Goal: Task Accomplishment & Management: Manage account settings

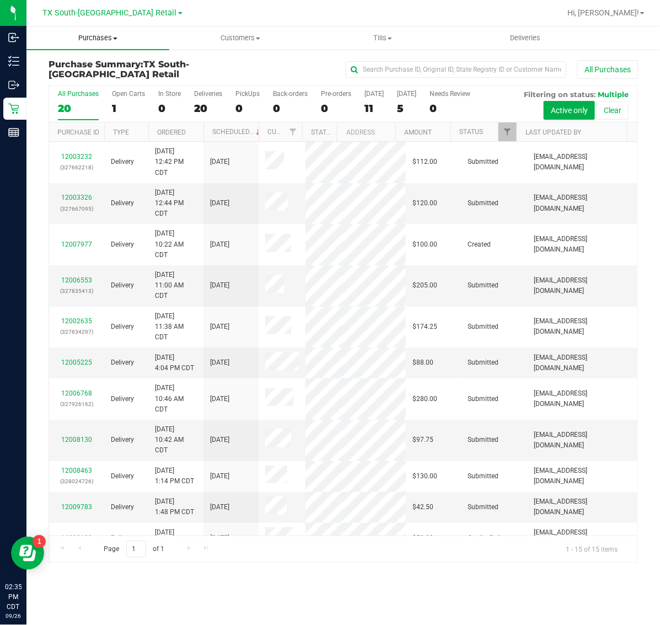
click at [89, 39] on span "Purchases" at bounding box center [97, 38] width 143 height 10
click at [98, 76] on li "Fulfillment" at bounding box center [97, 79] width 143 height 13
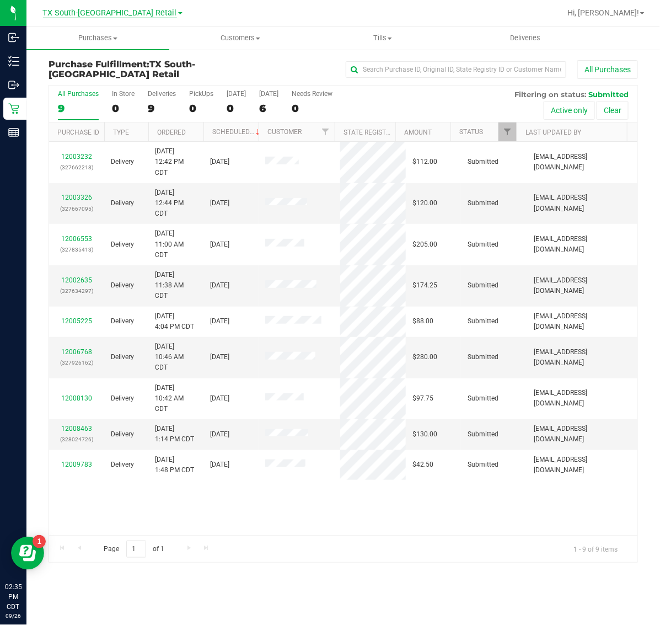
click at [82, 13] on span "TX South-[GEOGRAPHIC_DATA] Retail" at bounding box center [110, 13] width 134 height 10
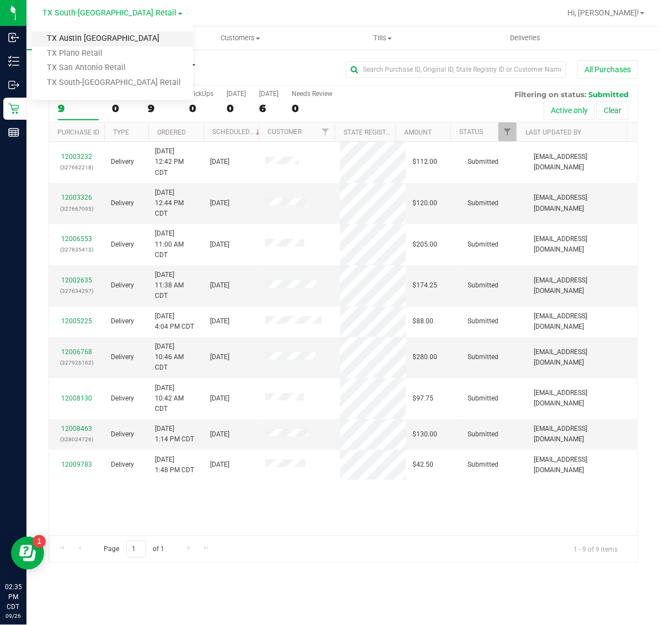
click at [87, 38] on link "TX Austin [GEOGRAPHIC_DATA]" at bounding box center [112, 38] width 161 height 15
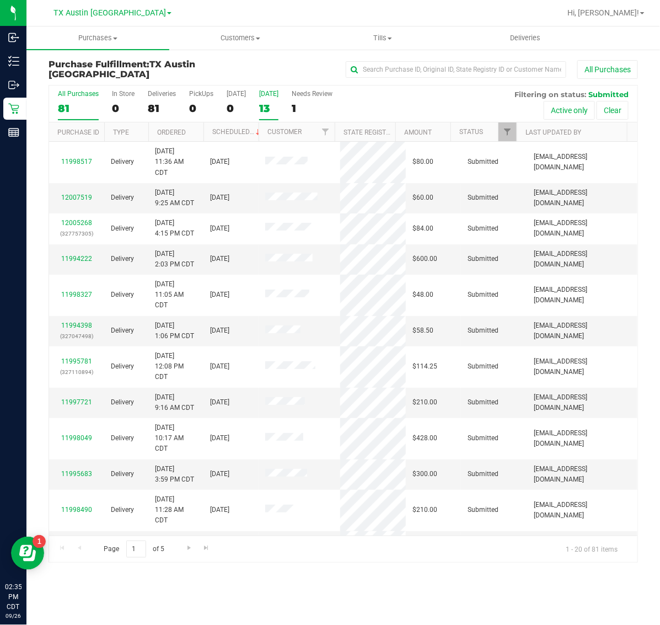
click at [271, 104] on div "13" at bounding box center [268, 108] width 19 height 13
click at [0, 0] on input "[DATE] 13" at bounding box center [0, 0] width 0 height 0
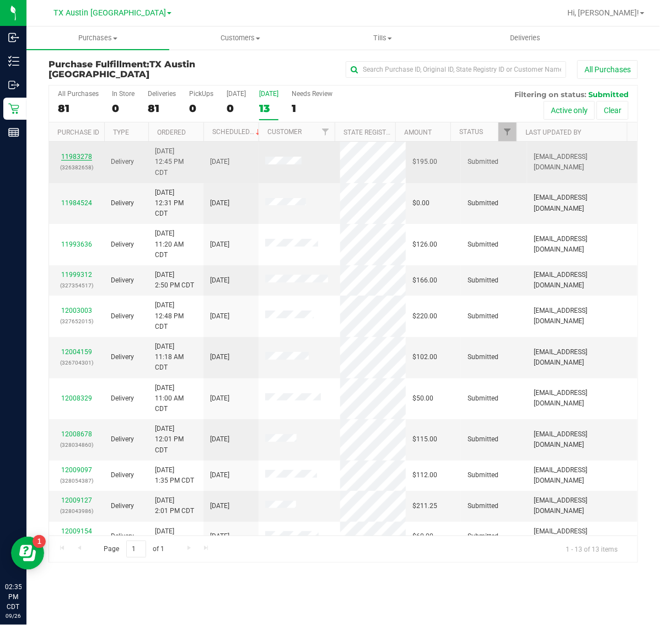
click at [72, 156] on link "11983278" at bounding box center [76, 157] width 31 height 8
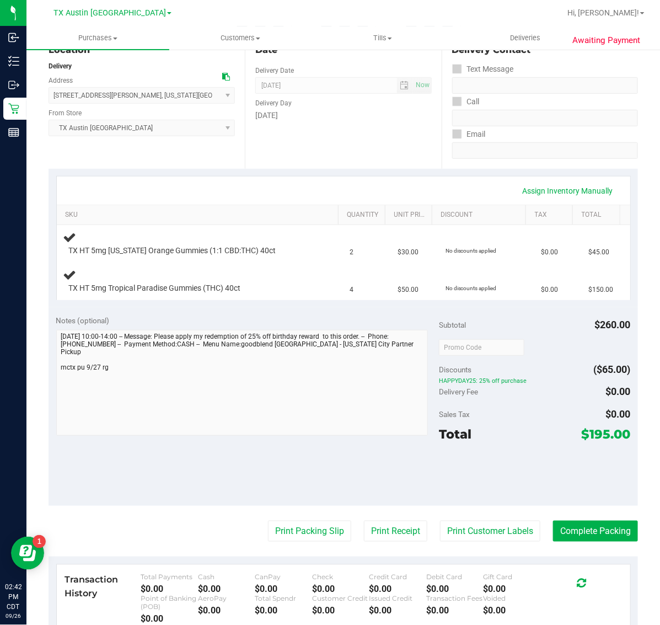
scroll to position [138, 0]
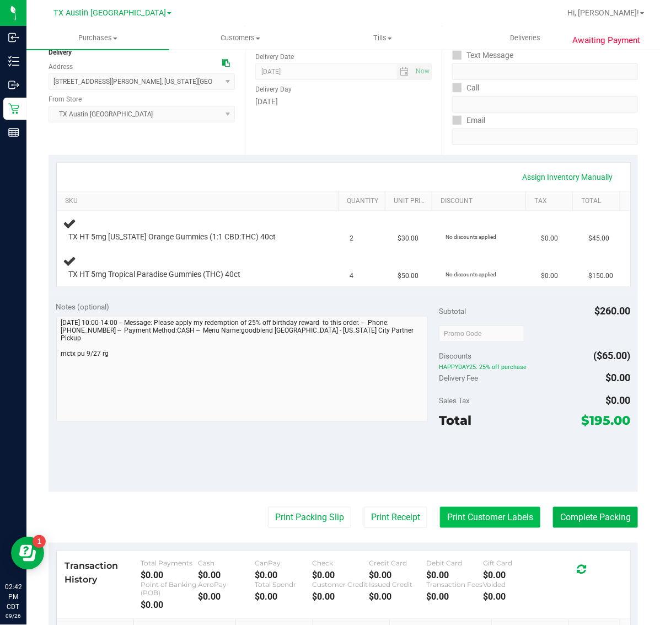
click at [461, 512] on button "Print Customer Labels" at bounding box center [490, 517] width 100 height 21
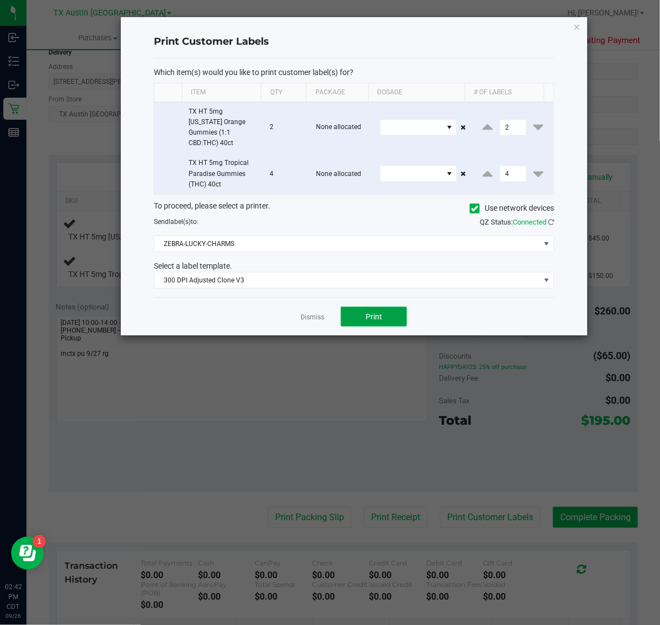
click at [378, 307] on button "Print" at bounding box center [374, 317] width 66 height 20
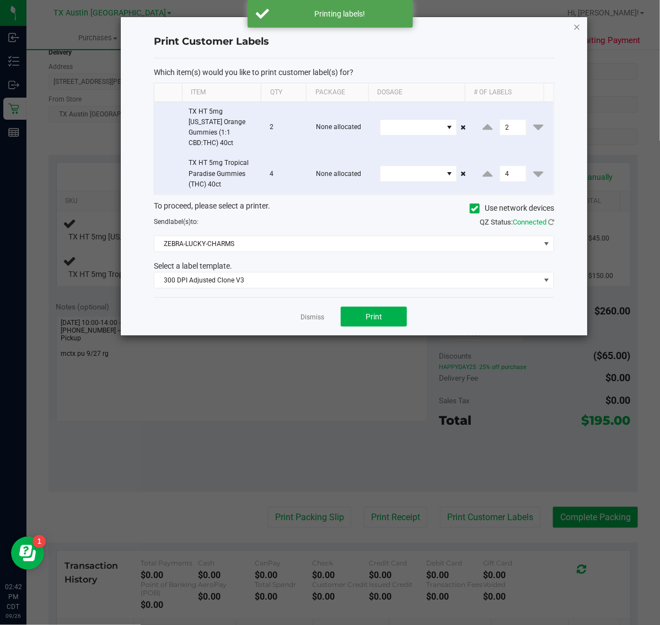
click at [575, 23] on icon "button" at bounding box center [578, 26] width 8 height 13
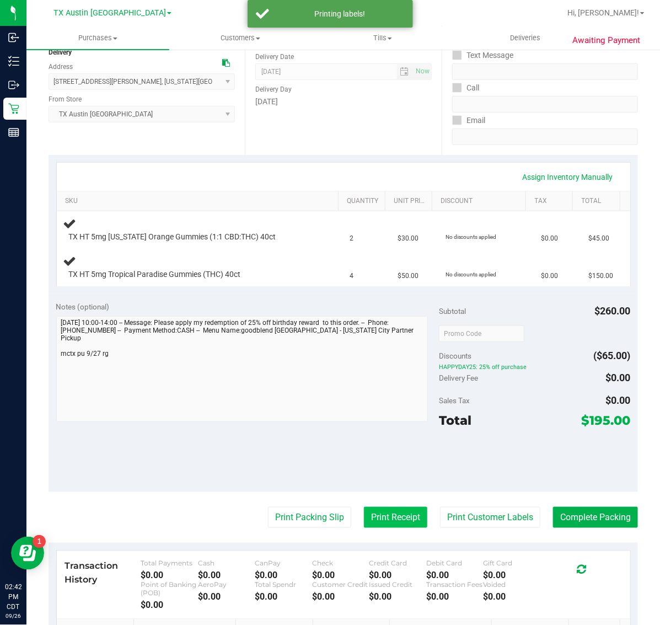
click at [385, 508] on button "Print Receipt" at bounding box center [395, 517] width 63 height 21
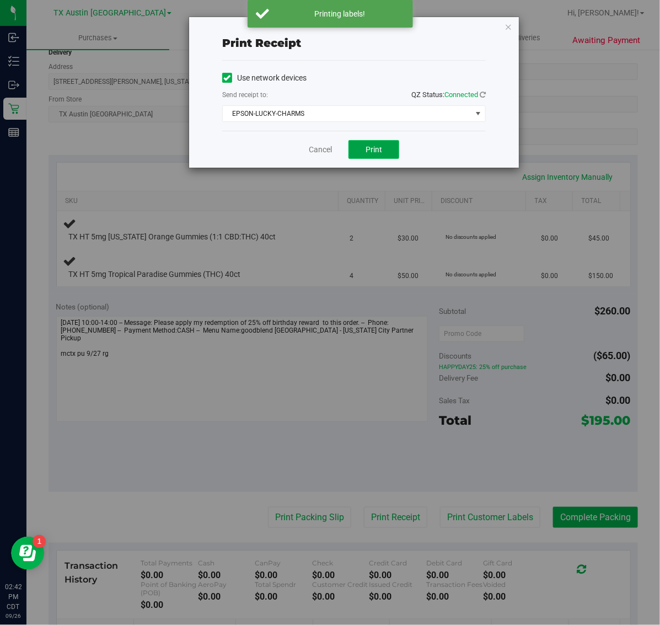
click at [376, 152] on span "Print" at bounding box center [374, 149] width 17 height 9
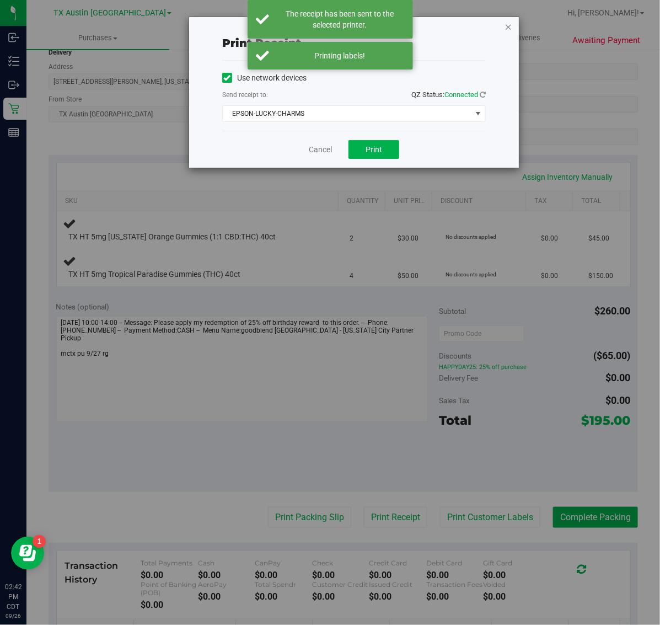
click at [508, 20] on icon "button" at bounding box center [509, 26] width 8 height 13
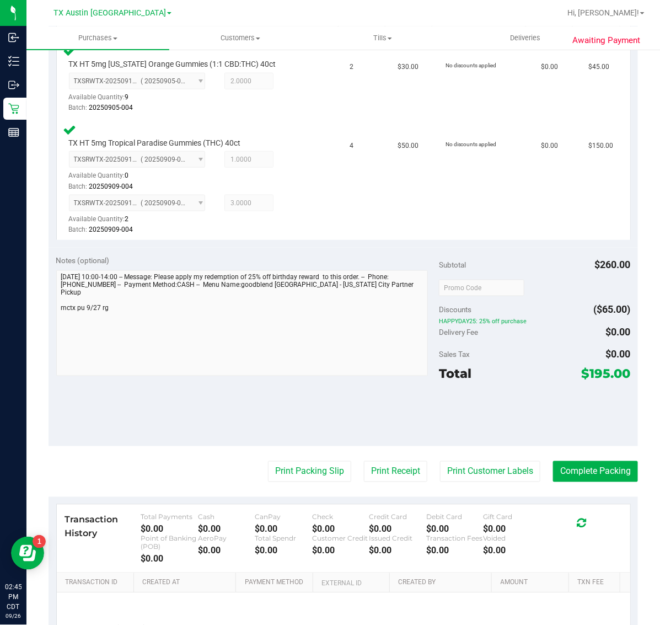
scroll to position [310, 0]
click at [327, 467] on button "Print Packing Slip" at bounding box center [309, 471] width 83 height 21
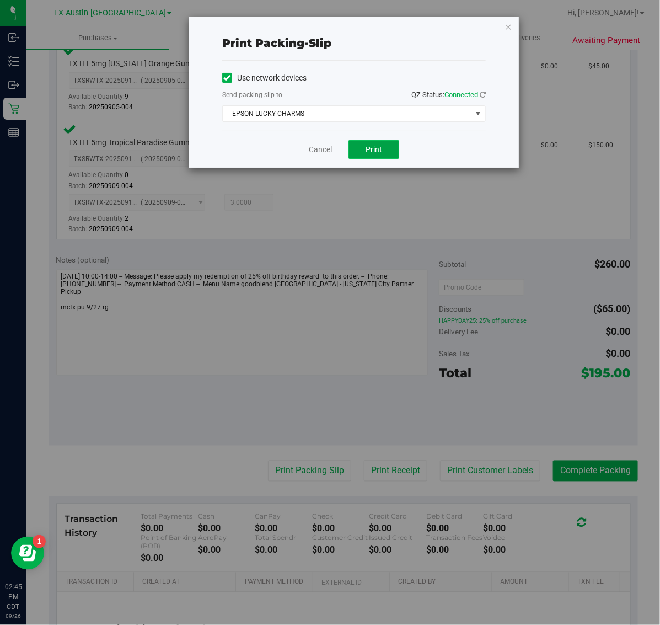
click at [387, 150] on button "Print" at bounding box center [374, 149] width 51 height 19
click at [509, 28] on icon "button" at bounding box center [509, 26] width 8 height 13
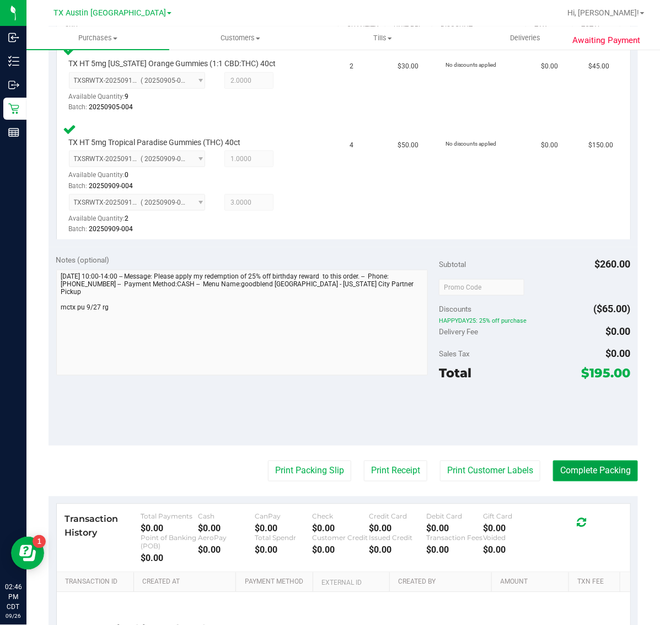
click at [589, 472] on button "Complete Packing" at bounding box center [595, 471] width 85 height 21
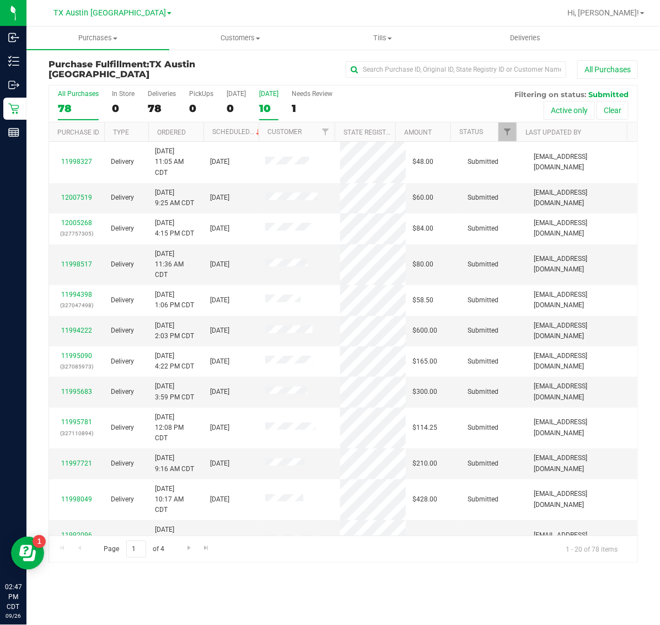
click at [263, 100] on label "Tomorrow 10" at bounding box center [268, 105] width 19 height 30
click at [0, 0] on input "Tomorrow 10" at bounding box center [0, 0] width 0 height 0
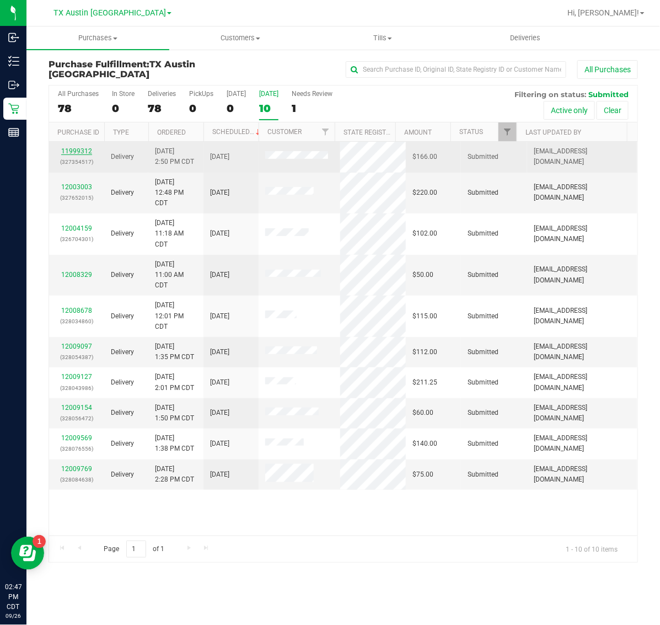
click at [79, 149] on link "11999312" at bounding box center [76, 151] width 31 height 8
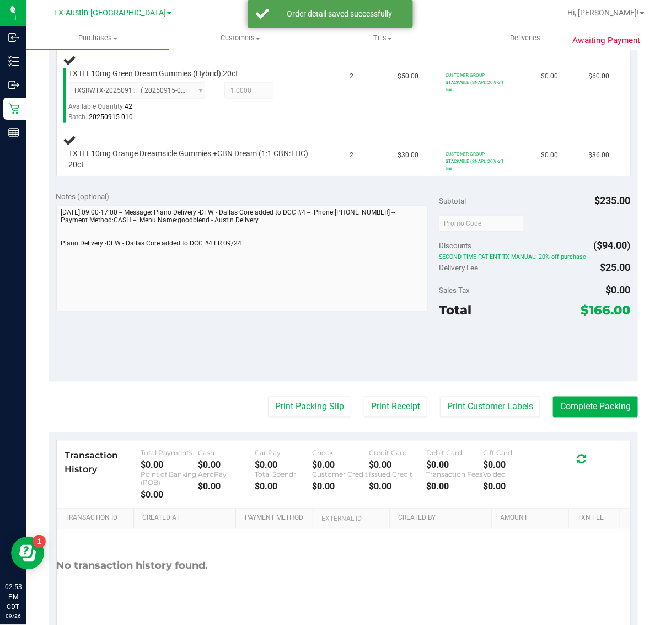
scroll to position [352, 0]
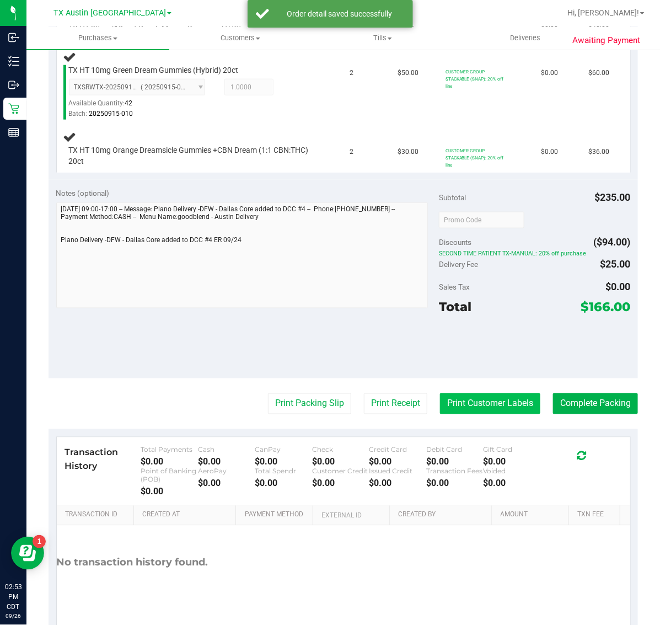
click at [498, 410] on button "Print Customer Labels" at bounding box center [490, 403] width 100 height 21
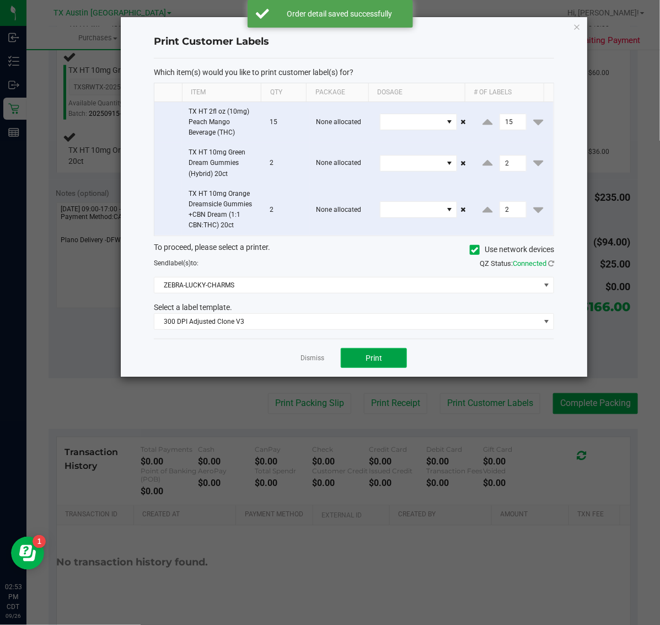
click at [393, 368] on button "Print" at bounding box center [374, 358] width 66 height 20
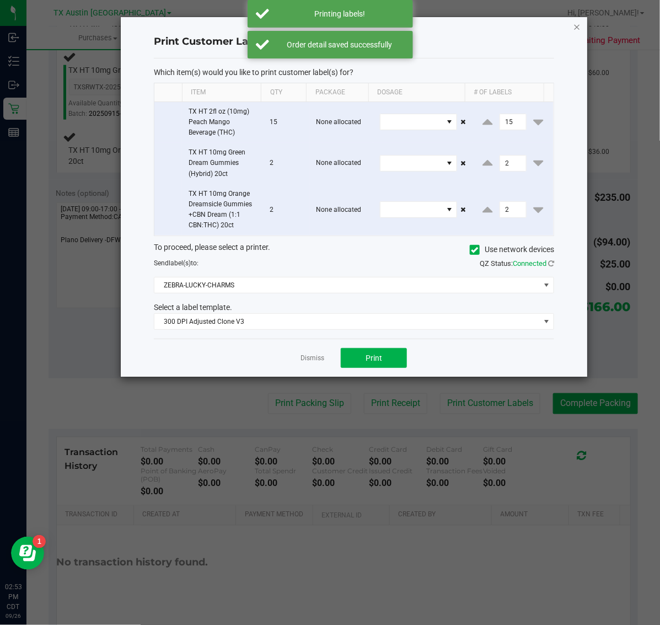
click at [577, 31] on icon "button" at bounding box center [578, 26] width 8 height 13
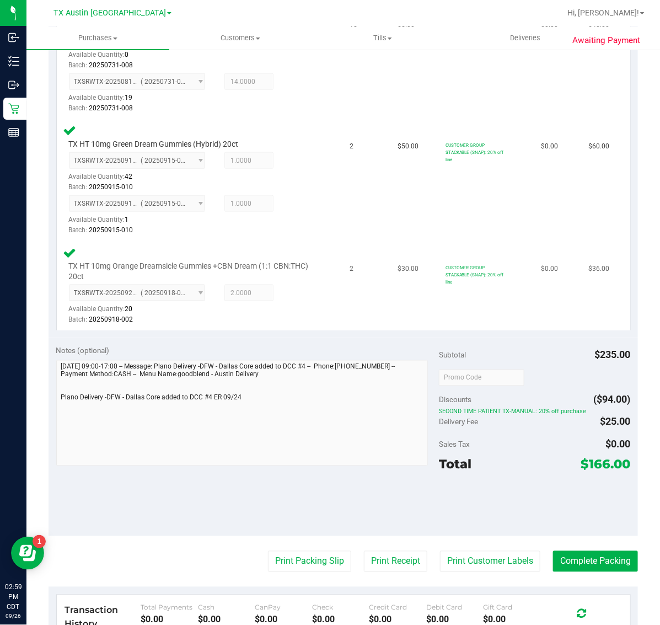
scroll to position [547, 0]
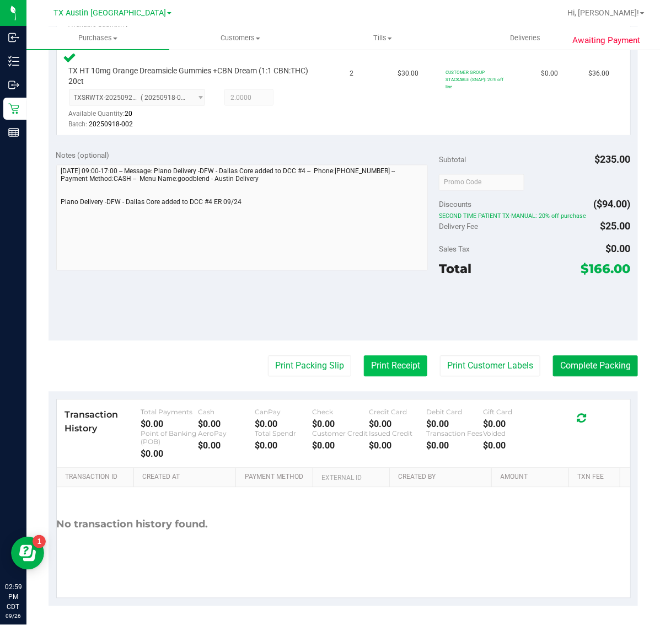
click at [385, 369] on button "Print Receipt" at bounding box center [395, 366] width 63 height 21
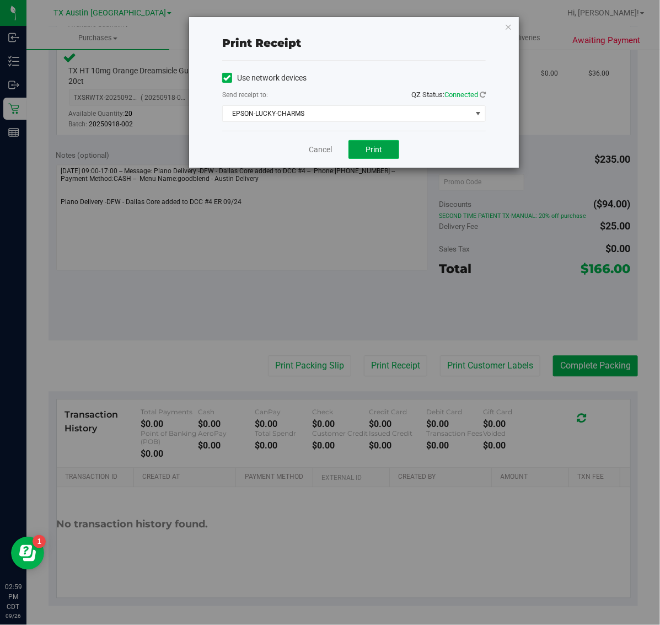
click at [378, 152] on span "Print" at bounding box center [374, 149] width 17 height 9
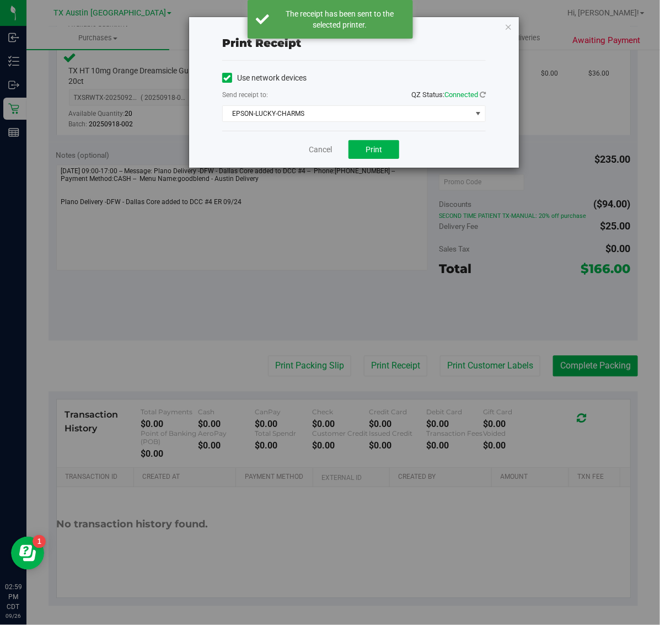
click at [510, 26] on icon "button" at bounding box center [509, 26] width 8 height 13
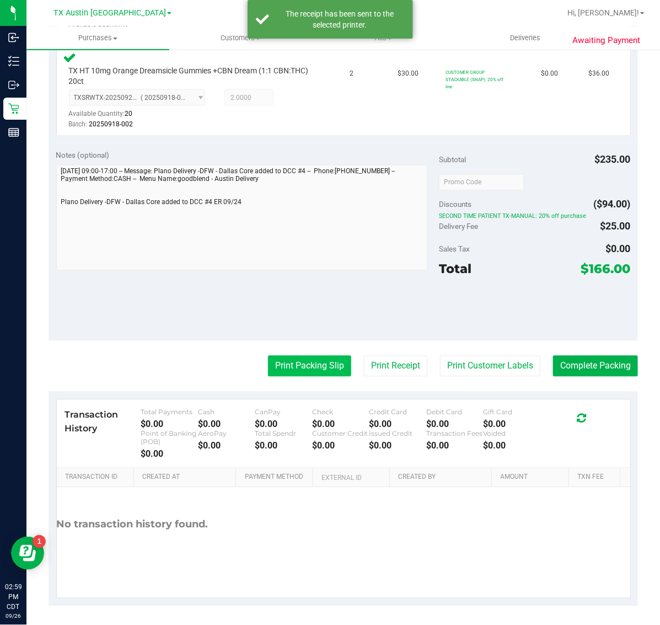
click at [299, 368] on button "Print Packing Slip" at bounding box center [309, 366] width 83 height 21
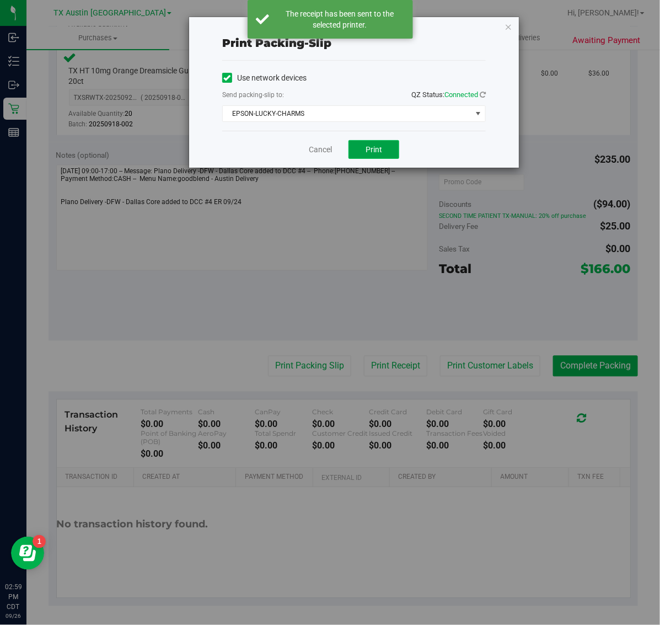
click at [382, 156] on button "Print" at bounding box center [374, 149] width 51 height 19
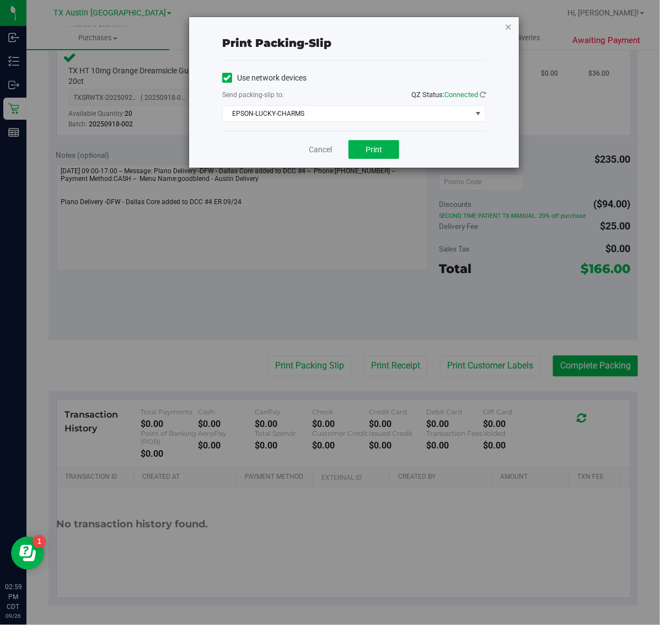
click at [509, 26] on icon "button" at bounding box center [509, 26] width 8 height 13
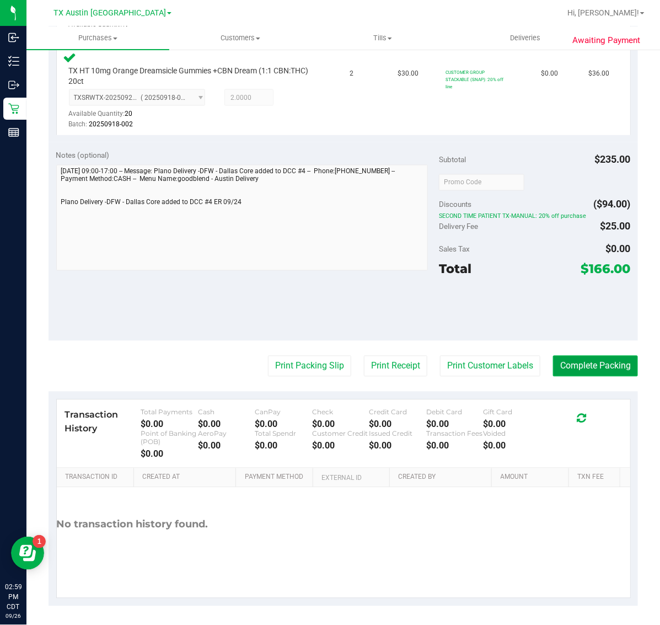
click at [588, 363] on button "Complete Packing" at bounding box center [595, 366] width 85 height 21
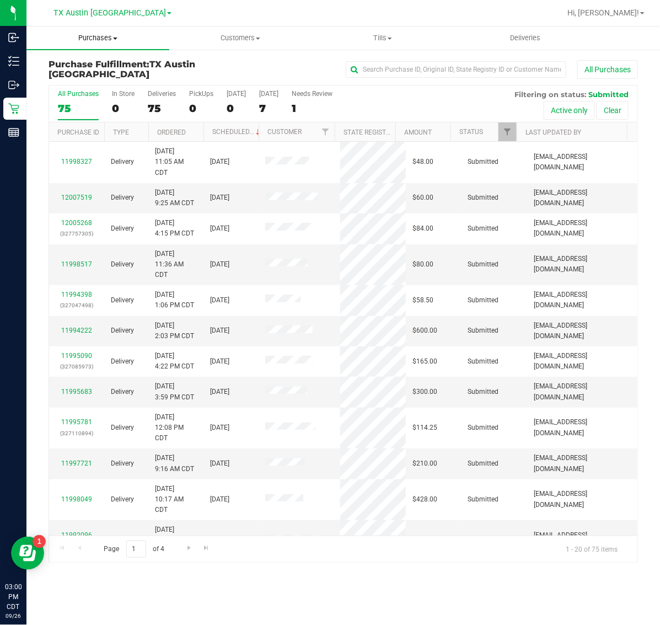
click at [103, 36] on span "Purchases" at bounding box center [97, 38] width 143 height 10
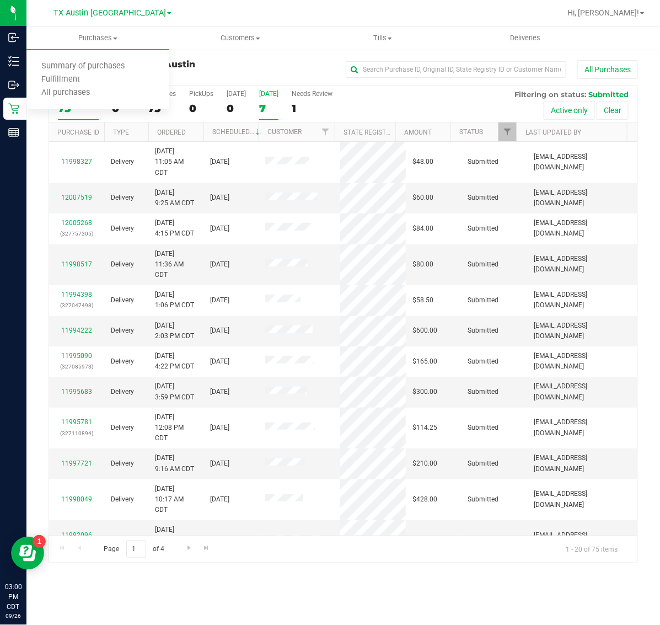
click at [270, 103] on div "7" at bounding box center [268, 108] width 19 height 13
click at [0, 0] on input "[DATE] 7" at bounding box center [0, 0] width 0 height 0
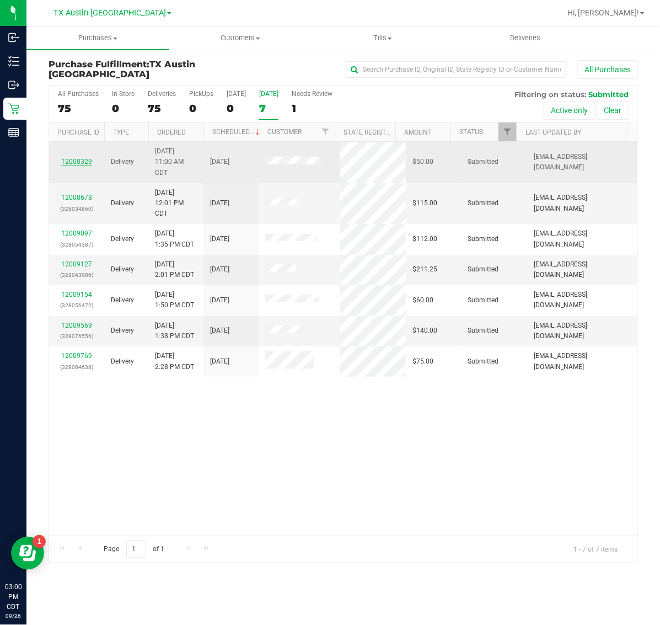
click at [78, 161] on link "12008329" at bounding box center [76, 162] width 31 height 8
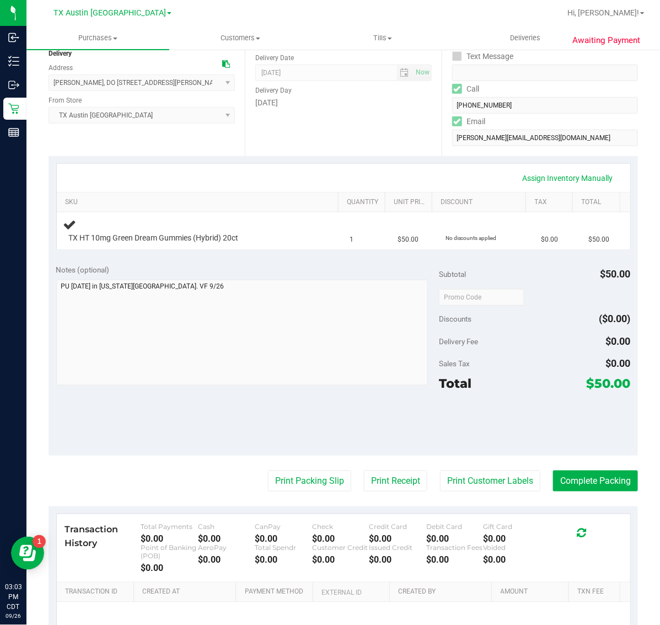
scroll to position [138, 0]
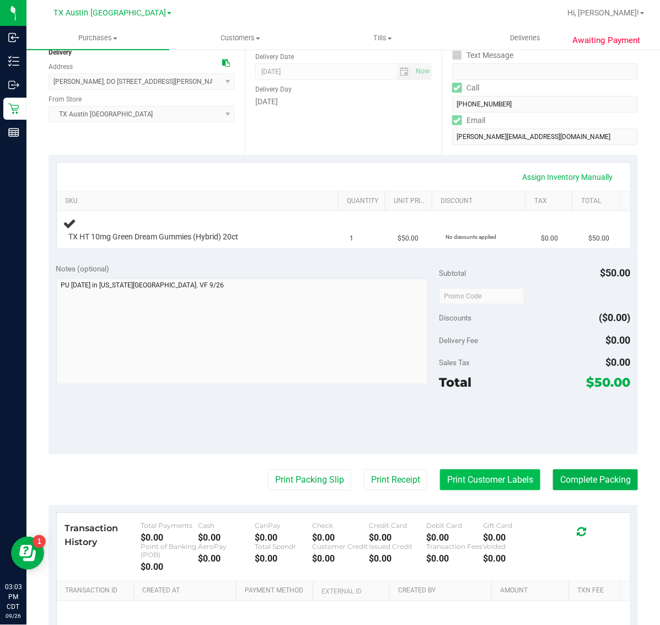
click at [485, 476] on button "Print Customer Labels" at bounding box center [490, 479] width 100 height 21
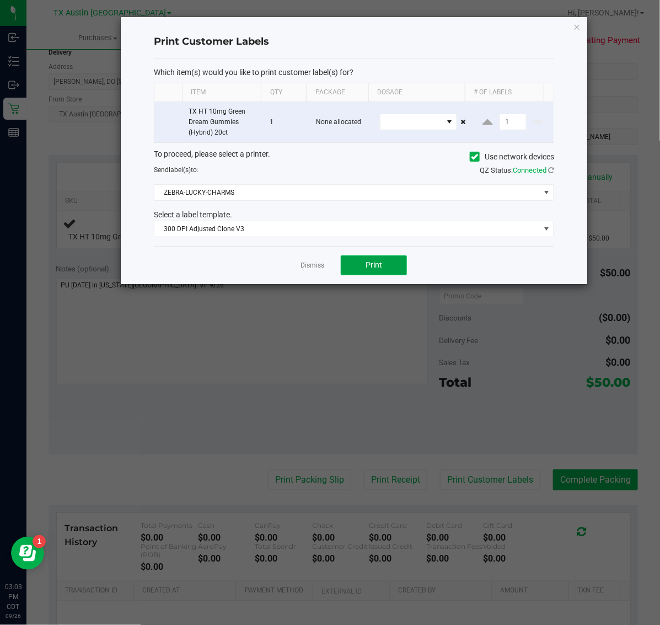
click at [383, 274] on button "Print" at bounding box center [374, 265] width 66 height 20
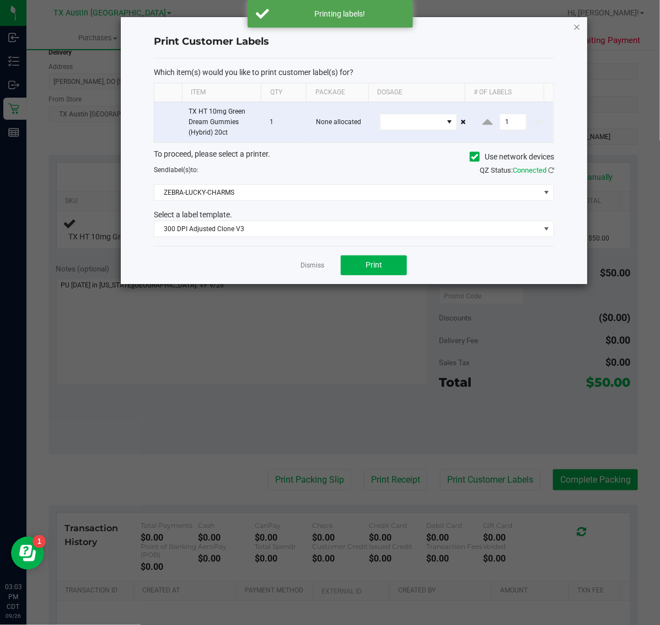
click at [580, 28] on icon "button" at bounding box center [578, 26] width 8 height 13
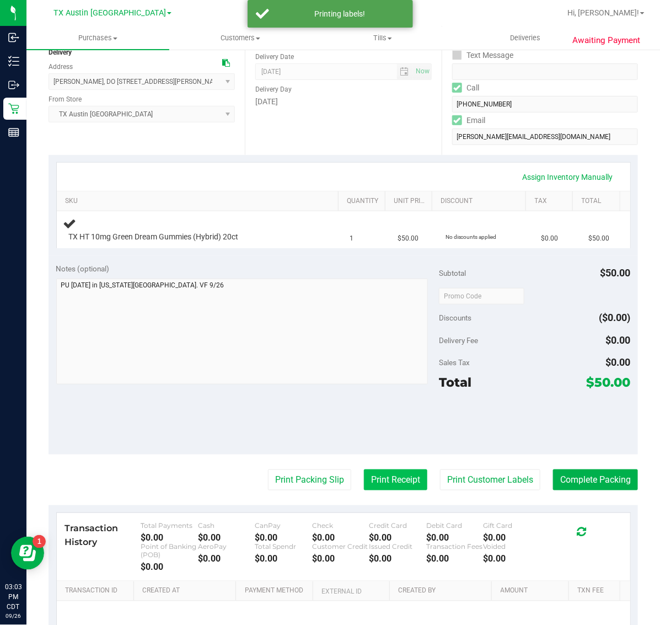
click at [381, 481] on button "Print Receipt" at bounding box center [395, 479] width 63 height 21
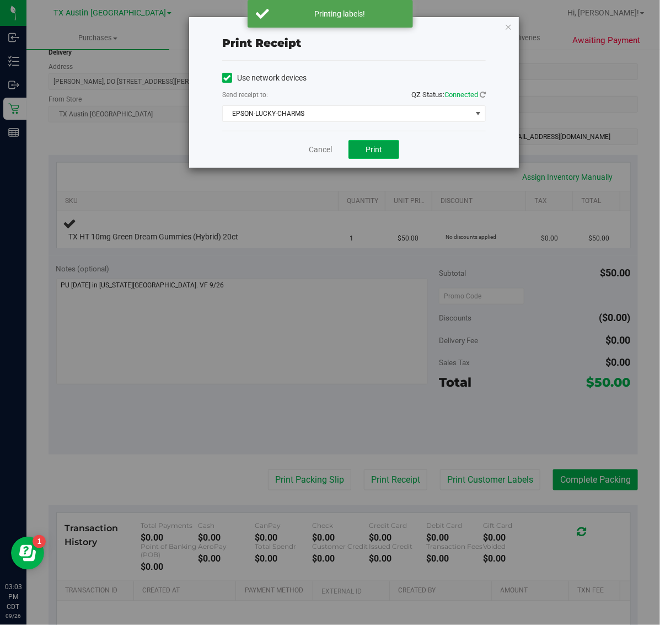
click at [393, 147] on button "Print" at bounding box center [374, 149] width 51 height 19
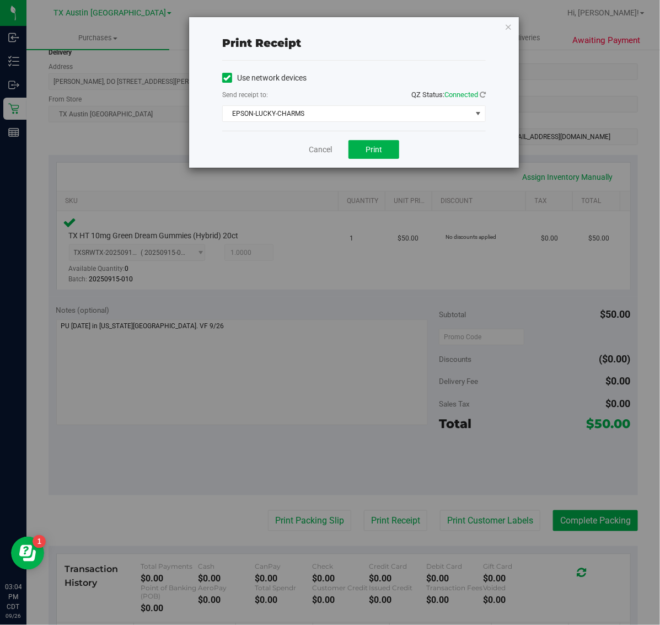
click at [530, 26] on div "Print receipt Use network devices Send receipt to: QZ Status: Connected EPSON-L…" at bounding box center [334, 312] width 669 height 625
click at [509, 26] on icon "button" at bounding box center [509, 26] width 8 height 13
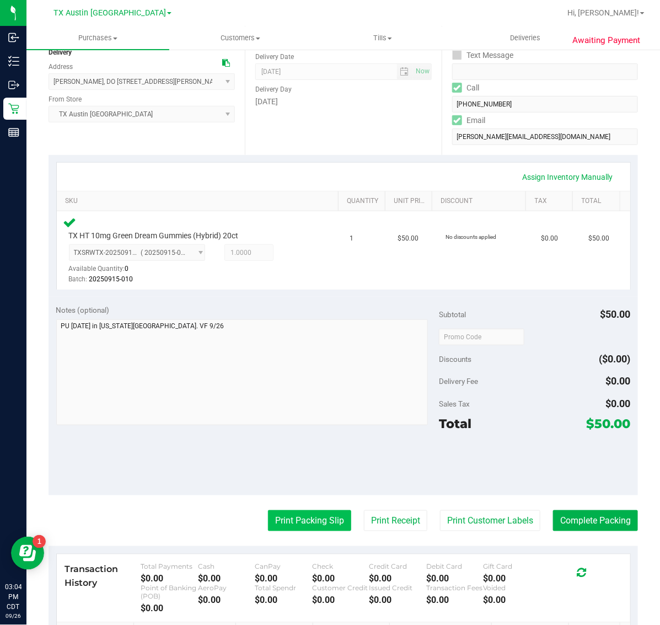
click at [308, 524] on button "Print Packing Slip" at bounding box center [309, 520] width 83 height 21
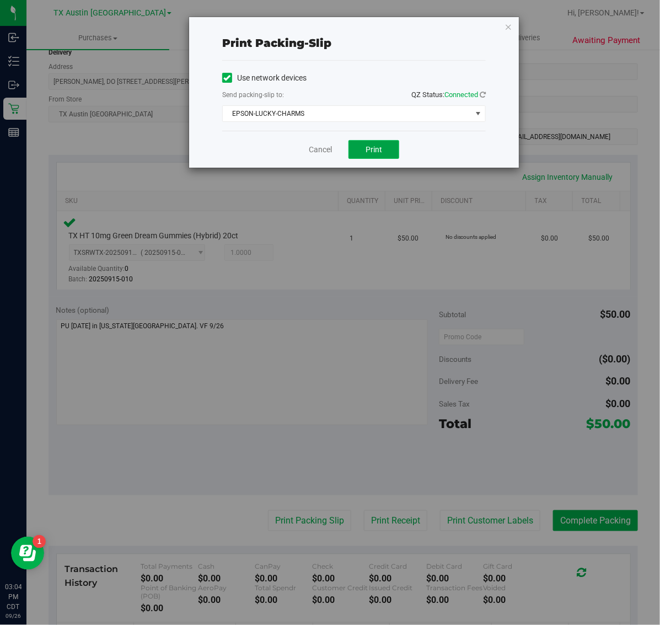
click at [387, 147] on button "Print" at bounding box center [374, 149] width 51 height 19
click at [512, 20] on icon "button" at bounding box center [509, 26] width 8 height 13
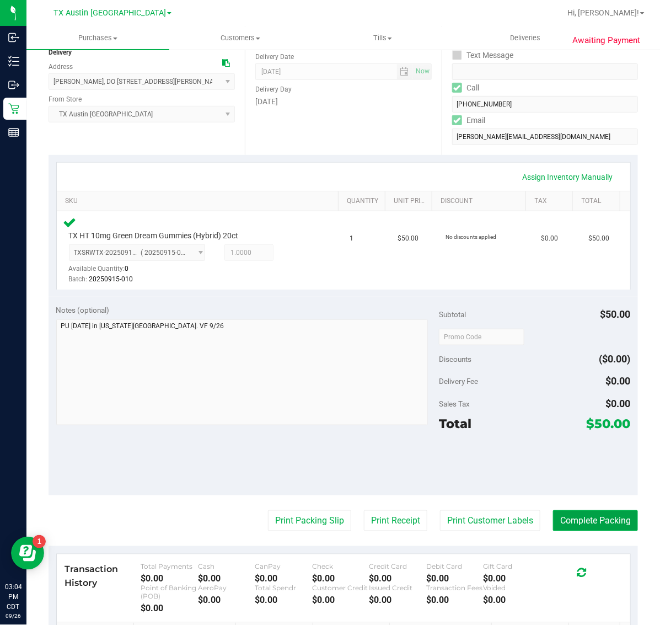
click at [586, 525] on button "Complete Packing" at bounding box center [595, 520] width 85 height 21
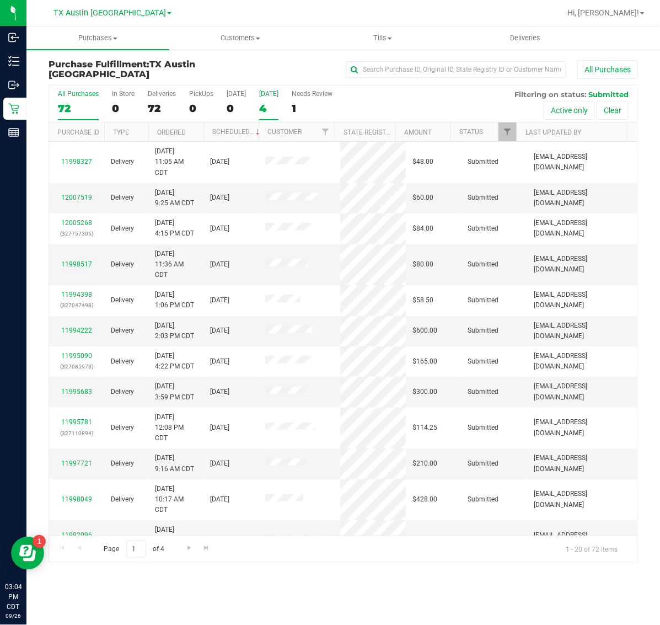
click at [263, 95] on div "[DATE]" at bounding box center [268, 94] width 19 height 8
click at [0, 0] on input "[DATE] 4" at bounding box center [0, 0] width 0 height 0
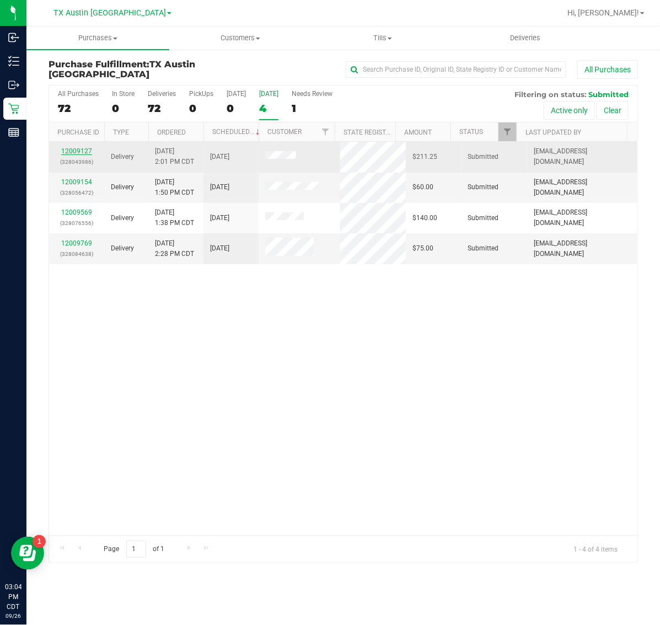
click at [81, 151] on link "12009127" at bounding box center [76, 151] width 31 height 8
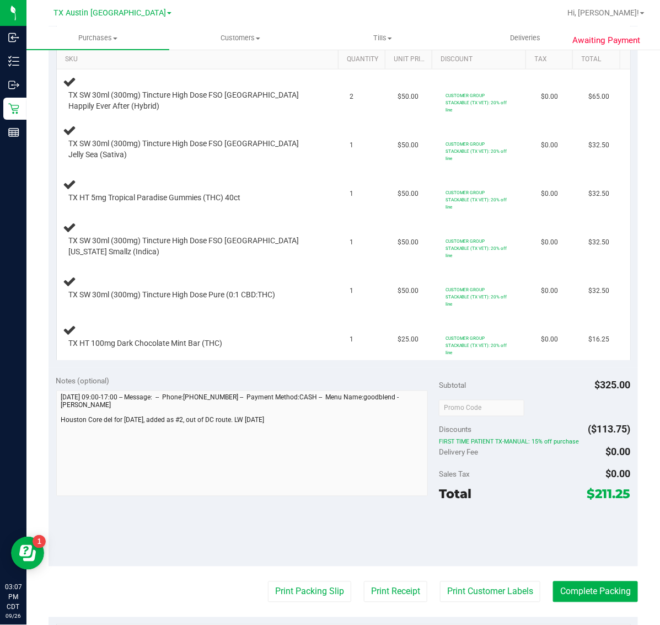
scroll to position [294, 0]
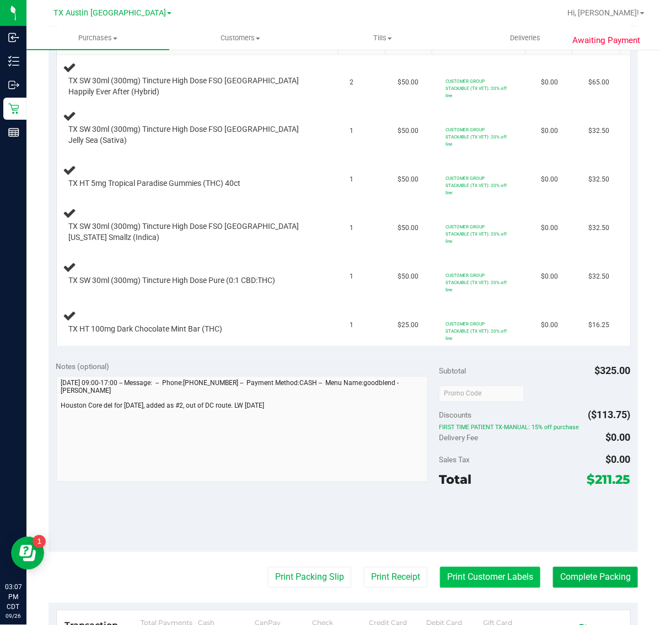
click at [471, 588] on button "Print Customer Labels" at bounding box center [490, 577] width 100 height 21
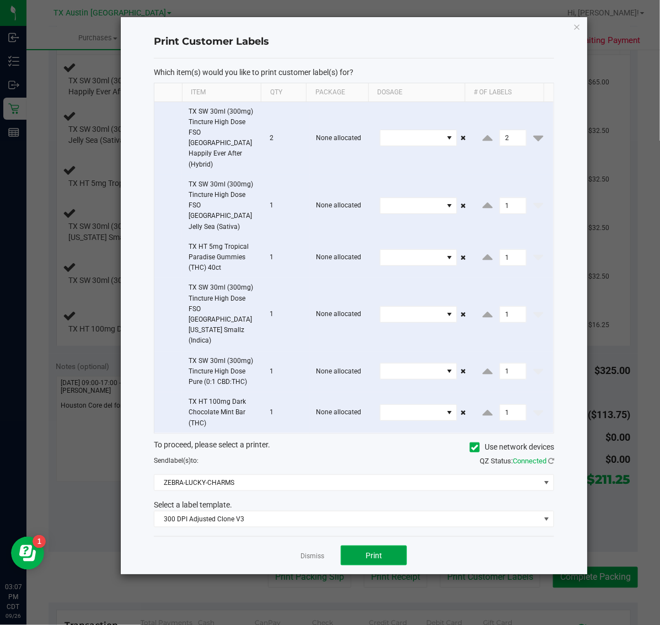
click at [378, 551] on span "Print" at bounding box center [374, 555] width 17 height 9
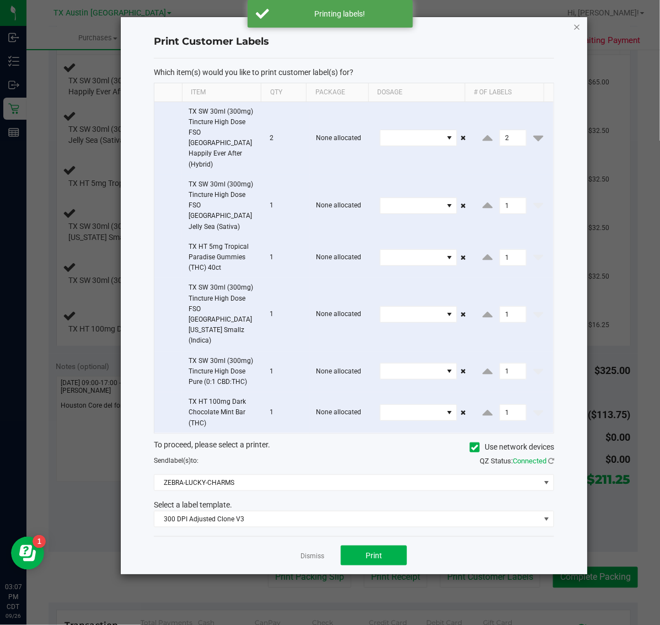
click at [578, 26] on icon "button" at bounding box center [578, 26] width 8 height 13
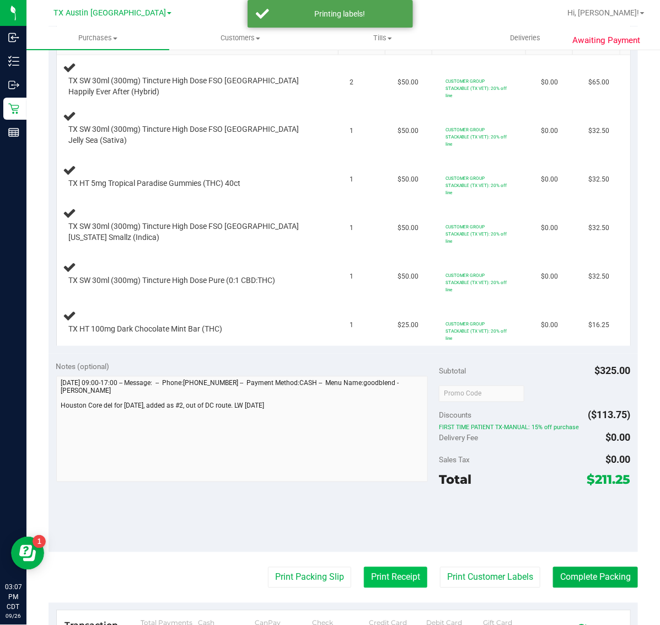
click at [387, 588] on button "Print Receipt" at bounding box center [395, 577] width 63 height 21
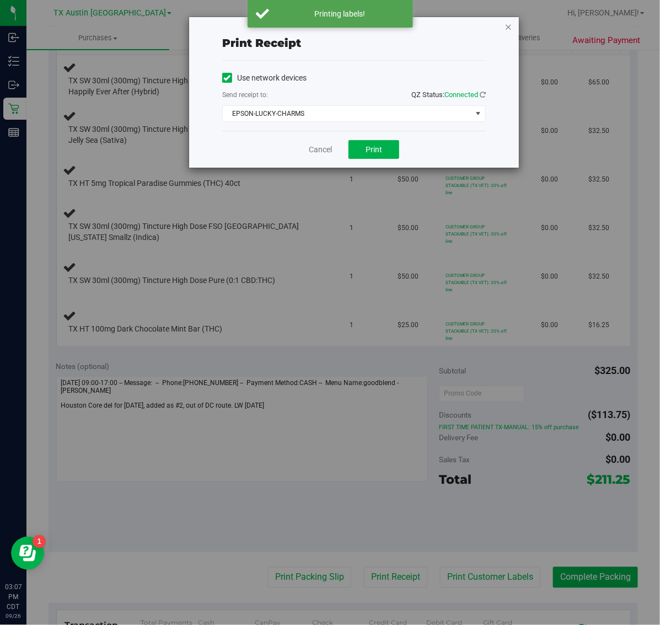
click at [509, 28] on icon "button" at bounding box center [509, 26] width 8 height 13
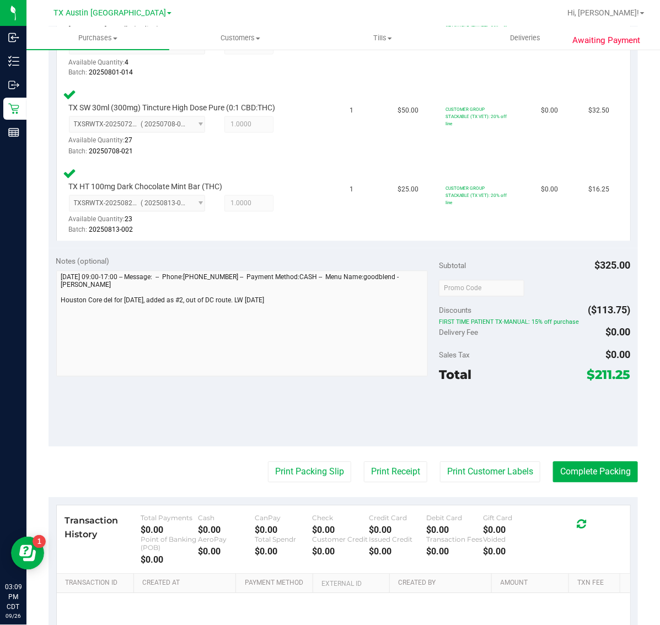
scroll to position [622, 0]
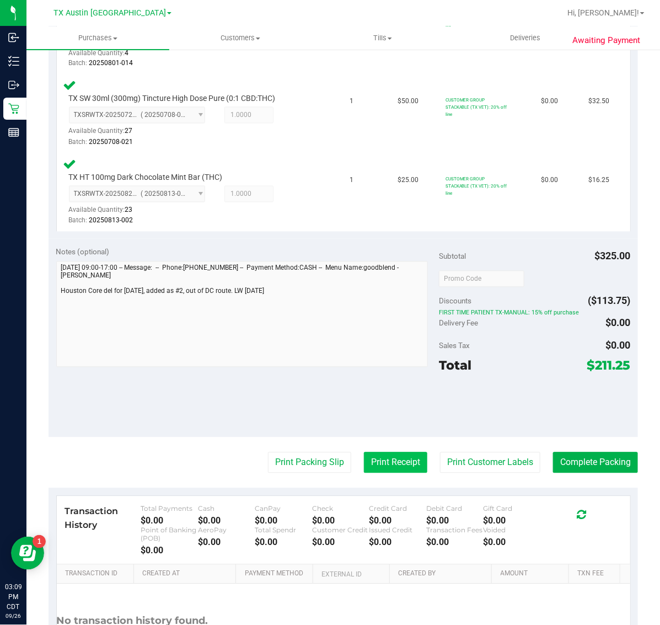
click at [382, 452] on button "Print Receipt" at bounding box center [395, 462] width 63 height 21
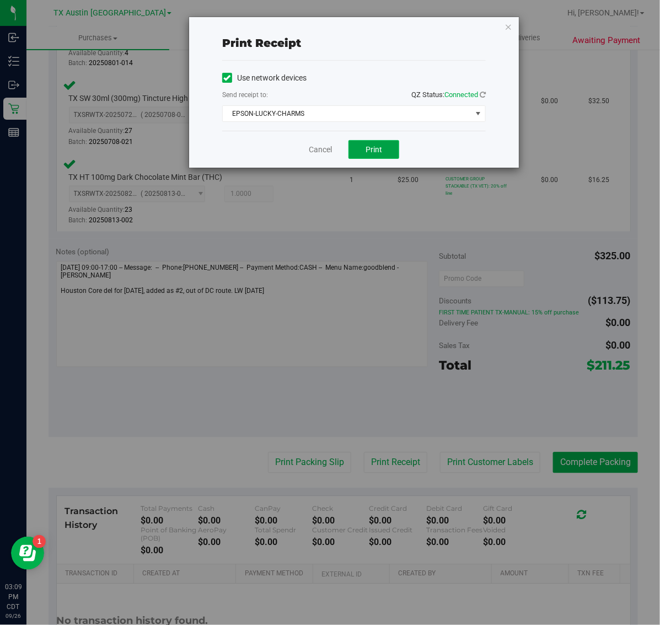
click at [381, 151] on span "Print" at bounding box center [374, 149] width 17 height 9
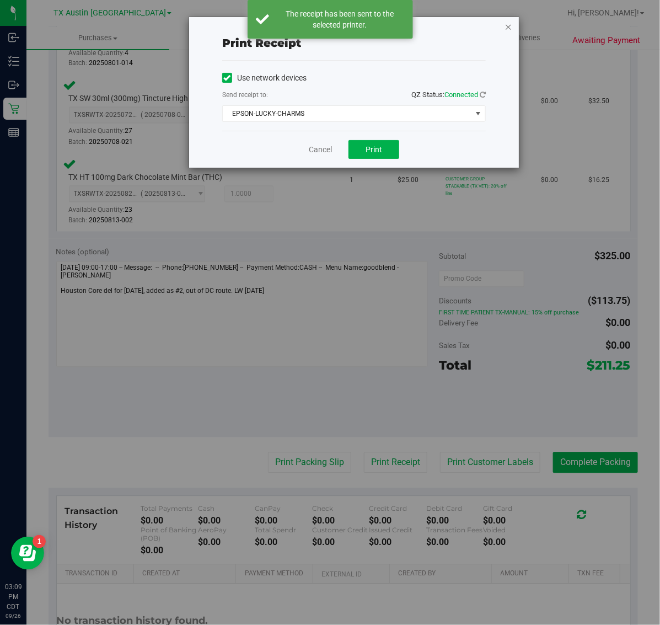
click at [509, 26] on icon "button" at bounding box center [509, 26] width 8 height 13
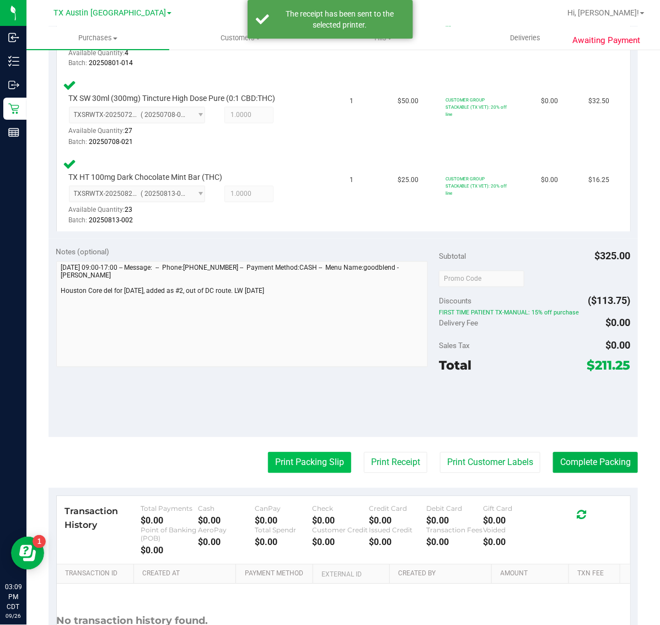
click at [304, 452] on button "Print Packing Slip" at bounding box center [309, 462] width 83 height 21
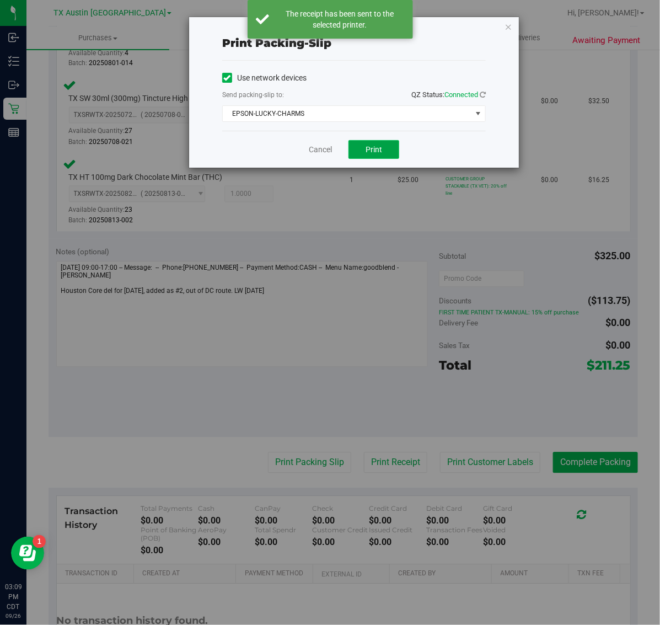
click at [371, 146] on span "Print" at bounding box center [374, 149] width 17 height 9
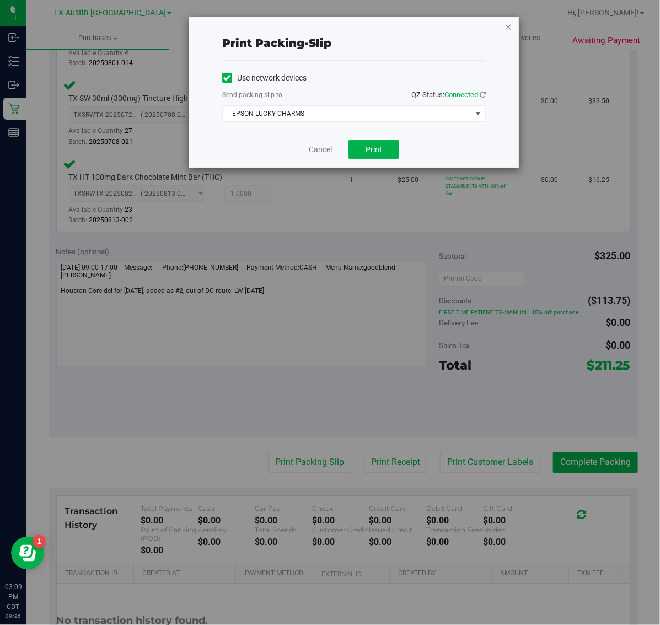
click at [509, 28] on icon "button" at bounding box center [509, 26] width 8 height 13
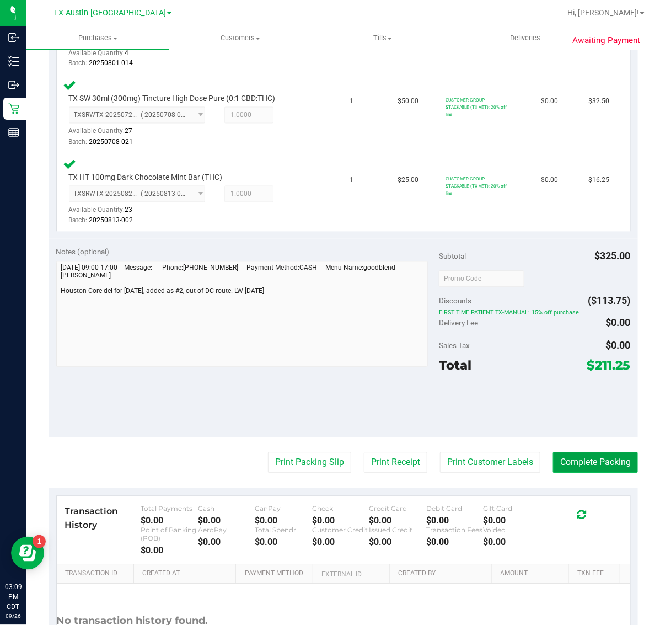
click at [602, 452] on button "Complete Packing" at bounding box center [595, 462] width 85 height 21
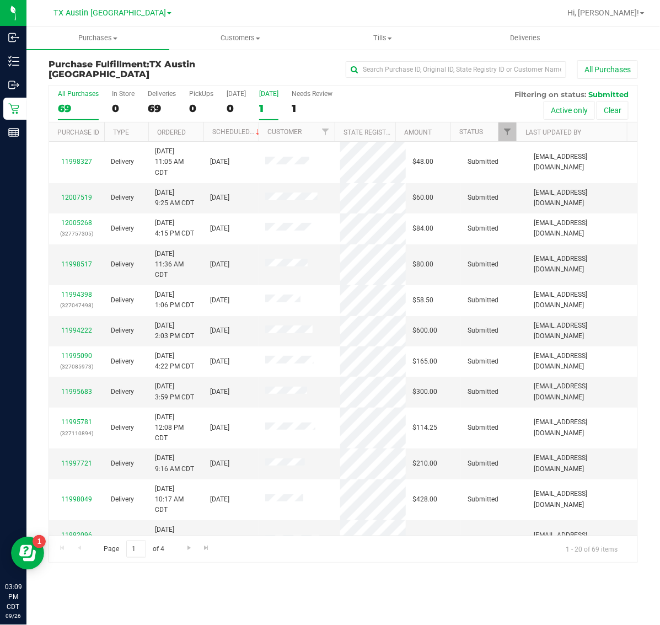
click at [275, 100] on label "Tomorrow 1" at bounding box center [268, 105] width 19 height 30
click at [0, 0] on input "Tomorrow 1" at bounding box center [0, 0] width 0 height 0
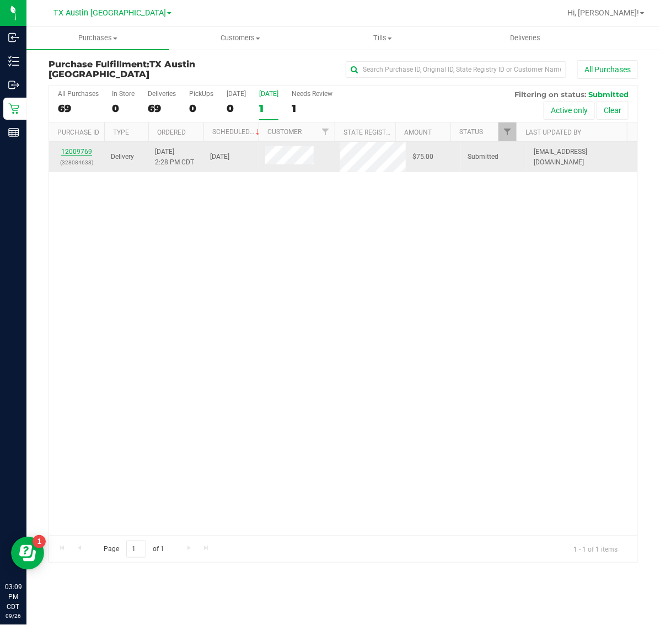
click at [71, 151] on link "12009769" at bounding box center [76, 152] width 31 height 8
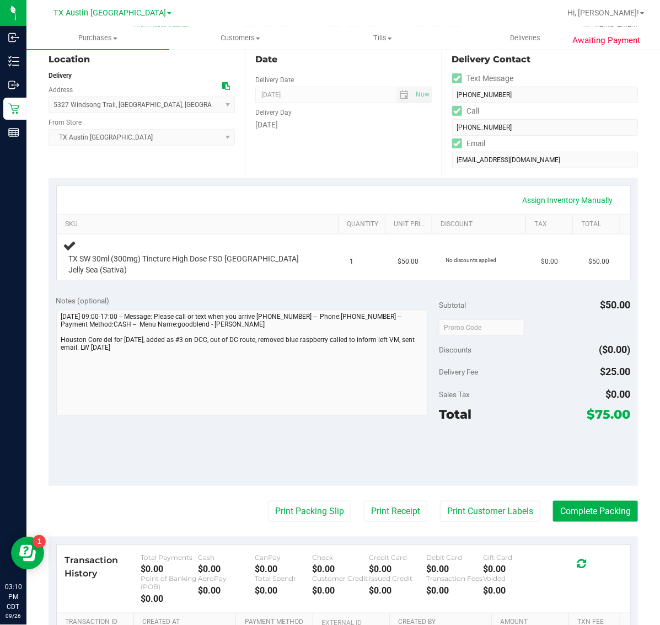
scroll to position [138, 0]
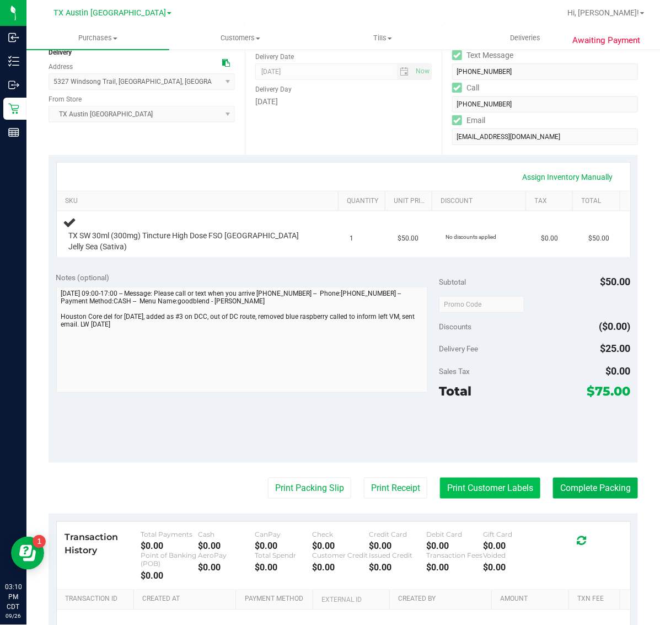
click at [489, 478] on button "Print Customer Labels" at bounding box center [490, 488] width 100 height 21
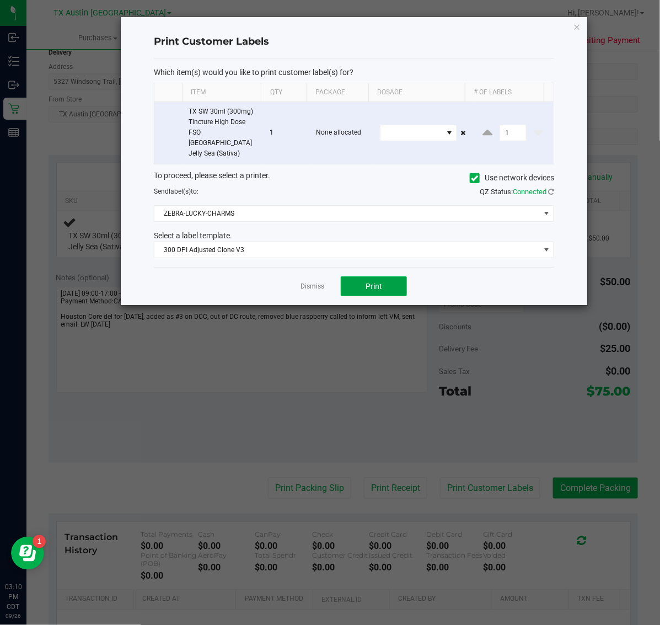
click at [372, 282] on span "Print" at bounding box center [374, 286] width 17 height 9
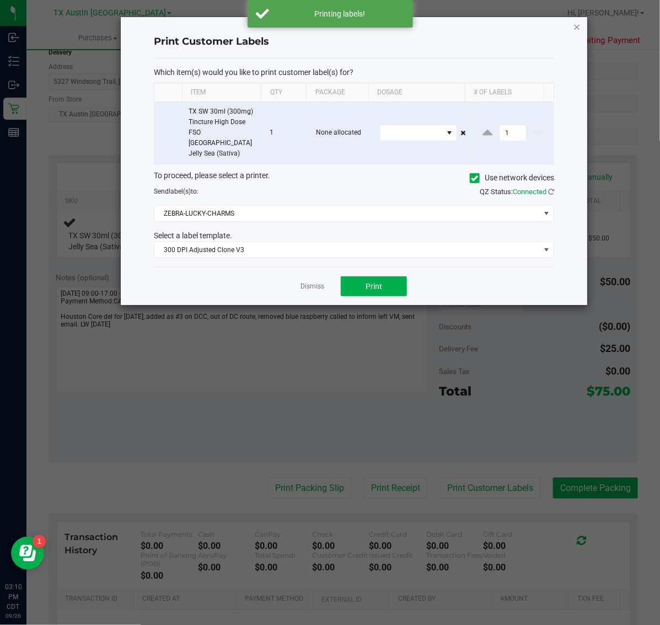
click at [577, 26] on icon "button" at bounding box center [578, 26] width 8 height 13
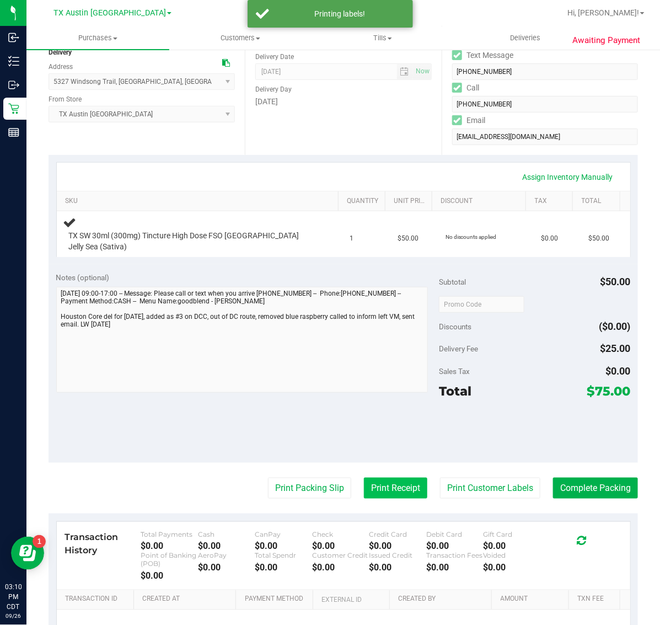
click at [370, 480] on button "Print Receipt" at bounding box center [395, 488] width 63 height 21
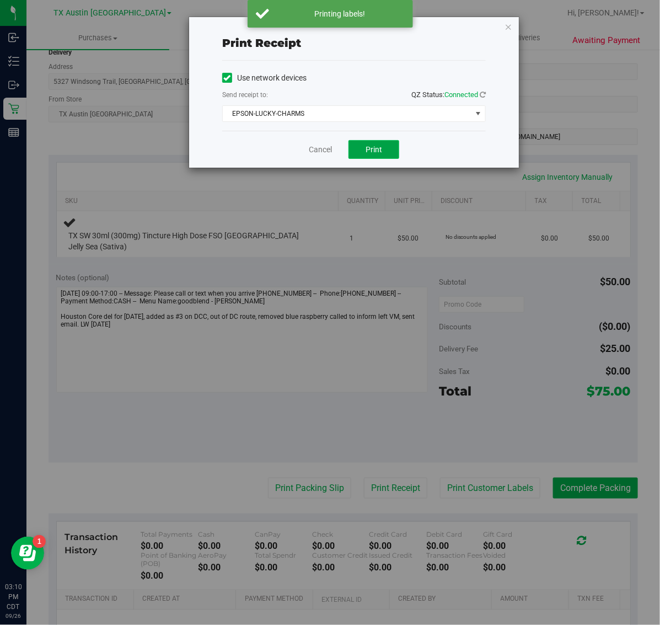
click at [379, 152] on span "Print" at bounding box center [374, 149] width 17 height 9
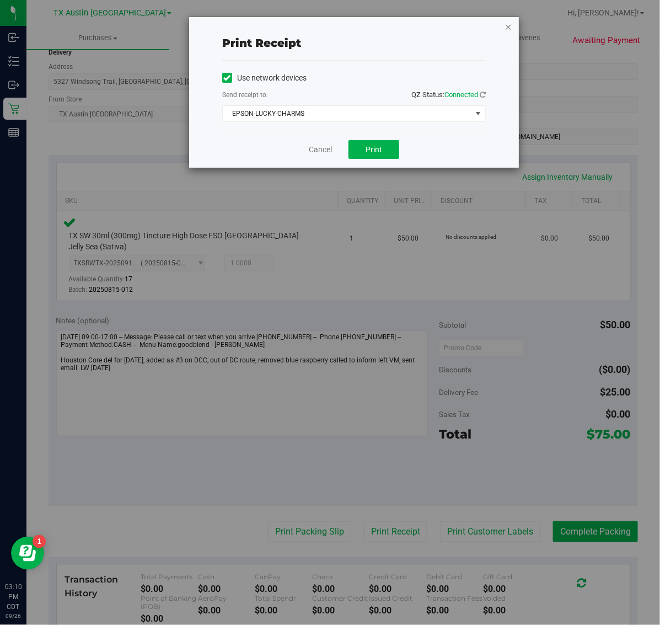
click at [510, 25] on icon "button" at bounding box center [509, 26] width 8 height 13
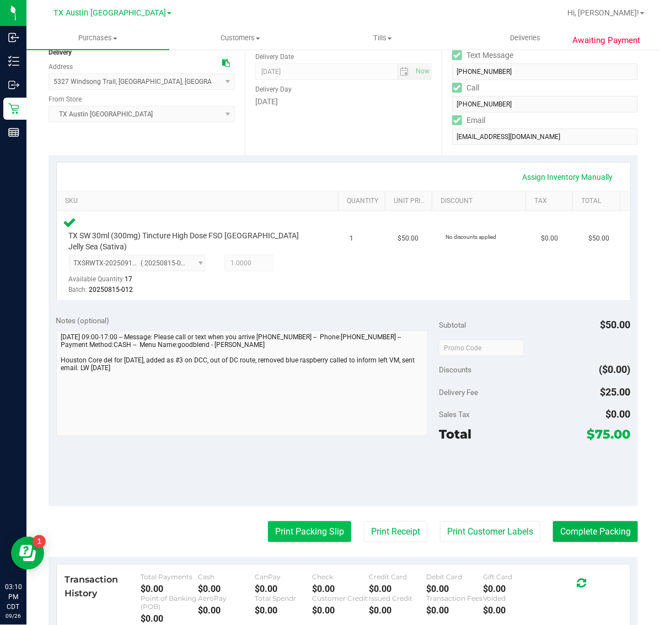
click at [305, 527] on button "Print Packing Slip" at bounding box center [309, 531] width 83 height 21
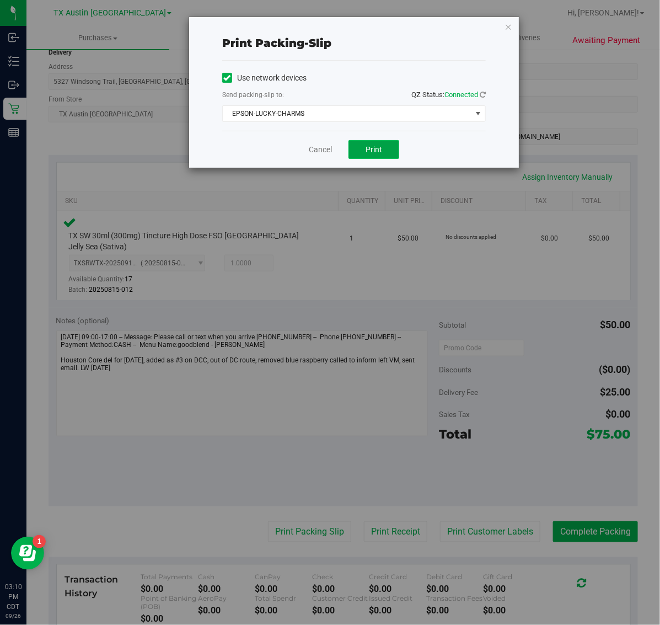
click at [379, 152] on span "Print" at bounding box center [374, 149] width 17 height 9
click at [509, 26] on icon "button" at bounding box center [509, 26] width 8 height 13
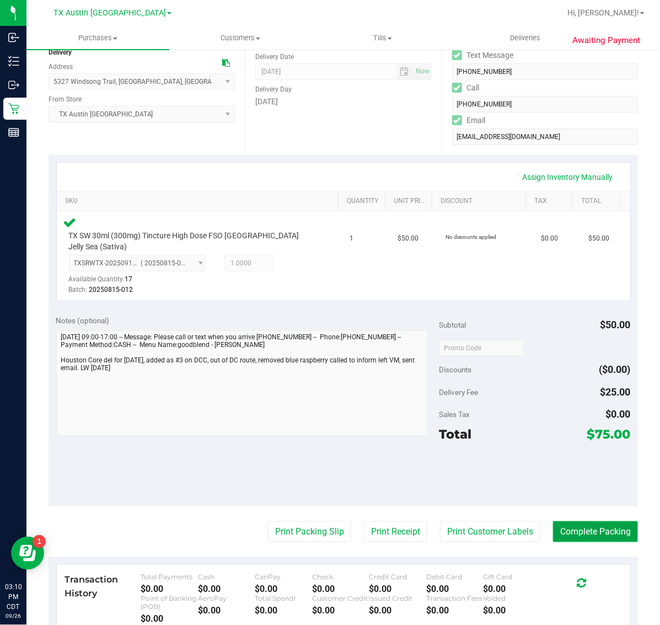
click at [594, 521] on button "Complete Packing" at bounding box center [595, 531] width 85 height 21
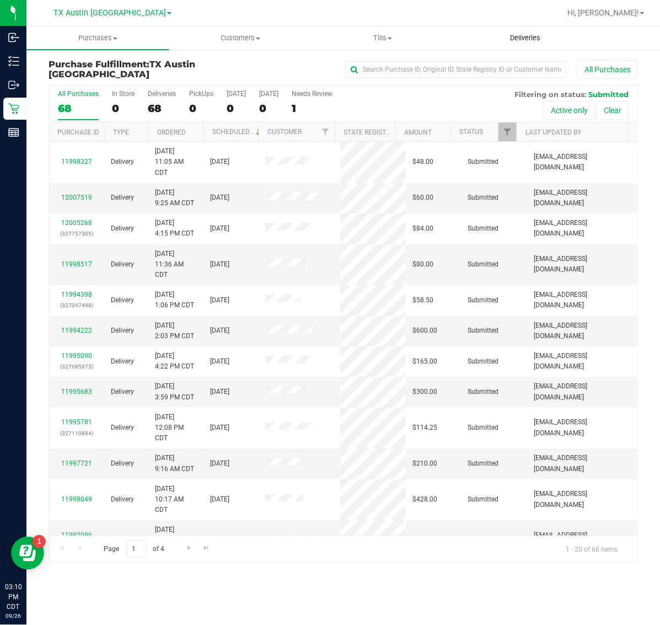
click at [533, 33] on span "Deliveries" at bounding box center [525, 38] width 60 height 10
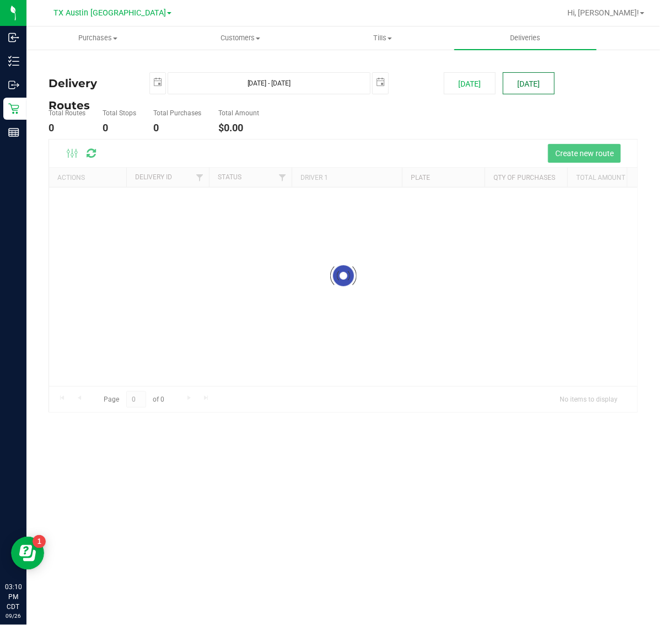
click at [531, 76] on button "[DATE]" at bounding box center [529, 83] width 52 height 22
type input "[DATE] - [DATE]"
type input "[DATE]"
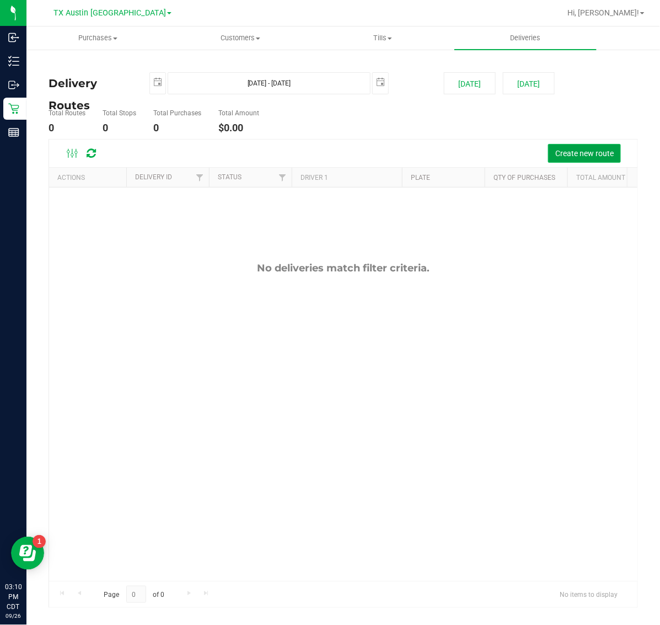
click at [571, 152] on span "Create new route" at bounding box center [585, 153] width 58 height 9
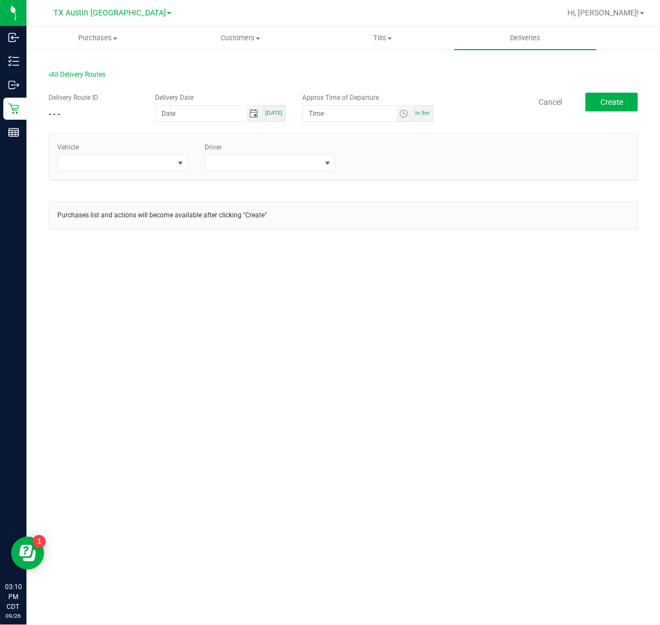
click at [257, 116] on span "Toggle calendar" at bounding box center [253, 113] width 9 height 9
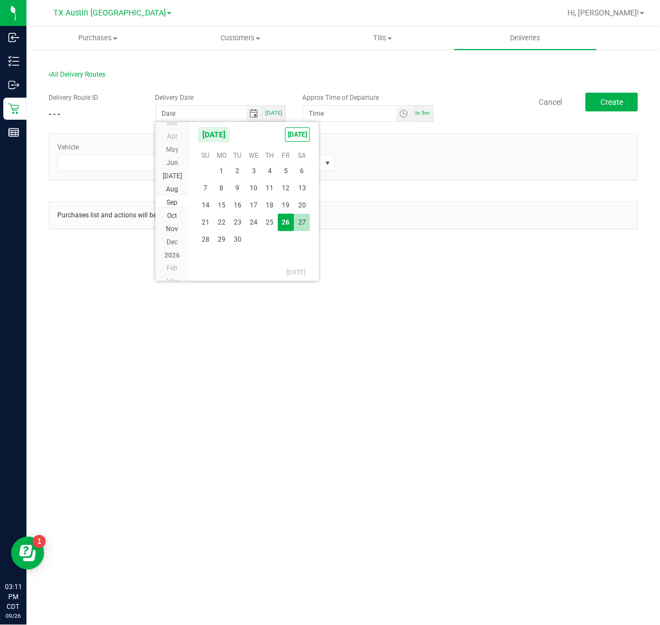
click at [301, 218] on span "27" at bounding box center [302, 222] width 16 height 17
type input "[DATE]"
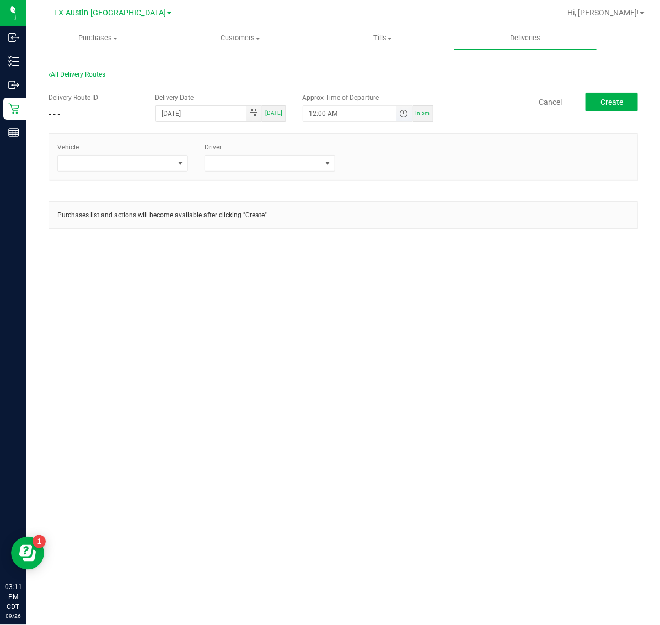
click at [406, 113] on span "Toggle time list" at bounding box center [403, 113] width 9 height 9
click at [316, 239] on li "5" at bounding box center [326, 237] width 26 height 15
click at [391, 238] on span "AM" at bounding box center [396, 237] width 10 height 8
click at [393, 327] on button "Set" at bounding box center [383, 329] width 41 height 24
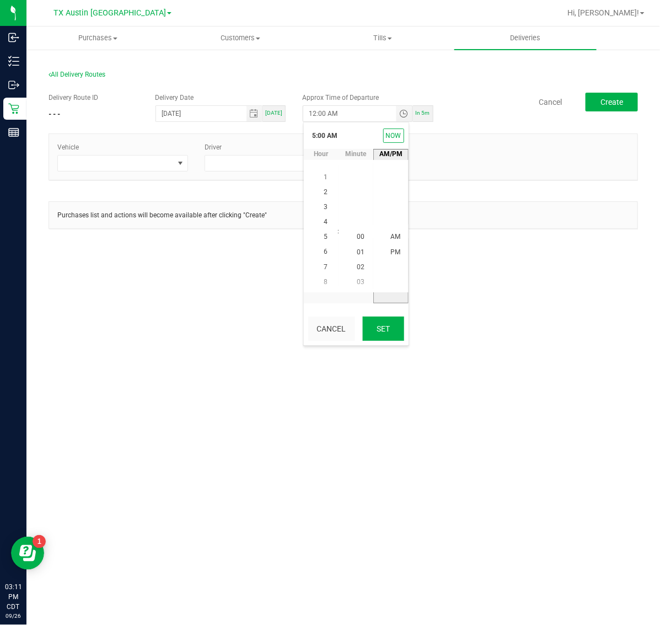
type input "5:00 AM"
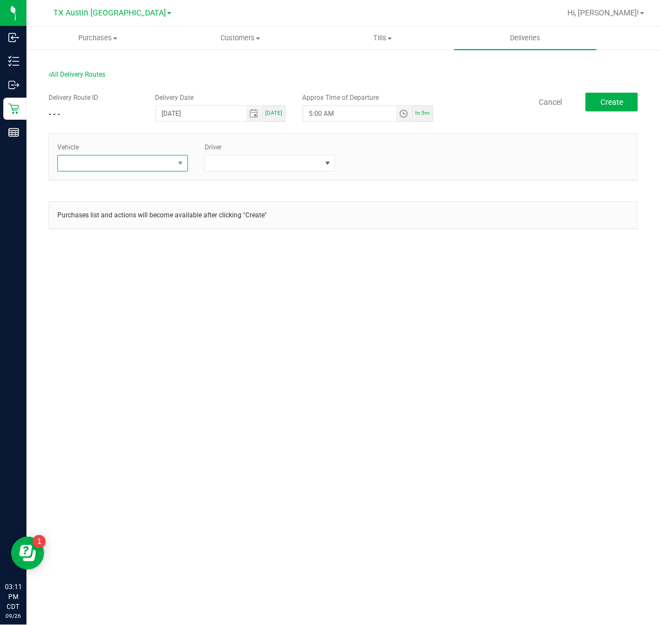
click at [132, 163] on span at bounding box center [116, 163] width 116 height 15
type input "04"
click at [138, 254] on li "TX-Trax-04" at bounding box center [123, 248] width 130 height 19
click at [238, 166] on span at bounding box center [263, 163] width 116 height 15
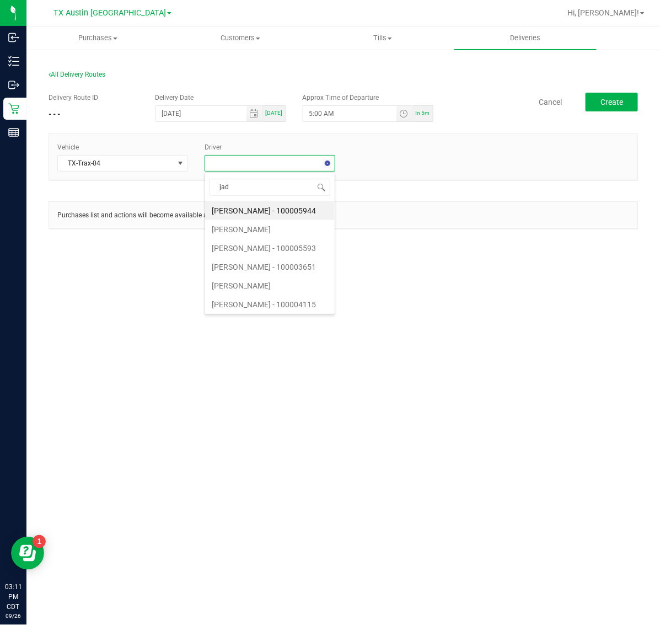
type input "jade"
click at [262, 214] on li "[PERSON_NAME]" at bounding box center [270, 210] width 130 height 19
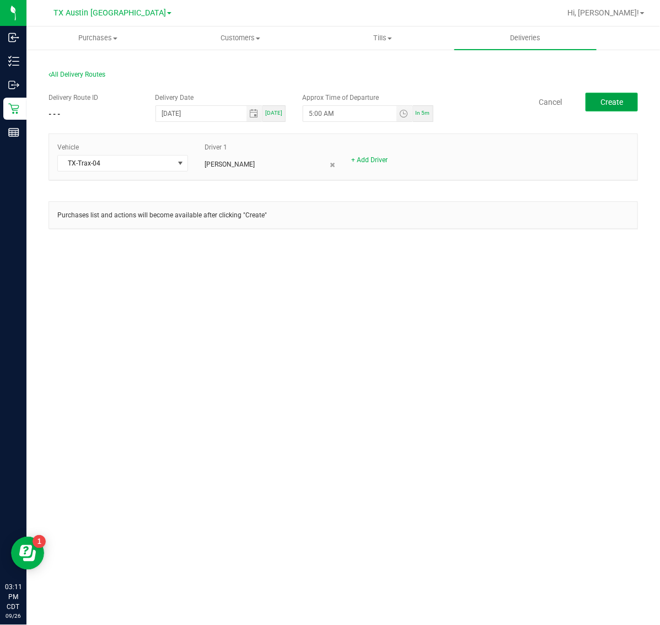
click at [601, 105] on span "Create" at bounding box center [612, 102] width 23 height 9
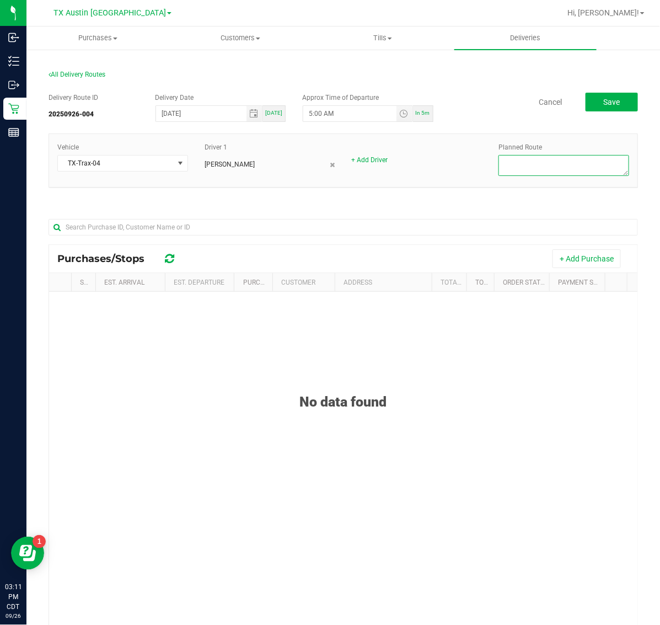
click at [577, 167] on textarea at bounding box center [564, 165] width 131 height 21
type textarea "HTX NEXT DAYS"
click at [569, 258] on button "+ Add Purchase" at bounding box center [587, 258] width 68 height 19
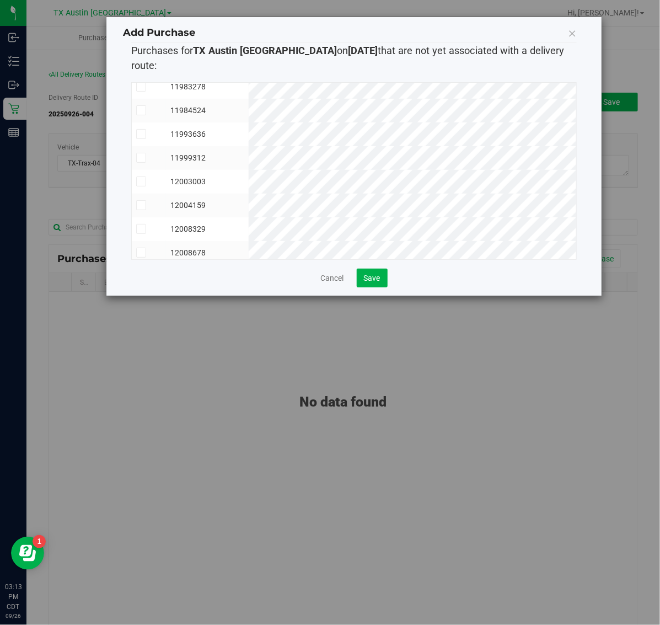
scroll to position [25, 0]
click at [375, 274] on span "Save" at bounding box center [372, 278] width 17 height 9
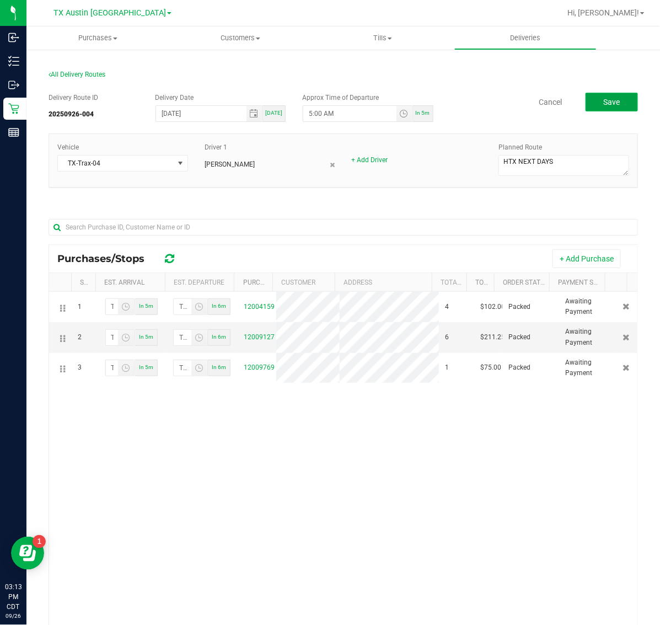
click at [590, 97] on button "Save" at bounding box center [612, 102] width 52 height 19
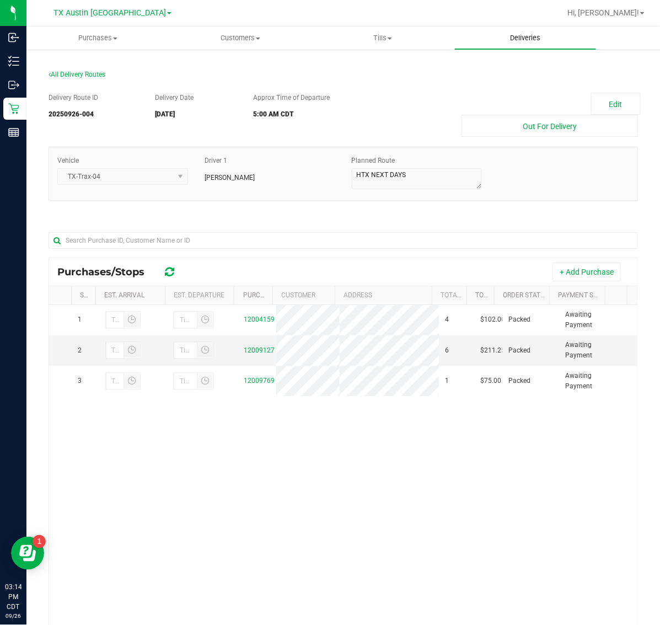
click at [514, 43] on uib-tab-heading "Deliveries" at bounding box center [526, 38] width 142 height 22
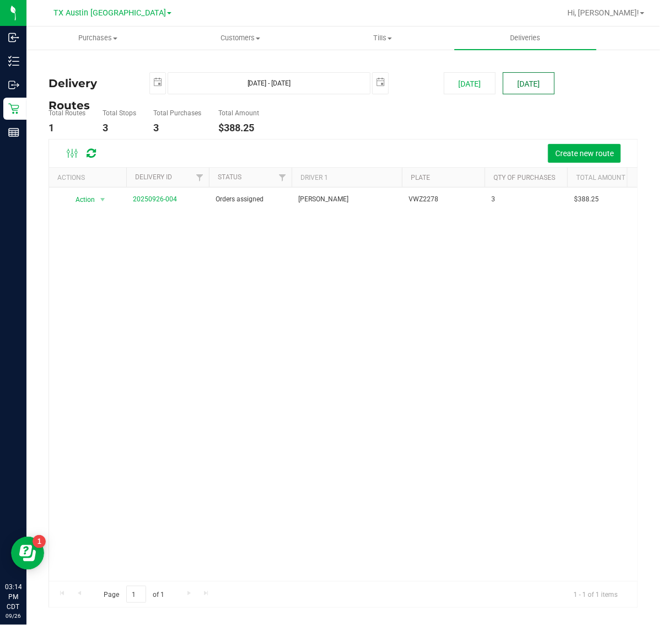
click at [525, 76] on button "[DATE]" at bounding box center [529, 83] width 52 height 22
click at [580, 152] on span "Create new route" at bounding box center [585, 153] width 58 height 9
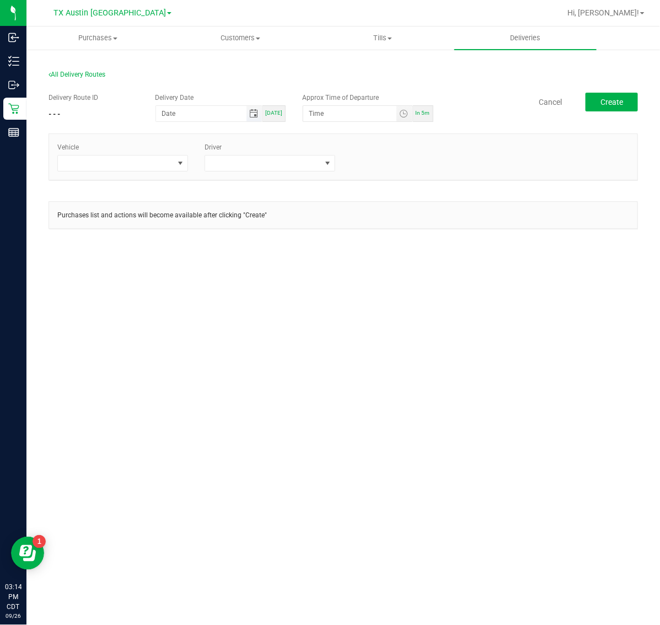
click at [254, 116] on span "Toggle calendar" at bounding box center [253, 113] width 9 height 9
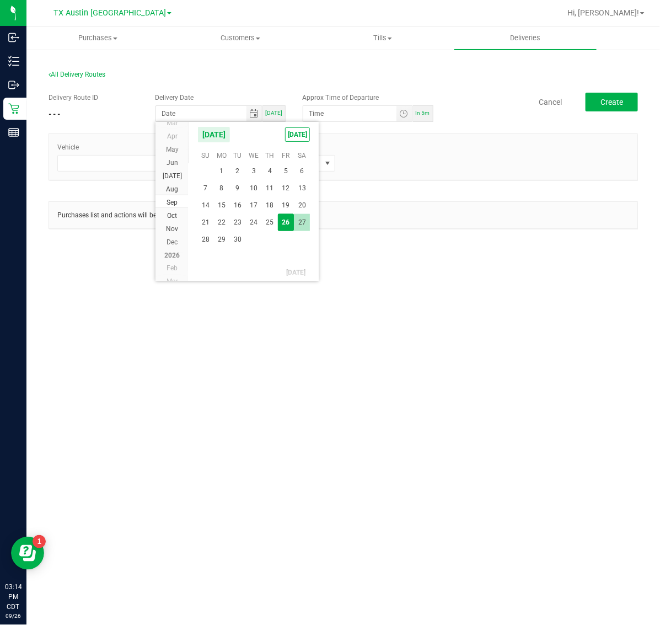
click at [299, 224] on span "27" at bounding box center [302, 222] width 16 height 17
type input "[DATE]"
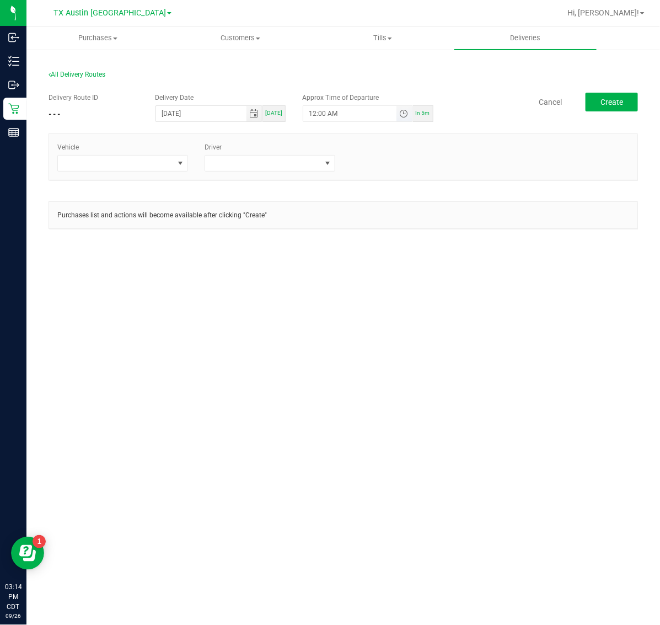
click at [402, 116] on span "Toggle time list" at bounding box center [403, 113] width 9 height 9
click at [317, 236] on li "5" at bounding box center [326, 237] width 26 height 15
drag, startPoint x: 390, startPoint y: 236, endPoint x: 393, endPoint y: 261, distance: 25.6
click at [391, 236] on span "AM" at bounding box center [396, 237] width 10 height 8
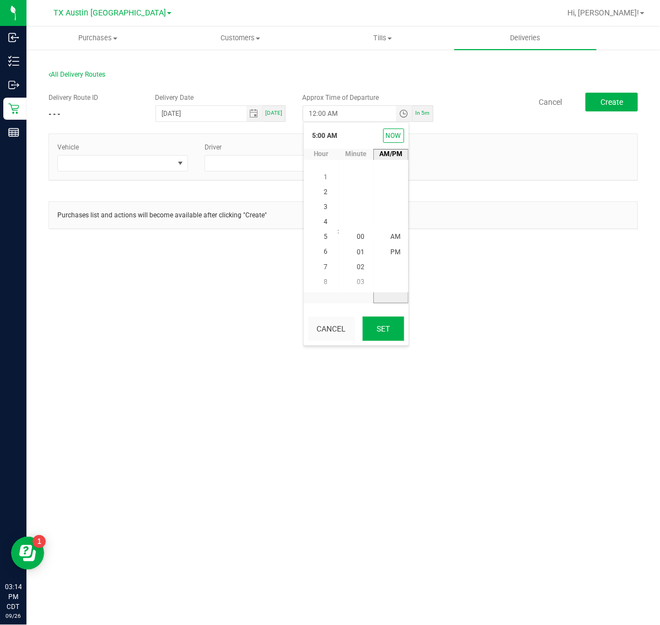
click at [387, 329] on button "Set" at bounding box center [383, 329] width 41 height 24
type input "5:00 AM"
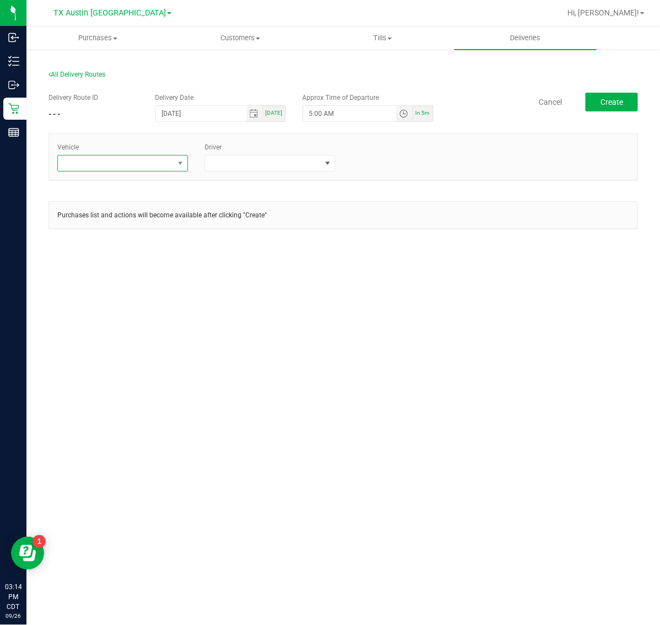
click at [141, 167] on span at bounding box center [116, 163] width 116 height 15
type input "11"
click at [118, 207] on li "TX-ROGUE-11" at bounding box center [123, 210] width 130 height 19
click at [254, 169] on span at bounding box center [263, 163] width 116 height 15
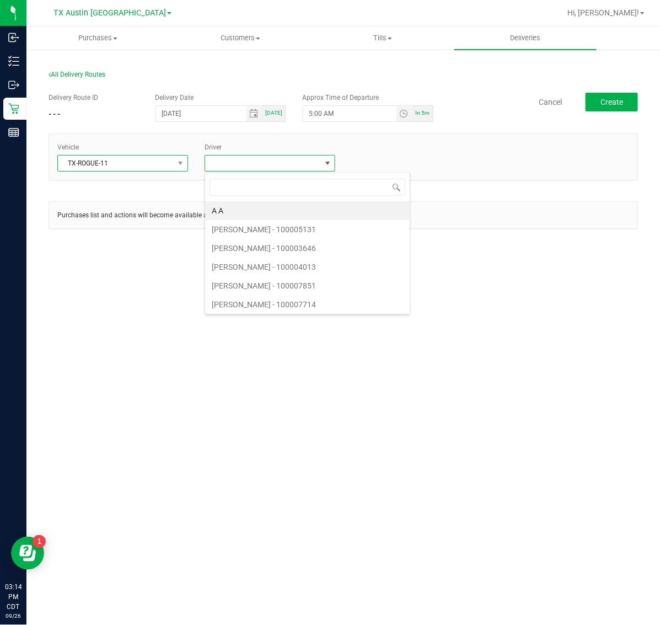
click at [139, 169] on span "TX-ROGUE-11" at bounding box center [116, 163] width 116 height 15
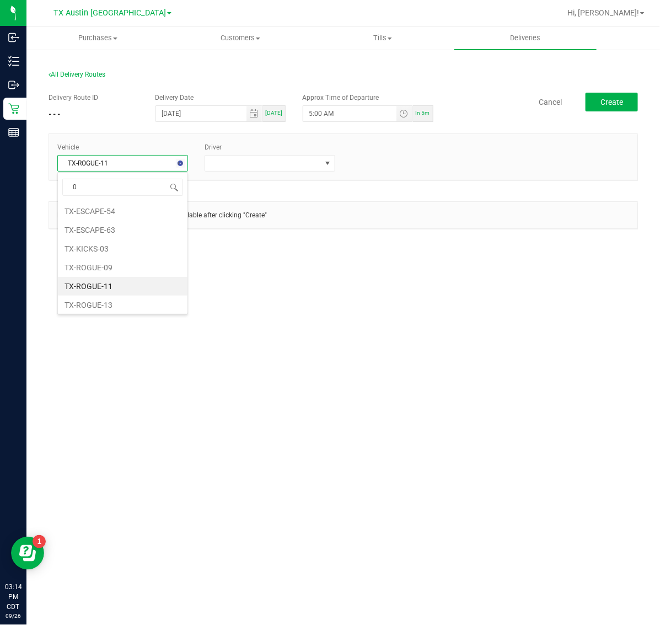
type input "04"
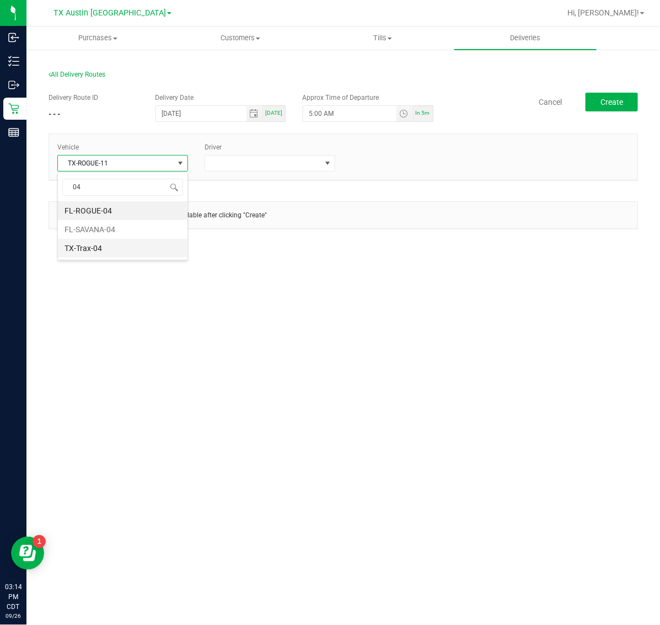
click at [141, 242] on li "TX-Trax-04" at bounding box center [123, 248] width 130 height 19
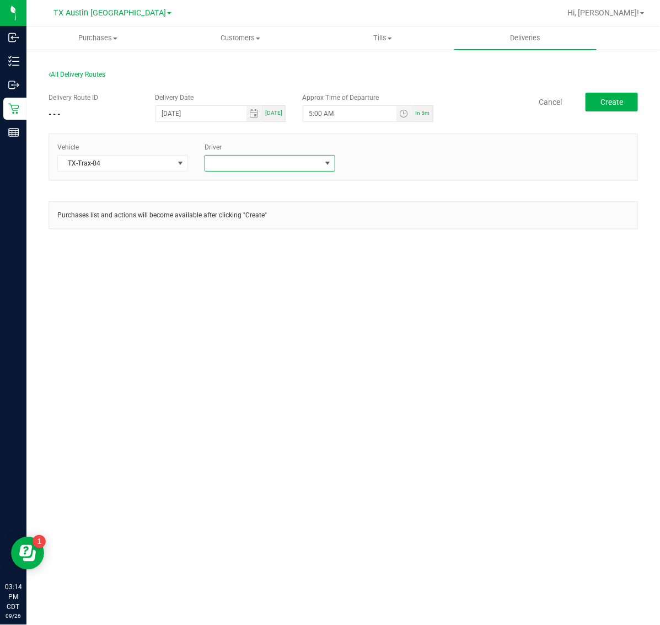
click at [248, 158] on span at bounding box center [263, 163] width 116 height 15
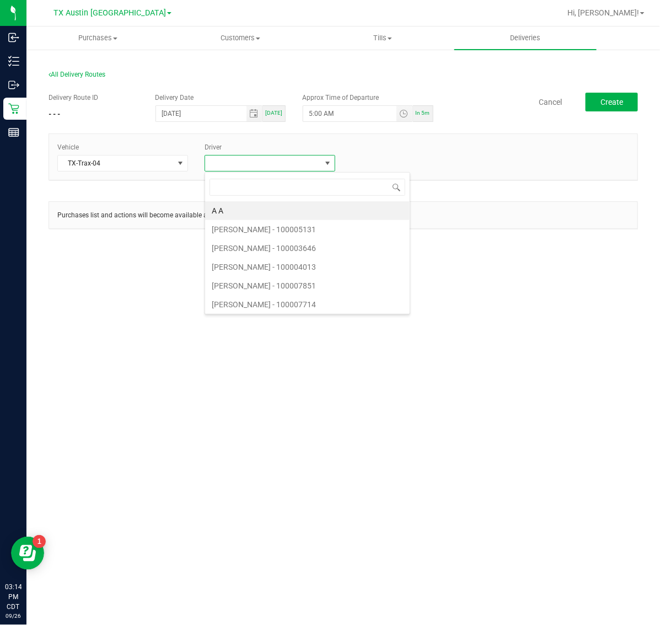
scroll to position [17, 131]
type input "JADE"
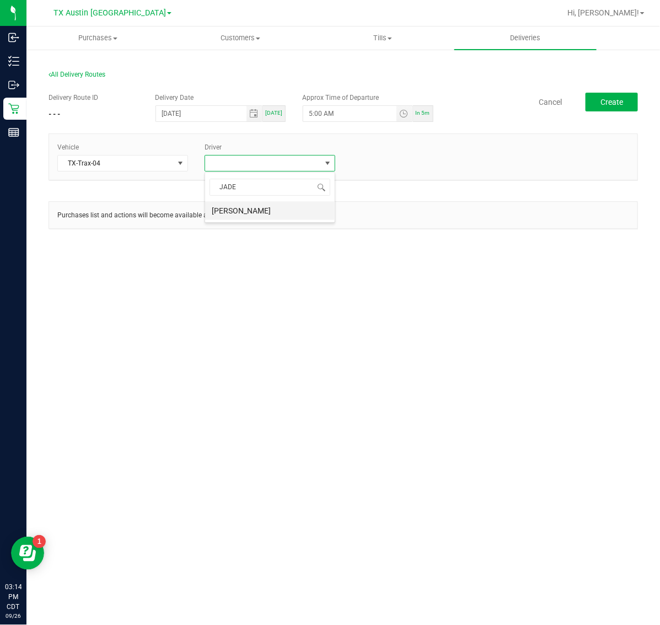
click at [269, 208] on li "[PERSON_NAME]" at bounding box center [270, 210] width 130 height 19
click at [624, 100] on button "Create" at bounding box center [612, 102] width 52 height 19
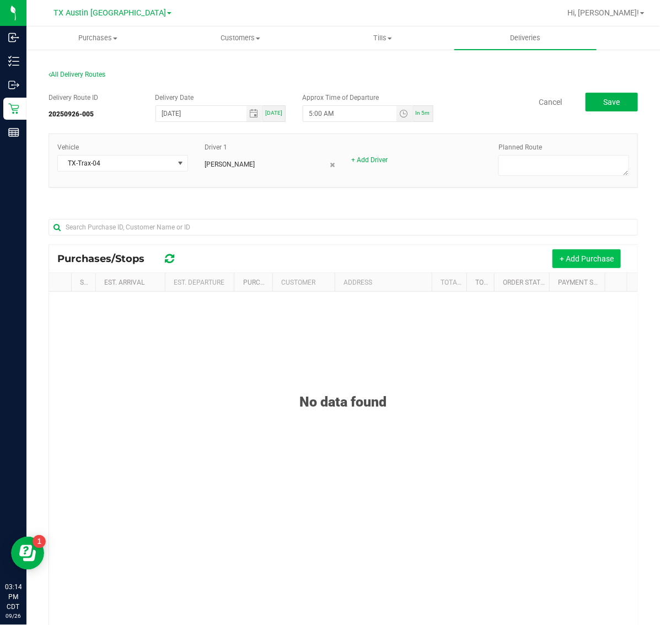
click at [597, 260] on button "+ Add Purchase" at bounding box center [587, 258] width 68 height 19
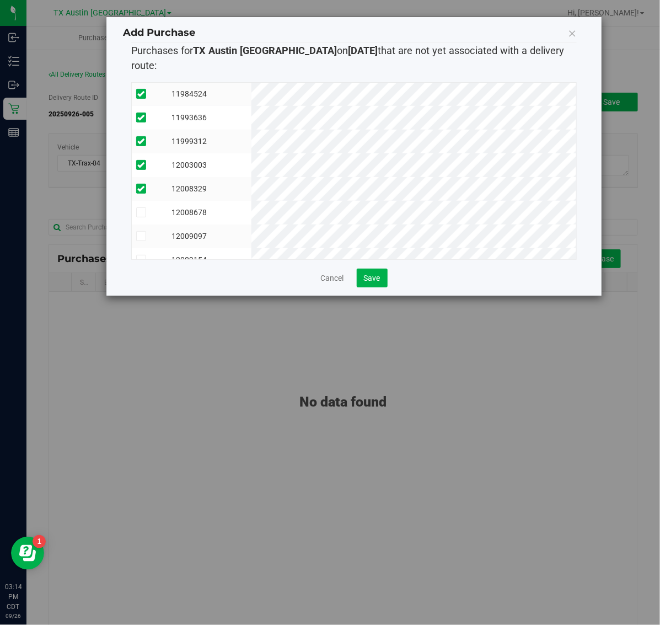
scroll to position [91, 0]
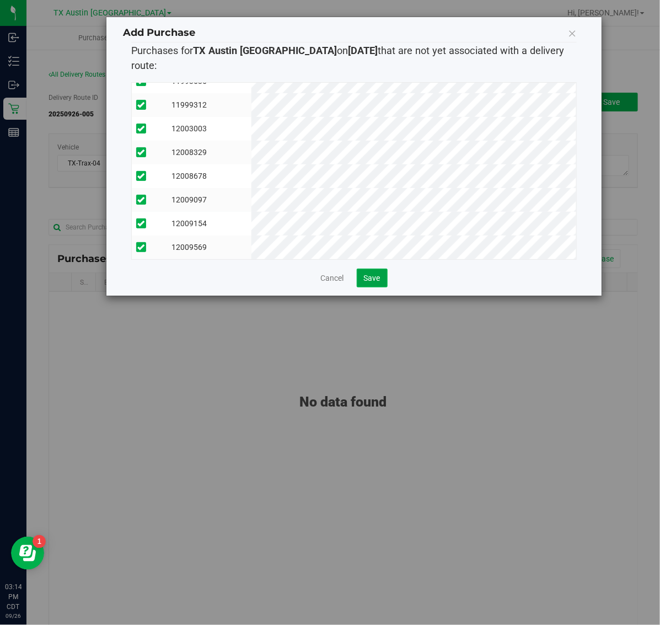
click at [378, 269] on button "Save" at bounding box center [372, 278] width 31 height 19
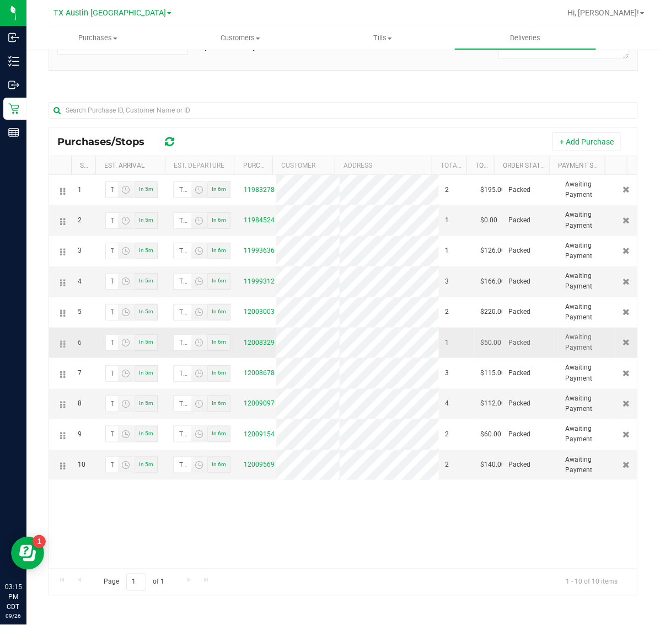
scroll to position [0, 0]
click at [623, 285] on icon at bounding box center [626, 281] width 7 height 7
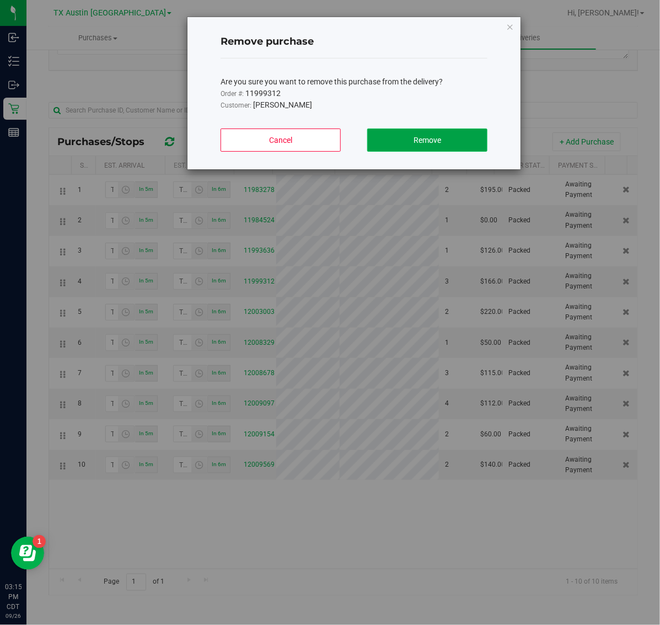
click at [450, 140] on button "Remove" at bounding box center [427, 140] width 120 height 23
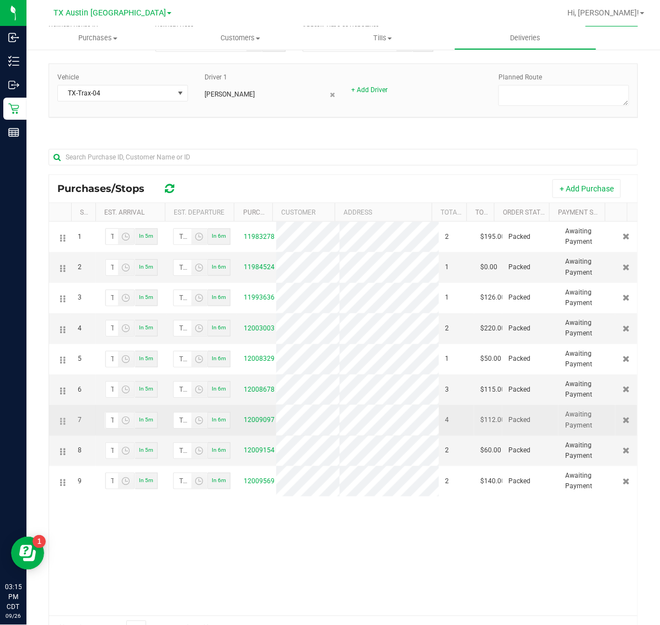
scroll to position [117, 0]
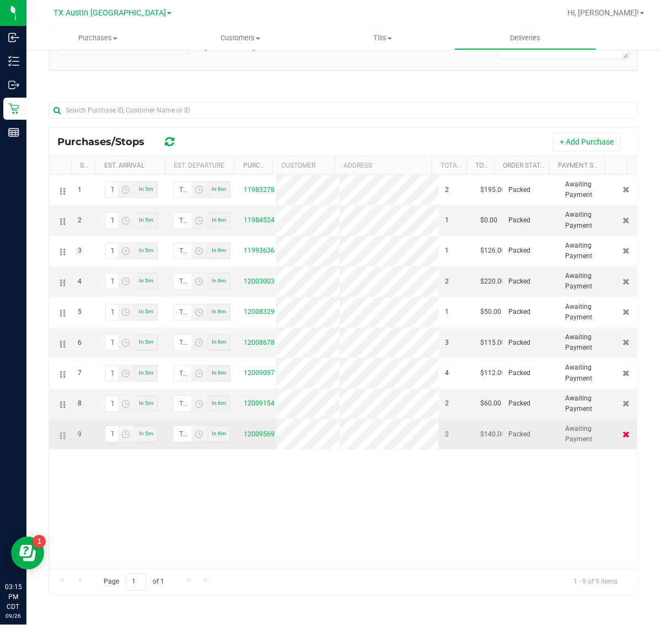
click at [623, 437] on icon at bounding box center [626, 434] width 7 height 7
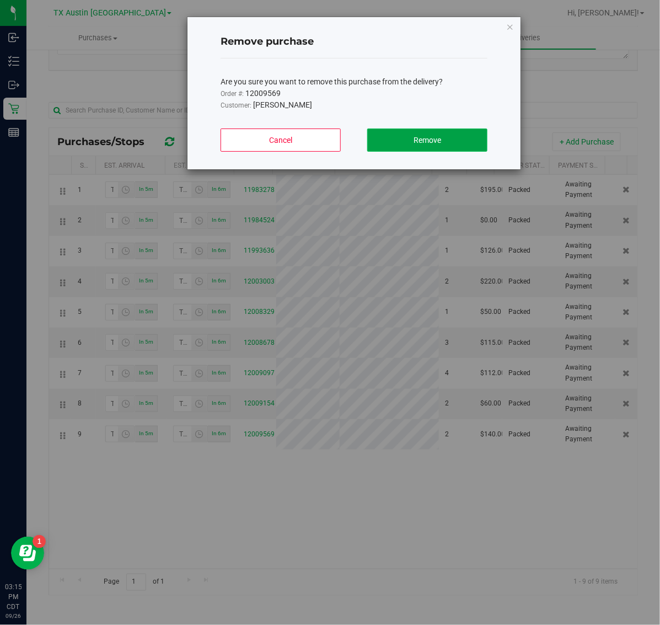
click at [439, 142] on span "Remove" at bounding box center [428, 140] width 28 height 9
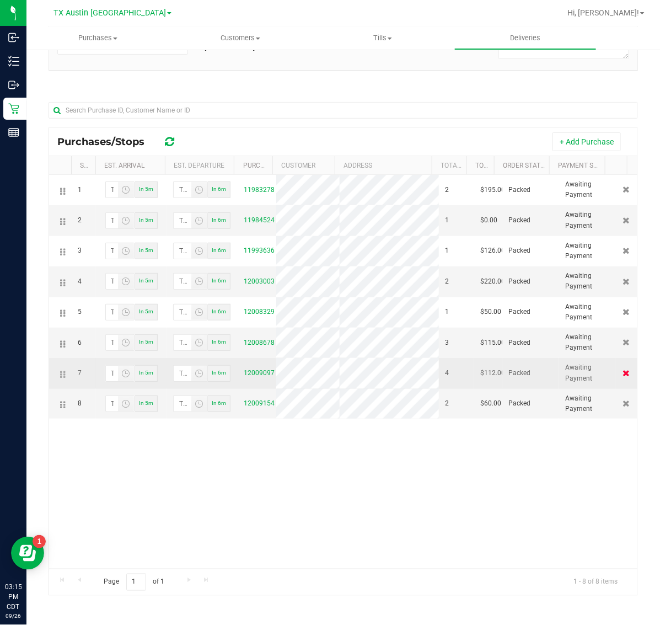
click at [623, 376] on icon at bounding box center [626, 373] width 7 height 7
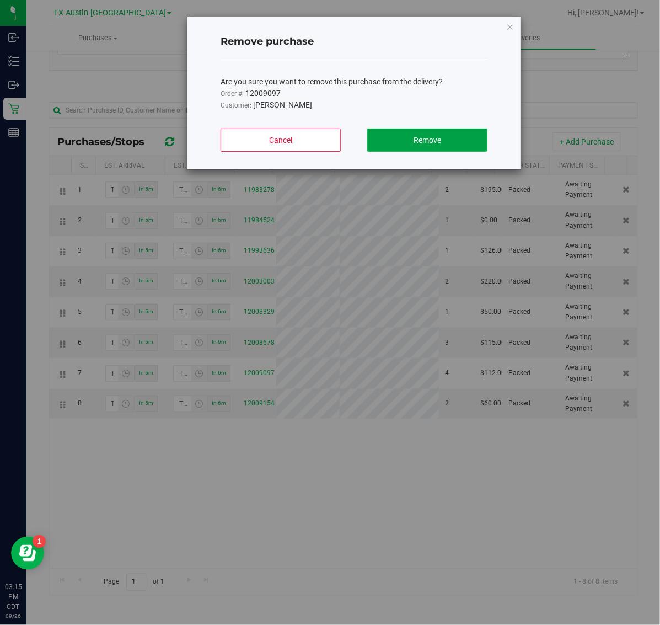
click at [473, 141] on button "Remove" at bounding box center [427, 140] width 120 height 23
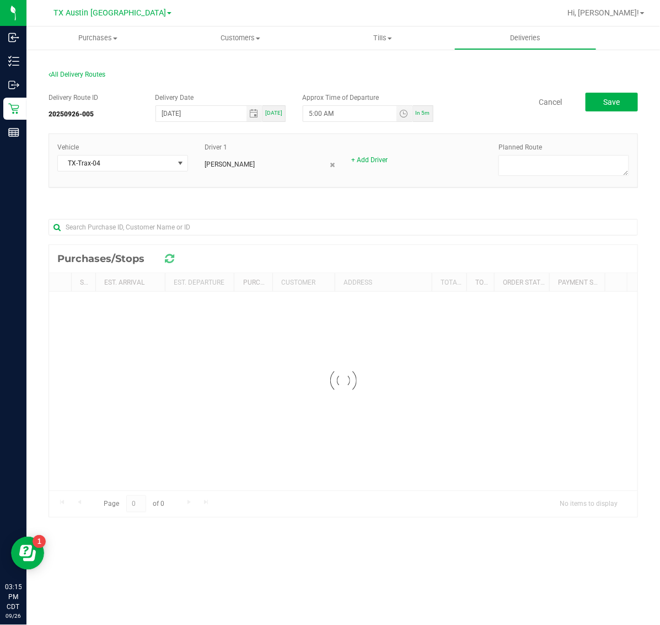
scroll to position [0, 0]
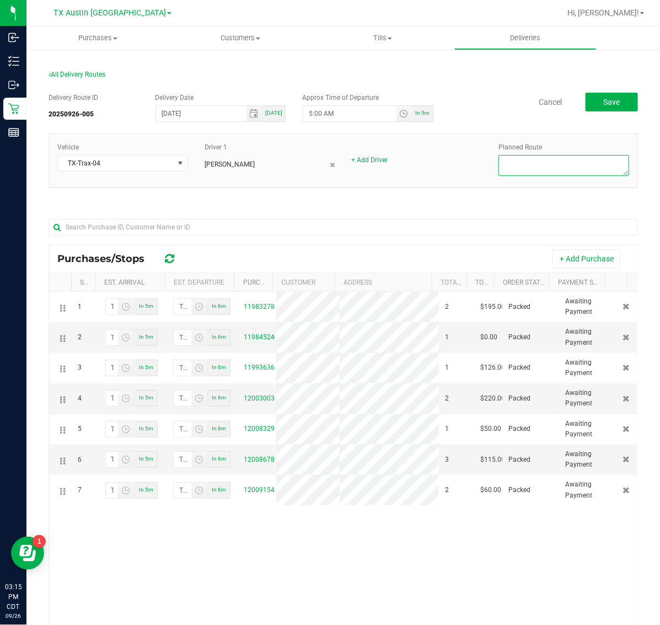
click at [571, 168] on textarea at bounding box center [564, 165] width 131 height 21
type textarea "HTX PU"
click at [613, 103] on button "Save" at bounding box center [612, 102] width 52 height 19
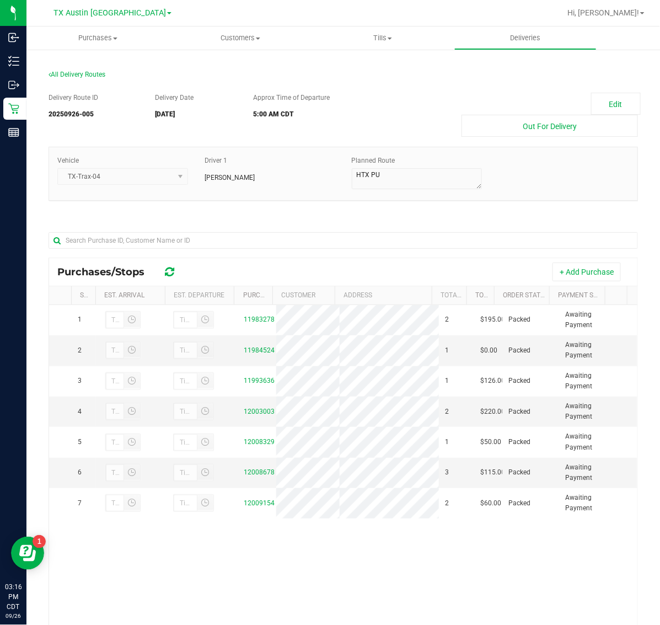
scroll to position [130, 0]
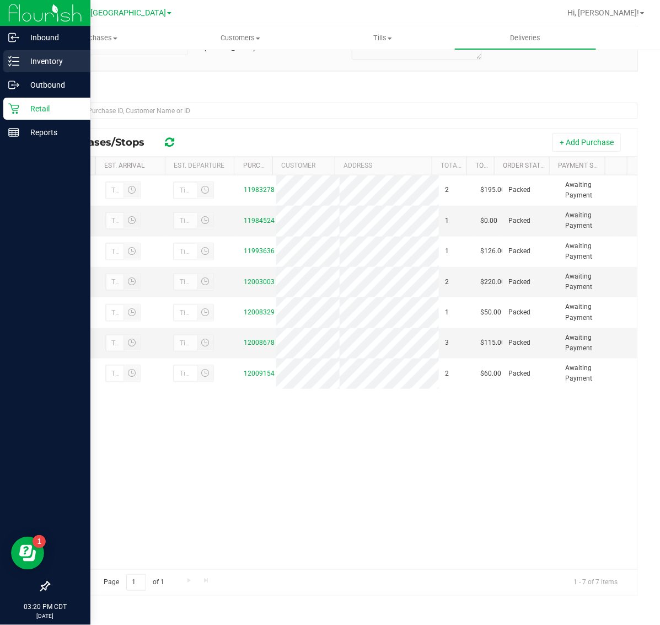
click at [35, 65] on p "Inventory" at bounding box center [52, 61] width 66 height 13
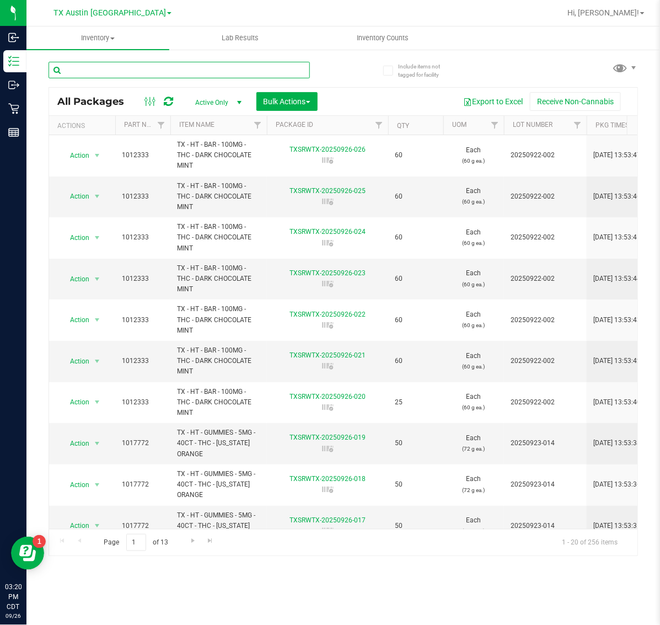
click at [186, 71] on input "text" at bounding box center [180, 70] width 262 height 17
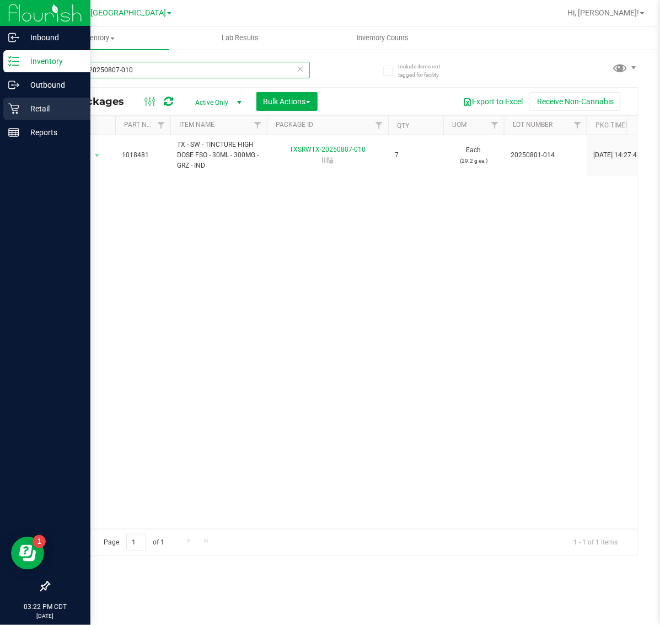
type input "txsrwtx-20250807-010"
click at [39, 108] on p "Retail" at bounding box center [52, 108] width 66 height 13
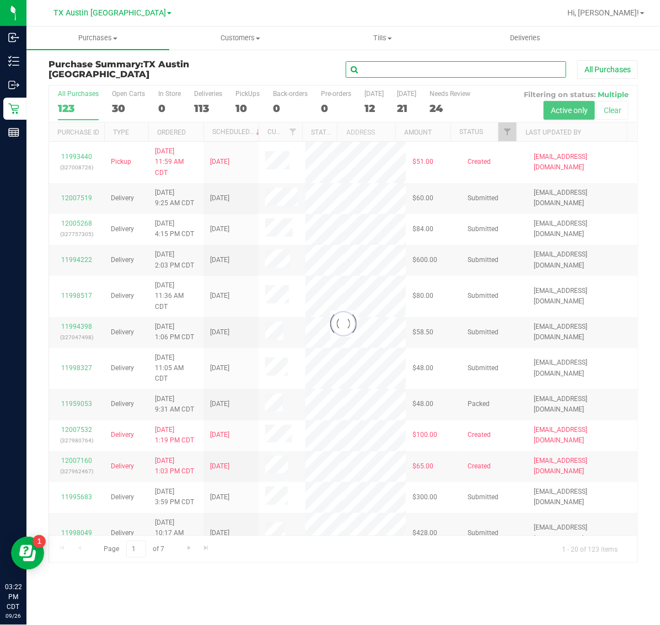
click at [492, 72] on input "text" at bounding box center [456, 69] width 221 height 17
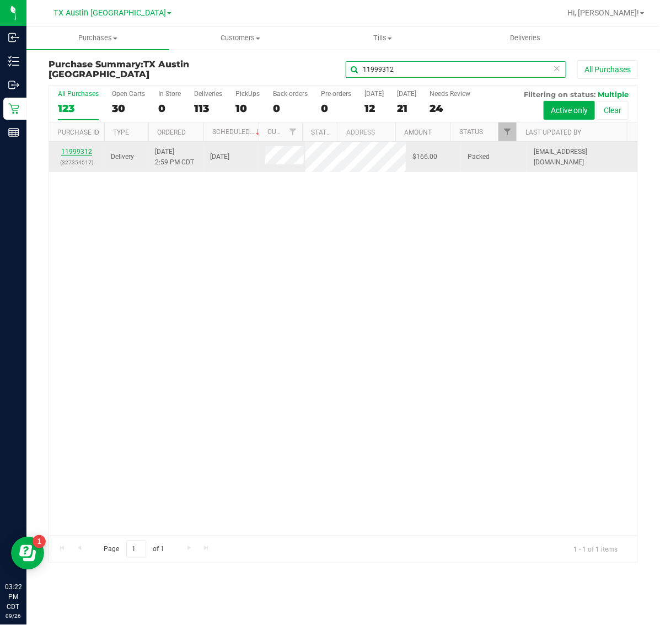
type input "11999312"
click at [77, 156] on link "11999312" at bounding box center [76, 152] width 31 height 8
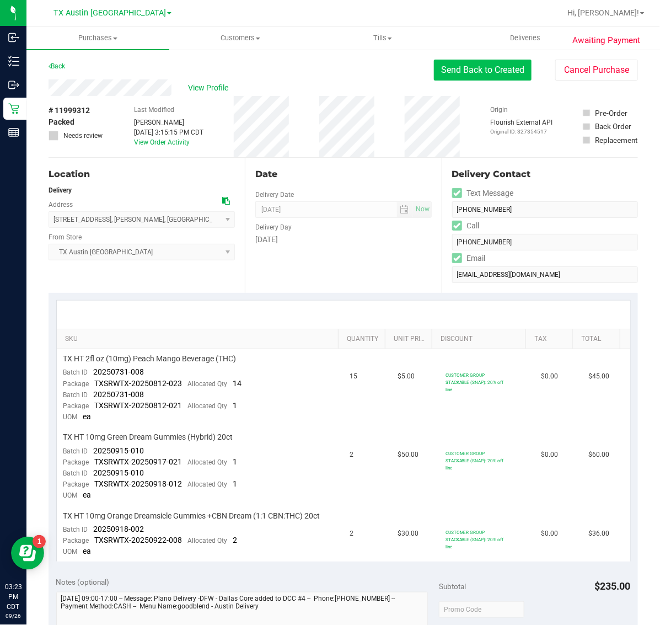
click at [495, 67] on button "Send Back to Created" at bounding box center [483, 70] width 98 height 21
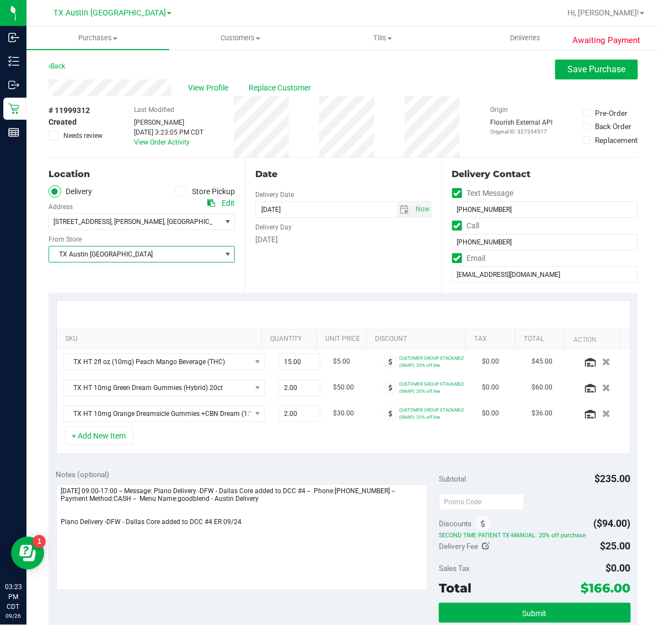
click at [160, 253] on span "TX Austin [GEOGRAPHIC_DATA]" at bounding box center [135, 254] width 172 height 15
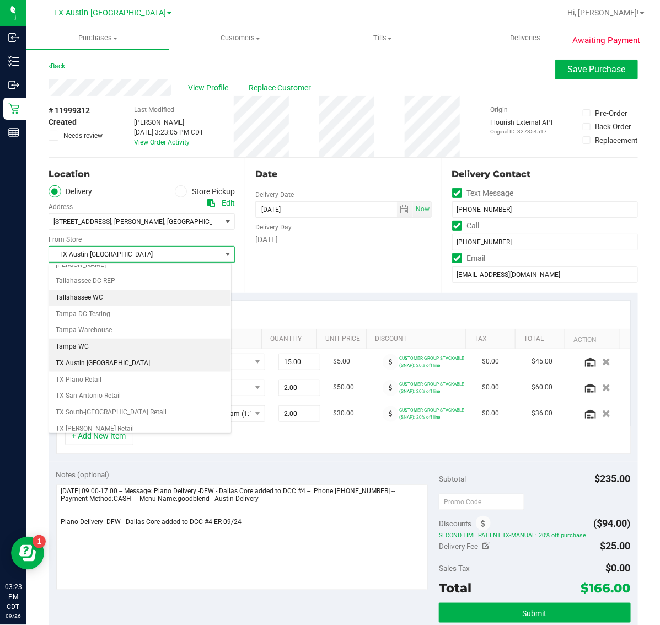
scroll to position [770, 0]
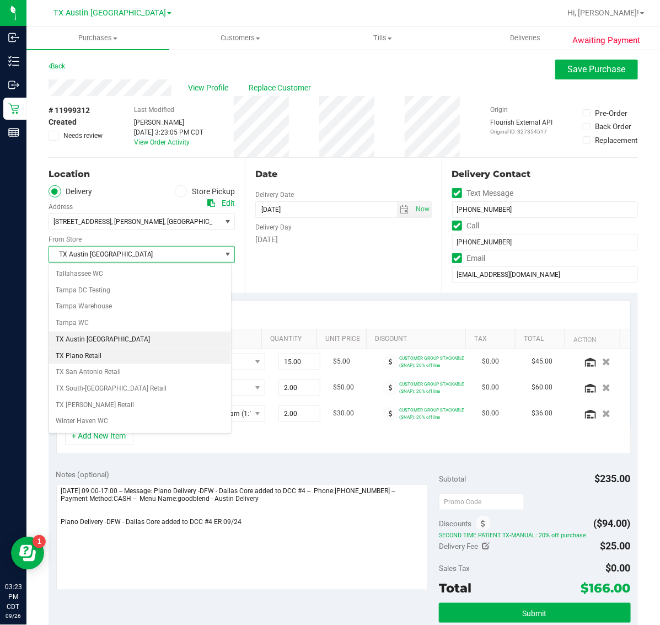
click at [134, 365] on li "TX Plano Retail" at bounding box center [140, 356] width 182 height 17
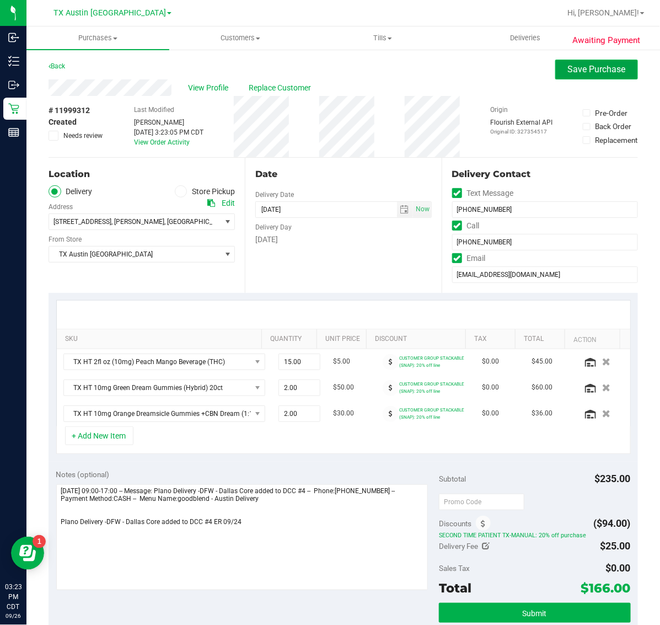
click at [569, 73] on span "Save Purchase" at bounding box center [597, 69] width 58 height 10
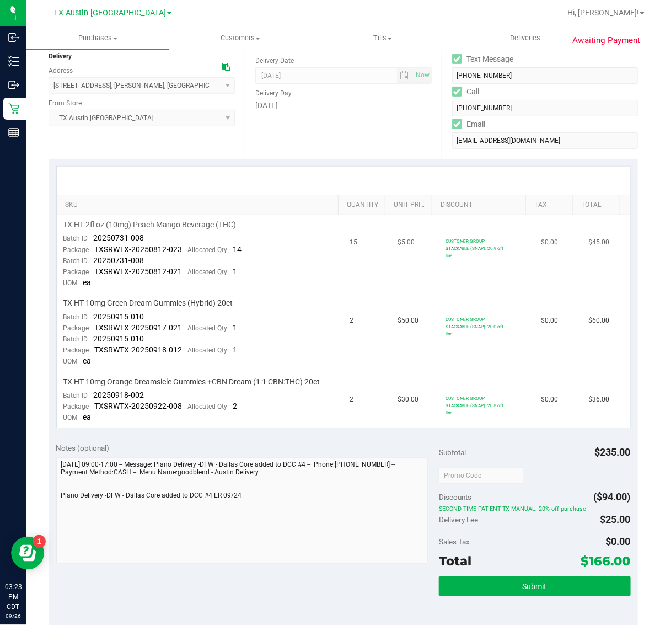
scroll to position [138, 0]
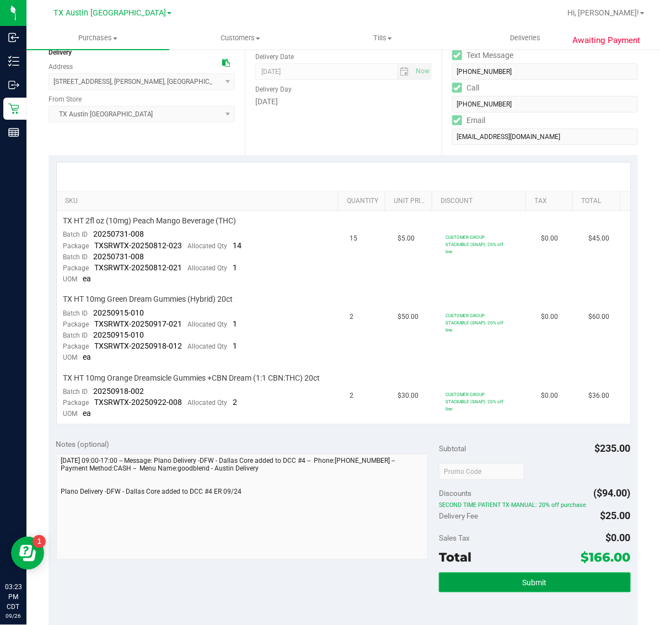
click at [543, 573] on button "Submit" at bounding box center [534, 583] width 191 height 20
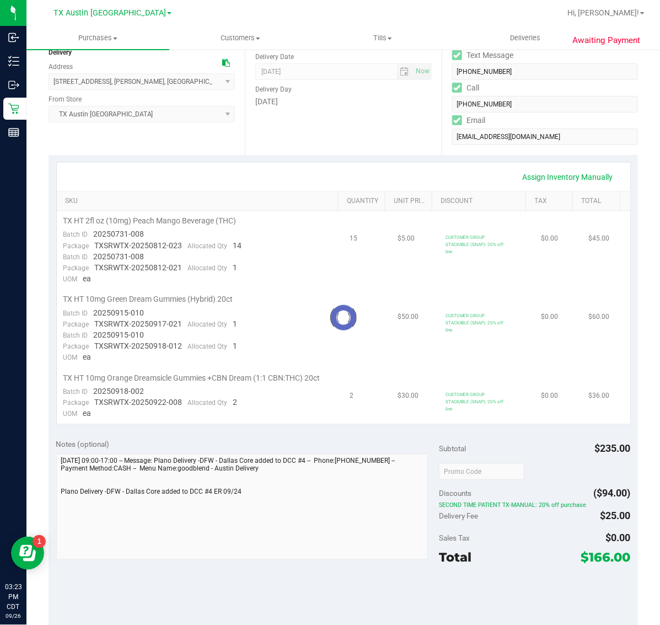
scroll to position [0, 0]
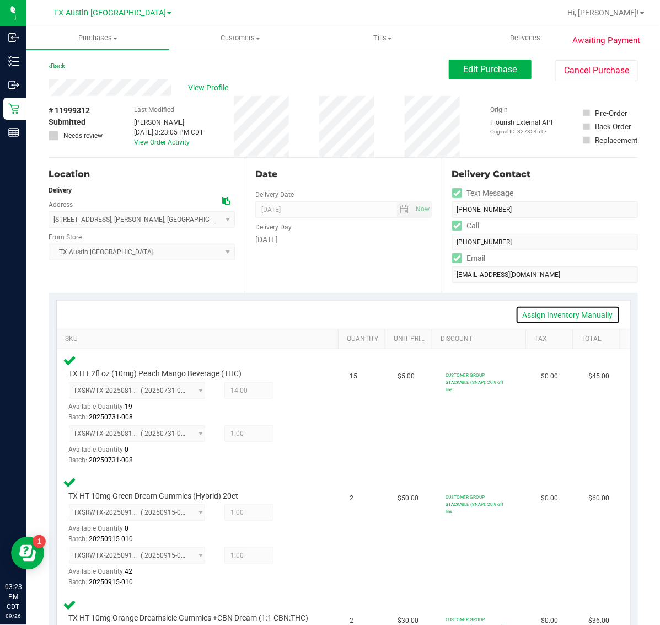
click at [575, 313] on link "Assign Inventory Manually" at bounding box center [568, 315] width 105 height 19
click at [290, 390] on icon at bounding box center [296, 392] width 12 height 13
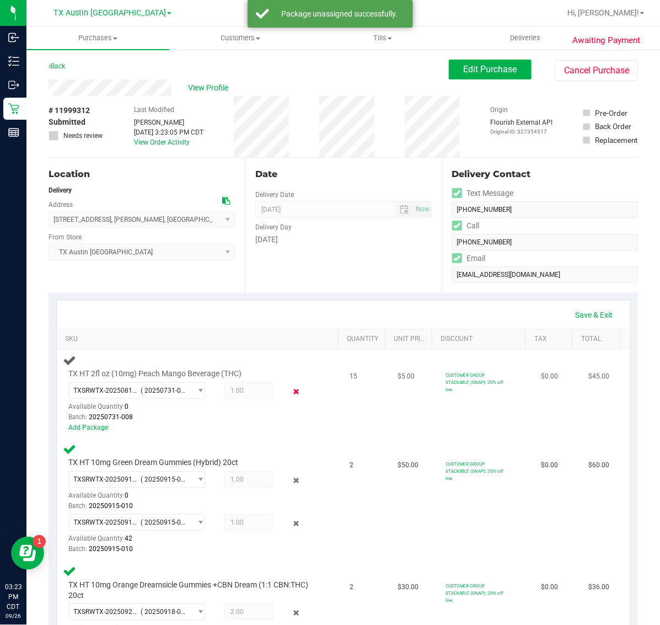
click at [290, 387] on icon at bounding box center [296, 392] width 12 height 13
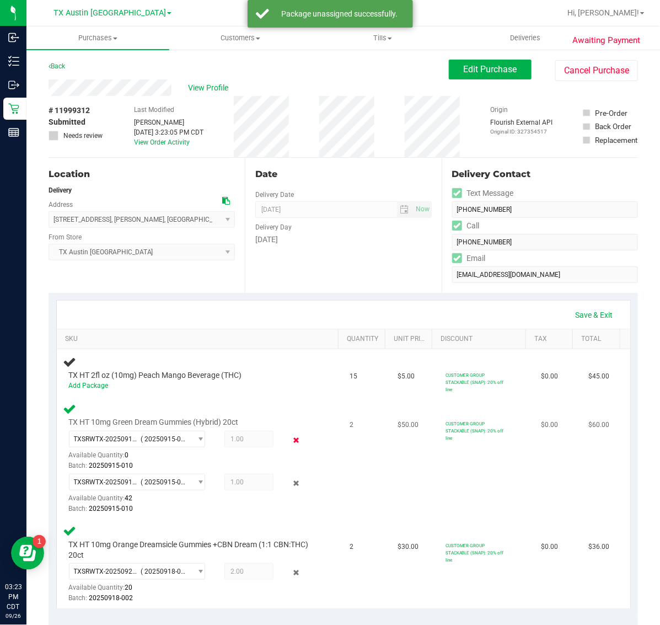
click at [290, 440] on icon at bounding box center [296, 440] width 12 height 13
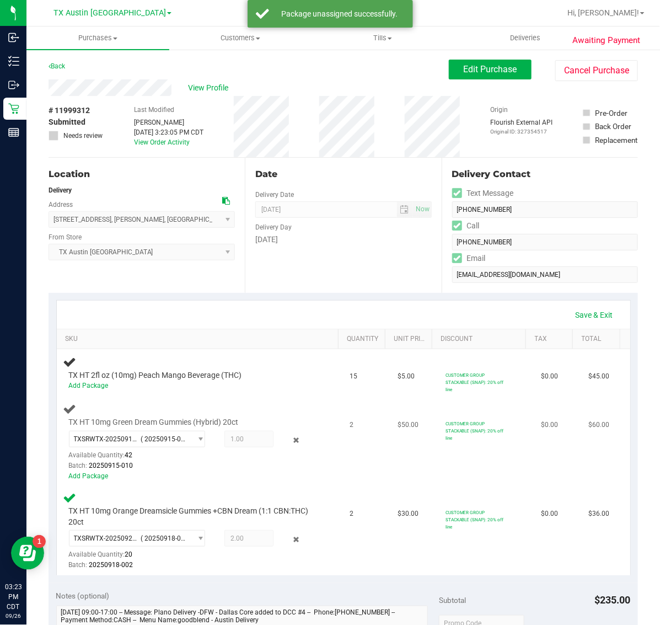
click at [290, 442] on icon at bounding box center [296, 440] width 12 height 13
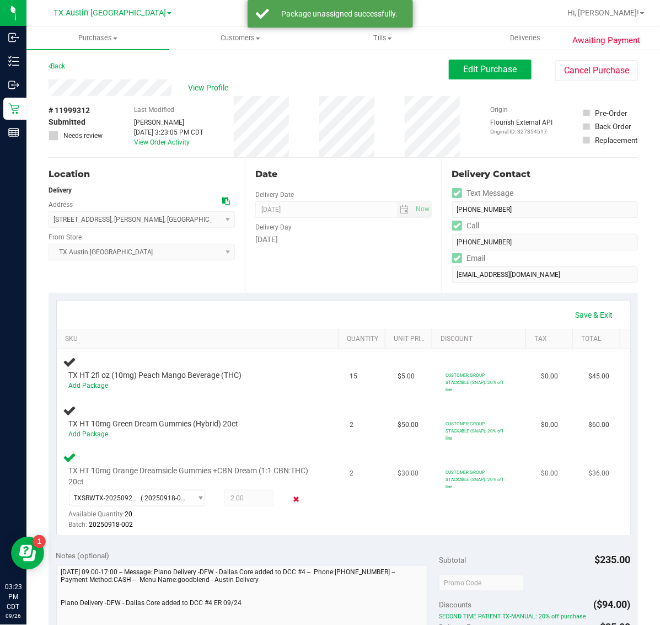
click at [292, 501] on icon at bounding box center [296, 499] width 12 height 13
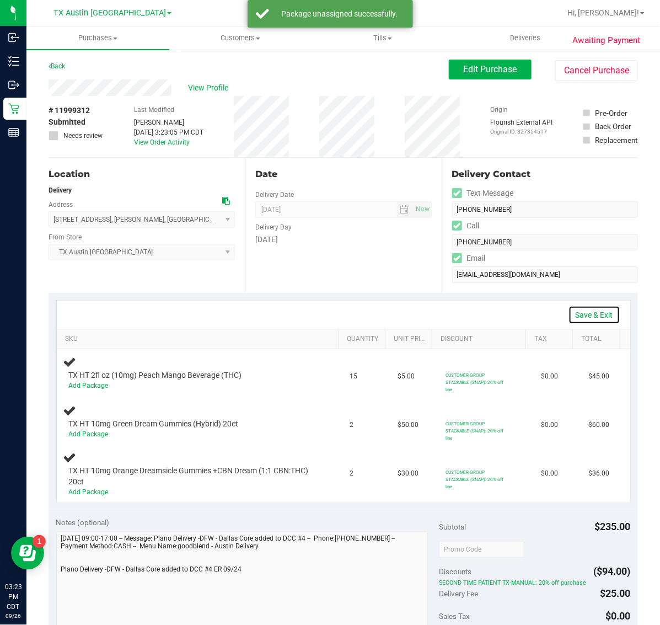
click at [580, 318] on link "Save & Exit" at bounding box center [595, 315] width 52 height 19
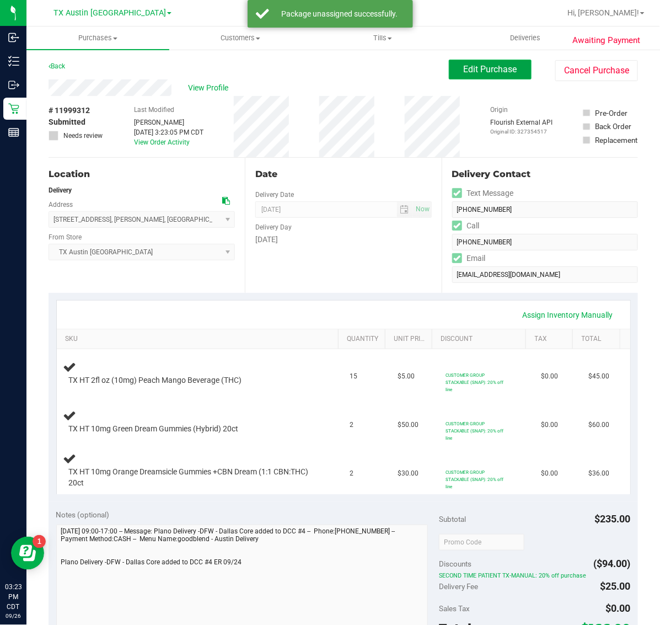
click at [480, 69] on span "Edit Purchase" at bounding box center [491, 69] width 54 height 10
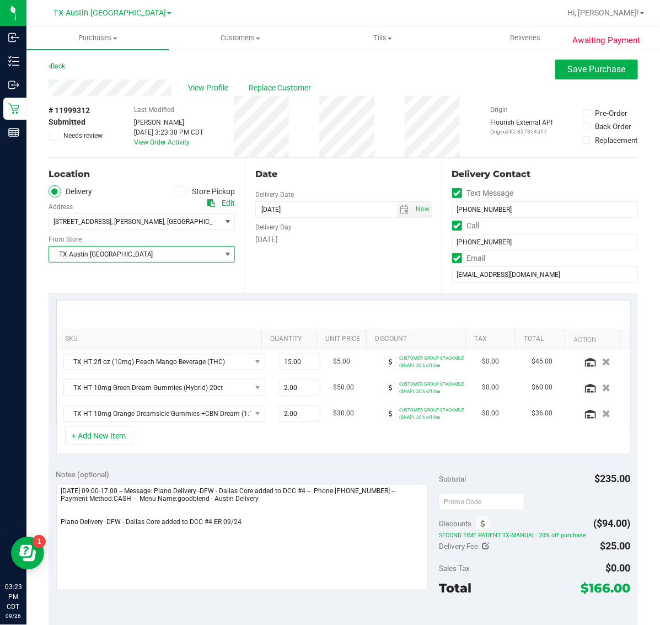
click at [162, 254] on span "TX Austin [GEOGRAPHIC_DATA]" at bounding box center [135, 254] width 172 height 15
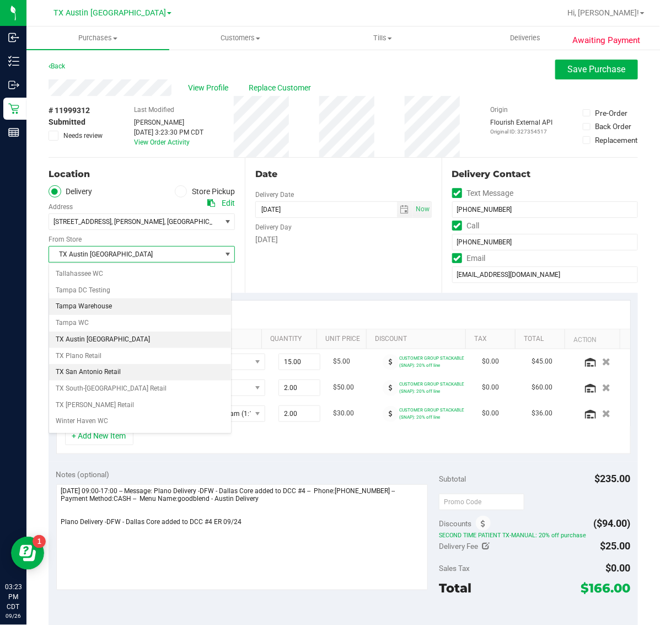
scroll to position [818, 0]
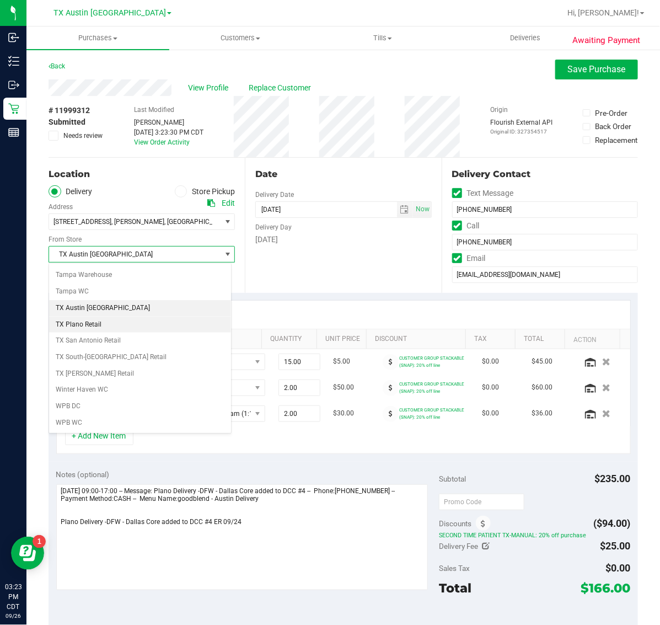
click at [154, 324] on li "TX Plano Retail" at bounding box center [140, 325] width 182 height 17
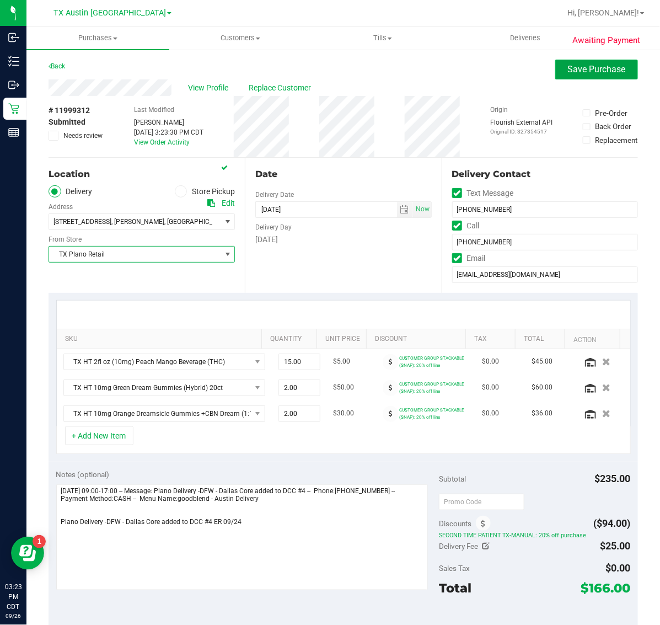
click at [581, 68] on span "Save Purchase" at bounding box center [597, 69] width 58 height 10
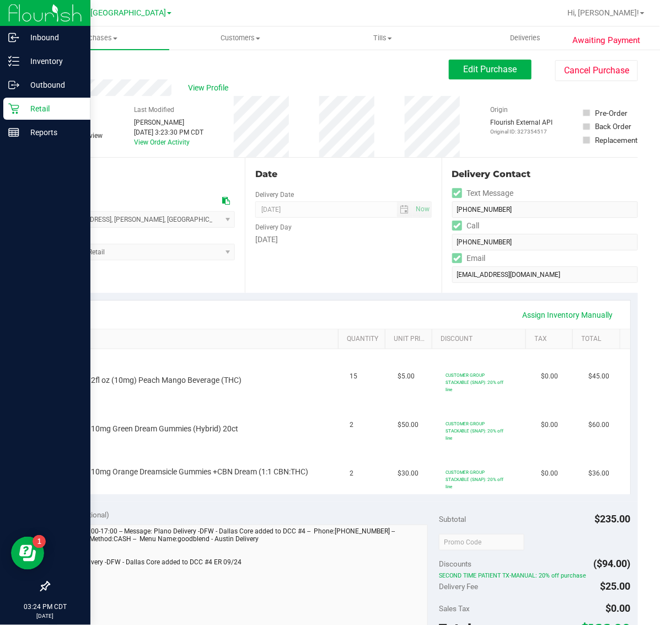
click at [43, 109] on p "Retail" at bounding box center [52, 108] width 66 height 13
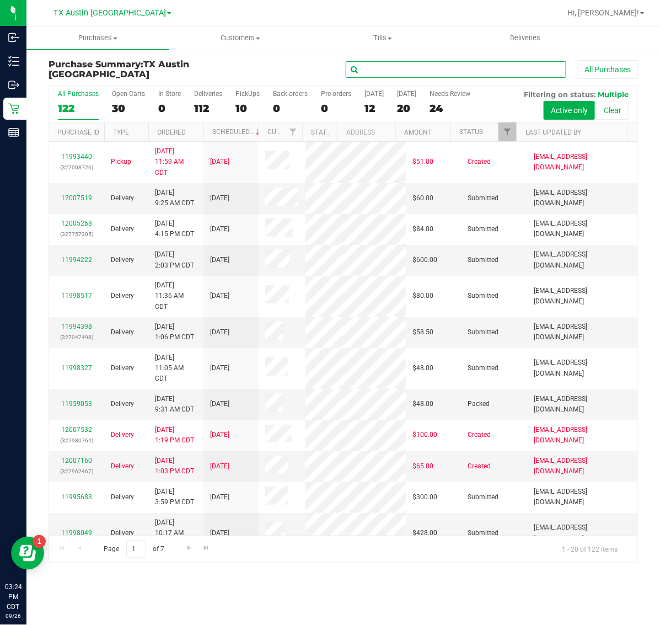
click at [494, 61] on input "text" at bounding box center [456, 69] width 221 height 17
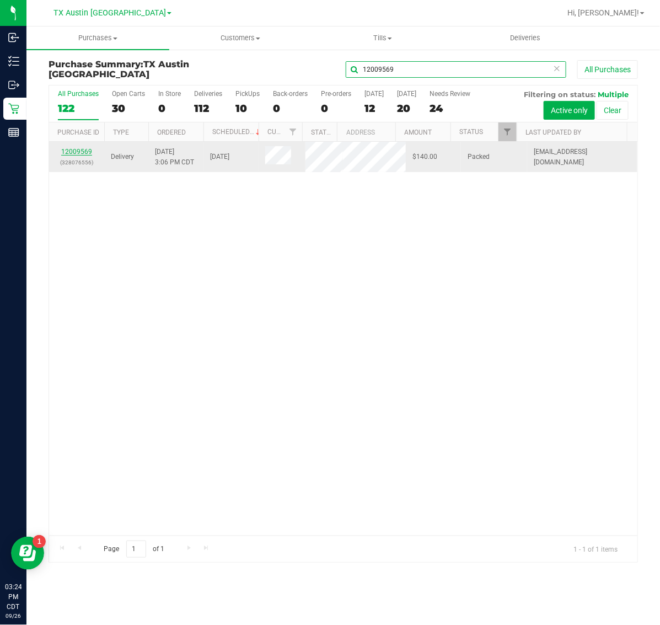
type input "12009569"
click at [87, 156] on link "12009569" at bounding box center [76, 152] width 31 height 8
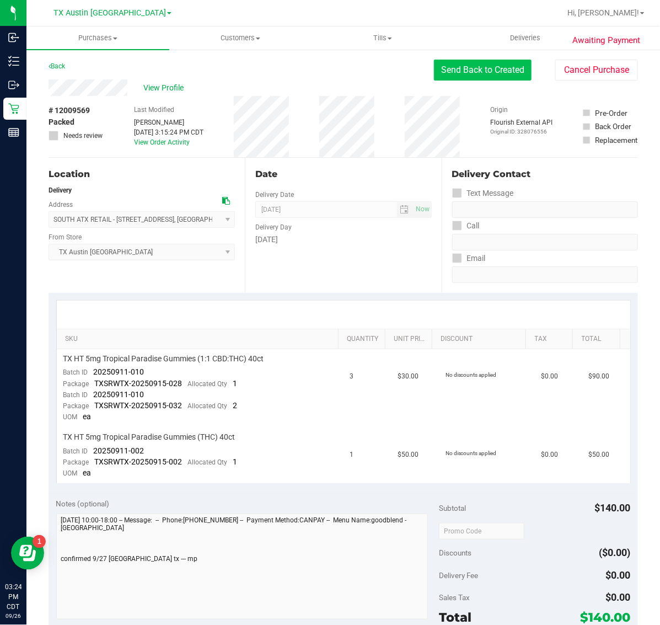
click at [482, 65] on button "Send Back to Created" at bounding box center [483, 70] width 98 height 21
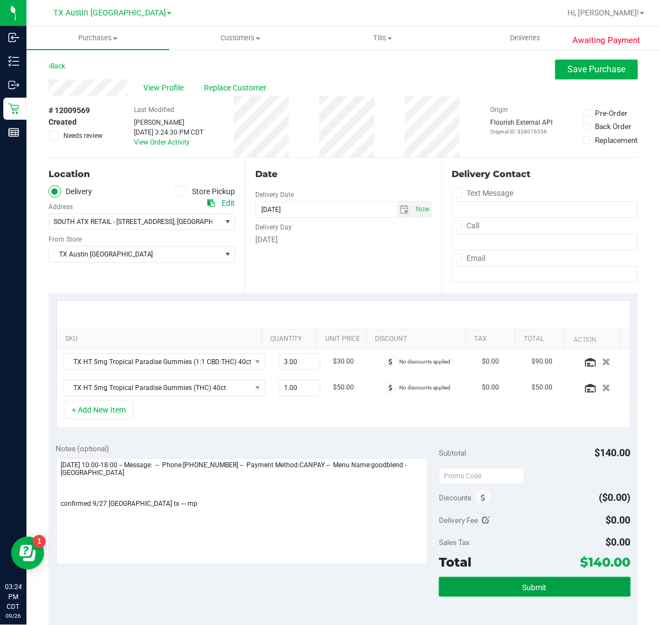
click at [532, 589] on span "Submit" at bounding box center [535, 587] width 24 height 9
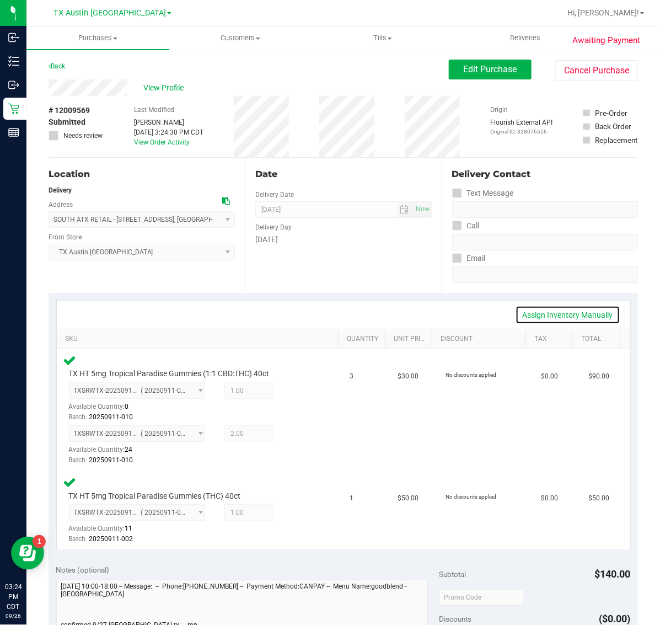
click at [567, 316] on link "Assign Inventory Manually" at bounding box center [568, 315] width 105 height 19
click at [290, 389] on icon at bounding box center [296, 392] width 12 height 13
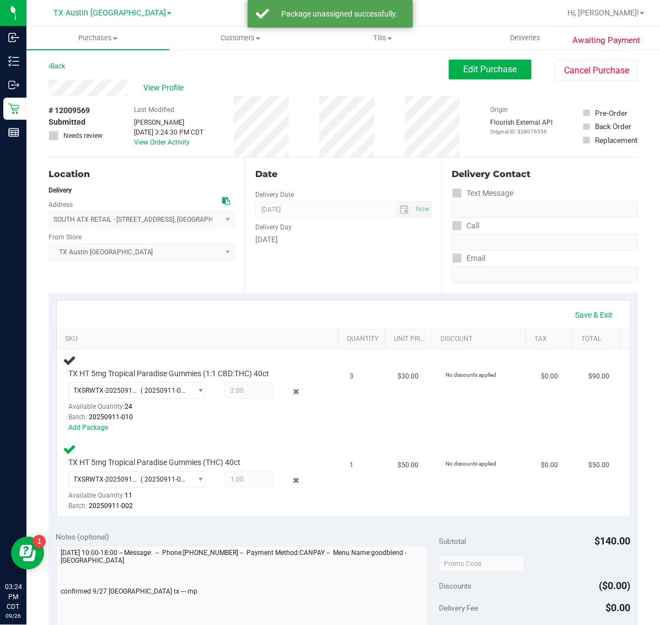
click at [290, 389] on icon at bounding box center [296, 392] width 12 height 13
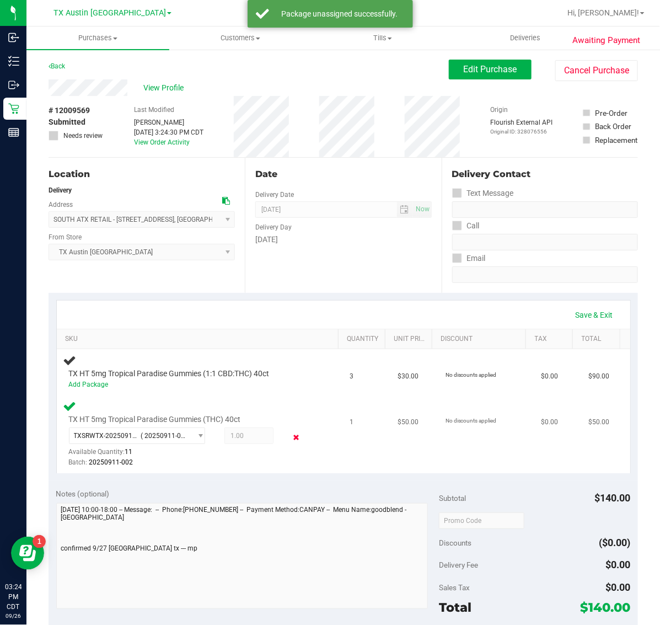
click at [290, 437] on icon at bounding box center [296, 437] width 12 height 13
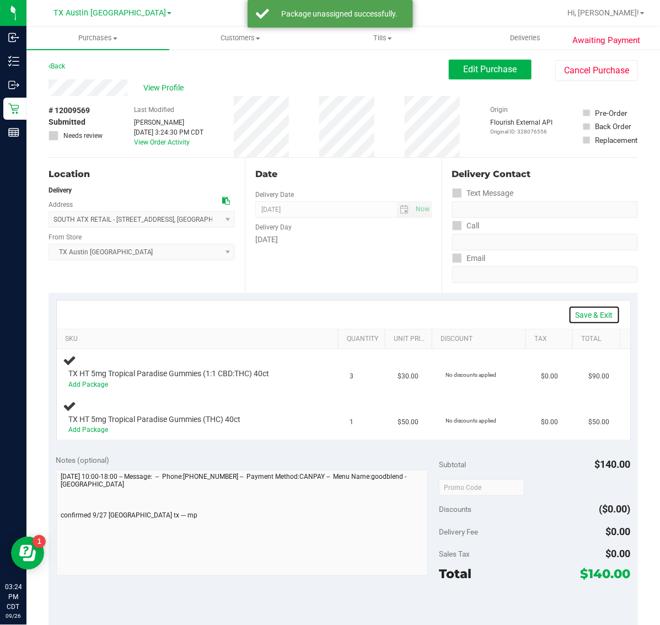
click at [594, 315] on link "Save & Exit" at bounding box center [595, 315] width 52 height 19
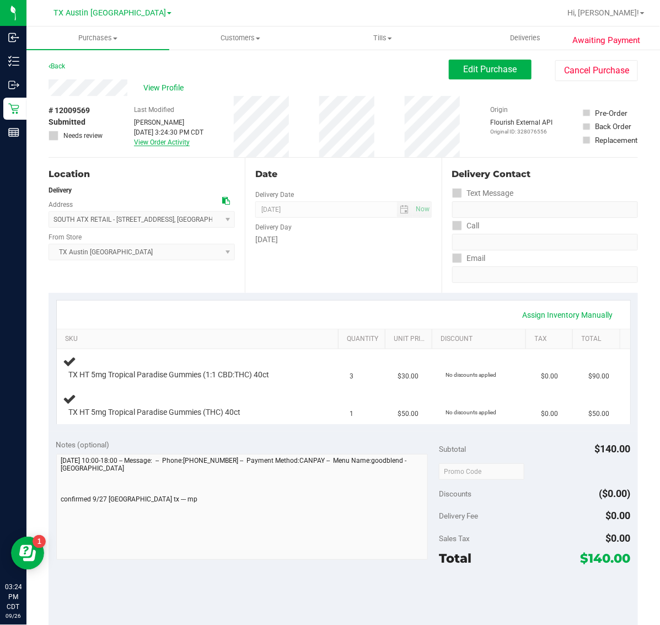
click at [164, 138] on link "View Order Activity" at bounding box center [162, 142] width 56 height 8
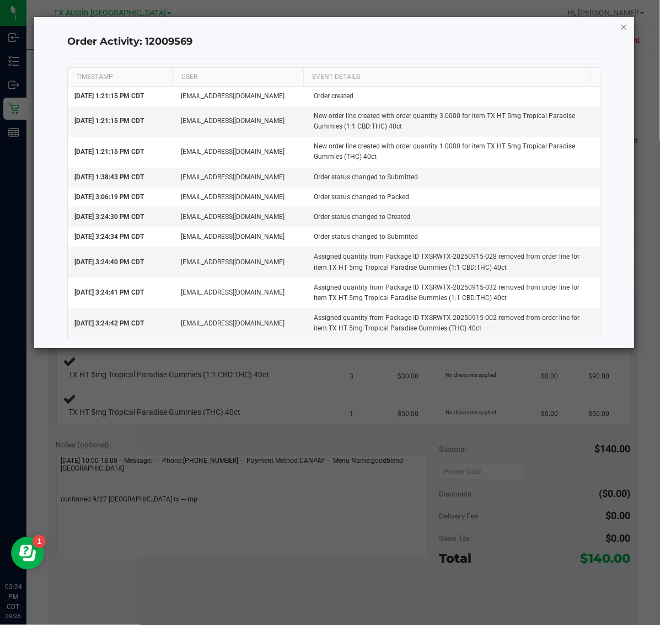
click at [622, 22] on icon "button" at bounding box center [625, 26] width 8 height 13
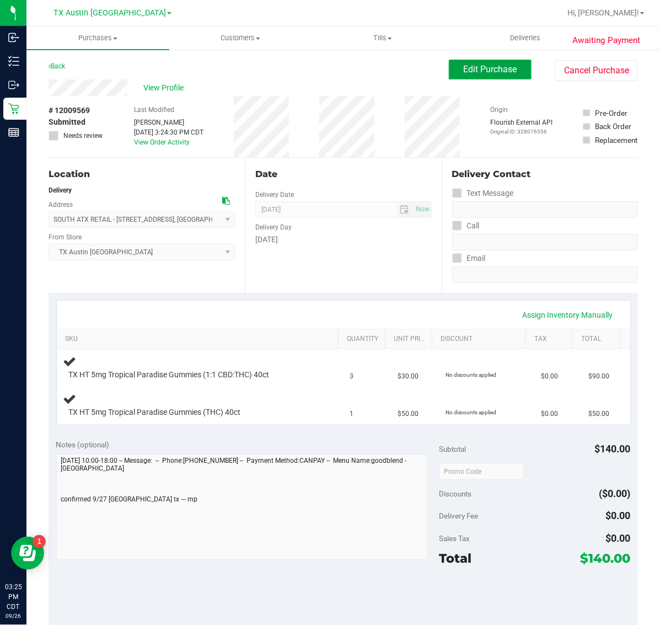
click at [464, 74] on span "Edit Purchase" at bounding box center [491, 69] width 54 height 10
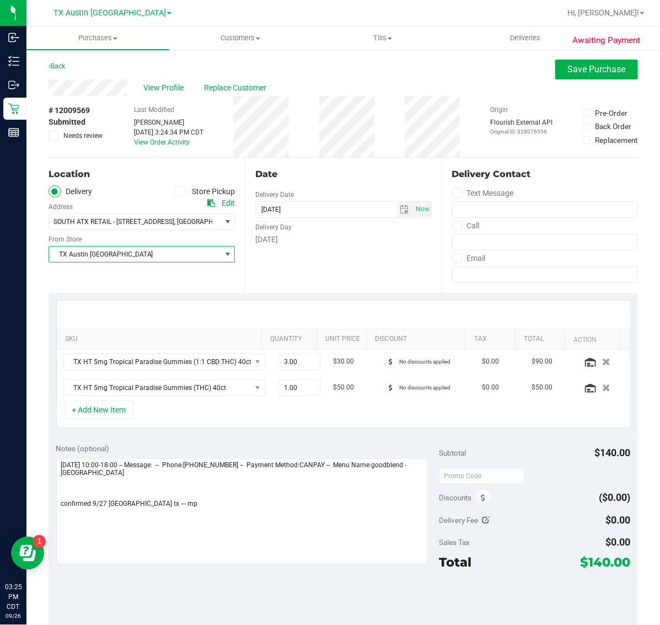
click at [152, 257] on span "TX Austin [GEOGRAPHIC_DATA]" at bounding box center [135, 254] width 172 height 15
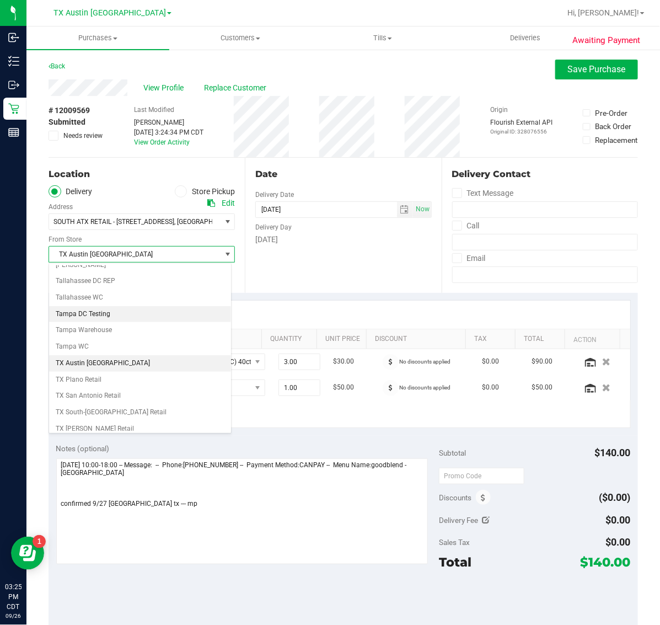
scroll to position [770, 0]
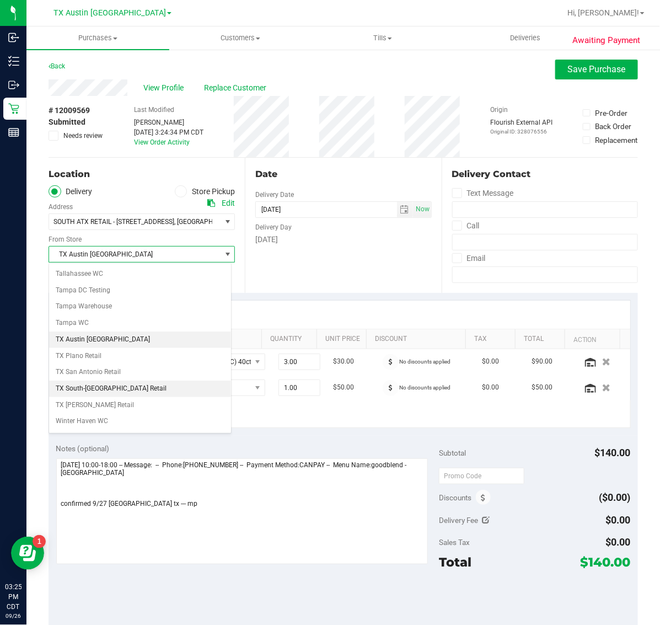
click at [149, 397] on li "TX South-[GEOGRAPHIC_DATA] Retail" at bounding box center [140, 389] width 182 height 17
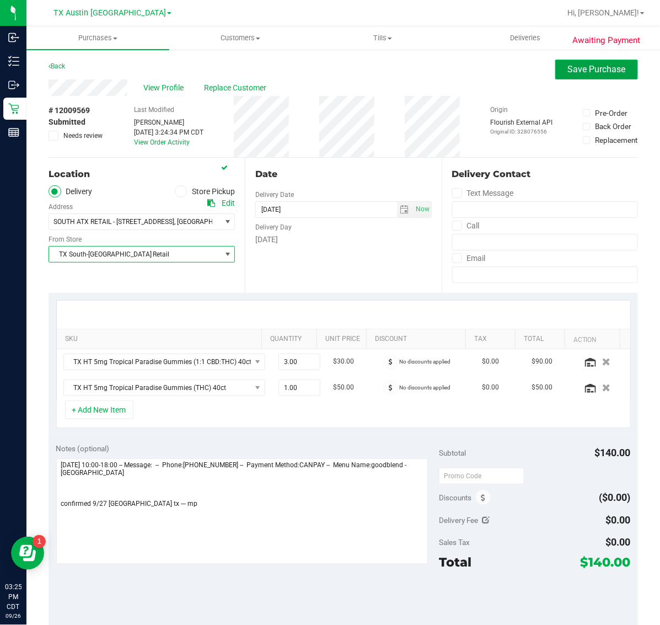
click at [568, 72] on span "Save Purchase" at bounding box center [597, 69] width 58 height 10
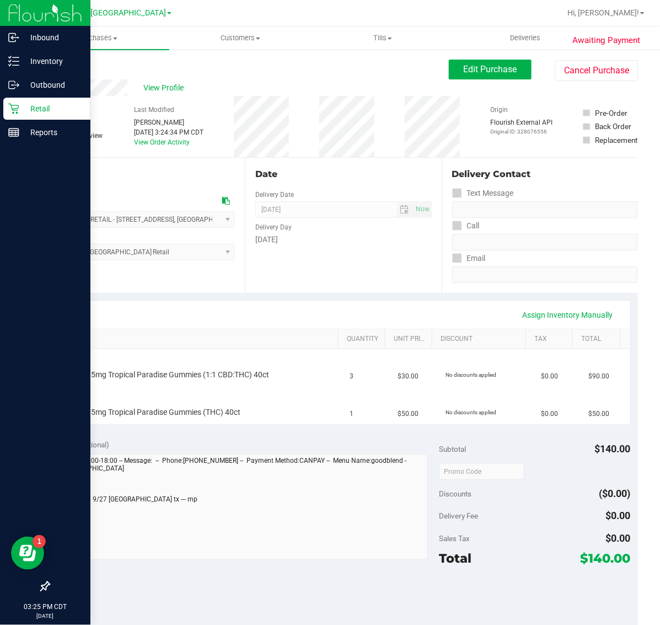
click at [42, 109] on p "Retail" at bounding box center [52, 108] width 66 height 13
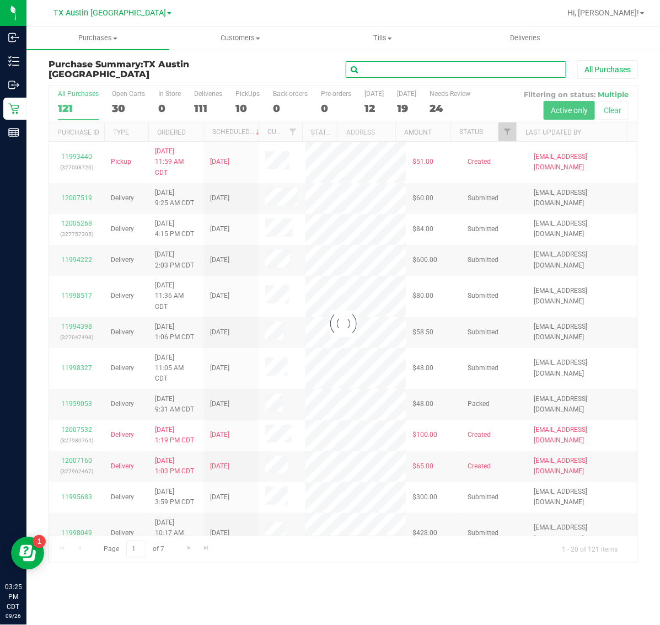
click at [423, 62] on input "text" at bounding box center [456, 69] width 221 height 17
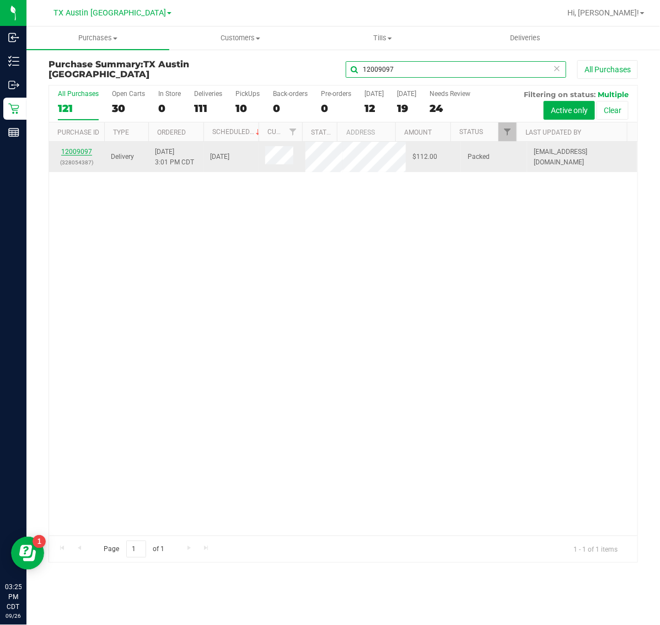
type input "12009097"
click at [81, 156] on link "12009097" at bounding box center [76, 152] width 31 height 8
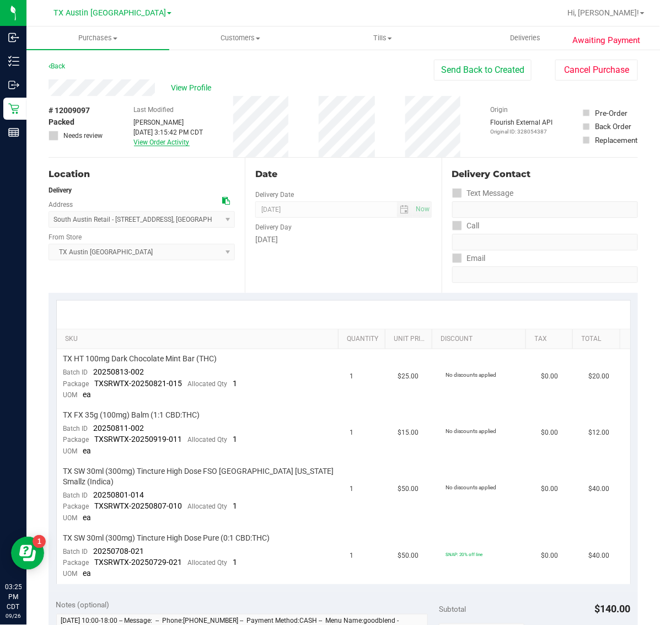
click at [162, 139] on link "View Order Activity" at bounding box center [162, 142] width 56 height 8
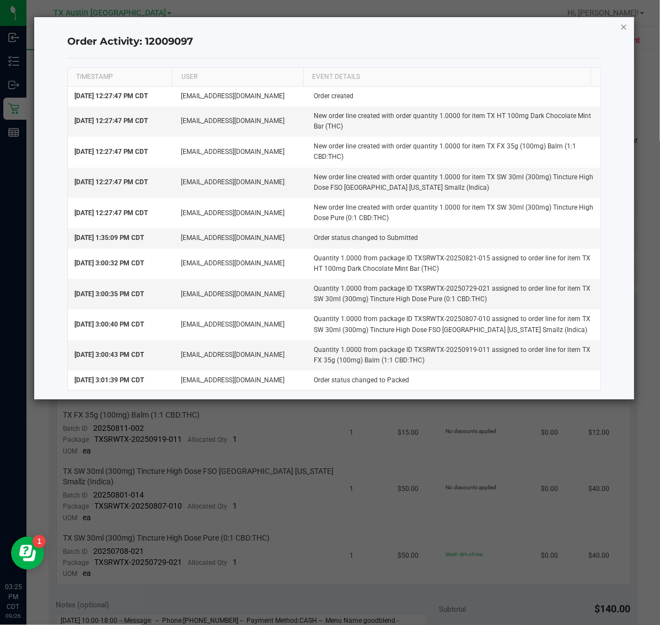
click at [622, 28] on icon "button" at bounding box center [625, 26] width 8 height 13
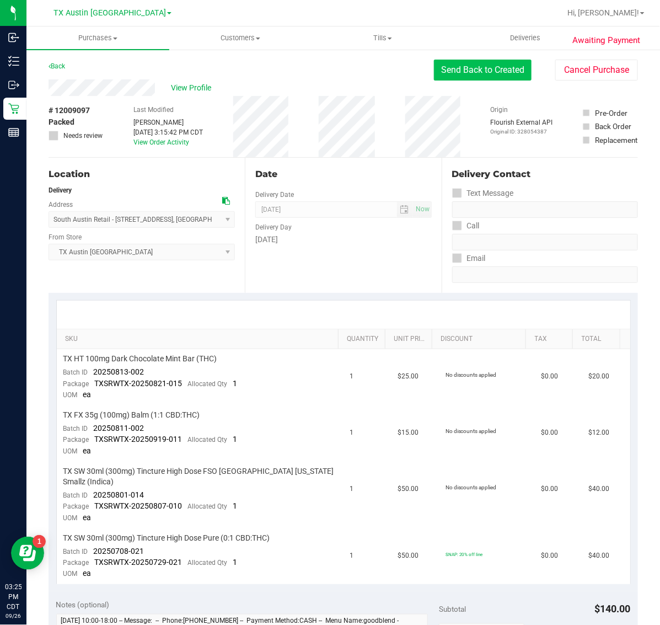
click at [454, 76] on button "Send Back to Created" at bounding box center [483, 70] width 98 height 21
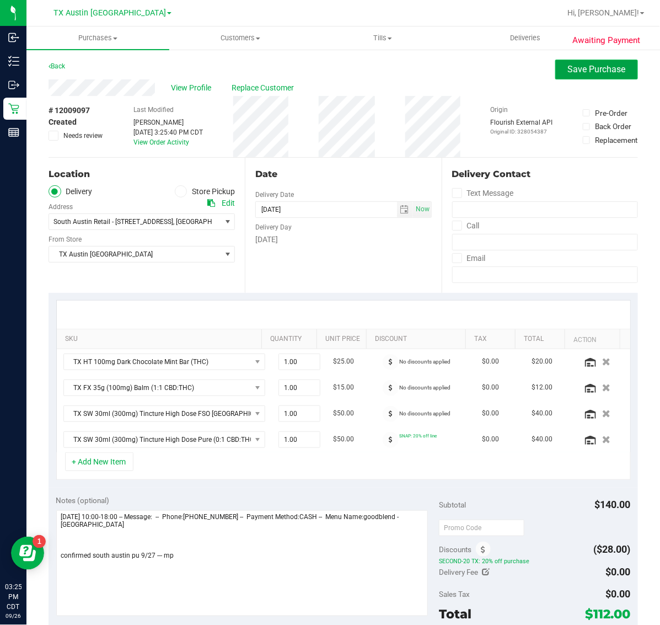
click at [564, 60] on button "Save Purchase" at bounding box center [597, 70] width 83 height 20
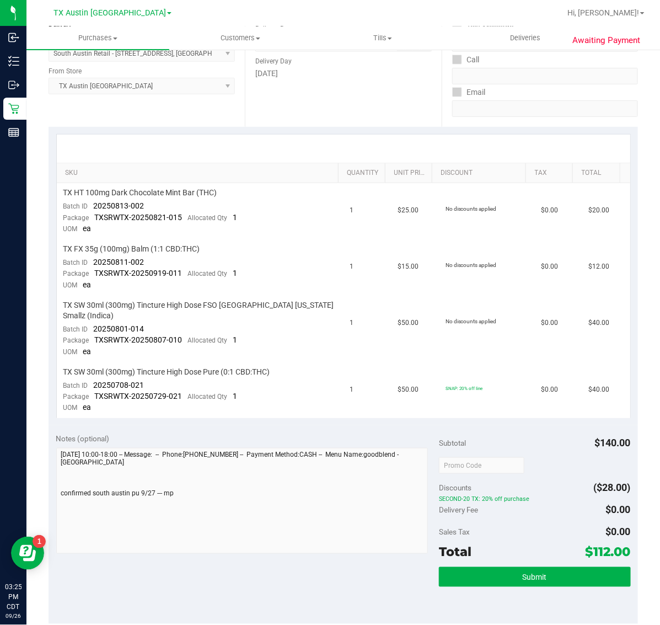
scroll to position [207, 0]
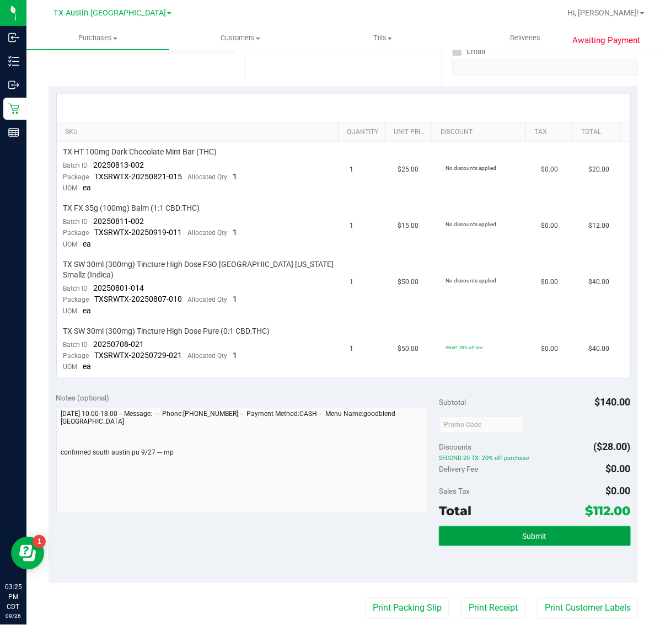
click at [533, 532] on span "Submit" at bounding box center [535, 536] width 24 height 9
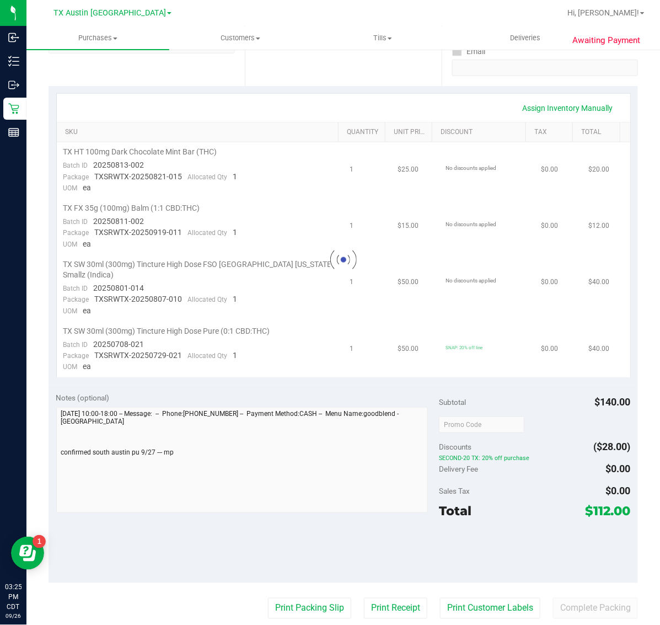
scroll to position [0, 0]
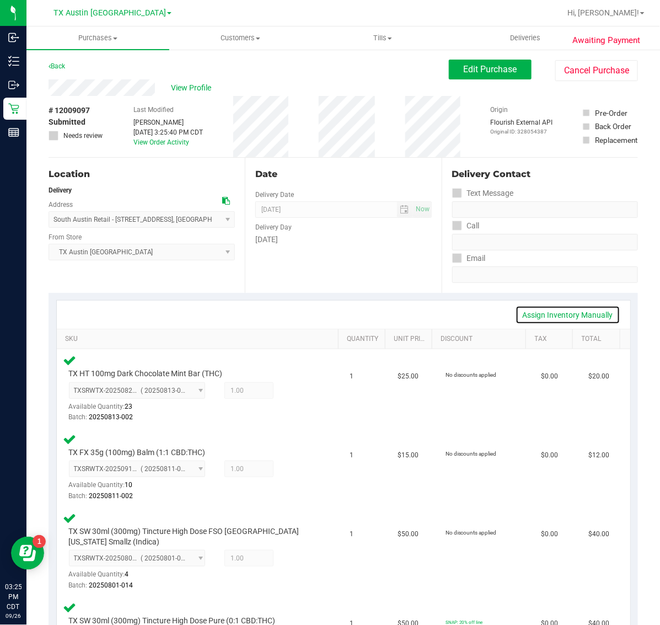
click at [558, 312] on link "Assign Inventory Manually" at bounding box center [568, 315] width 105 height 19
click at [290, 392] on icon at bounding box center [296, 392] width 12 height 13
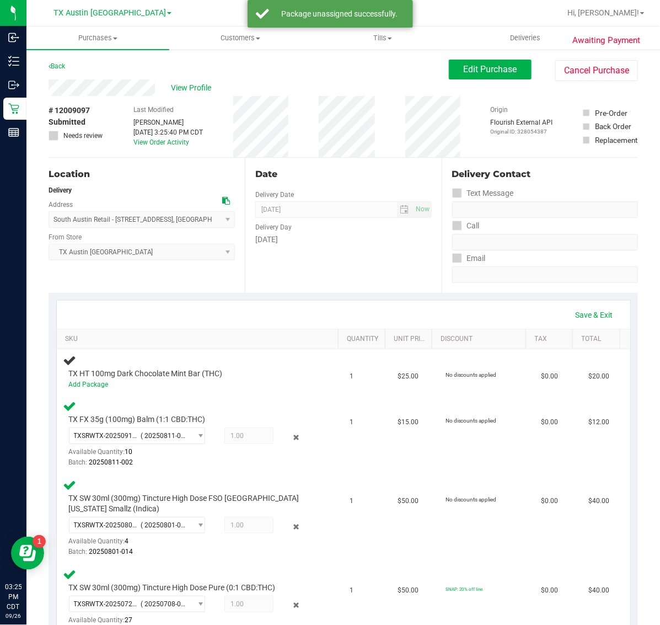
click at [290, 392] on td "TX HT 100mg Dark Chocolate Mint Bar (THC) Add Package" at bounding box center [200, 372] width 287 height 46
click at [290, 434] on icon at bounding box center [296, 437] width 12 height 13
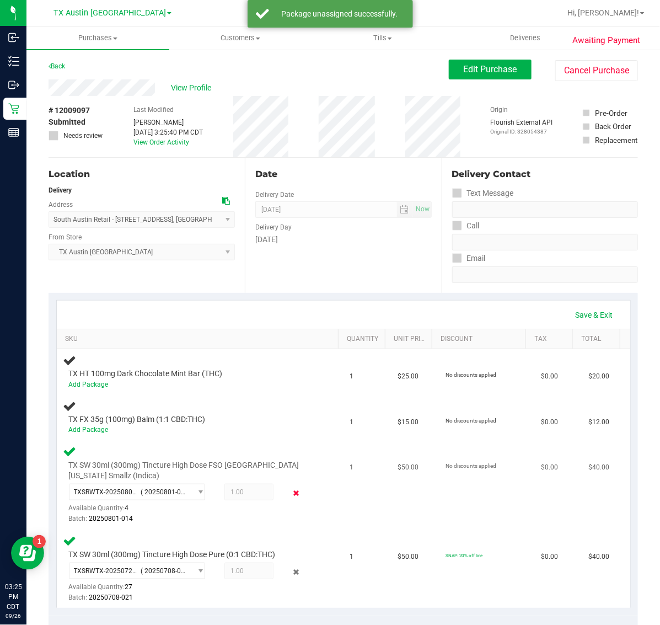
click at [290, 492] on icon at bounding box center [296, 493] width 12 height 13
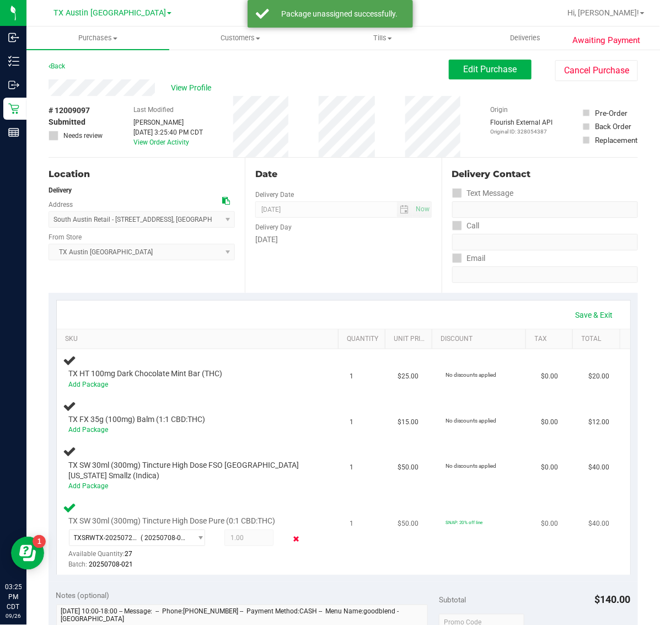
click at [290, 538] on icon at bounding box center [296, 539] width 12 height 13
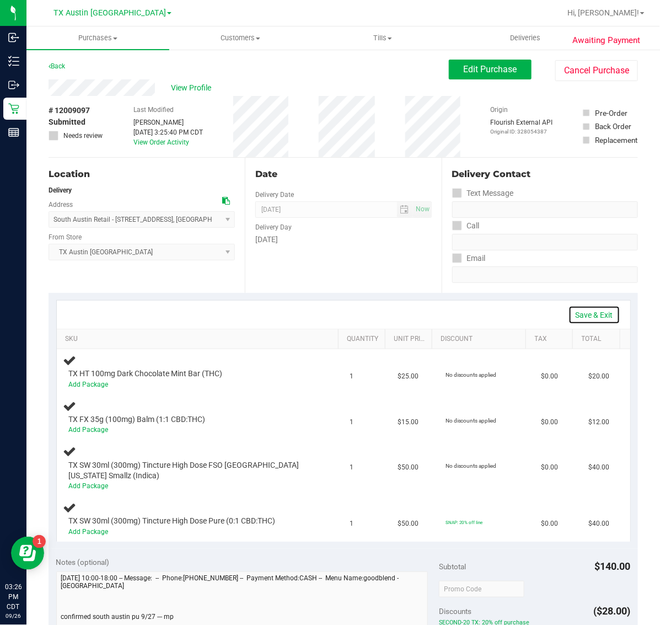
click at [593, 319] on link "Save & Exit" at bounding box center [595, 315] width 52 height 19
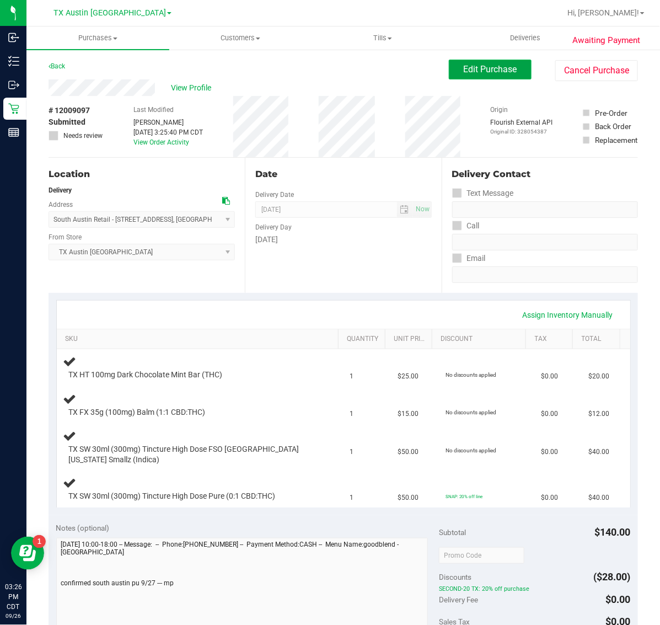
click at [467, 63] on button "Edit Purchase" at bounding box center [490, 70] width 83 height 20
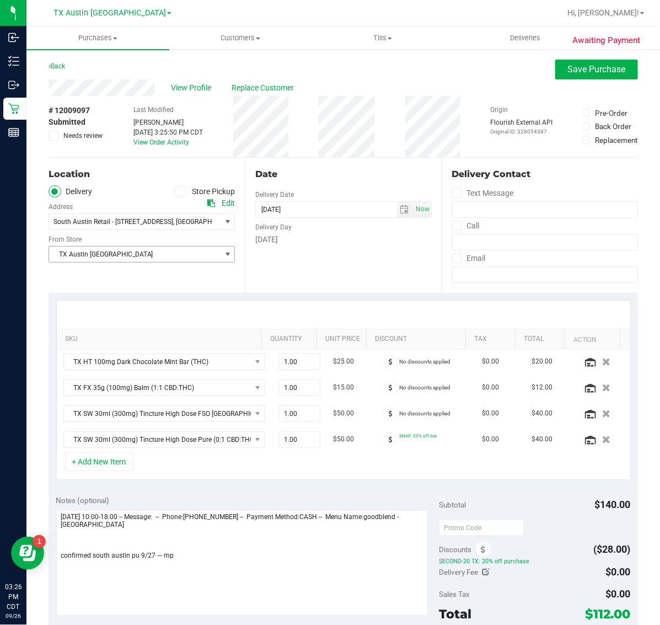
click at [177, 248] on span "TX Austin [GEOGRAPHIC_DATA]" at bounding box center [135, 254] width 172 height 15
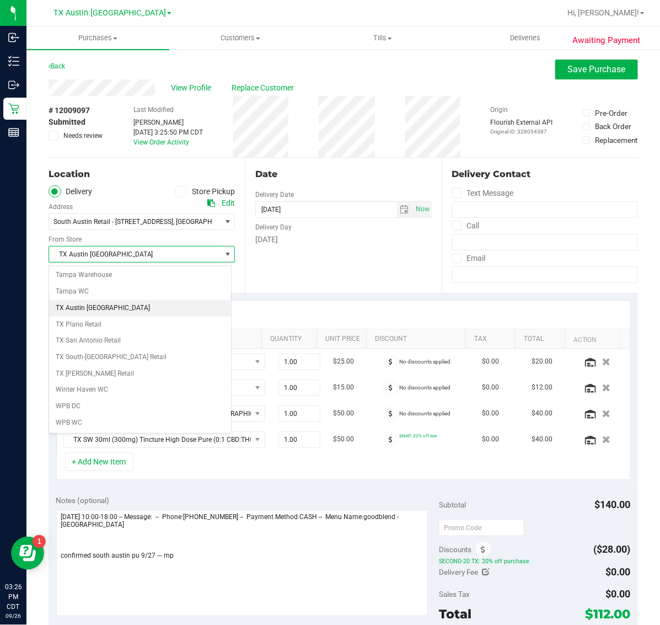
scroll to position [818, 0]
click at [158, 356] on li "TX South-[GEOGRAPHIC_DATA] Retail" at bounding box center [140, 357] width 182 height 17
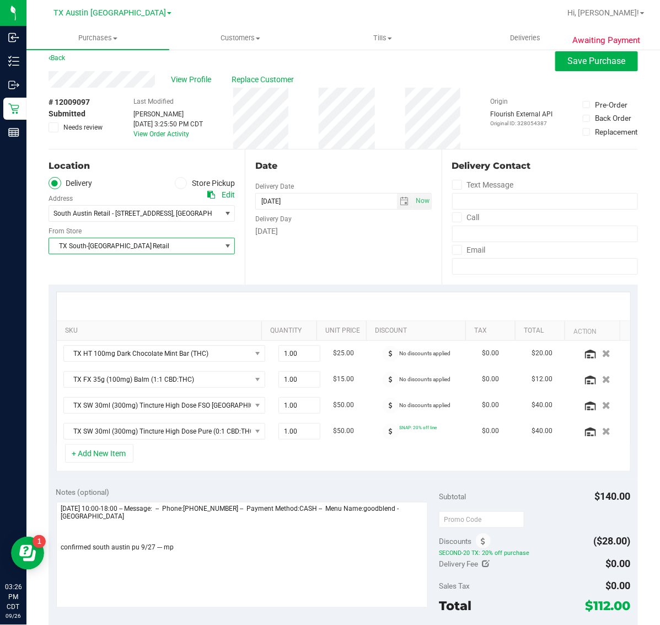
scroll to position [0, 0]
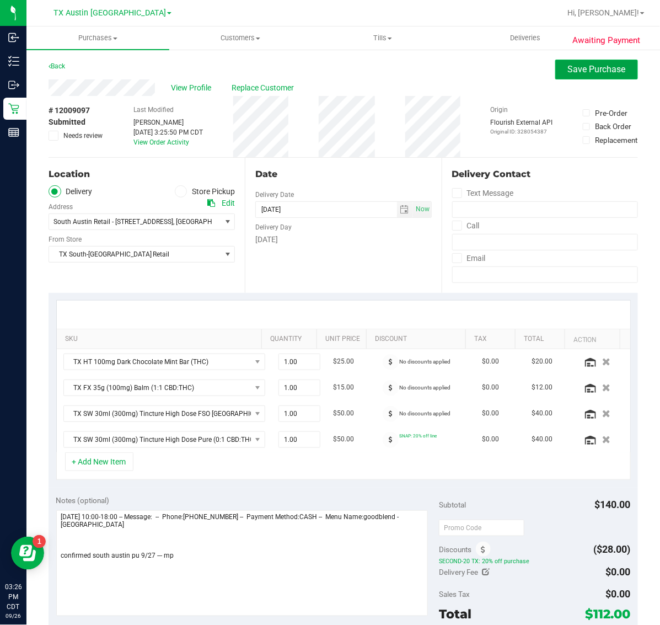
click at [568, 67] on span "Save Purchase" at bounding box center [597, 69] width 58 height 10
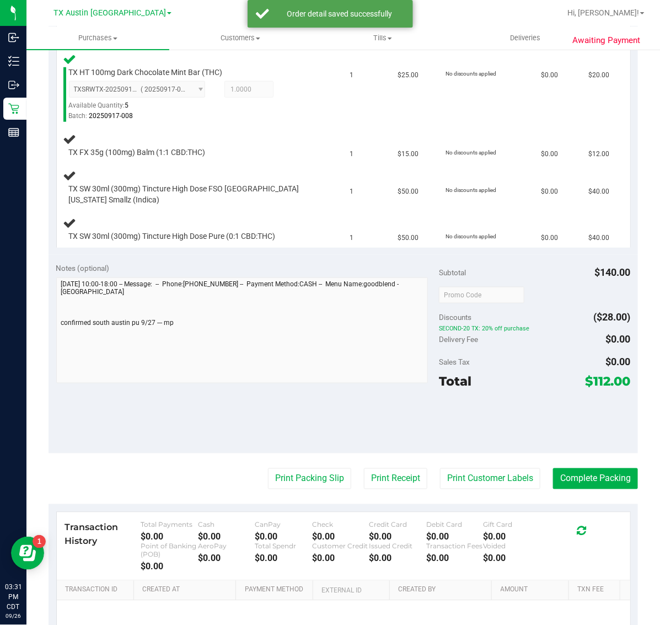
scroll to position [303, 0]
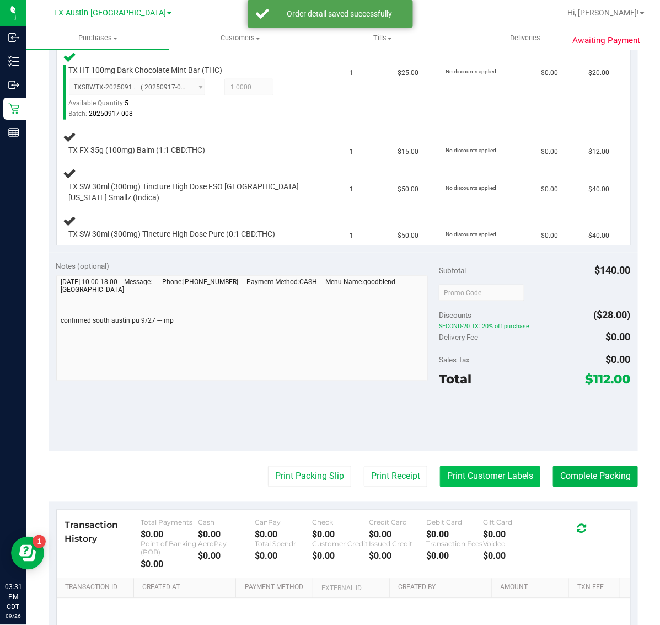
click at [491, 478] on button "Print Customer Labels" at bounding box center [490, 476] width 100 height 21
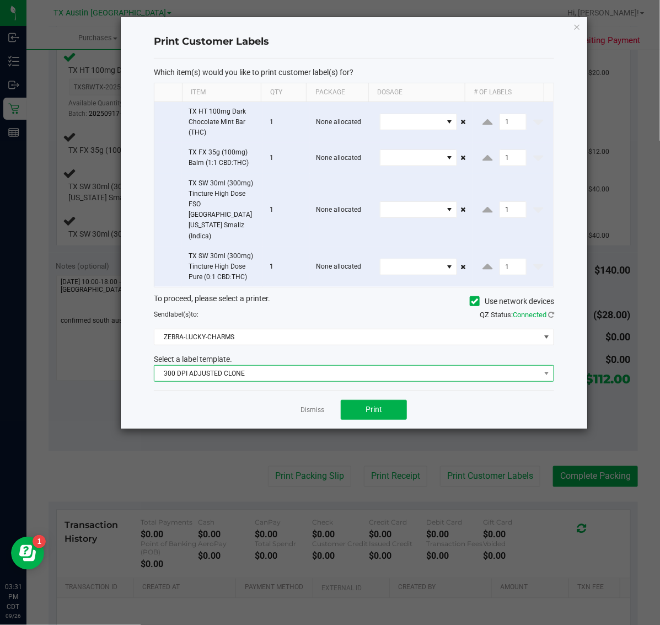
click at [355, 366] on span "300 DPI ADJUSTED CLONE" at bounding box center [347, 373] width 386 height 15
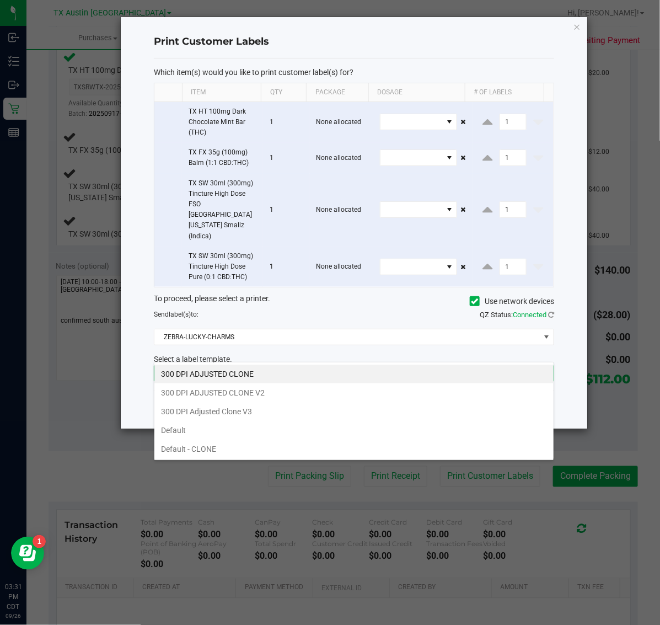
scroll to position [17, 401]
click at [295, 410] on li "300 DPI Adjusted Clone V3" at bounding box center [353, 411] width 399 height 19
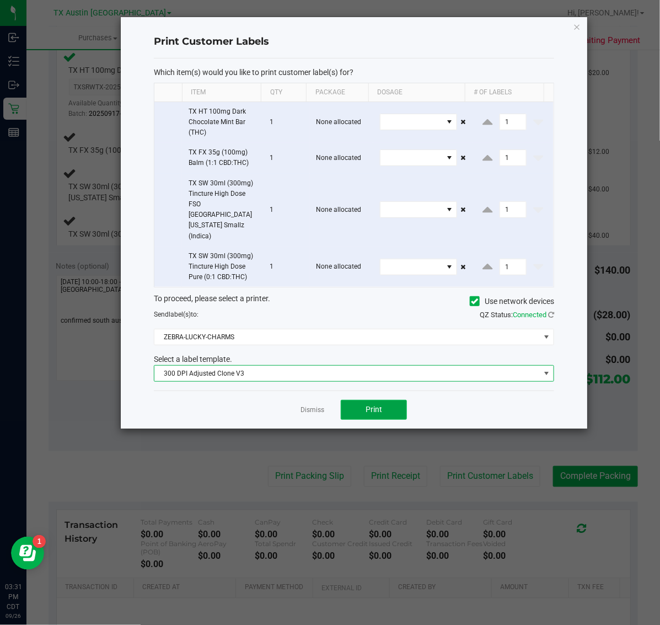
click at [393, 400] on button "Print" at bounding box center [374, 410] width 66 height 20
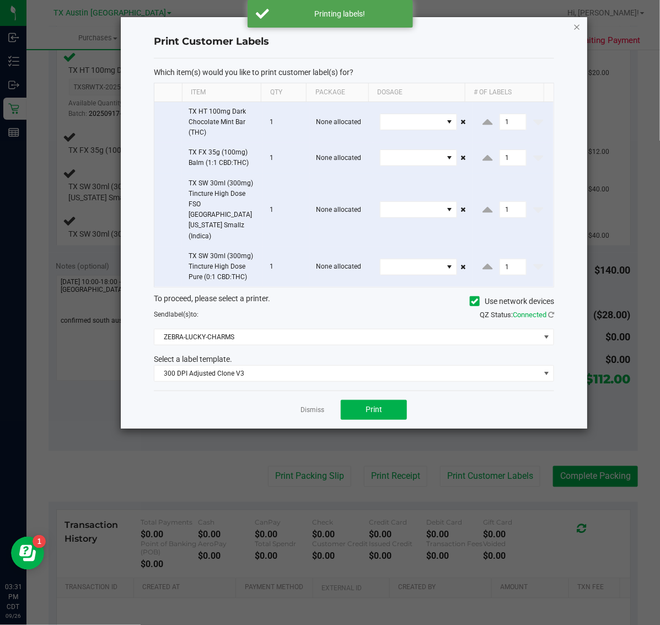
click at [577, 26] on icon "button" at bounding box center [578, 26] width 8 height 13
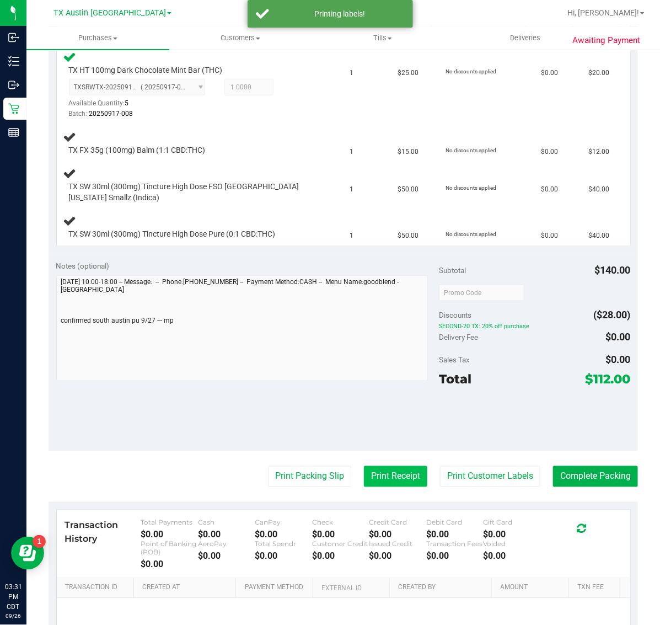
click at [378, 469] on button "Print Receipt" at bounding box center [395, 476] width 63 height 21
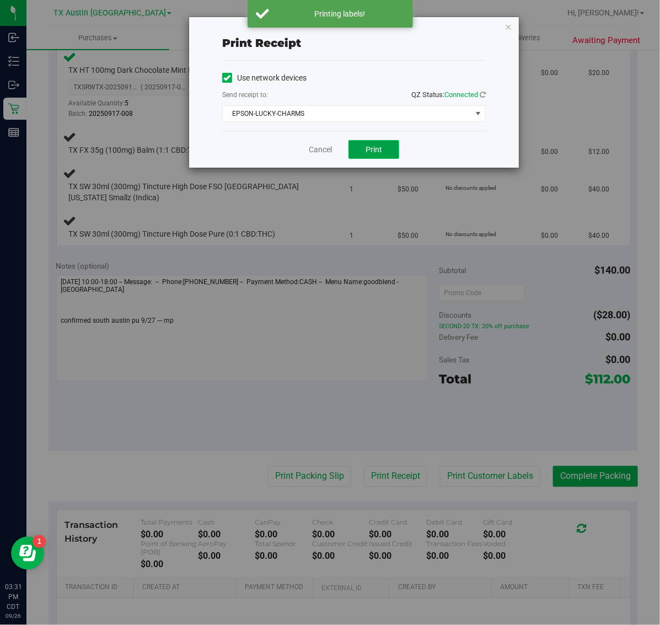
click at [377, 154] on span "Print" at bounding box center [374, 149] width 17 height 9
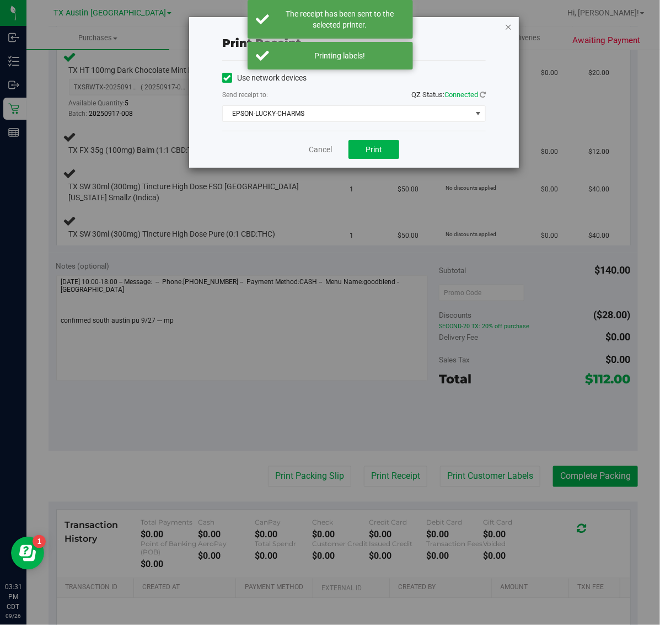
click at [509, 26] on icon "button" at bounding box center [509, 26] width 8 height 13
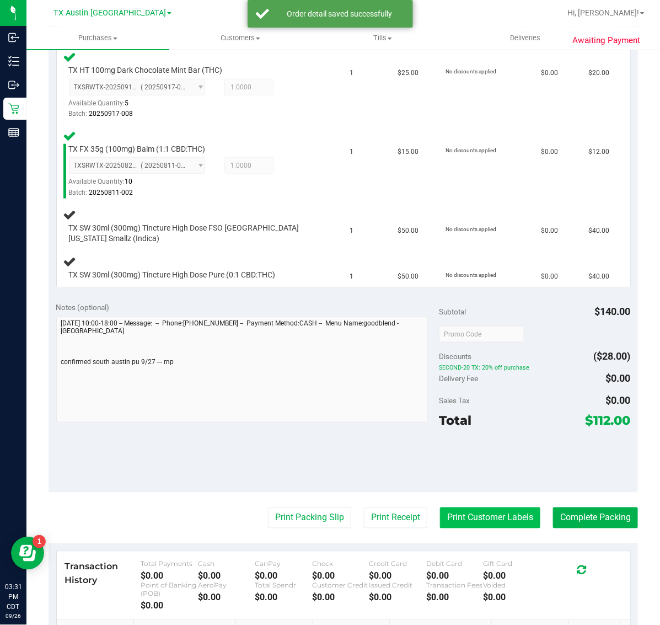
click at [497, 514] on button "Print Customer Labels" at bounding box center [490, 518] width 100 height 21
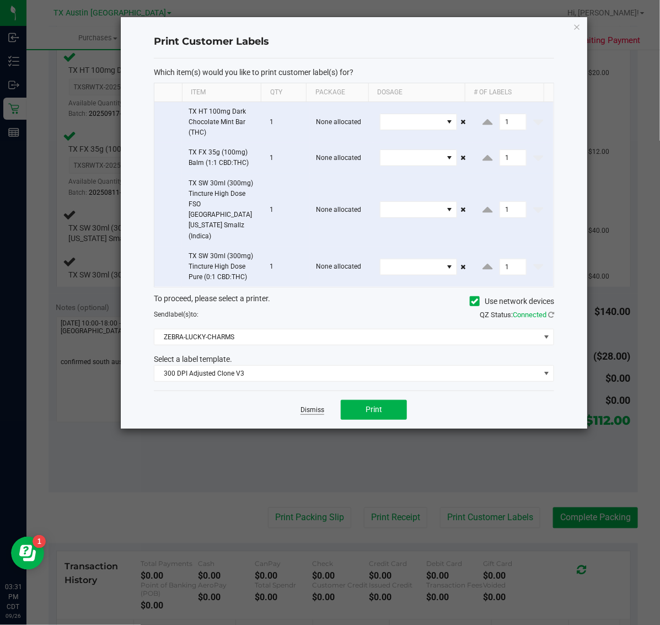
click at [316, 406] on link "Dismiss" at bounding box center [313, 410] width 24 height 9
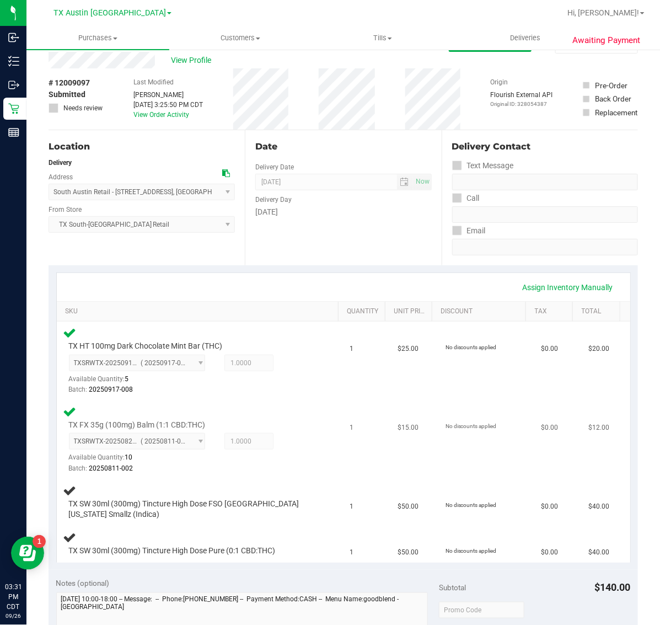
scroll to position [0, 0]
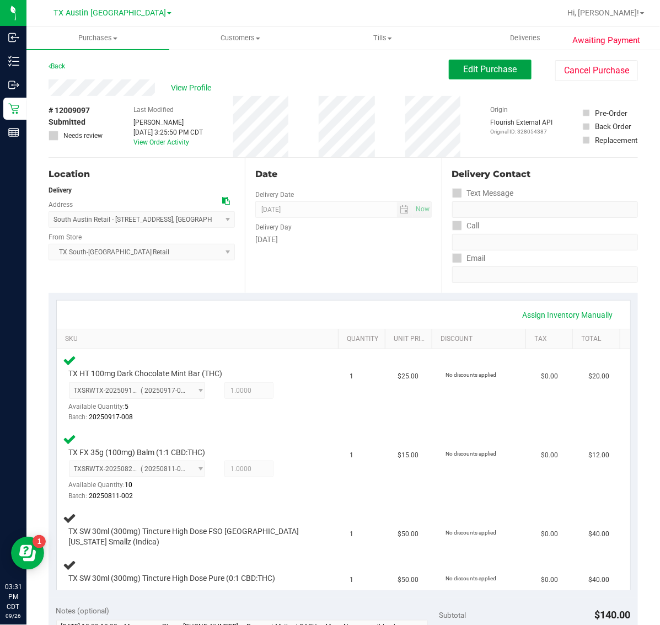
click at [469, 61] on button "Edit Purchase" at bounding box center [490, 70] width 83 height 20
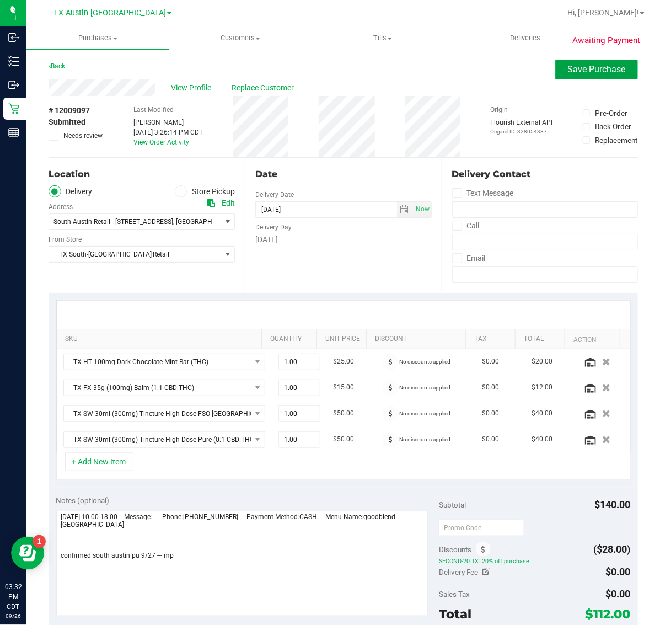
click at [600, 73] on span "Save Purchase" at bounding box center [597, 69] width 58 height 10
click at [113, 9] on span "TX Austin [GEOGRAPHIC_DATA]" at bounding box center [110, 13] width 113 height 10
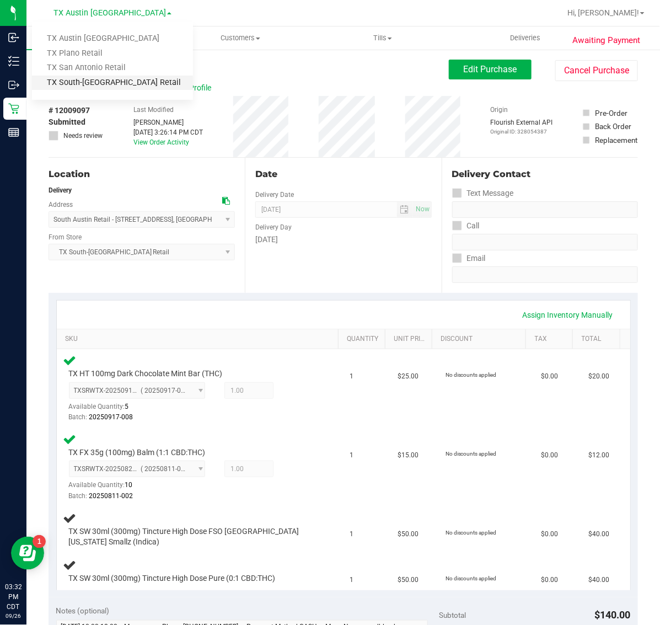
click at [111, 82] on link "TX South-[GEOGRAPHIC_DATA] Retail" at bounding box center [112, 83] width 161 height 15
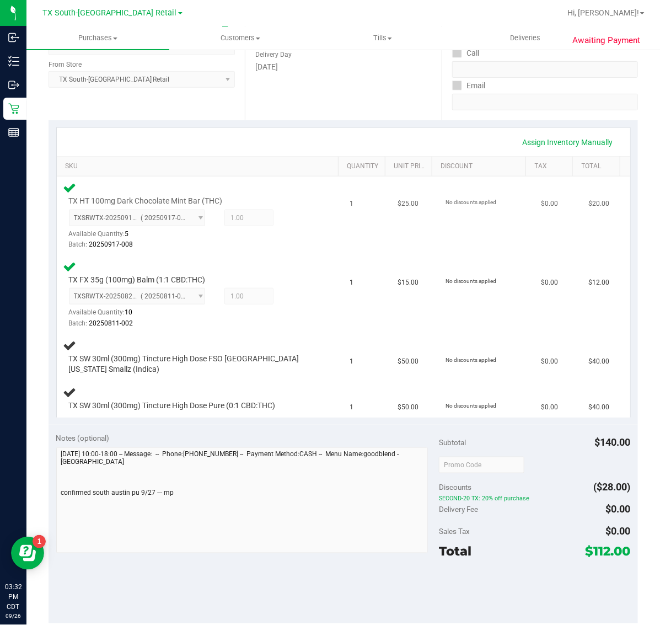
scroll to position [276, 0]
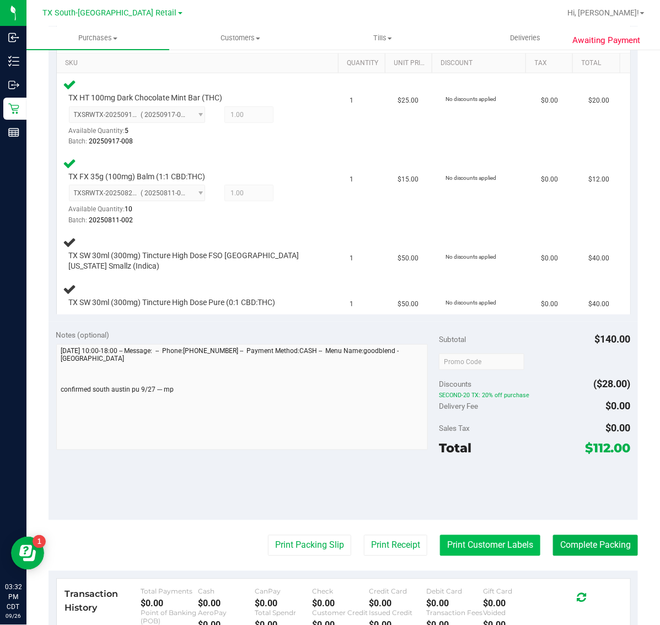
click at [492, 537] on button "Print Customer Labels" at bounding box center [490, 545] width 100 height 21
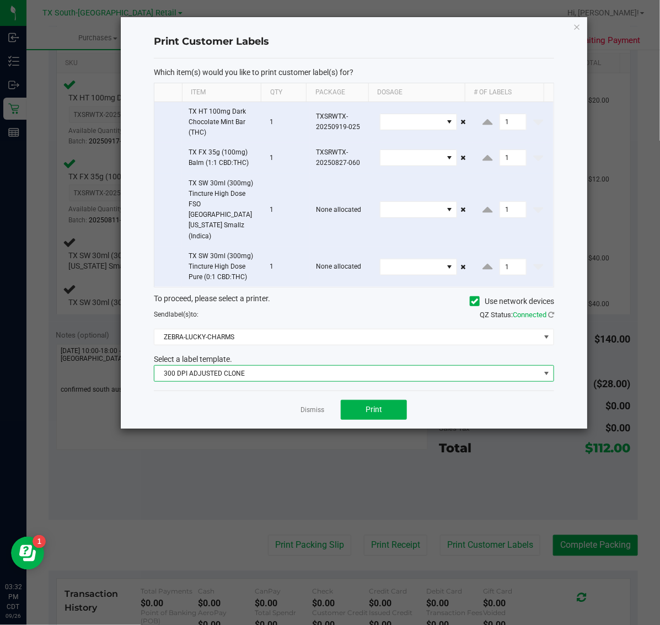
click at [312, 366] on span "300 DPI ADJUSTED CLONE" at bounding box center [347, 373] width 386 height 15
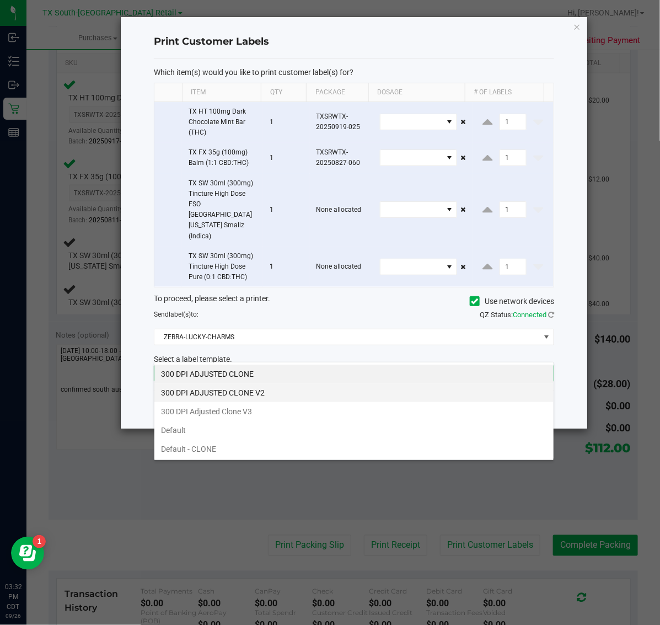
scroll to position [17, 401]
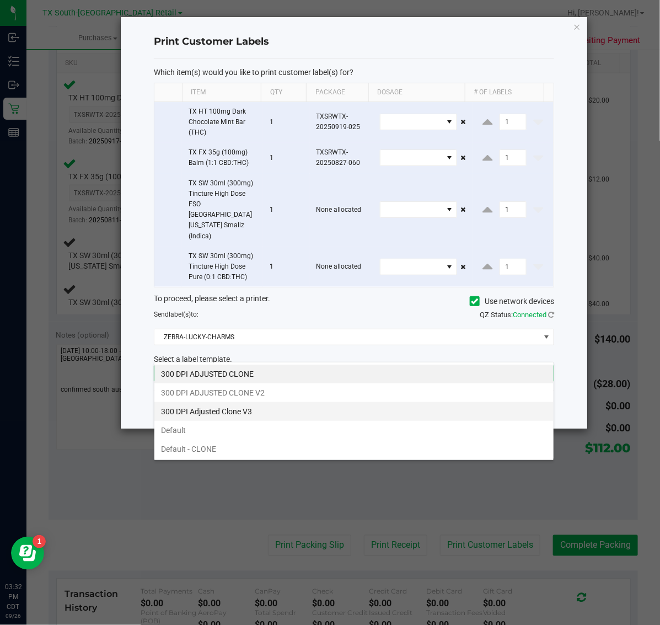
click at [281, 413] on li "300 DPI Adjusted Clone V3" at bounding box center [353, 411] width 399 height 19
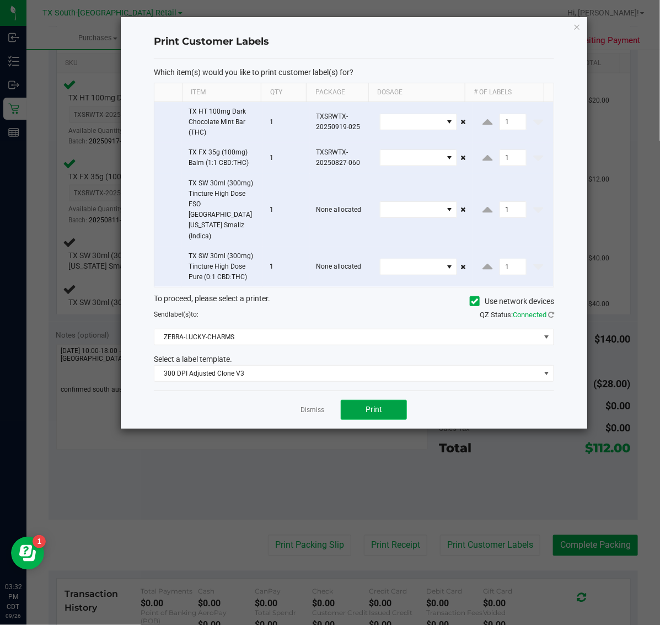
click at [358, 400] on button "Print" at bounding box center [374, 410] width 66 height 20
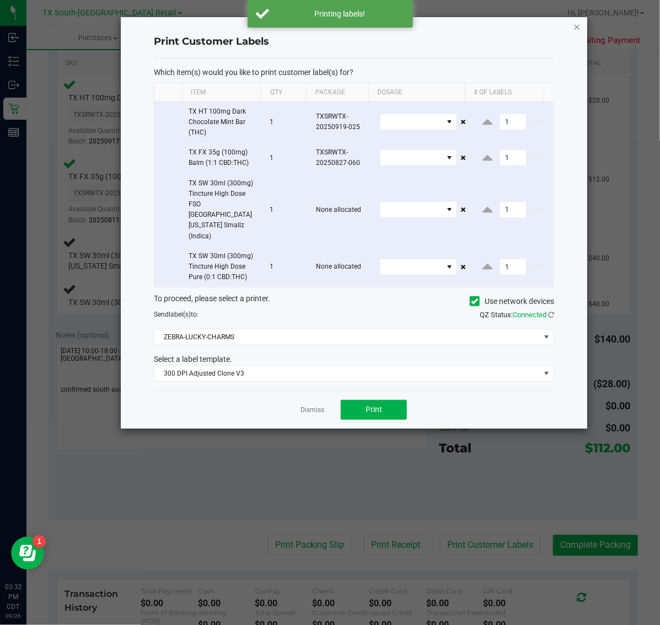
click at [577, 20] on icon "button" at bounding box center [578, 26] width 8 height 13
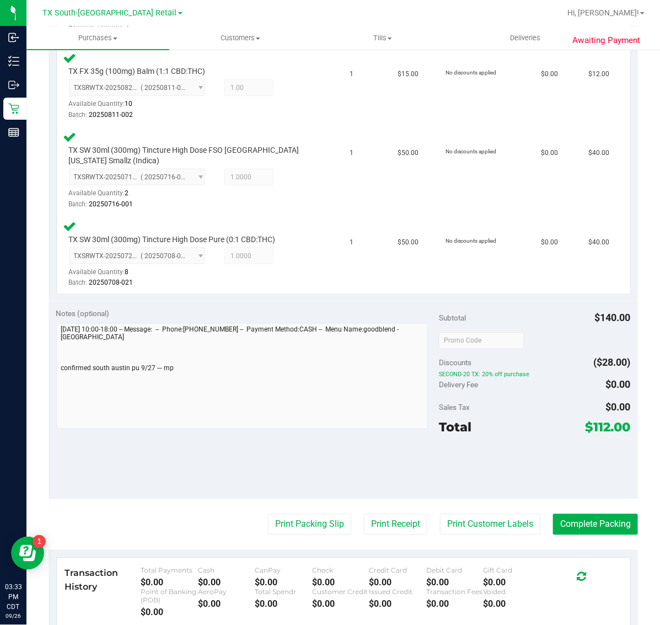
scroll to position [415, 0]
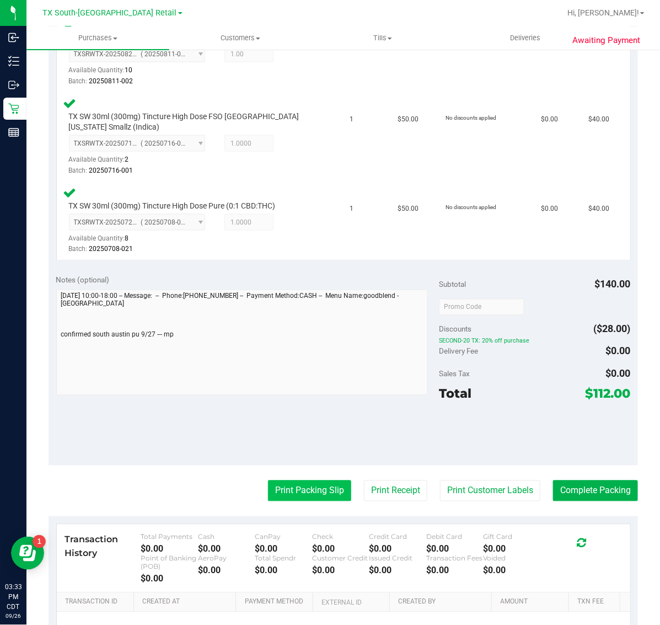
click at [304, 491] on button "Print Packing Slip" at bounding box center [309, 491] width 83 height 21
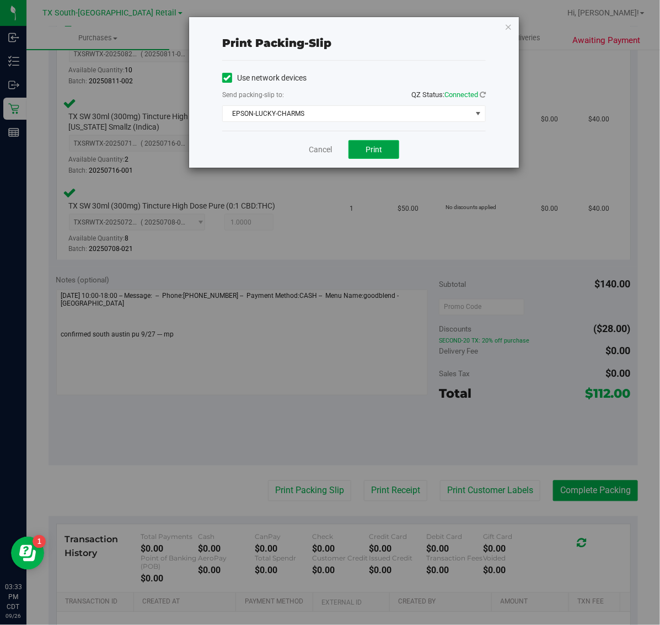
click at [377, 154] on span "Print" at bounding box center [374, 149] width 17 height 9
click at [526, 34] on div "Print packing-slip Use network devices Send packing-slip to: QZ Status: Connect…" at bounding box center [334, 312] width 669 height 625
click at [509, 31] on icon "button" at bounding box center [509, 26] width 8 height 13
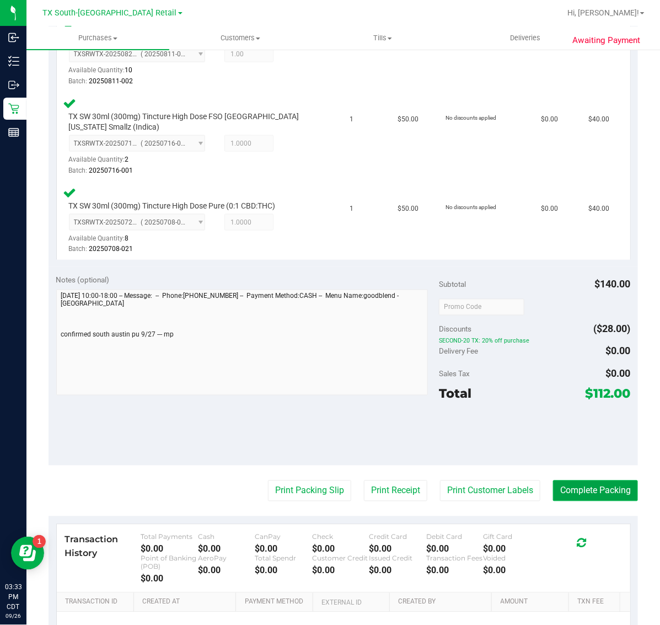
click at [596, 491] on button "Complete Packing" at bounding box center [595, 491] width 85 height 21
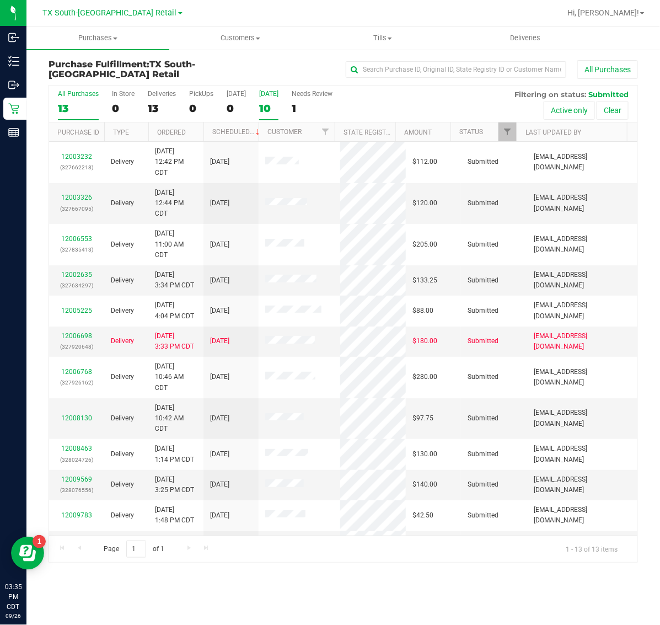
click at [279, 106] on div "10" at bounding box center [268, 108] width 19 height 13
click at [0, 0] on input "Tomorrow 10" at bounding box center [0, 0] width 0 height 0
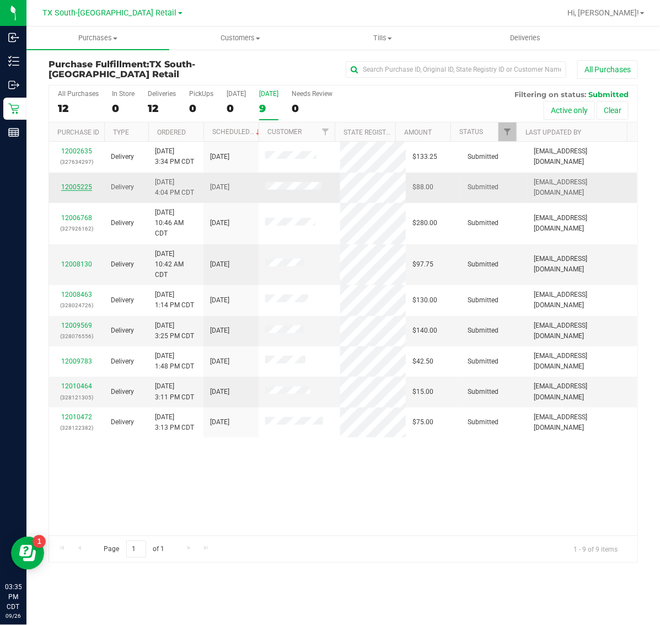
click at [73, 186] on link "12005225" at bounding box center [76, 187] width 31 height 8
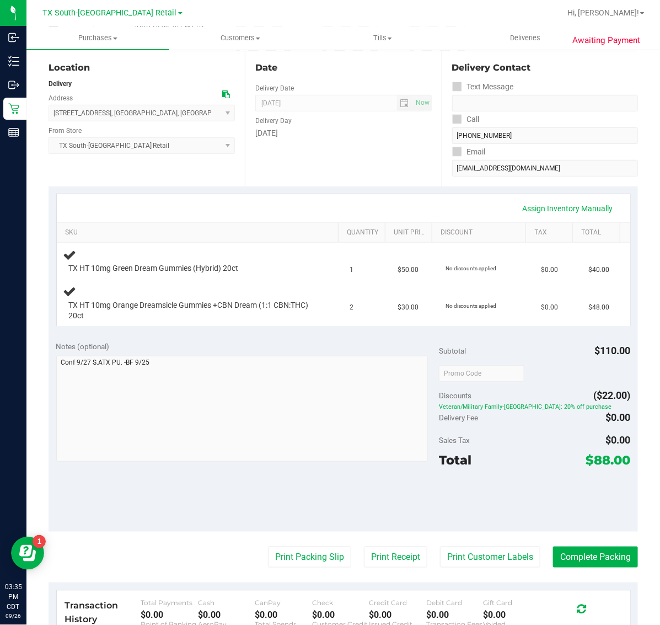
scroll to position [138, 0]
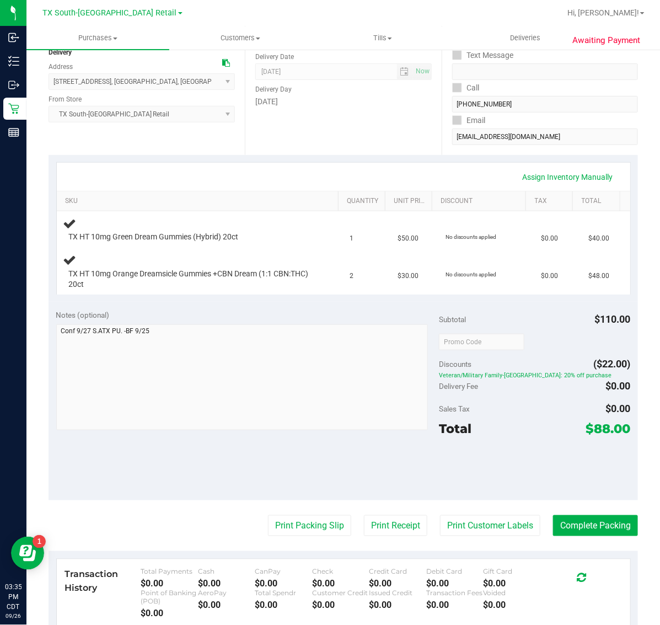
click at [479, 514] on purchase-details "Back Edit Purchase Cancel Purchase View Profile # 12005225 Submitted Needs revi…" at bounding box center [344, 344] width 590 height 844
click at [470, 522] on button "Print Customer Labels" at bounding box center [490, 525] width 100 height 21
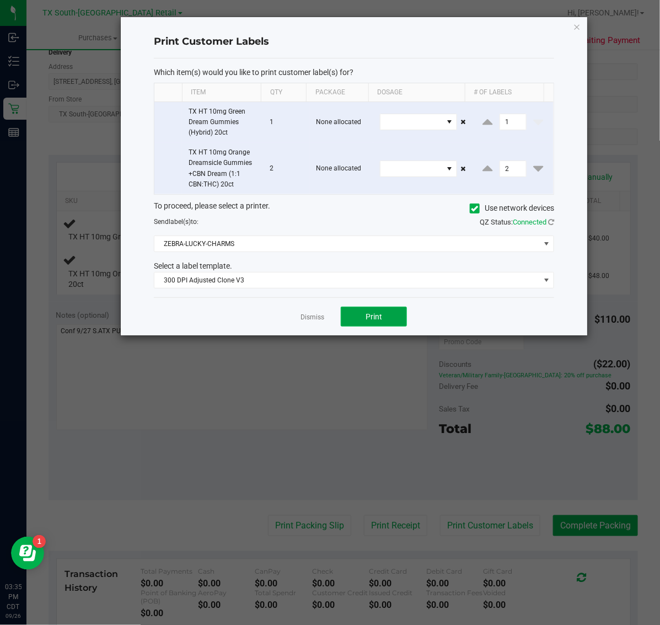
click at [387, 321] on button "Print" at bounding box center [374, 317] width 66 height 20
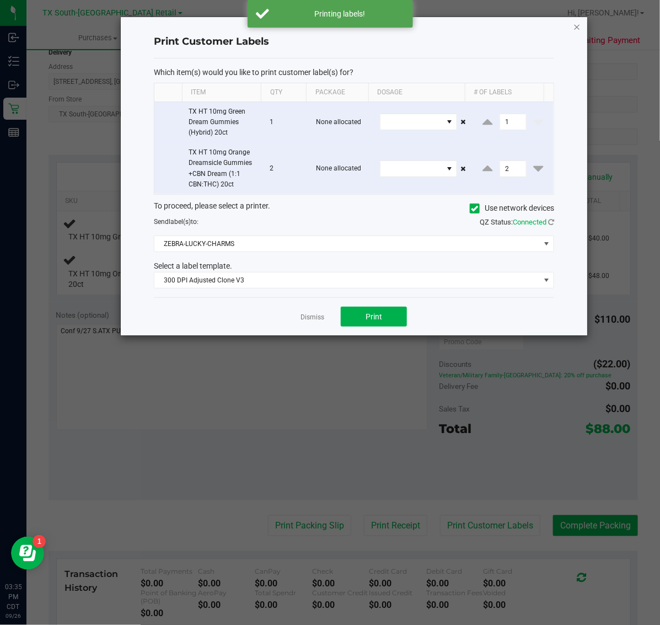
click at [577, 20] on icon "button" at bounding box center [578, 26] width 8 height 13
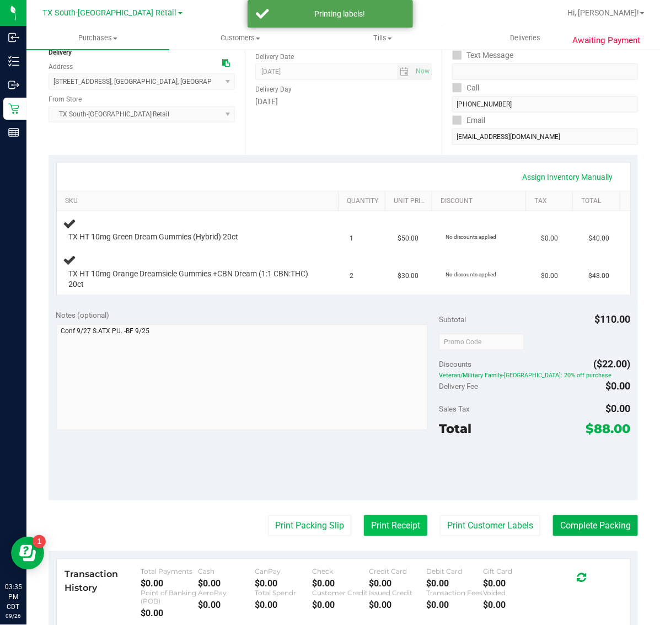
click at [365, 535] on button "Print Receipt" at bounding box center [395, 525] width 63 height 21
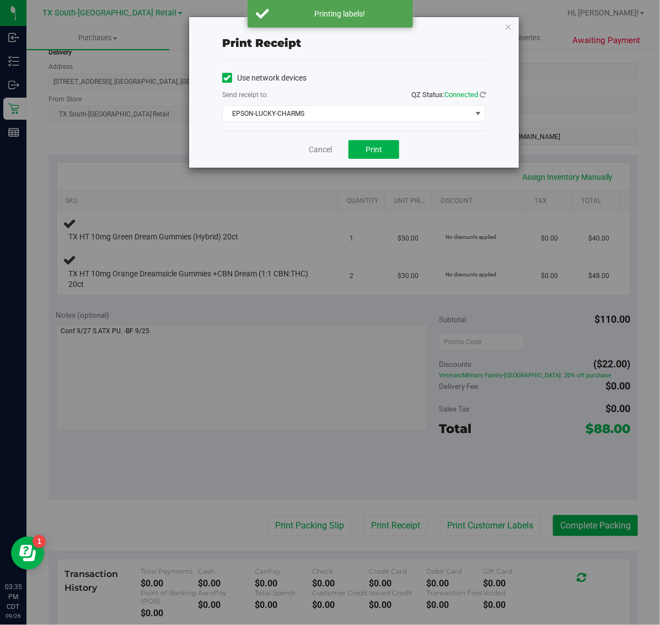
click at [378, 140] on div "Cancel Print" at bounding box center [354, 149] width 264 height 37
click at [378, 156] on button "Print" at bounding box center [374, 149] width 51 height 19
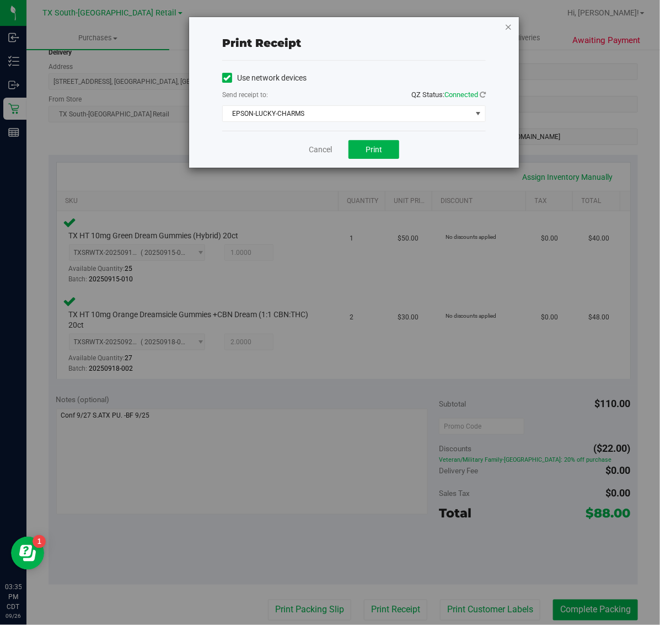
click at [511, 20] on icon "button" at bounding box center [509, 26] width 8 height 13
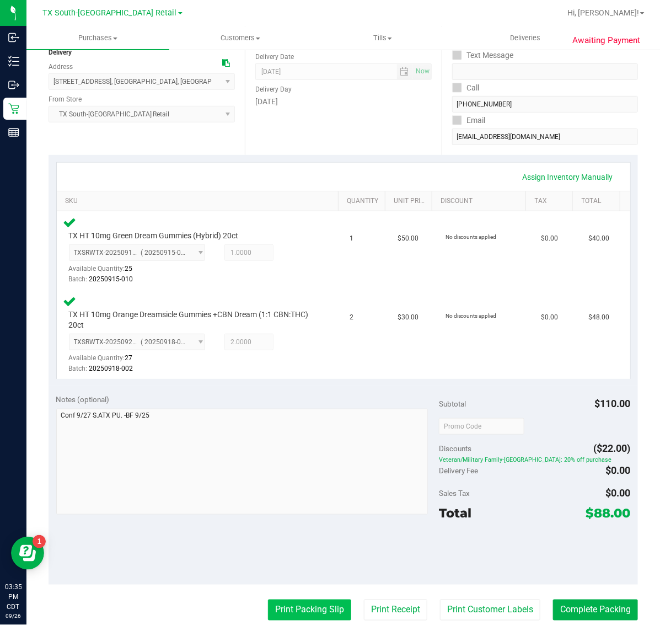
click at [298, 608] on button "Print Packing Slip" at bounding box center [309, 610] width 83 height 21
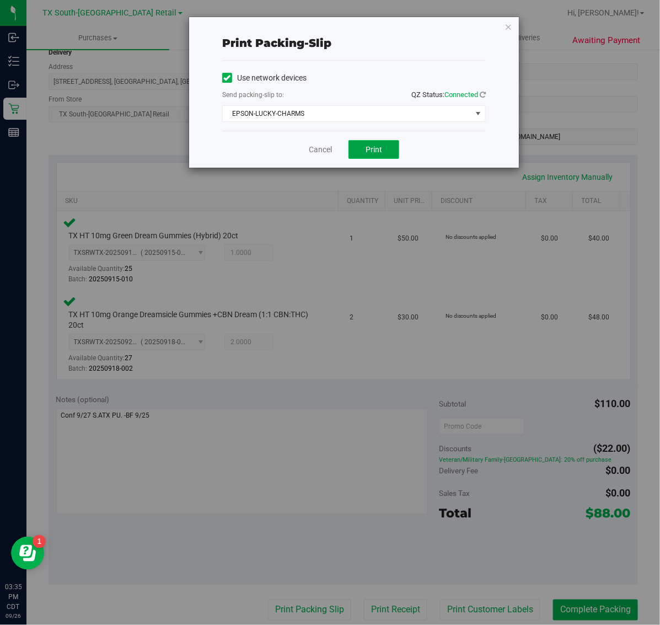
click at [370, 154] on span "Print" at bounding box center [374, 149] width 17 height 9
click at [494, 33] on div "Print packing-slip Use network devices Send packing-slip to: QZ Status: Connect…" at bounding box center [354, 92] width 330 height 151
click at [509, 26] on icon "button" at bounding box center [509, 26] width 8 height 13
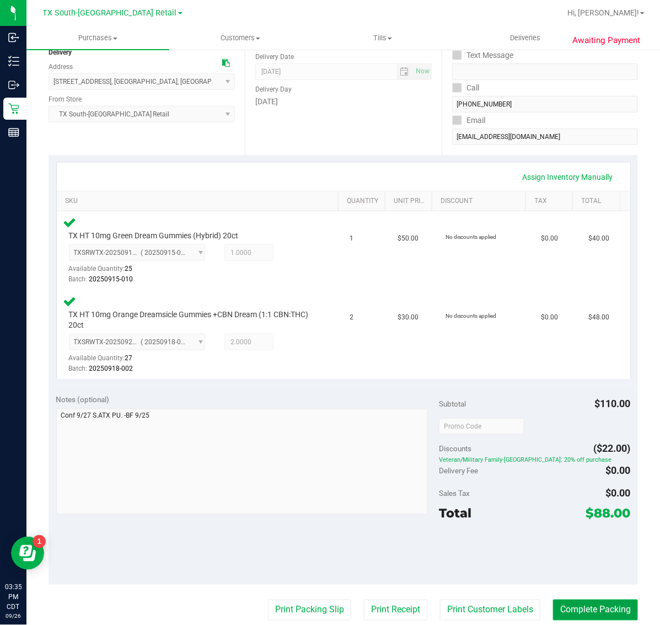
click at [602, 610] on button "Complete Packing" at bounding box center [595, 610] width 85 height 21
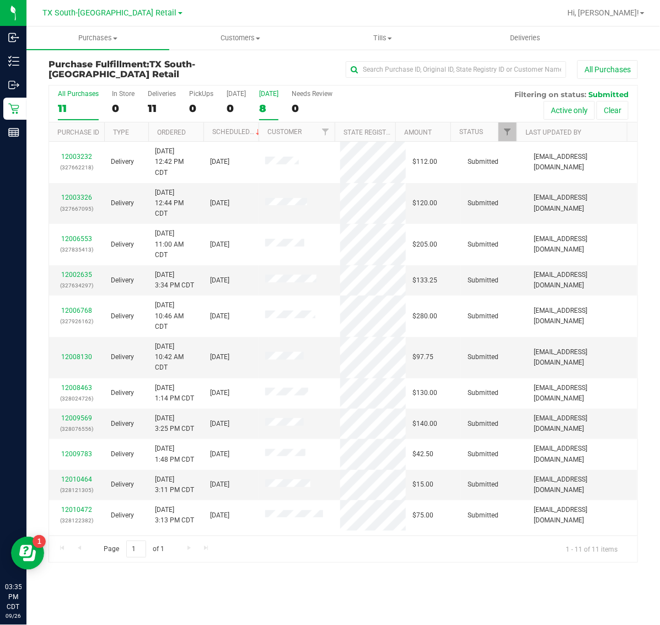
click at [279, 99] on label "[DATE] 8" at bounding box center [268, 105] width 19 height 30
click at [0, 0] on input "[DATE] 8" at bounding box center [0, 0] width 0 height 0
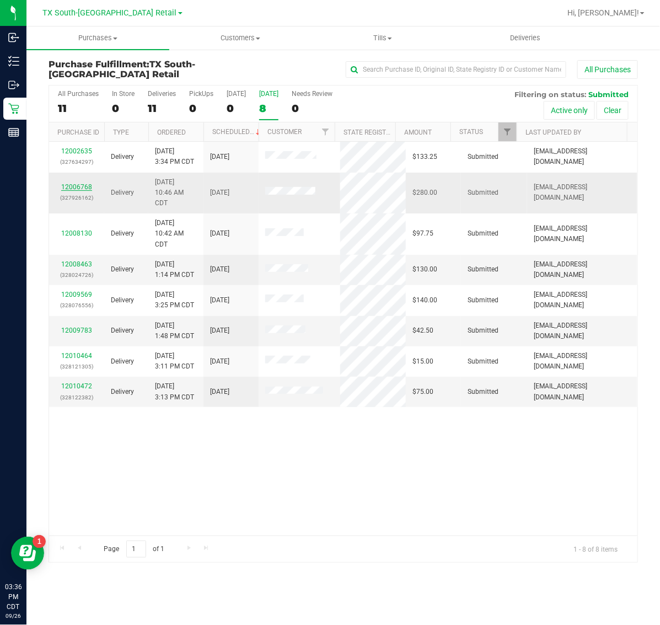
click at [72, 189] on link "12006768" at bounding box center [76, 187] width 31 height 8
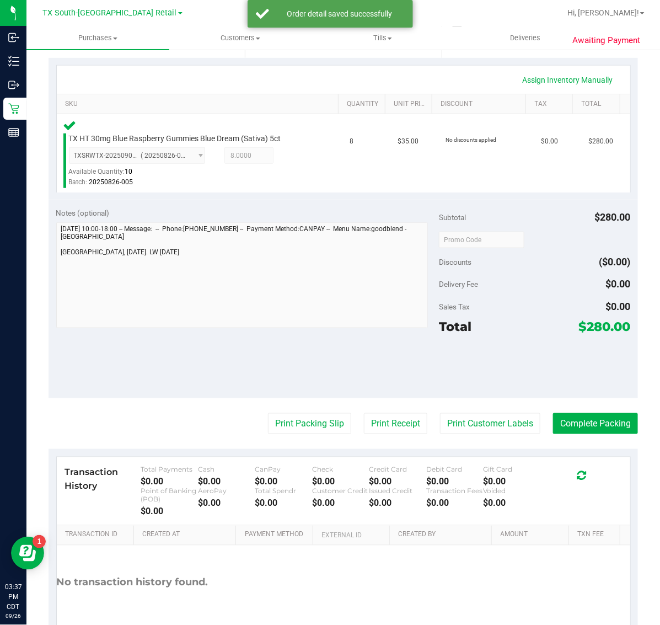
scroll to position [243, 0]
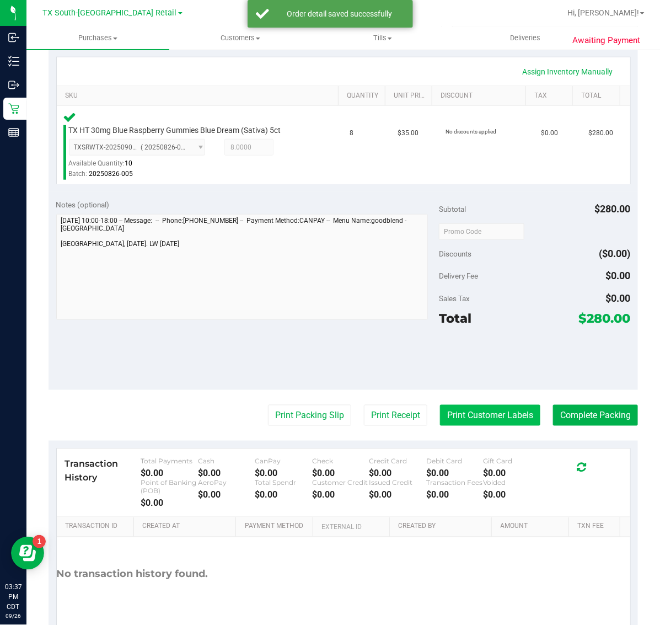
click at [467, 412] on button "Print Customer Labels" at bounding box center [490, 415] width 100 height 21
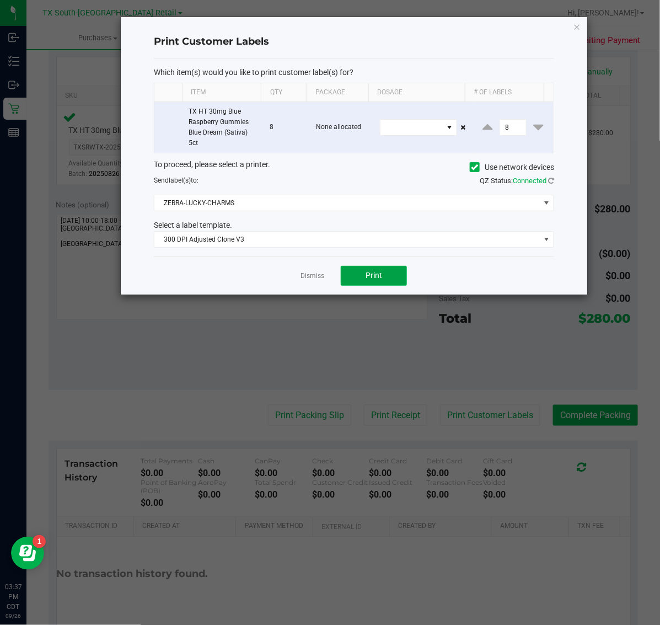
click at [384, 275] on button "Print" at bounding box center [374, 276] width 66 height 20
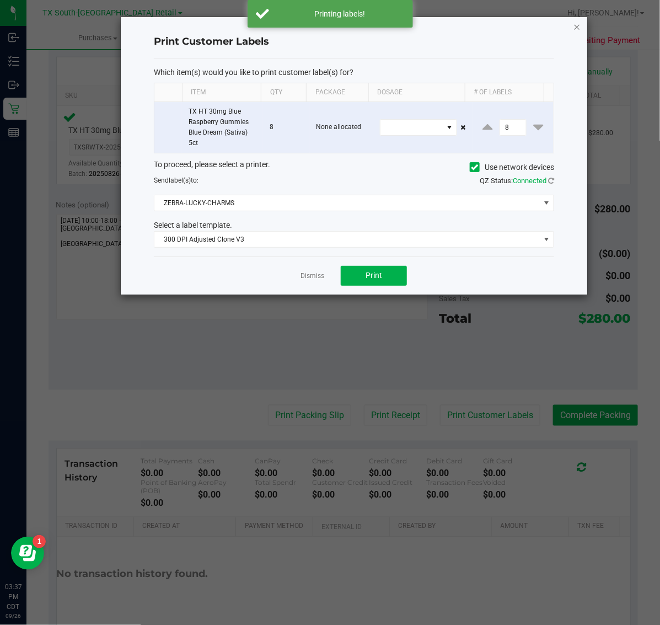
click at [575, 29] on icon "button" at bounding box center [578, 26] width 8 height 13
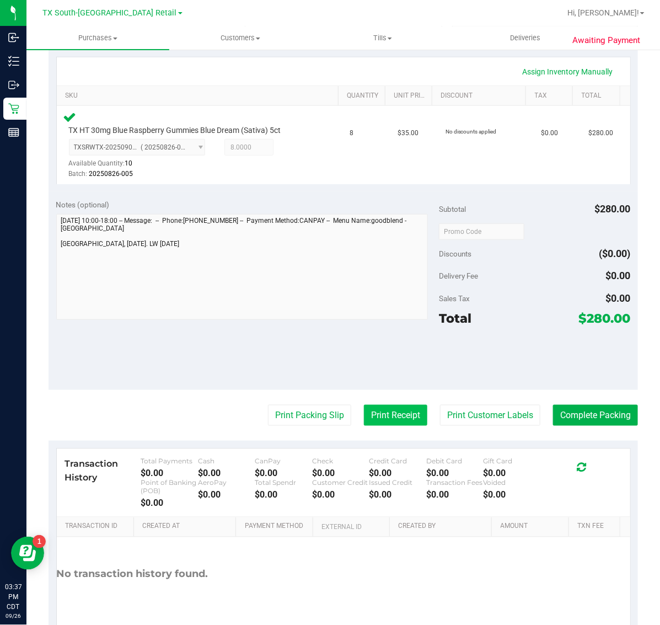
click at [388, 407] on button "Print Receipt" at bounding box center [395, 415] width 63 height 21
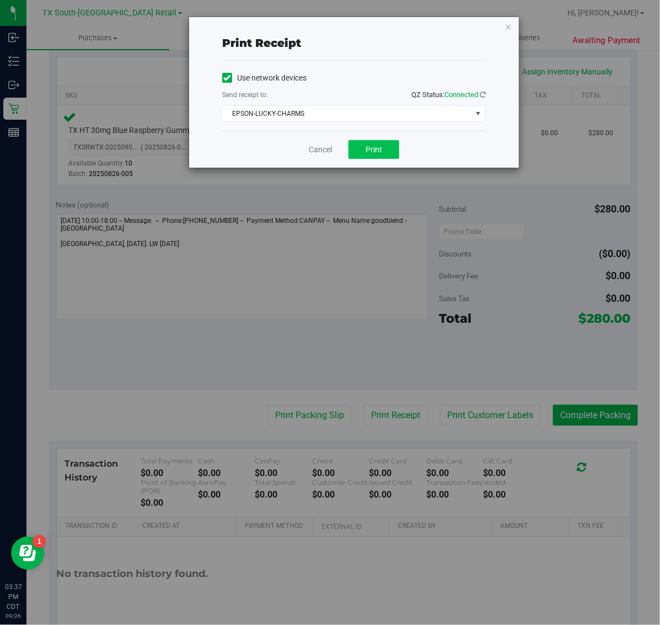
click at [374, 150] on span "Print" at bounding box center [374, 149] width 17 height 9
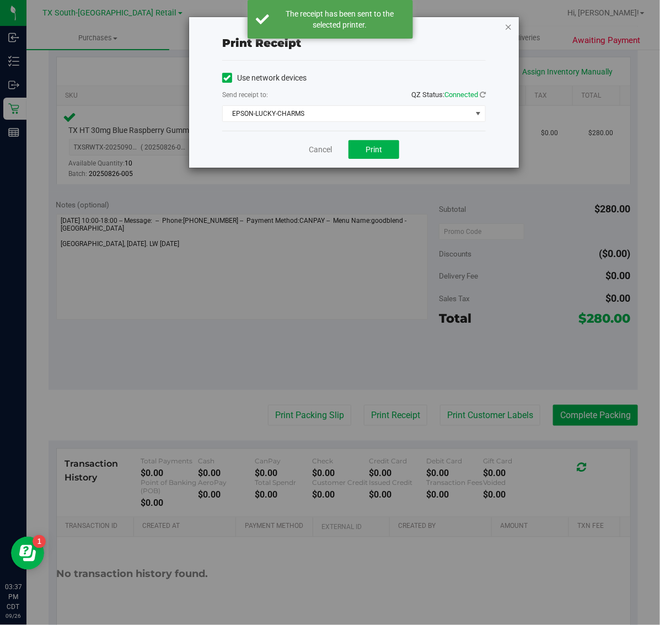
click at [509, 26] on icon "button" at bounding box center [509, 26] width 8 height 13
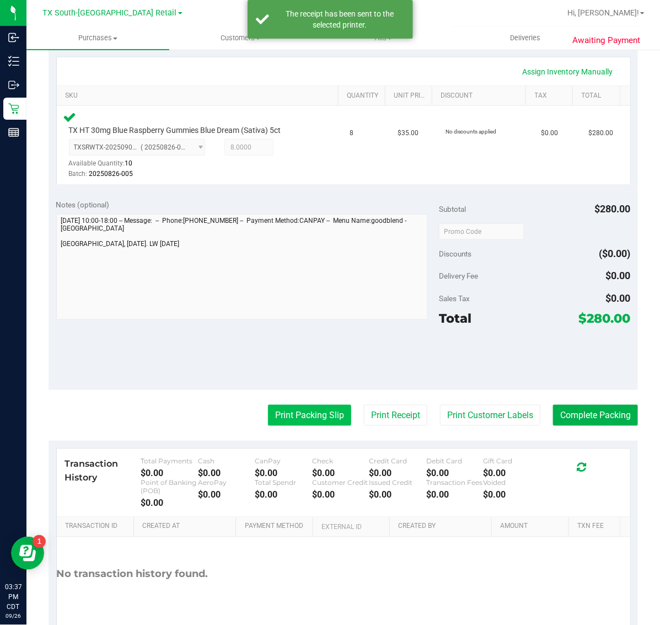
click at [291, 422] on button "Print Packing Slip" at bounding box center [309, 415] width 83 height 21
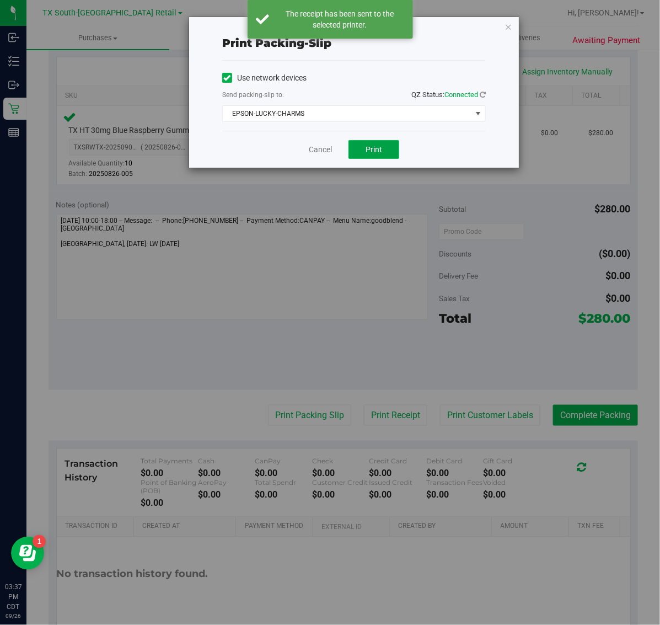
click at [382, 149] on button "Print" at bounding box center [374, 149] width 51 height 19
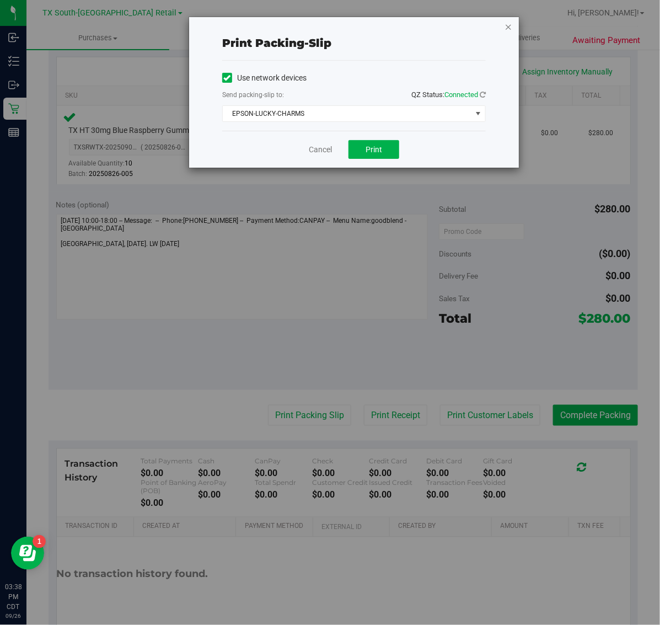
click at [509, 28] on icon "button" at bounding box center [509, 26] width 8 height 13
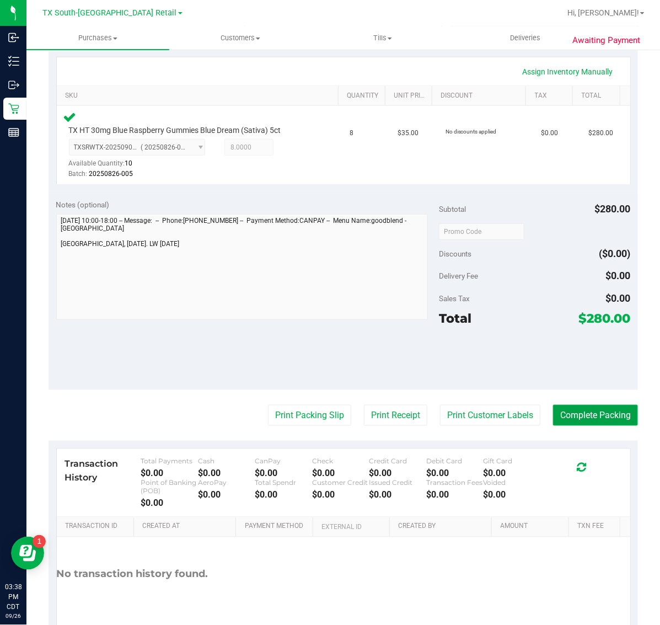
click at [602, 425] on button "Complete Packing" at bounding box center [595, 415] width 85 height 21
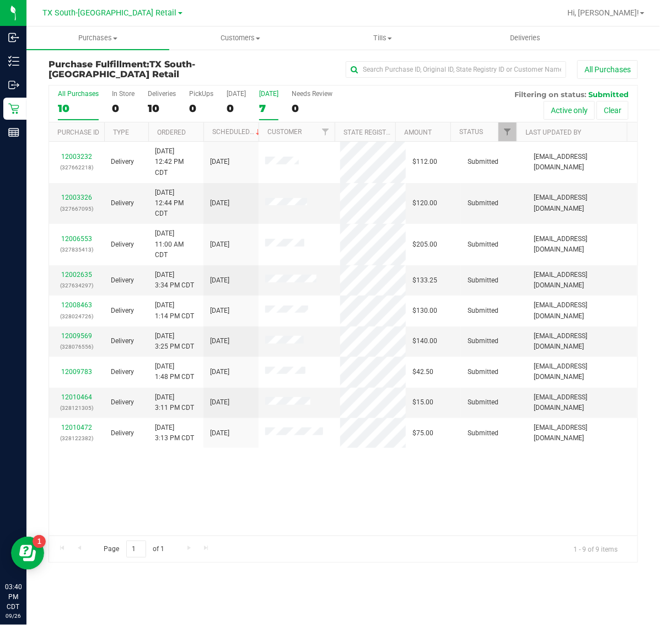
click at [272, 111] on div "7" at bounding box center [268, 108] width 19 height 13
click at [0, 0] on input "[DATE] 7" at bounding box center [0, 0] width 0 height 0
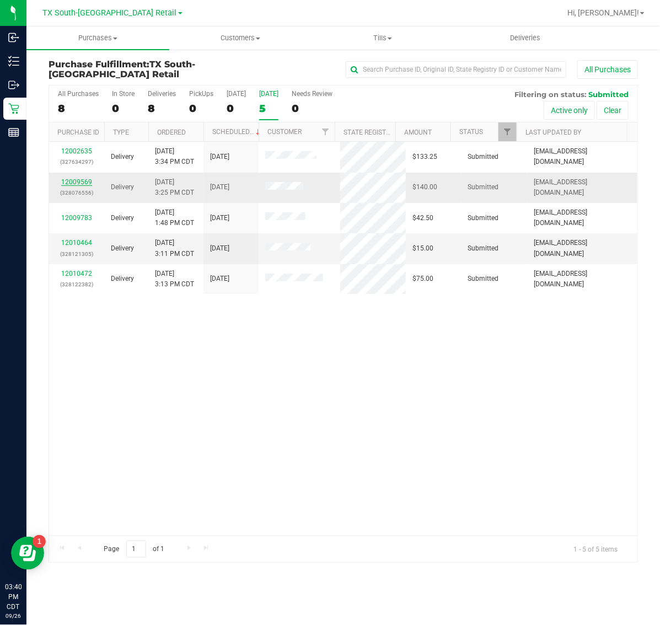
click at [73, 182] on link "12009569" at bounding box center [76, 182] width 31 height 8
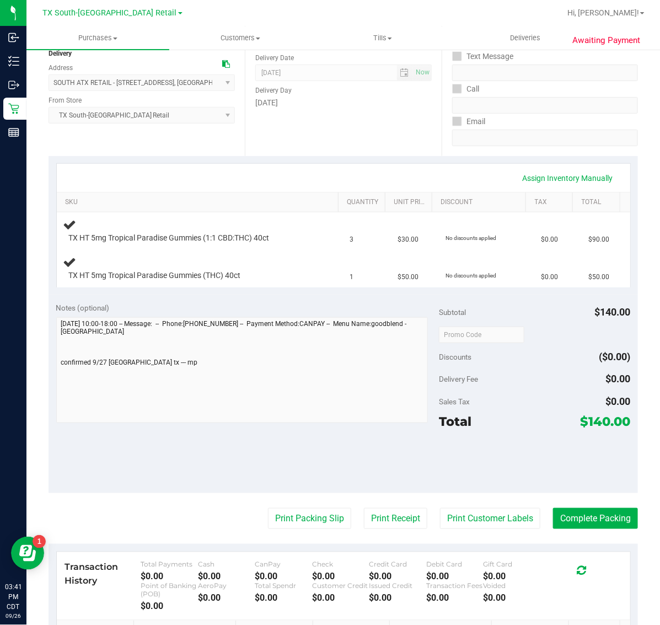
scroll to position [138, 0]
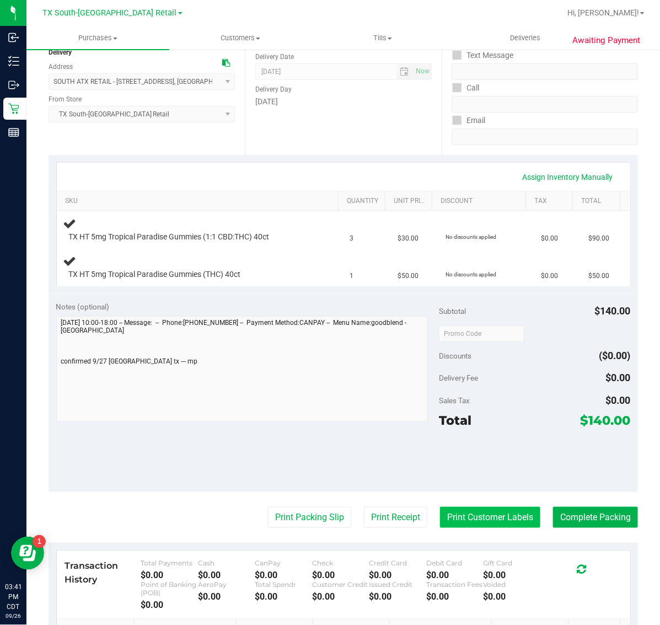
click at [459, 514] on button "Print Customer Labels" at bounding box center [490, 517] width 100 height 21
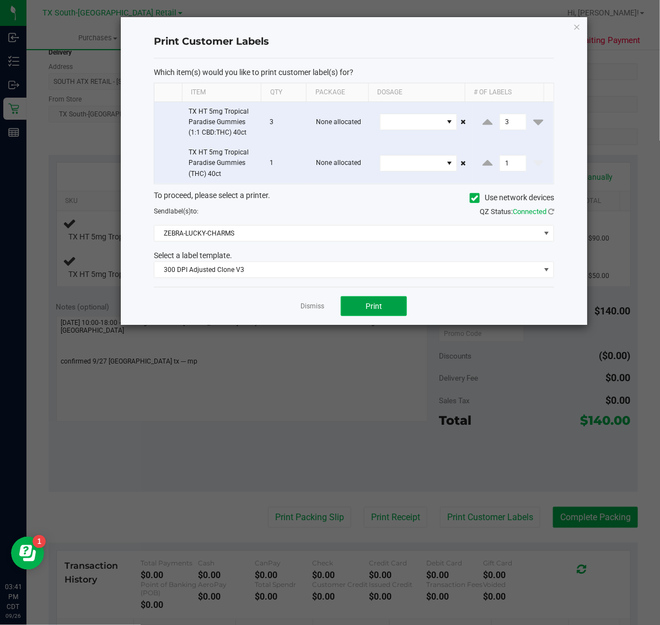
click at [361, 301] on button "Print" at bounding box center [374, 306] width 66 height 20
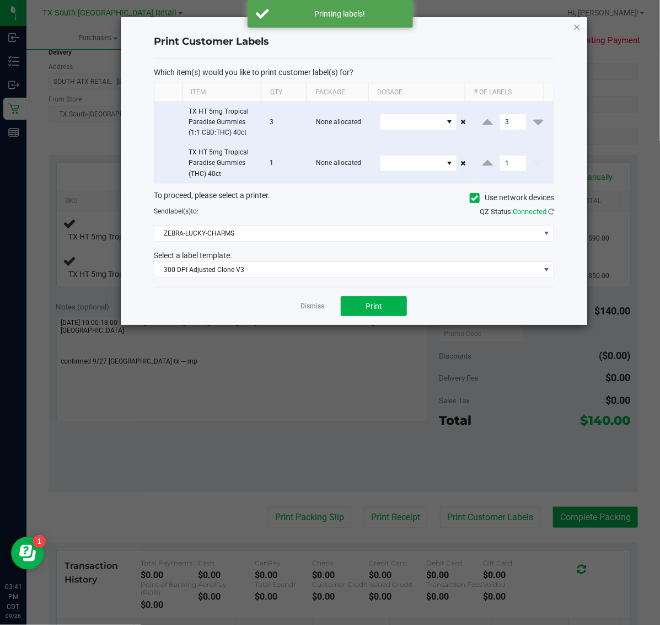
click at [578, 23] on icon "button" at bounding box center [578, 26] width 8 height 13
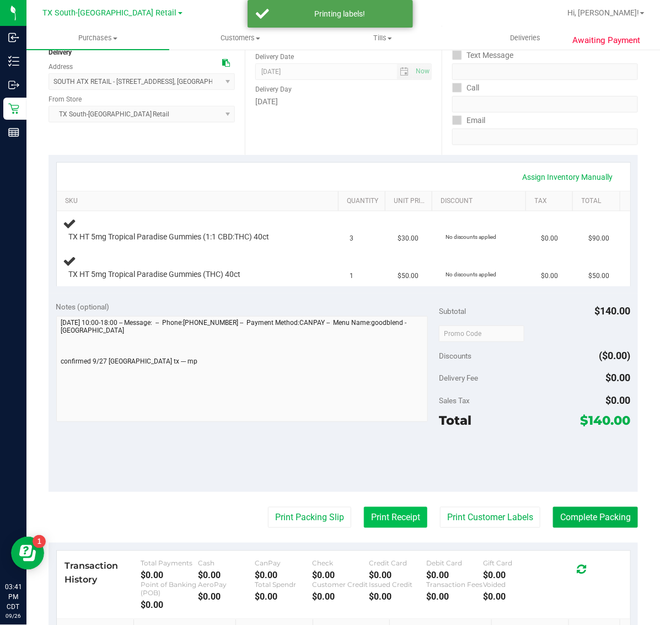
click at [385, 517] on button "Print Receipt" at bounding box center [395, 517] width 63 height 21
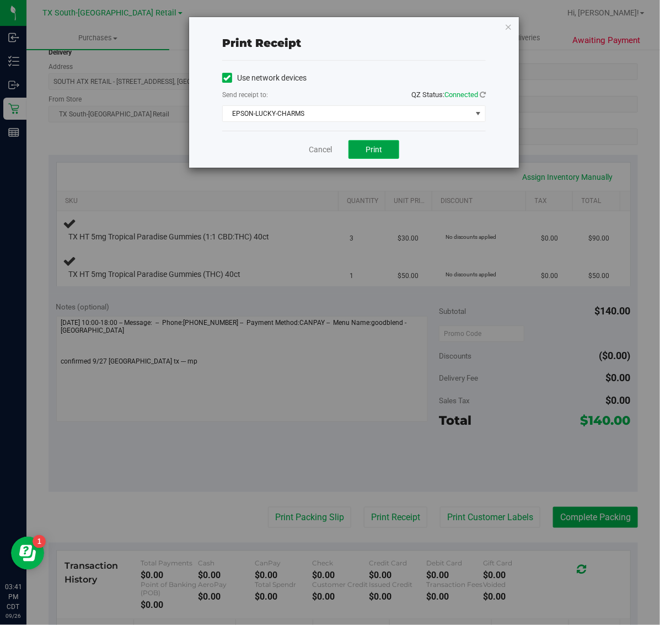
click at [380, 148] on span "Print" at bounding box center [374, 149] width 17 height 9
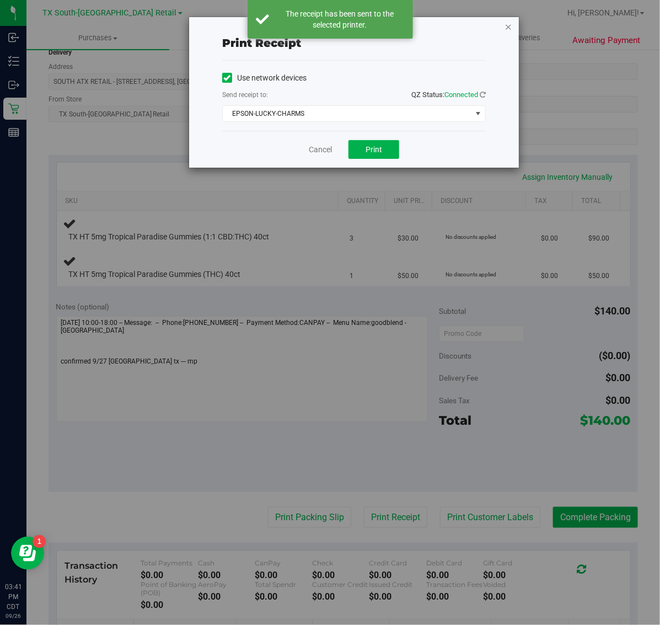
click at [511, 24] on icon "button" at bounding box center [509, 26] width 8 height 13
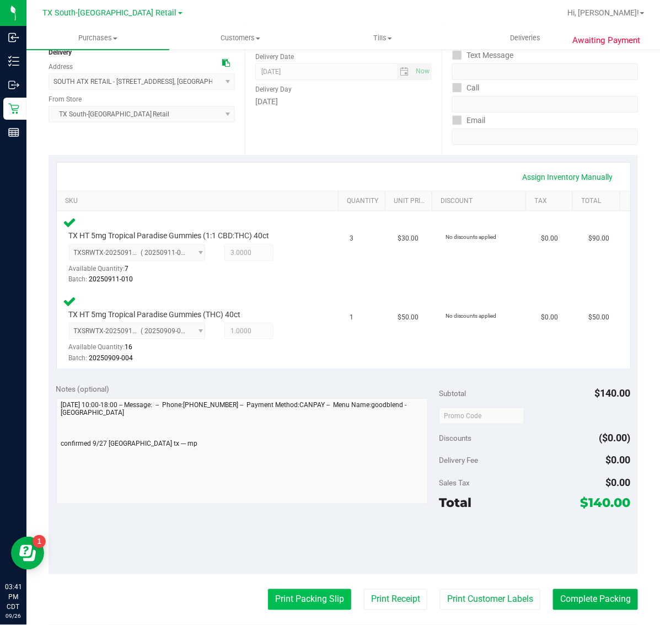
click at [290, 599] on button "Print Packing Slip" at bounding box center [309, 599] width 83 height 21
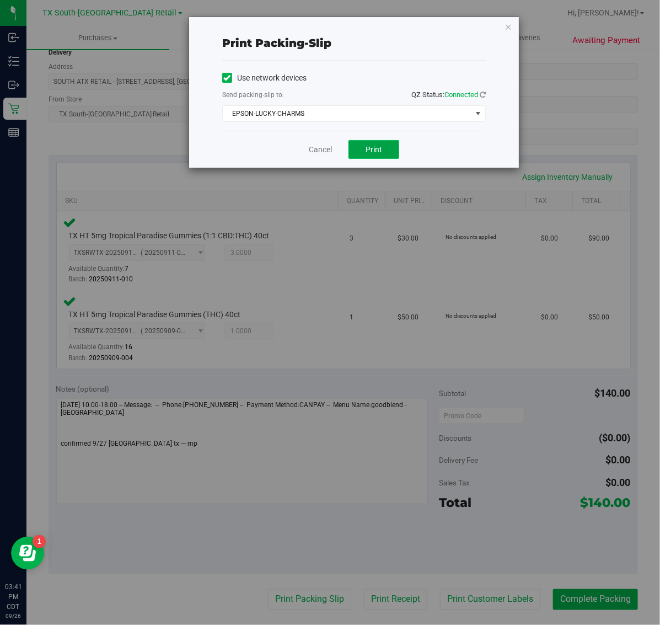
click at [370, 149] on span "Print" at bounding box center [374, 149] width 17 height 9
click at [505, 28] on icon "button" at bounding box center [509, 26] width 8 height 13
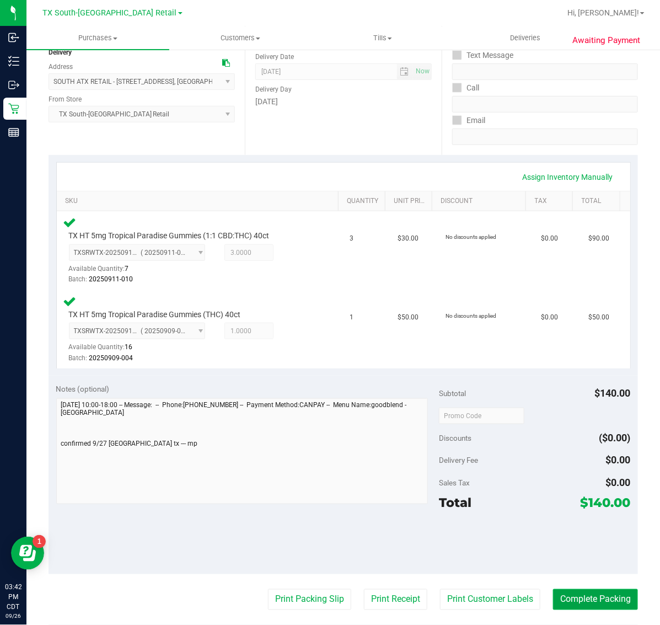
click at [561, 605] on button "Complete Packing" at bounding box center [595, 599] width 85 height 21
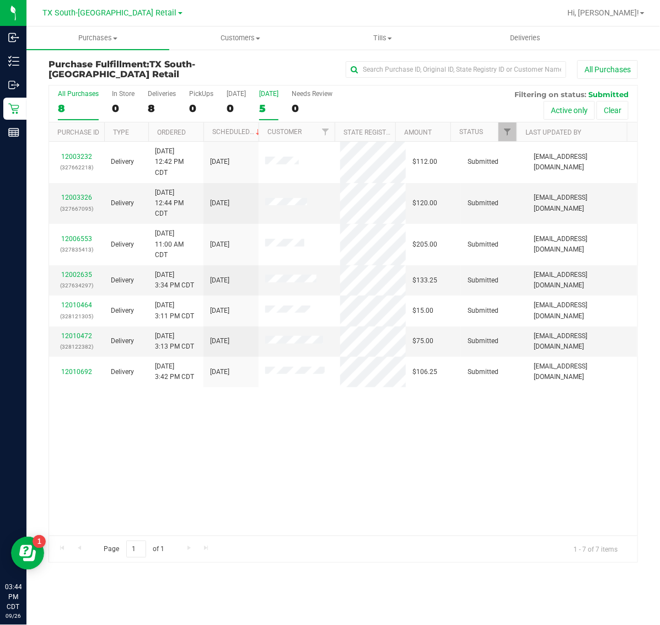
click at [264, 95] on div "[DATE]" at bounding box center [268, 94] width 19 height 8
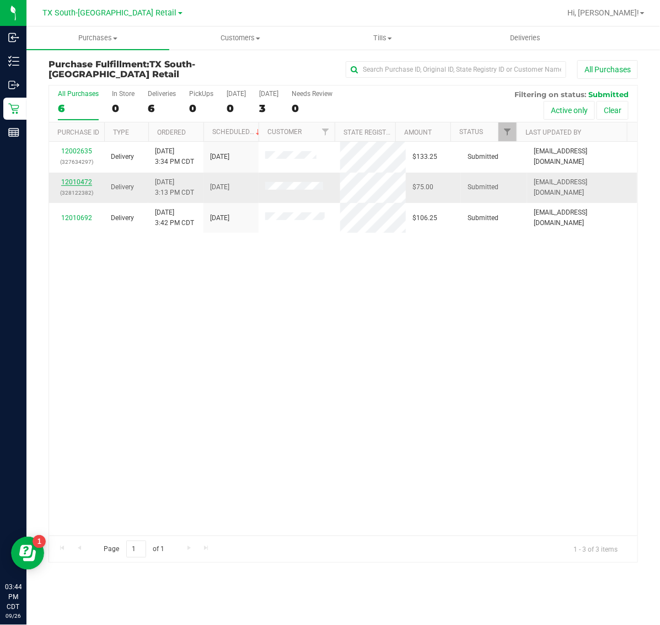
click at [73, 185] on link "12010472" at bounding box center [76, 182] width 31 height 8
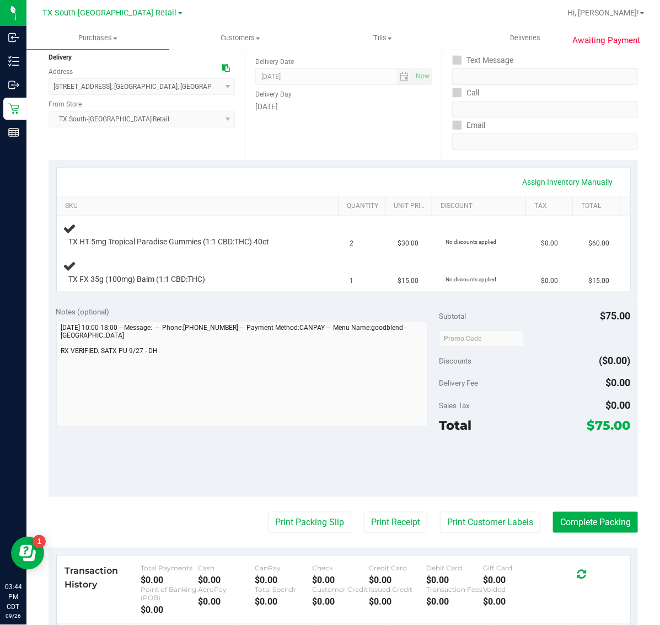
scroll to position [138, 0]
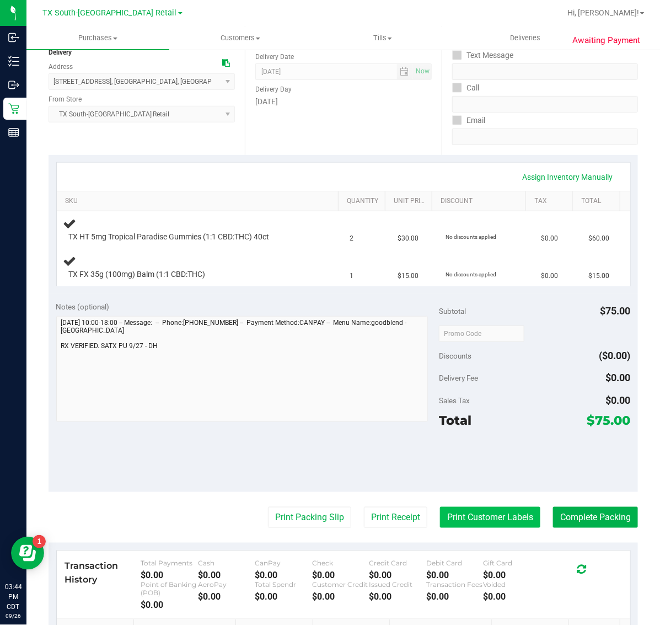
click at [476, 521] on button "Print Customer Labels" at bounding box center [490, 517] width 100 height 21
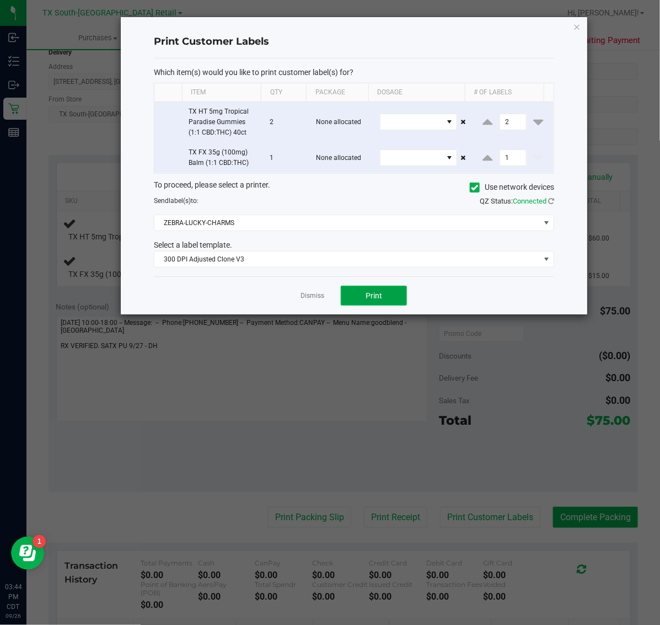
click at [396, 301] on button "Print" at bounding box center [374, 296] width 66 height 20
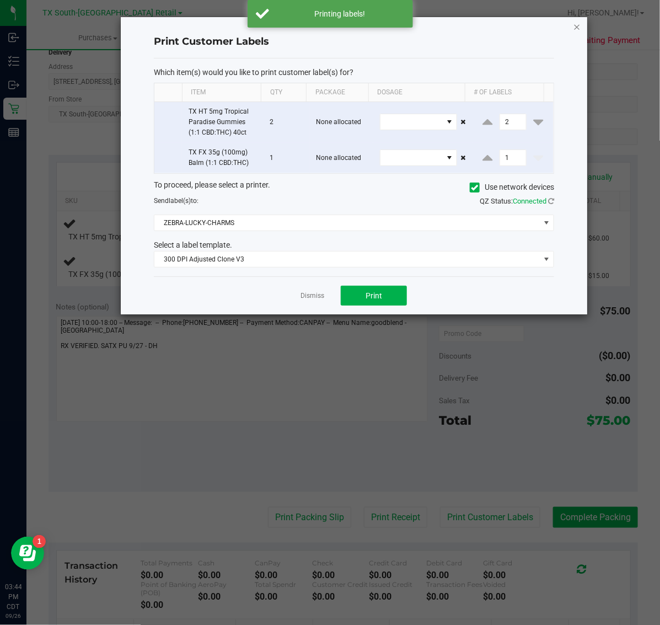
click at [575, 23] on icon "button" at bounding box center [578, 26] width 8 height 13
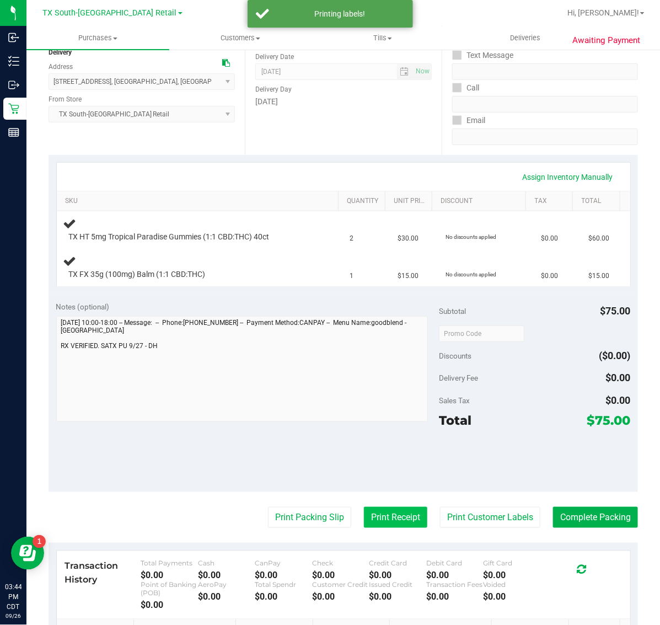
click at [379, 521] on button "Print Receipt" at bounding box center [395, 517] width 63 height 21
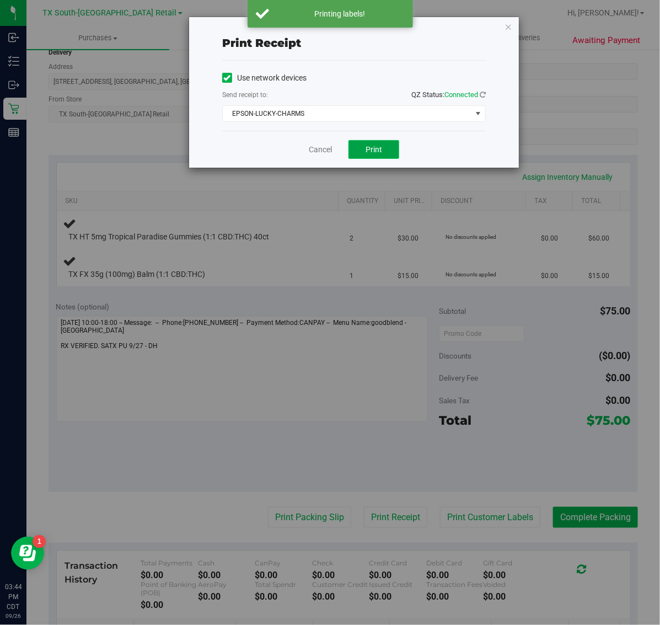
click at [351, 153] on button "Print" at bounding box center [374, 149] width 51 height 19
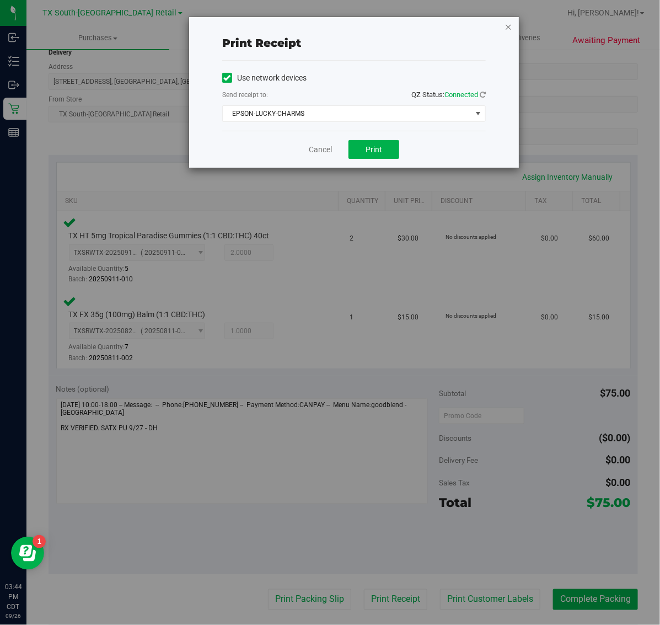
click at [509, 28] on icon "button" at bounding box center [509, 26] width 8 height 13
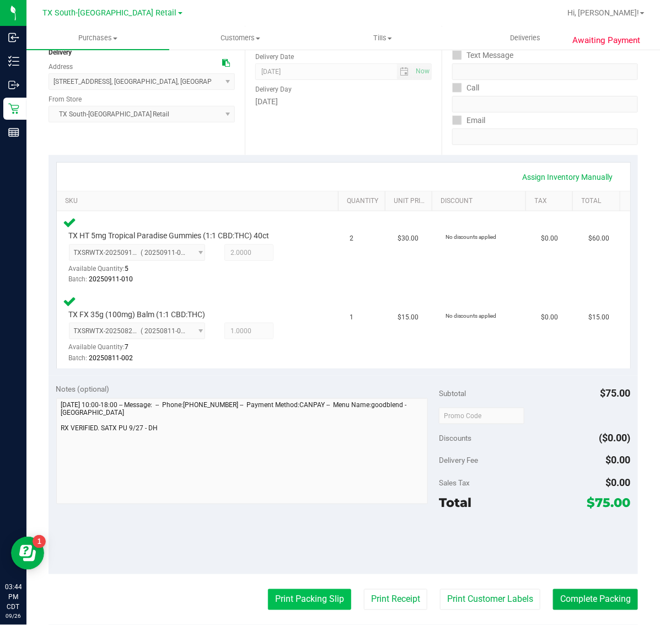
click at [296, 597] on button "Print Packing Slip" at bounding box center [309, 599] width 83 height 21
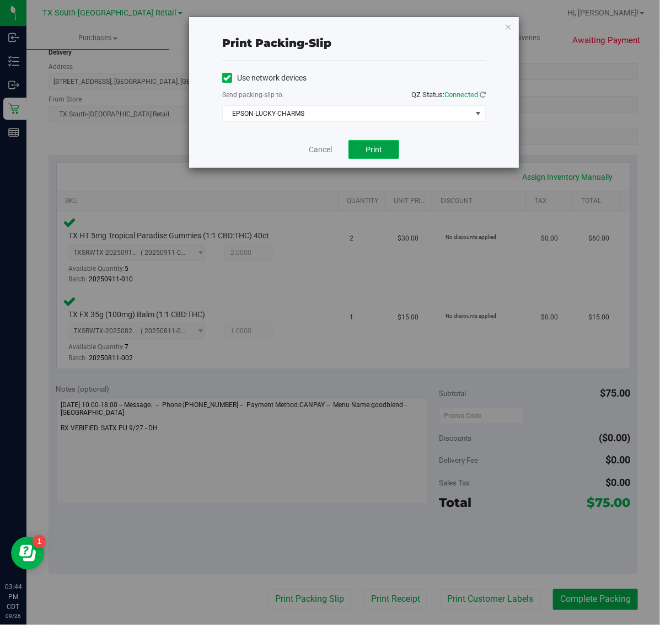
click at [374, 150] on span "Print" at bounding box center [374, 149] width 17 height 9
click at [509, 26] on icon "button" at bounding box center [509, 26] width 8 height 13
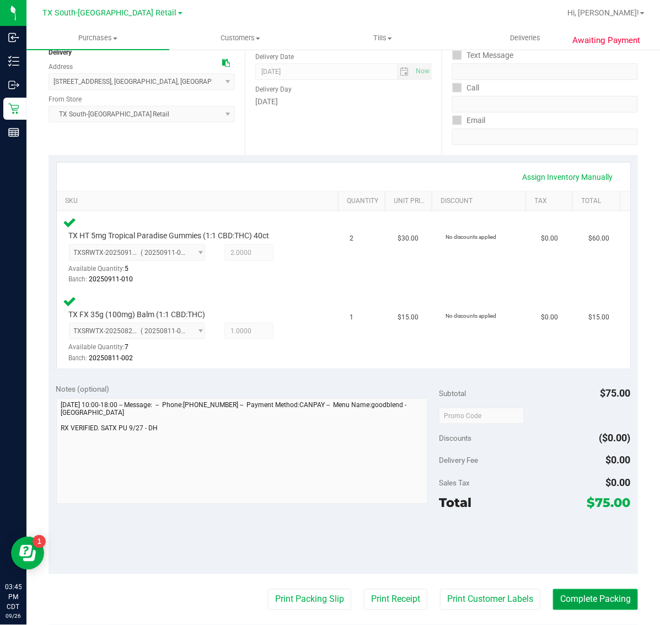
click at [600, 599] on button "Complete Packing" at bounding box center [595, 599] width 85 height 21
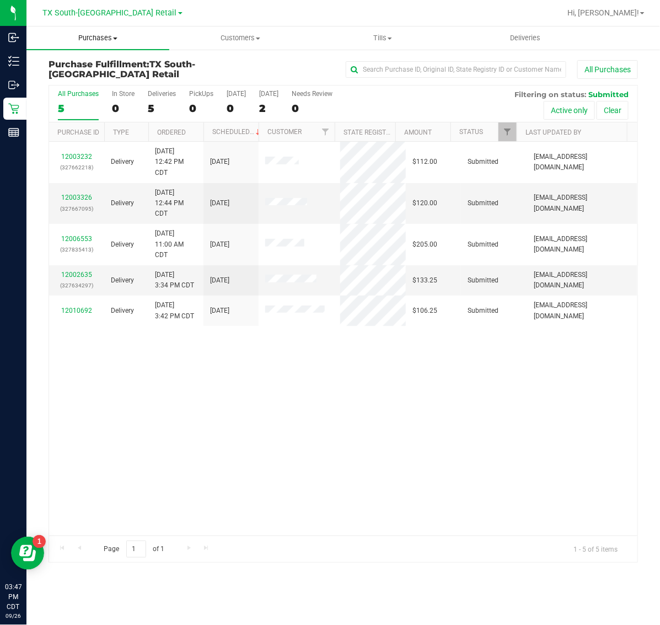
click at [103, 39] on span "Purchases" at bounding box center [97, 38] width 143 height 10
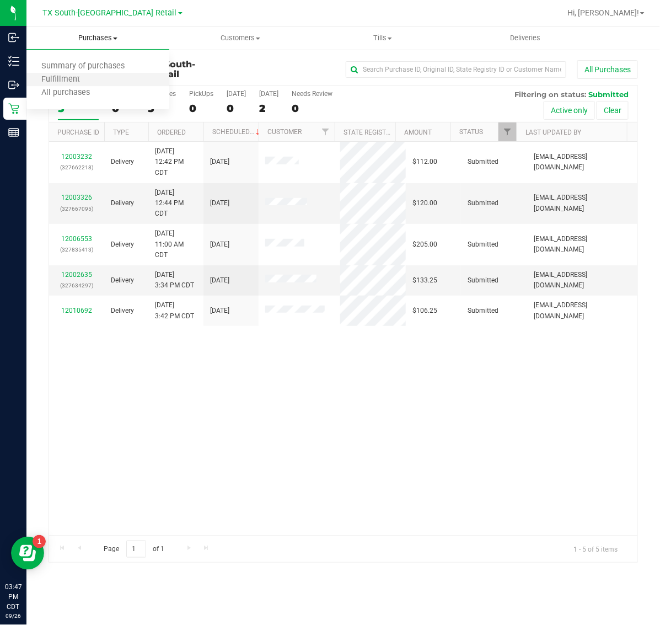
click at [101, 78] on li "Fulfillment" at bounding box center [97, 79] width 143 height 13
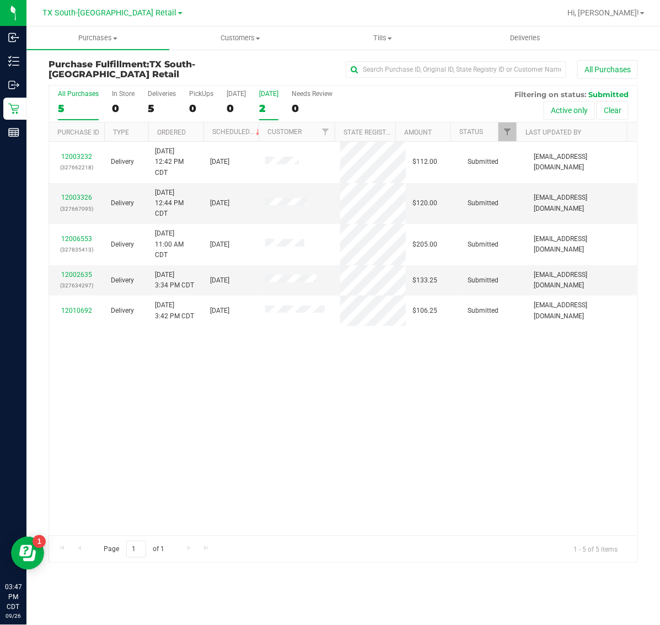
click at [279, 103] on div "2" at bounding box center [268, 108] width 19 height 13
click at [0, 0] on input "Tomorrow 2" at bounding box center [0, 0] width 0 height 0
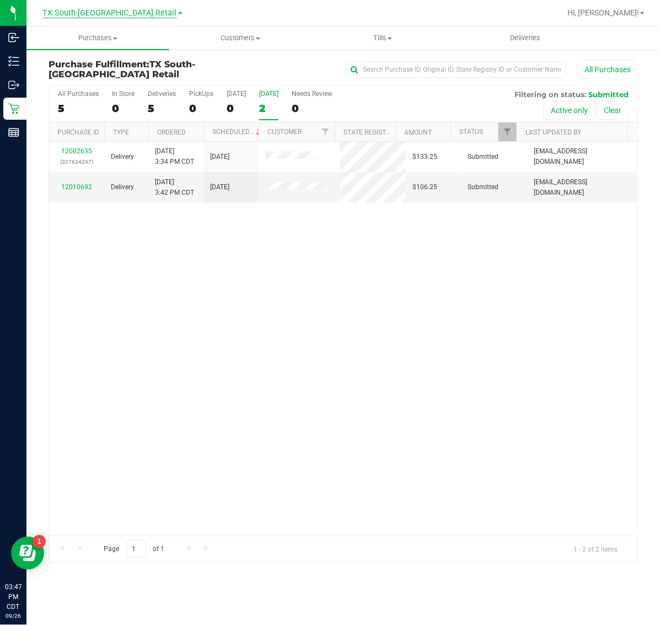
click at [120, 10] on span "TX South-[GEOGRAPHIC_DATA] Retail" at bounding box center [110, 13] width 134 height 10
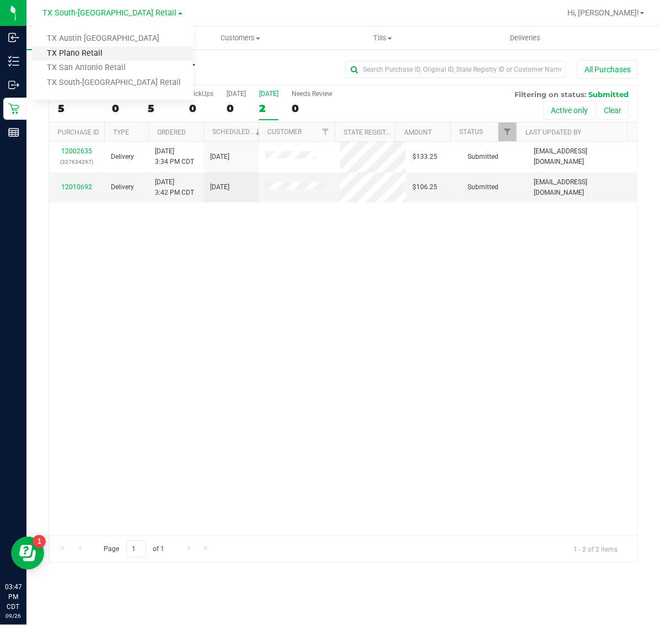
click at [98, 56] on link "TX Plano Retail" at bounding box center [112, 53] width 161 height 15
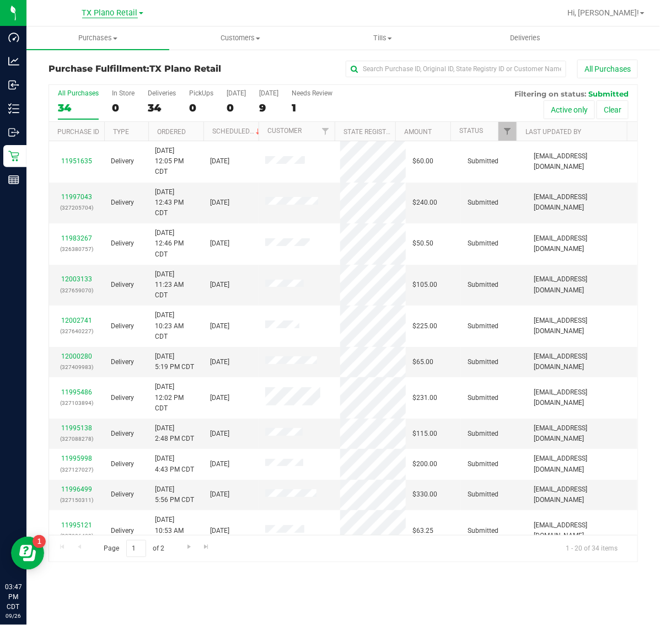
click at [114, 9] on span "TX Plano Retail" at bounding box center [110, 13] width 56 height 10
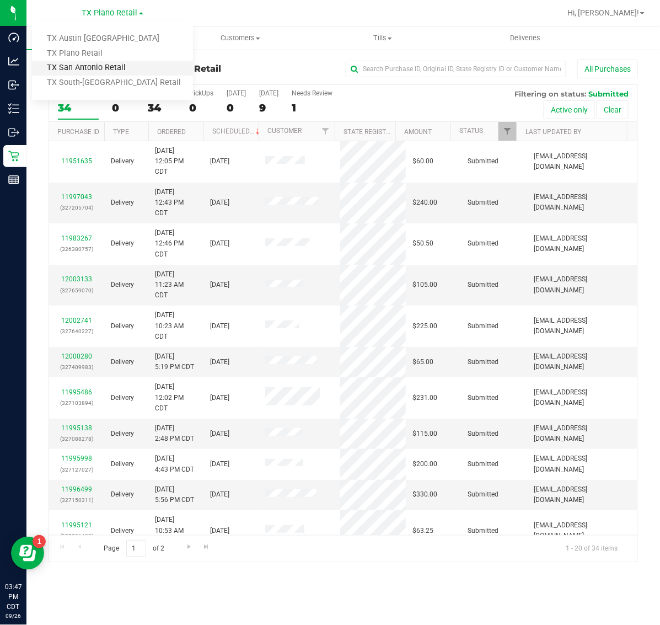
click at [98, 69] on link "TX San Antonio Retail" at bounding box center [112, 68] width 161 height 15
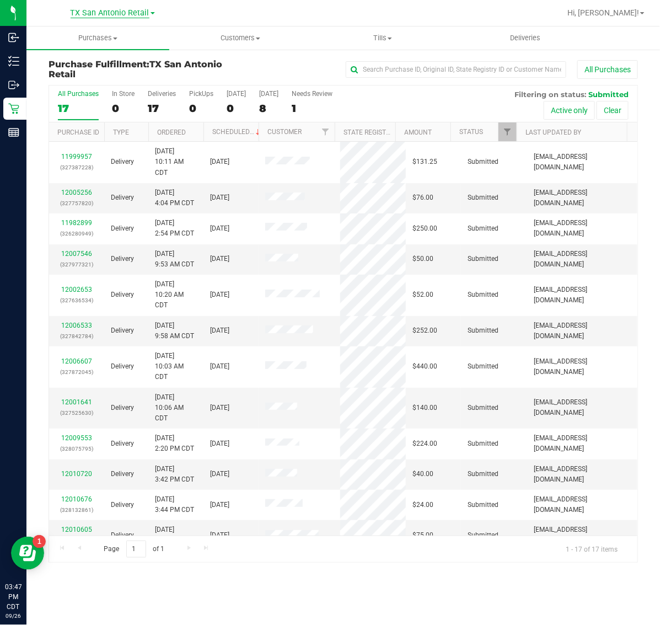
click at [105, 17] on span "TX San Antonio Retail" at bounding box center [110, 13] width 79 height 10
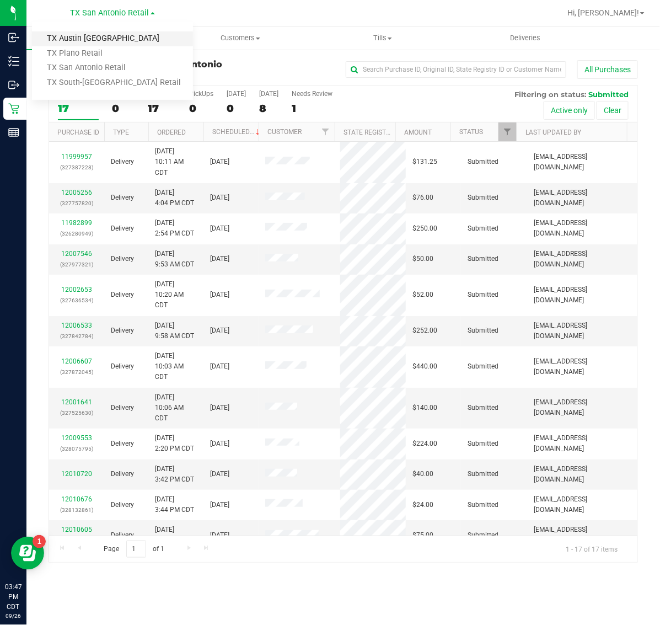
click at [86, 41] on link "TX Austin [GEOGRAPHIC_DATA]" at bounding box center [112, 38] width 161 height 15
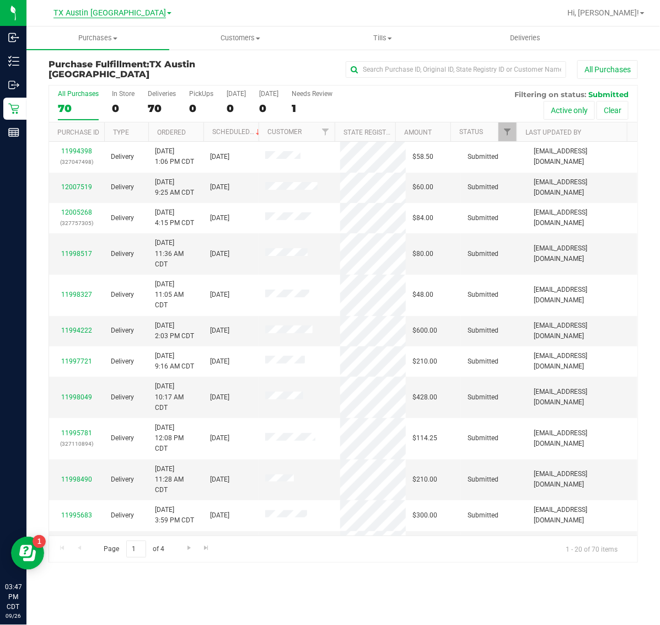
click at [111, 17] on span "TX Austin [GEOGRAPHIC_DATA]" at bounding box center [110, 13] width 113 height 10
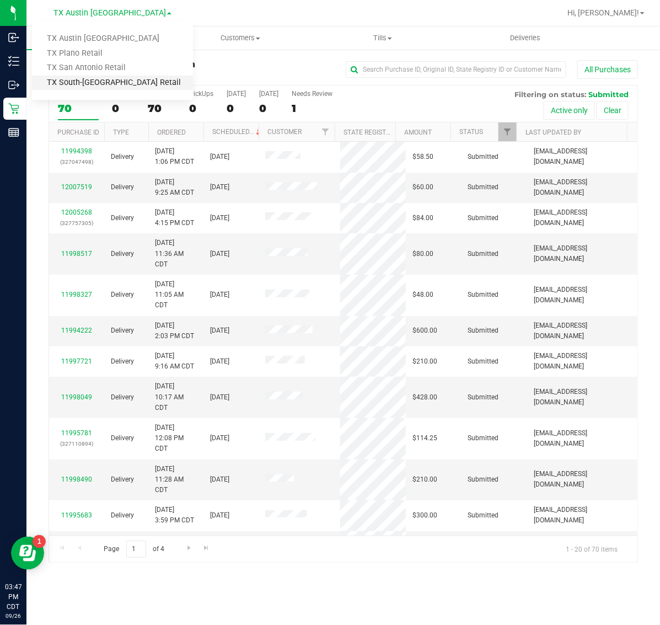
click at [98, 81] on link "TX South-[GEOGRAPHIC_DATA] Retail" at bounding box center [112, 83] width 161 height 15
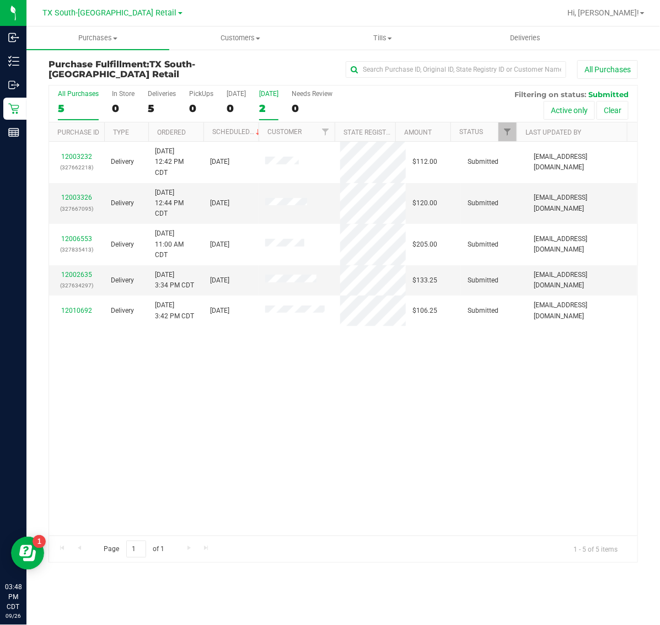
click at [260, 103] on div "2" at bounding box center [268, 108] width 19 height 13
click at [0, 0] on input "Tomorrow 2" at bounding box center [0, 0] width 0 height 0
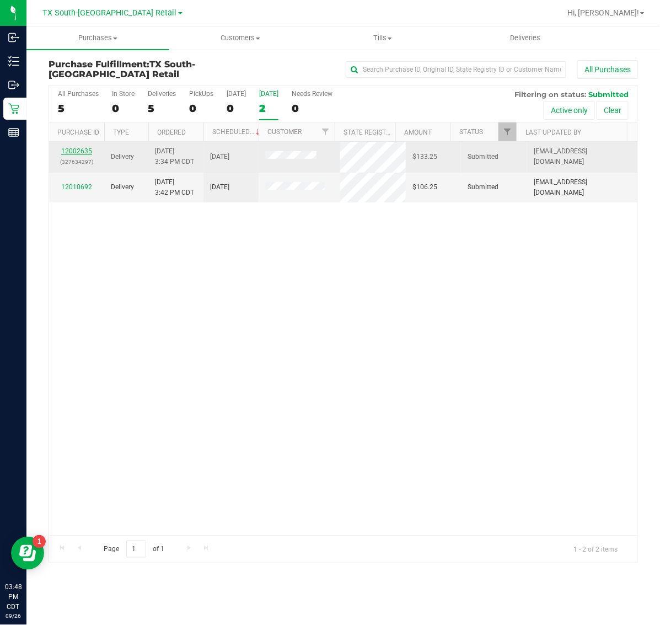
click at [79, 150] on link "12002635" at bounding box center [76, 151] width 31 height 8
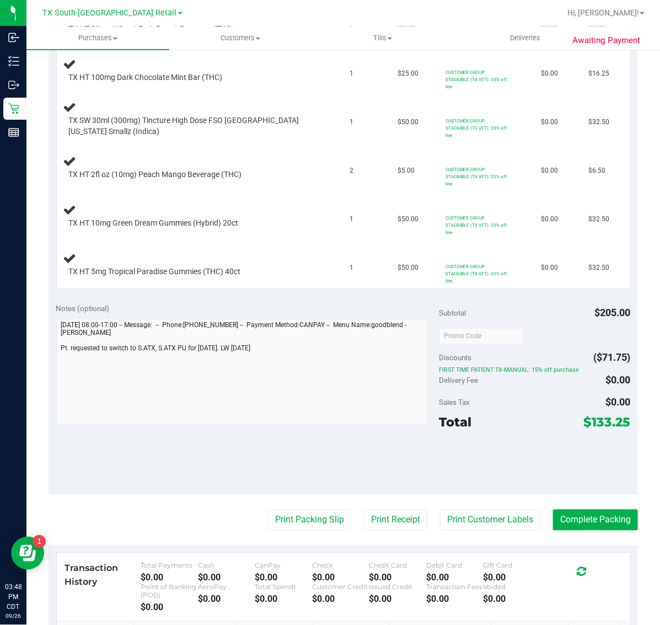
scroll to position [414, 0]
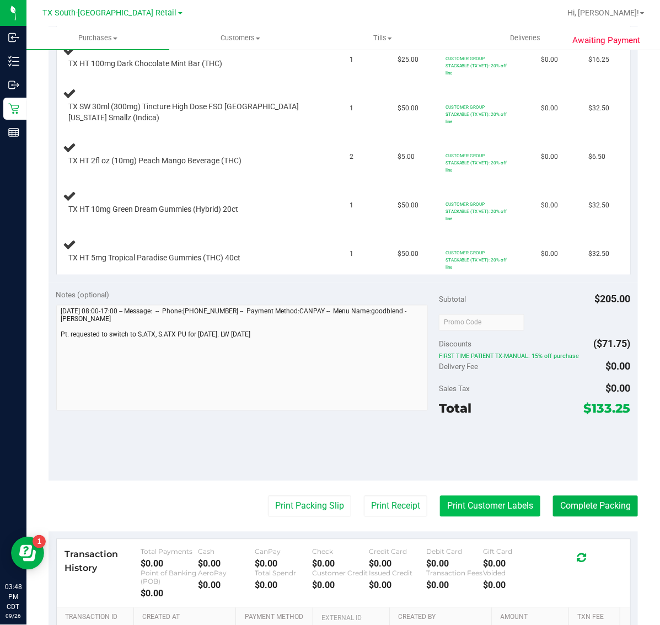
click at [478, 517] on button "Print Customer Labels" at bounding box center [490, 506] width 100 height 21
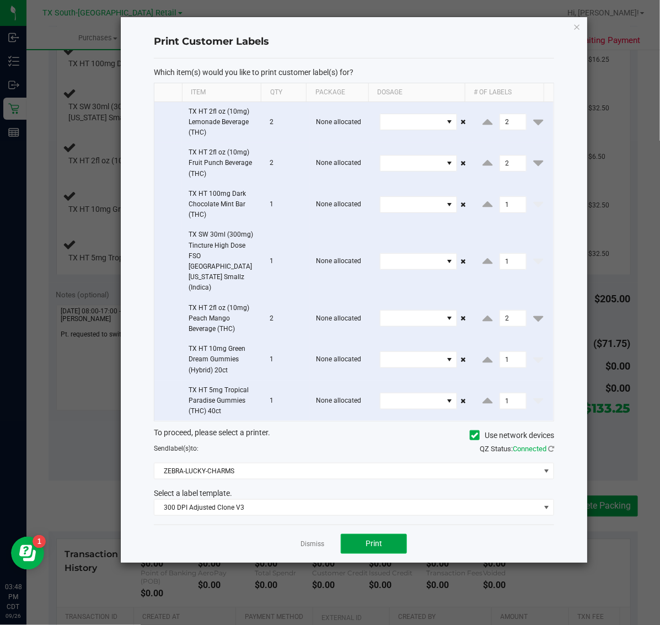
click at [365, 534] on button "Print" at bounding box center [374, 544] width 66 height 20
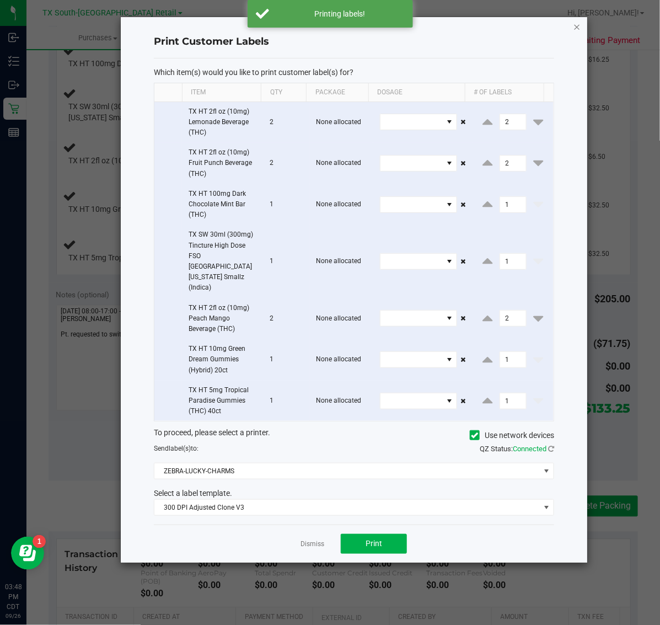
click at [577, 26] on icon "button" at bounding box center [578, 26] width 8 height 13
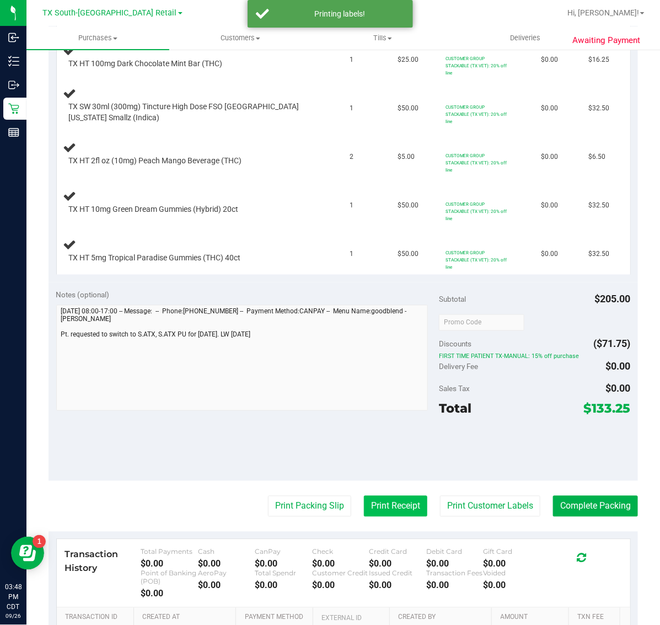
click at [382, 517] on button "Print Receipt" at bounding box center [395, 506] width 63 height 21
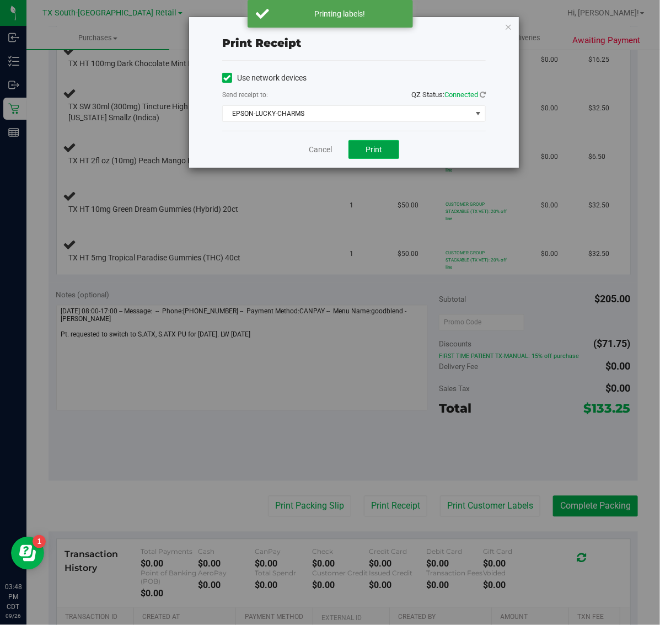
click at [381, 144] on button "Print" at bounding box center [374, 149] width 51 height 19
click at [508, 25] on icon "button" at bounding box center [509, 26] width 8 height 13
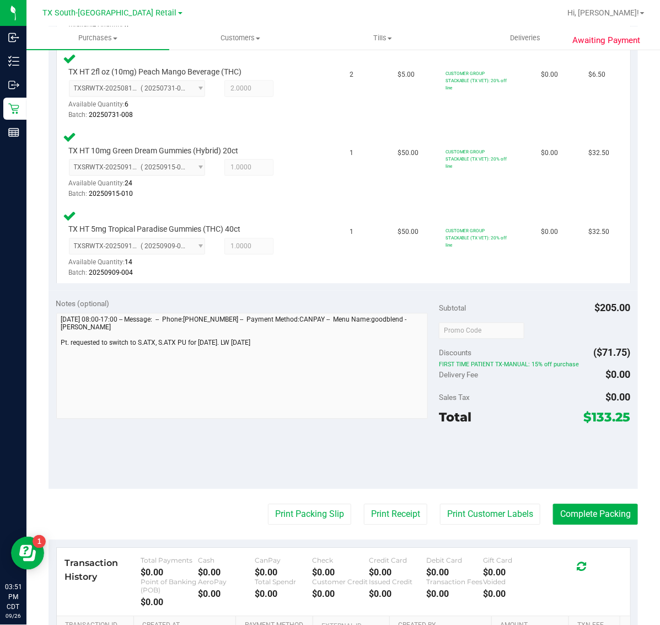
scroll to position [633, 0]
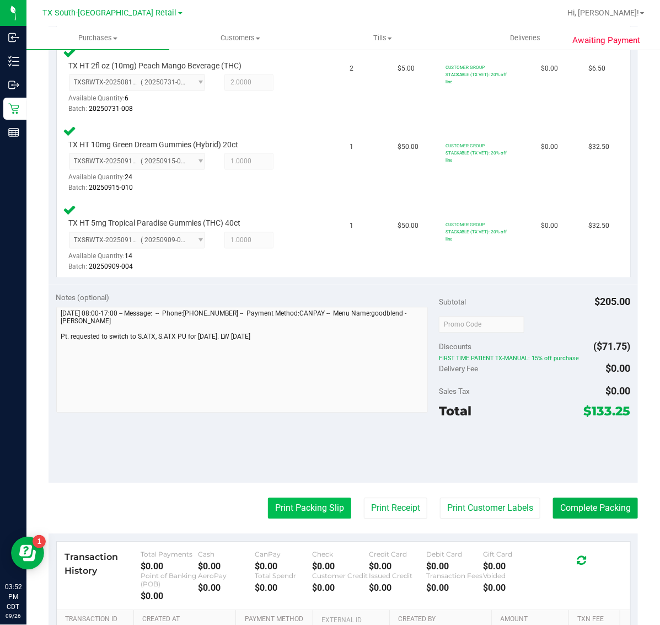
click at [312, 510] on button "Print Packing Slip" at bounding box center [309, 508] width 83 height 21
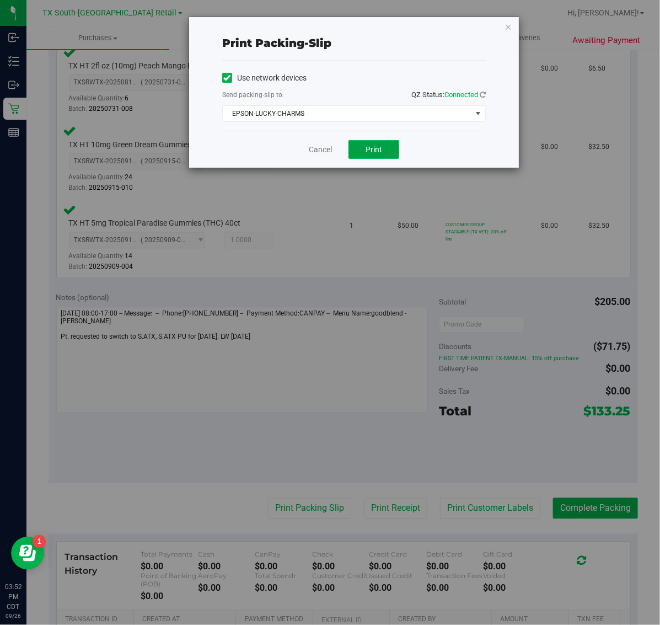
click at [367, 154] on span "Print" at bounding box center [374, 149] width 17 height 9
click at [510, 23] on icon "button" at bounding box center [509, 26] width 8 height 13
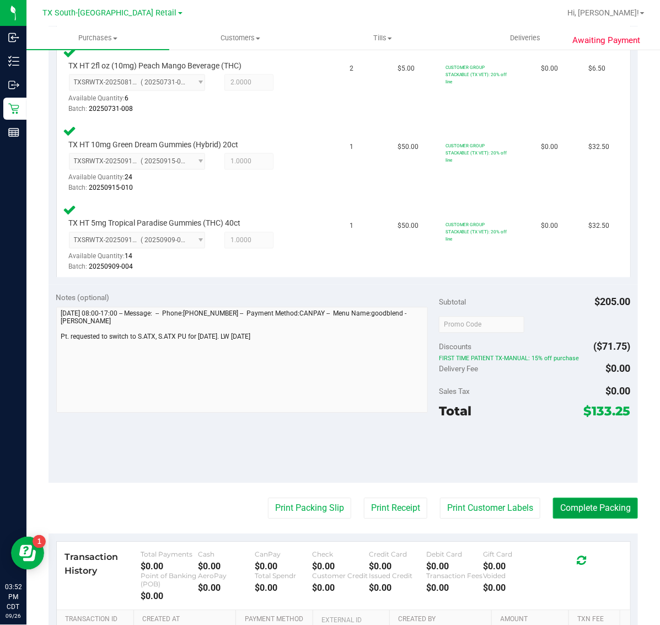
click at [586, 505] on button "Complete Packing" at bounding box center [595, 508] width 85 height 21
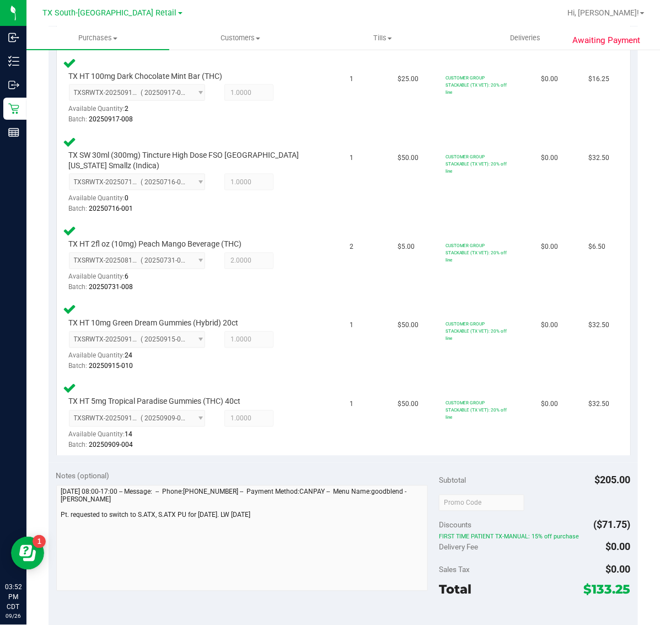
scroll to position [220, 0]
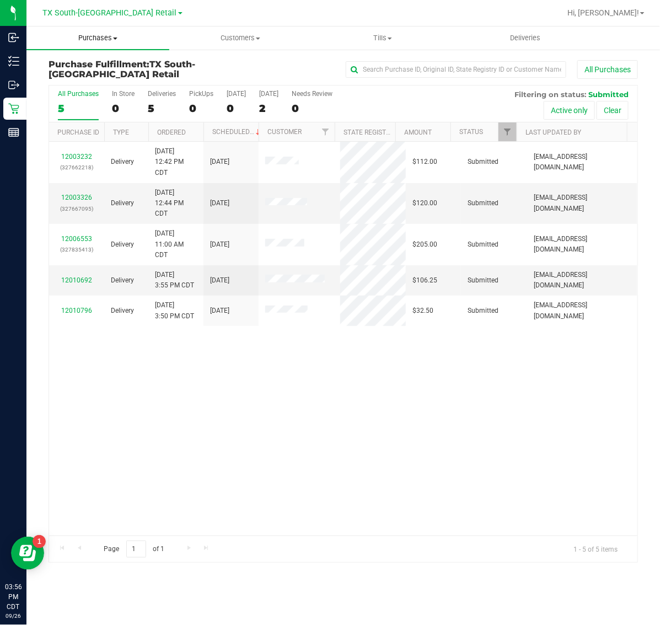
click at [97, 38] on span "Purchases" at bounding box center [97, 38] width 143 height 10
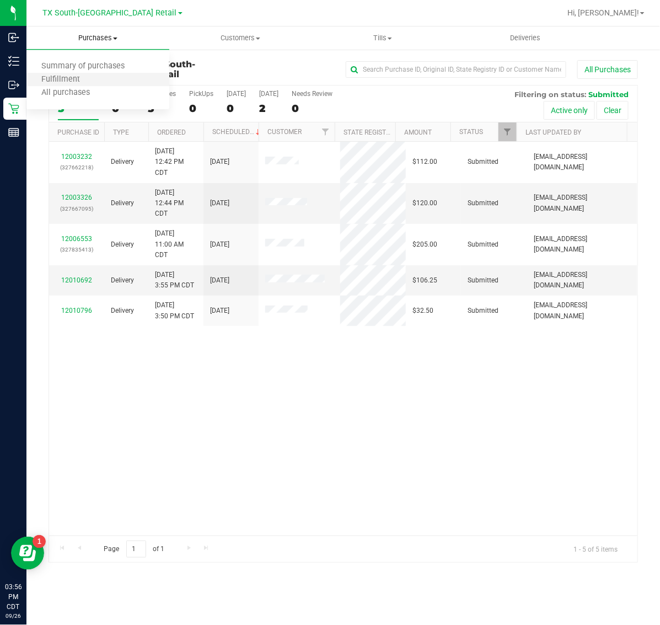
click at [100, 78] on li "Fulfillment" at bounding box center [97, 79] width 143 height 13
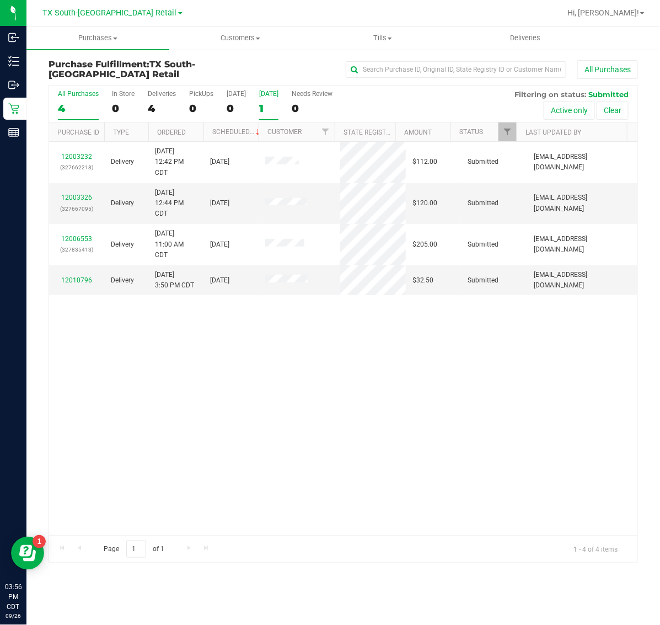
click at [272, 99] on label "Tomorrow 1" at bounding box center [268, 105] width 19 height 30
click at [0, 0] on input "Tomorrow 1" at bounding box center [0, 0] width 0 height 0
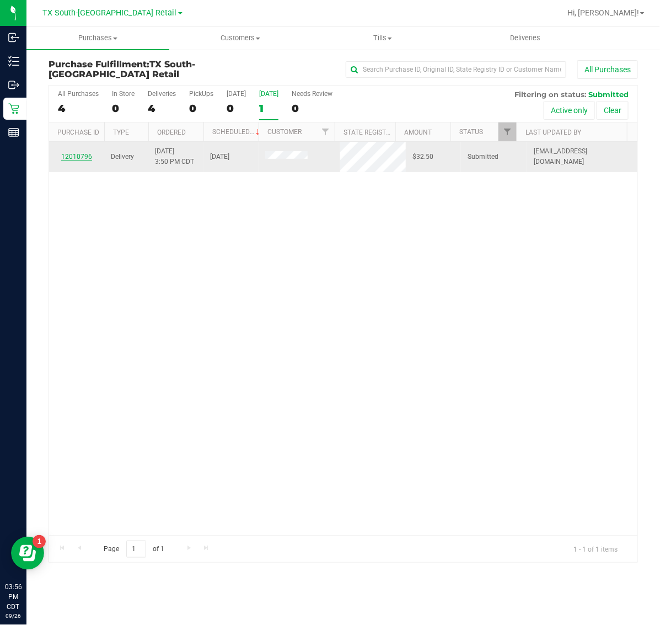
click at [84, 155] on link "12010796" at bounding box center [76, 157] width 31 height 8
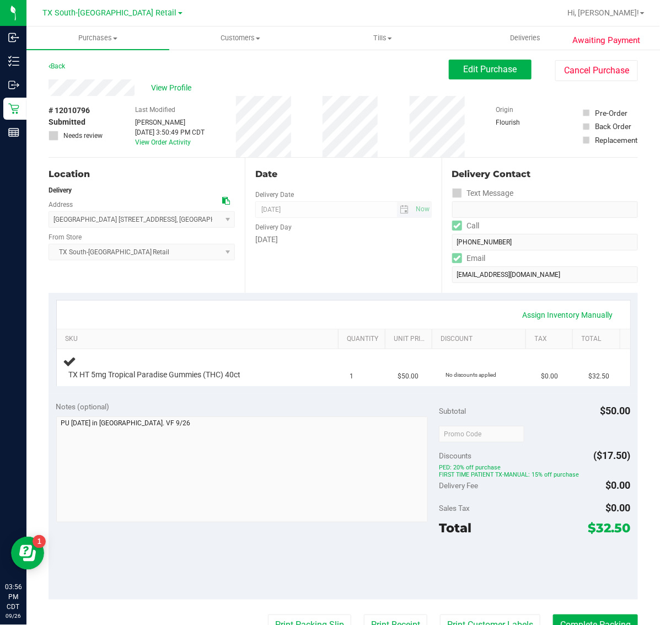
scroll to position [69, 0]
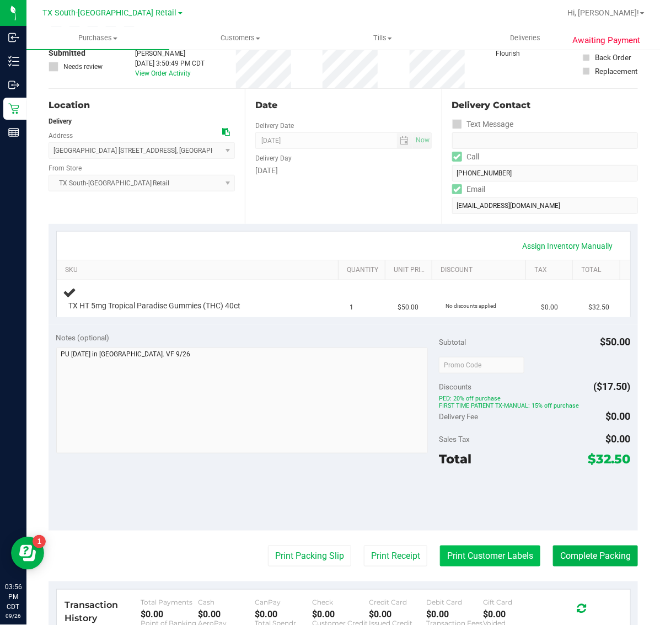
click at [461, 556] on button "Print Customer Labels" at bounding box center [490, 556] width 100 height 21
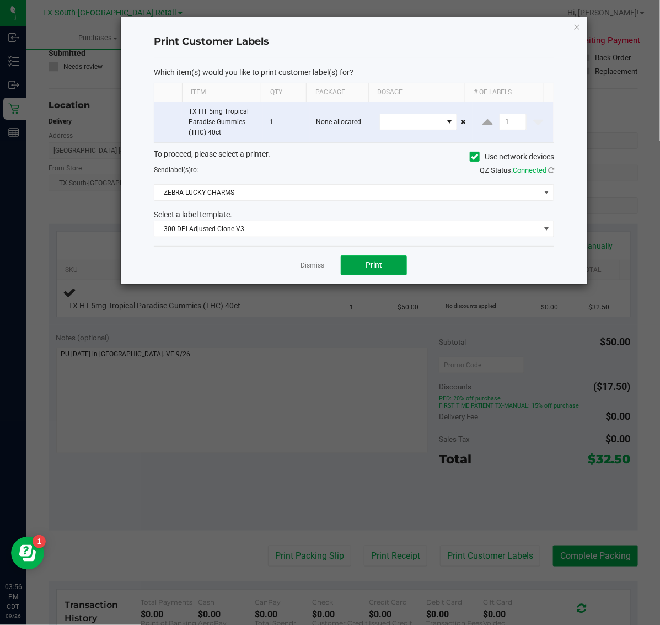
click at [373, 265] on span "Print" at bounding box center [374, 264] width 17 height 9
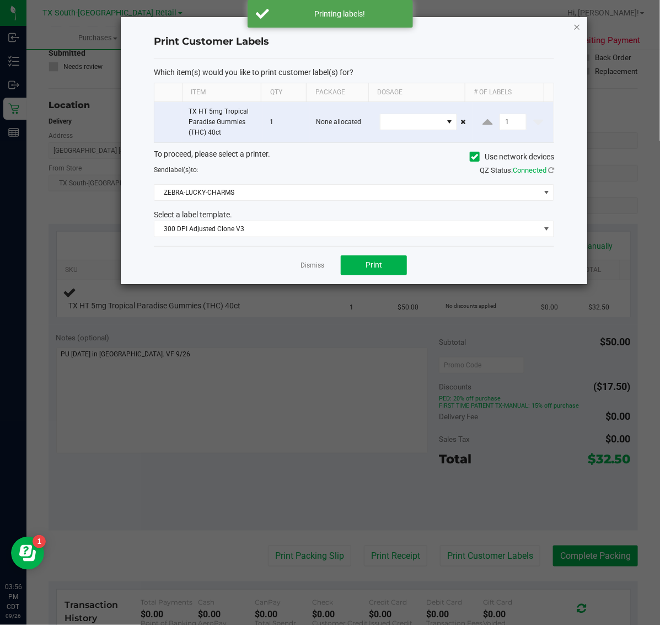
click at [577, 29] on icon "button" at bounding box center [578, 26] width 8 height 13
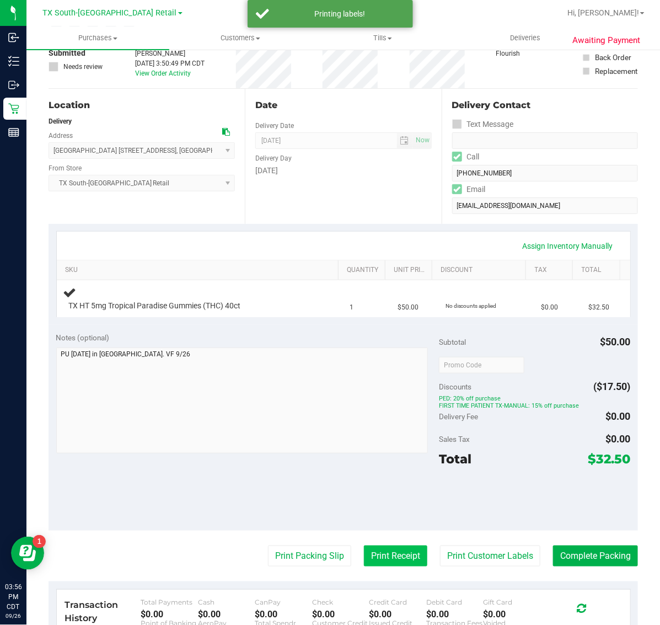
click at [373, 561] on button "Print Receipt" at bounding box center [395, 556] width 63 height 21
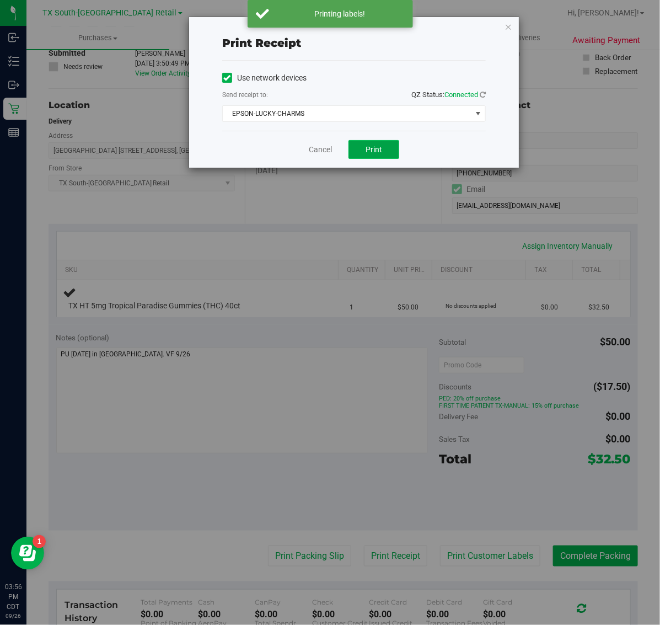
click at [387, 144] on button "Print" at bounding box center [374, 149] width 51 height 19
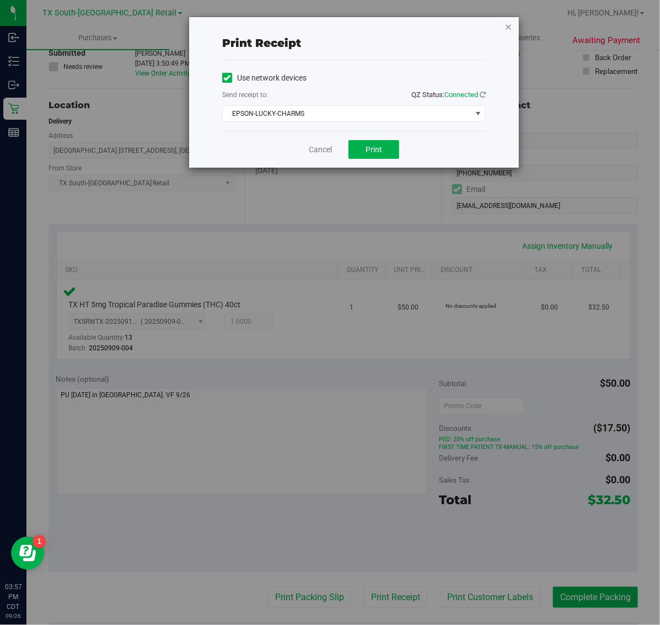
click at [509, 26] on icon "button" at bounding box center [509, 26] width 8 height 13
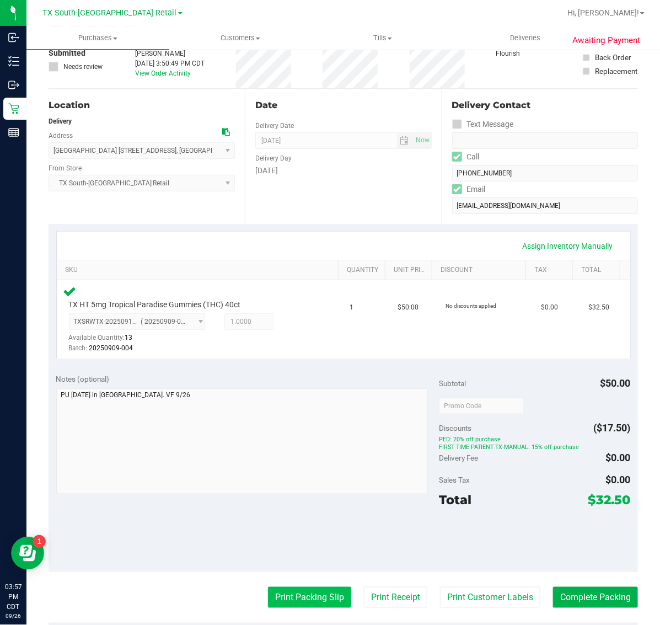
click at [304, 595] on button "Print Packing Slip" at bounding box center [309, 597] width 83 height 21
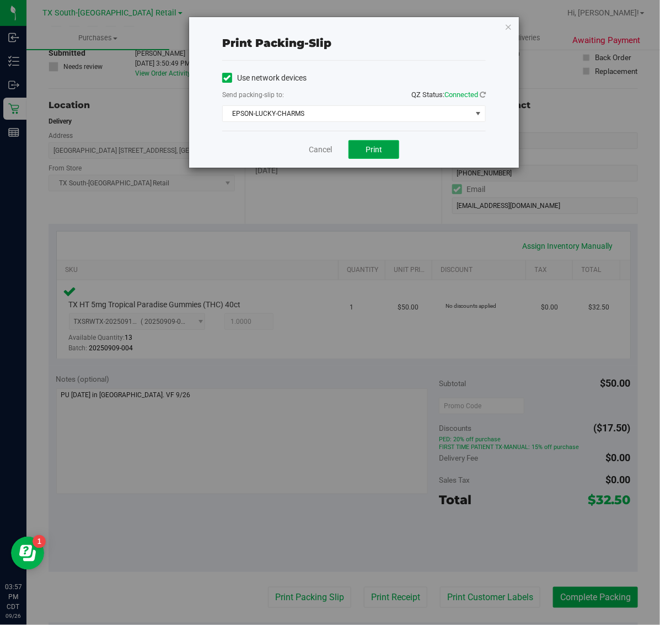
click at [376, 147] on span "Print" at bounding box center [374, 149] width 17 height 9
click at [509, 24] on icon "button" at bounding box center [509, 26] width 8 height 13
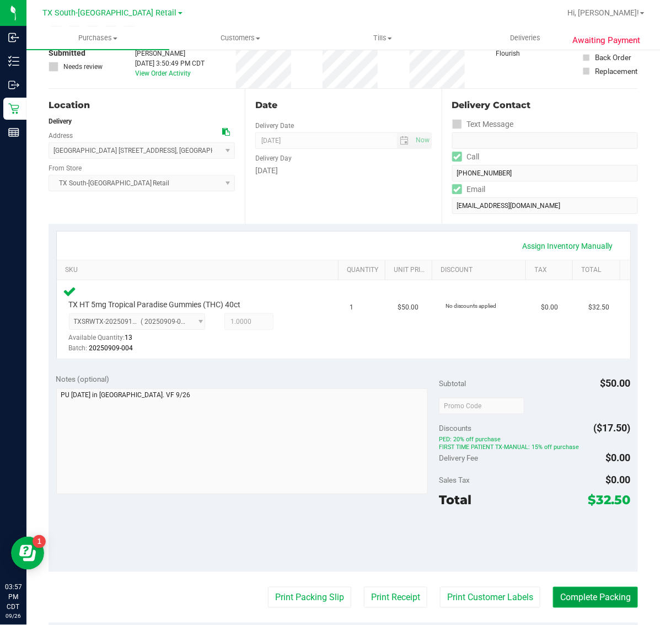
click at [604, 594] on button "Complete Packing" at bounding box center [595, 597] width 85 height 21
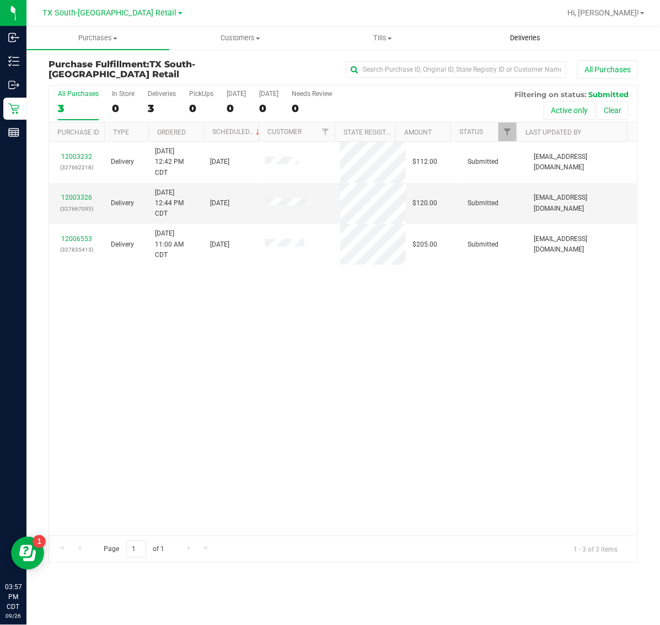
click at [519, 36] on span "Deliveries" at bounding box center [525, 38] width 60 height 10
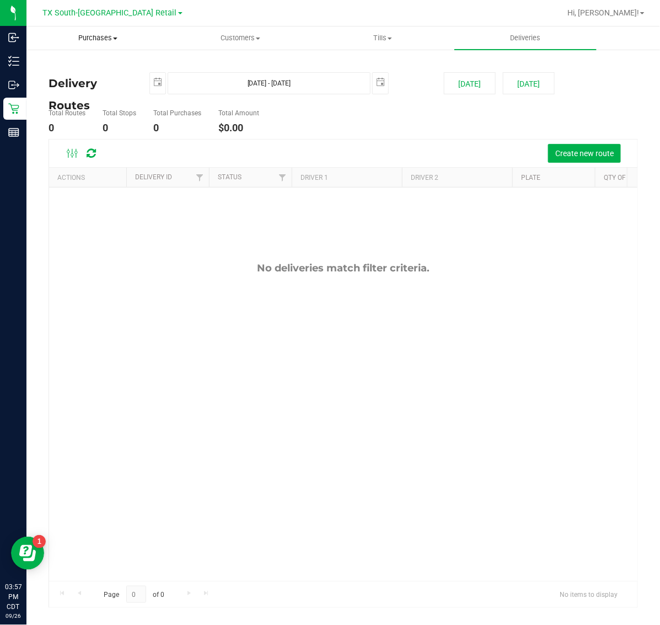
click at [105, 39] on span "Purchases" at bounding box center [98, 38] width 142 height 10
click at [110, 78] on li "Fulfillment" at bounding box center [97, 79] width 143 height 13
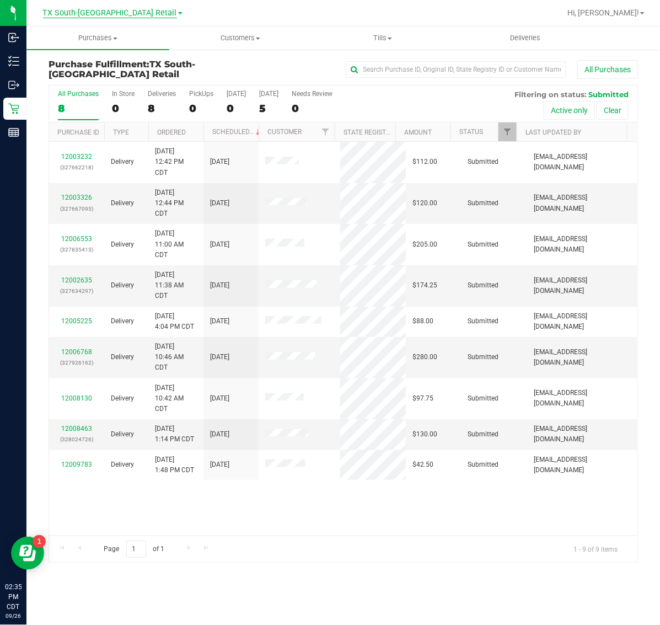
click at [87, 9] on span "TX South-[GEOGRAPHIC_DATA] Retail" at bounding box center [110, 13] width 134 height 10
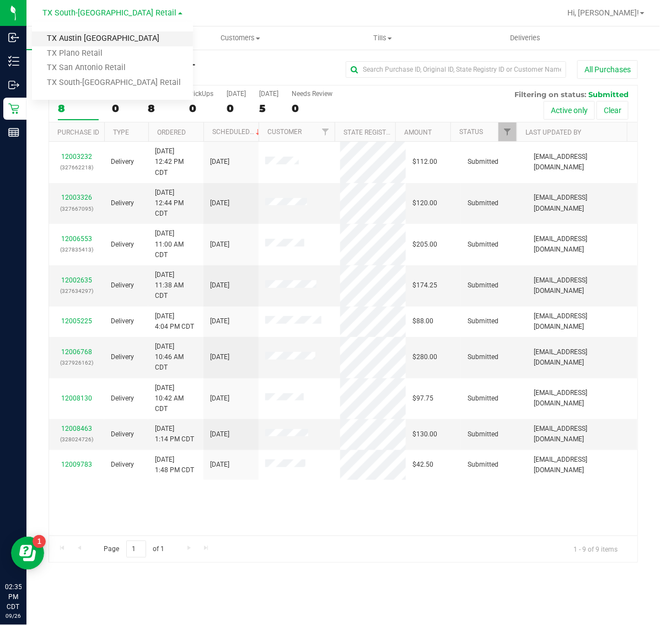
click at [95, 34] on link "TX Austin [GEOGRAPHIC_DATA]" at bounding box center [112, 38] width 161 height 15
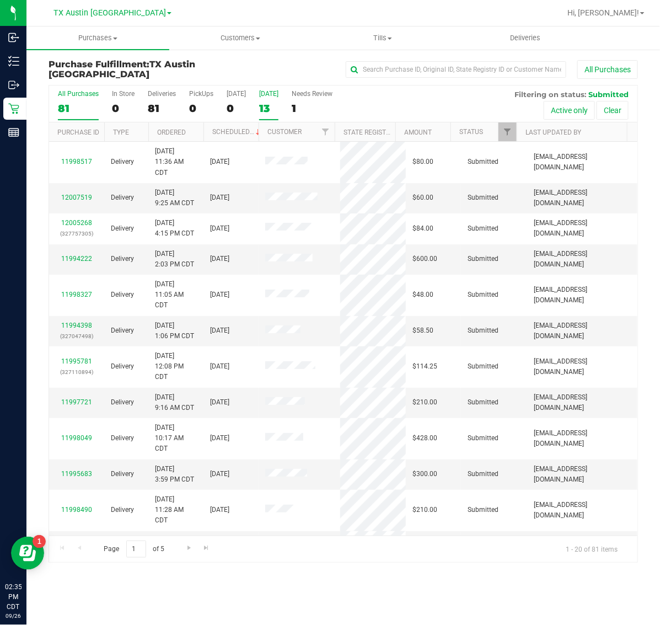
click at [263, 95] on div "[DATE]" at bounding box center [268, 94] width 19 height 8
click at [0, 0] on input "[DATE] 13" at bounding box center [0, 0] width 0 height 0
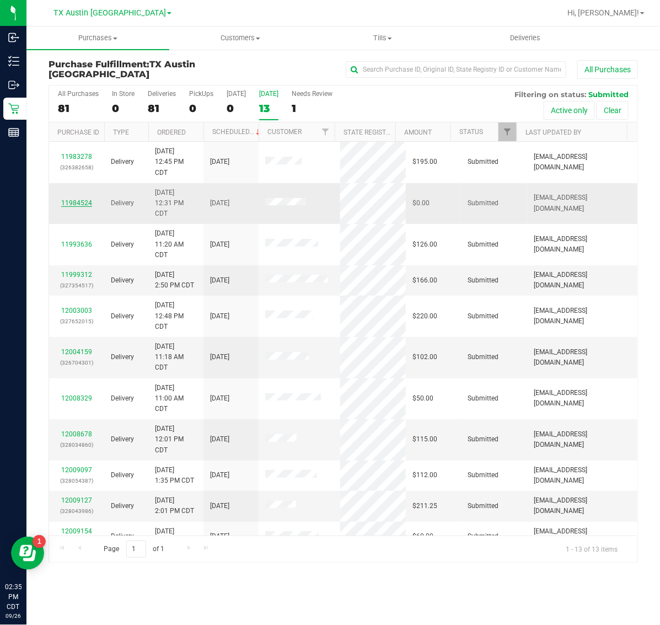
click at [81, 204] on link "11984524" at bounding box center [76, 203] width 31 height 8
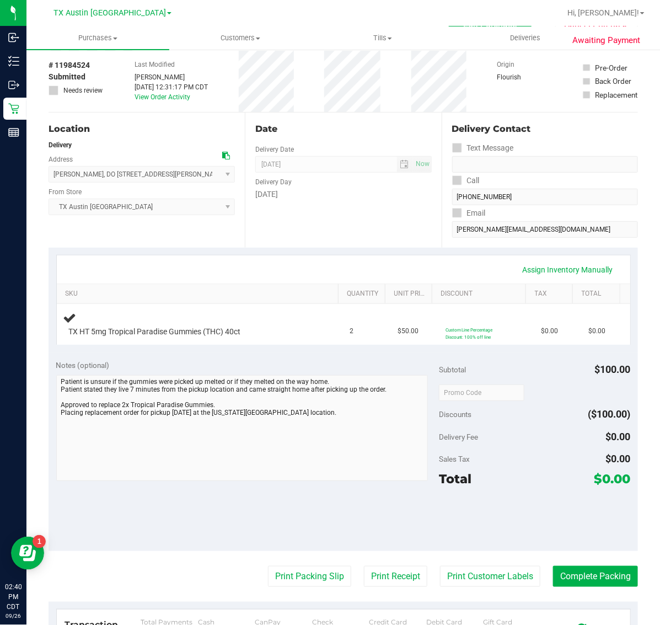
scroll to position [69, 0]
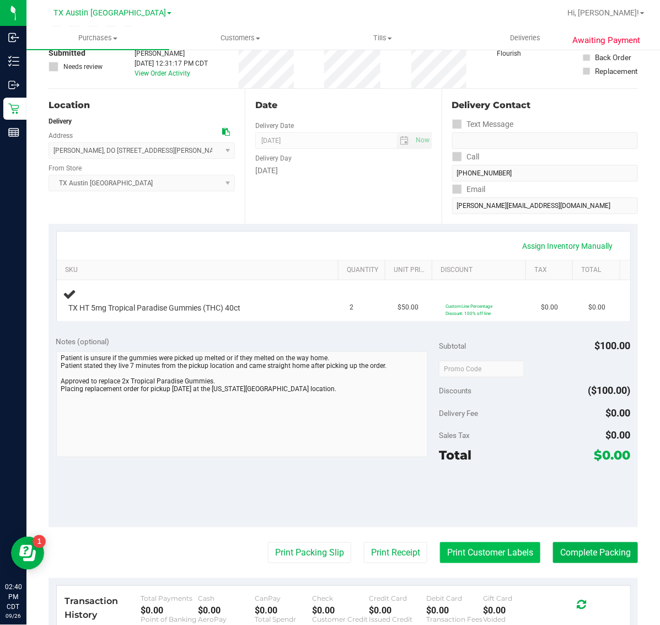
click at [488, 550] on button "Print Customer Labels" at bounding box center [490, 552] width 100 height 21
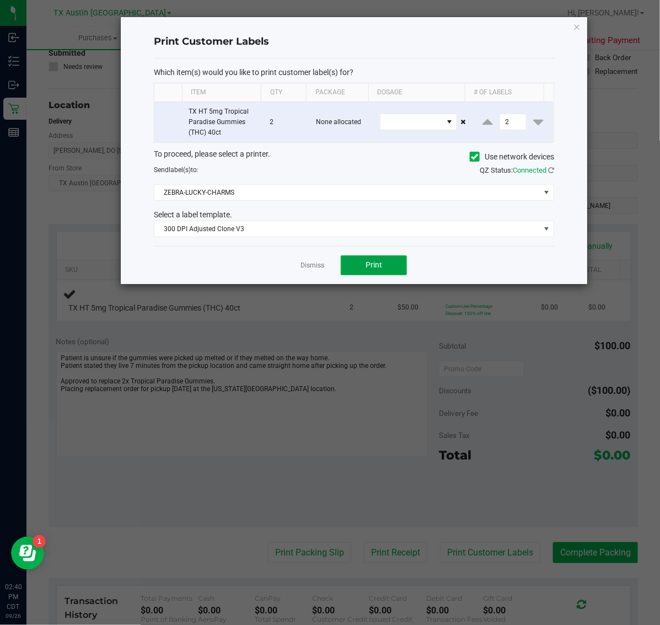
click at [376, 268] on span "Print" at bounding box center [374, 264] width 17 height 9
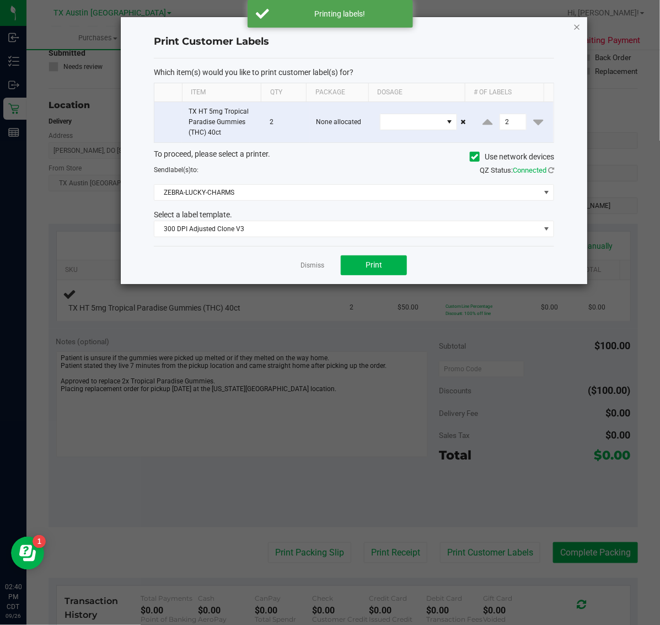
click at [577, 26] on icon "button" at bounding box center [578, 26] width 8 height 13
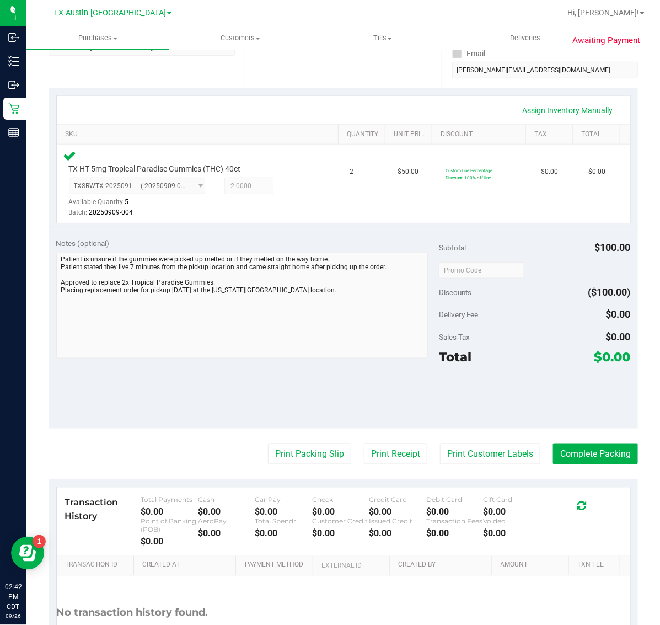
scroll to position [207, 0]
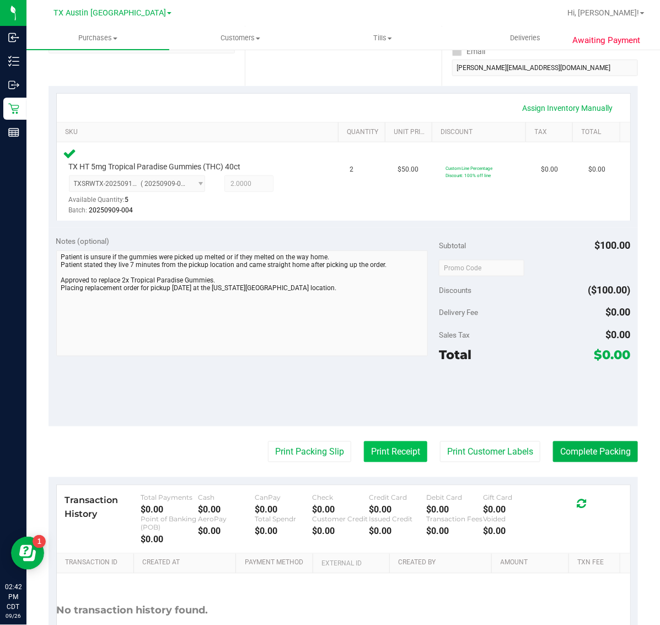
click at [387, 451] on button "Print Receipt" at bounding box center [395, 451] width 63 height 21
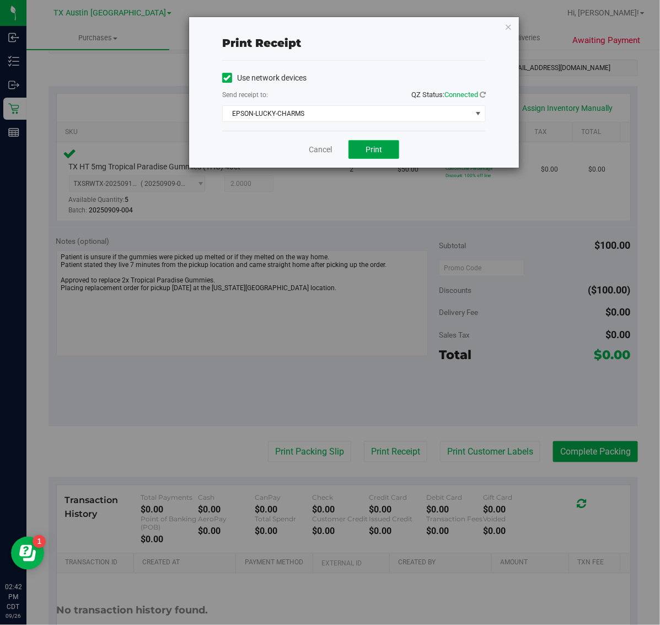
click at [383, 143] on button "Print" at bounding box center [374, 149] width 51 height 19
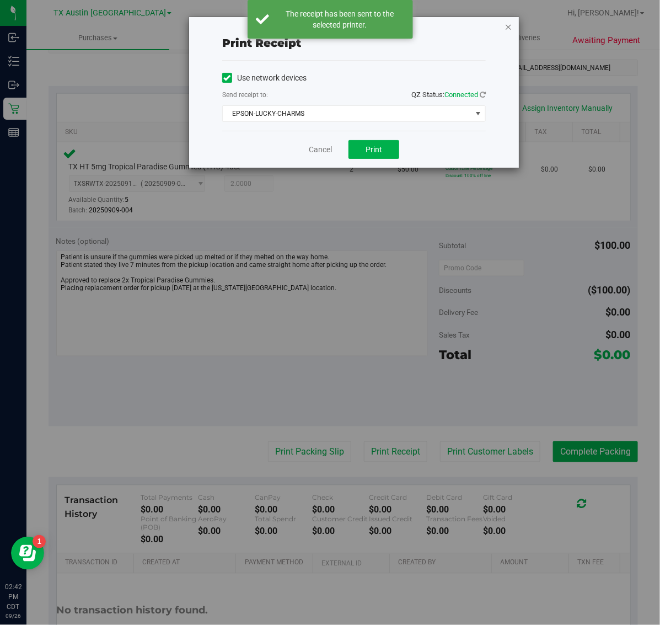
click at [511, 26] on icon "button" at bounding box center [509, 26] width 8 height 13
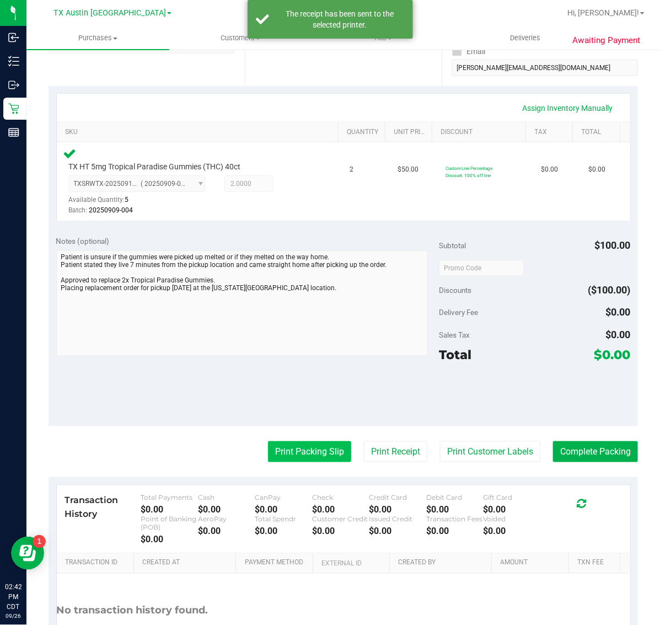
click at [308, 461] on button "Print Packing Slip" at bounding box center [309, 451] width 83 height 21
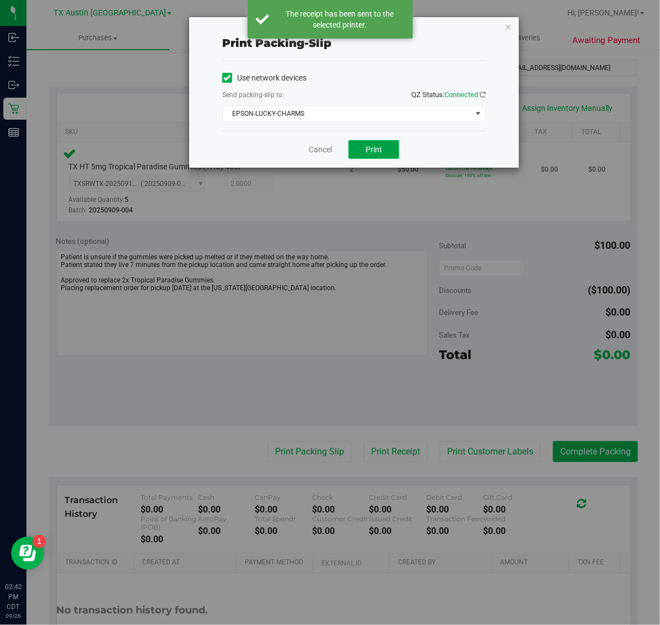
click at [385, 159] on button "Print" at bounding box center [374, 149] width 51 height 19
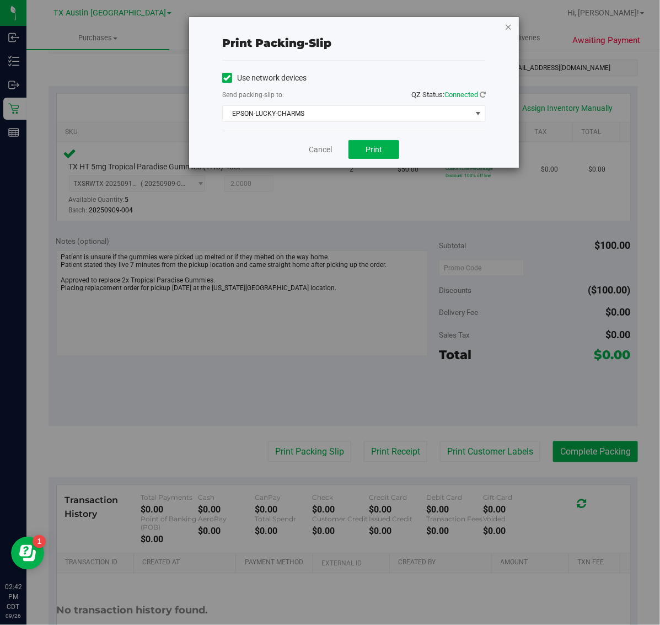
click at [509, 26] on icon "button" at bounding box center [509, 26] width 8 height 13
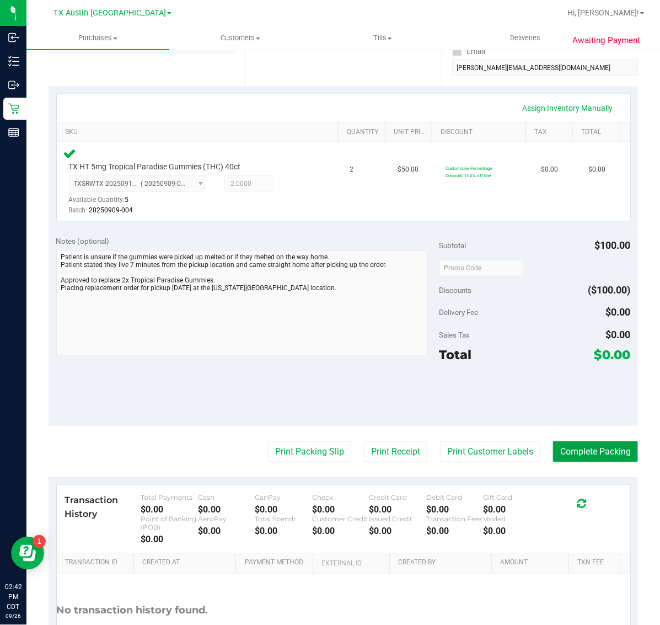
click at [583, 446] on button "Complete Packing" at bounding box center [595, 451] width 85 height 21
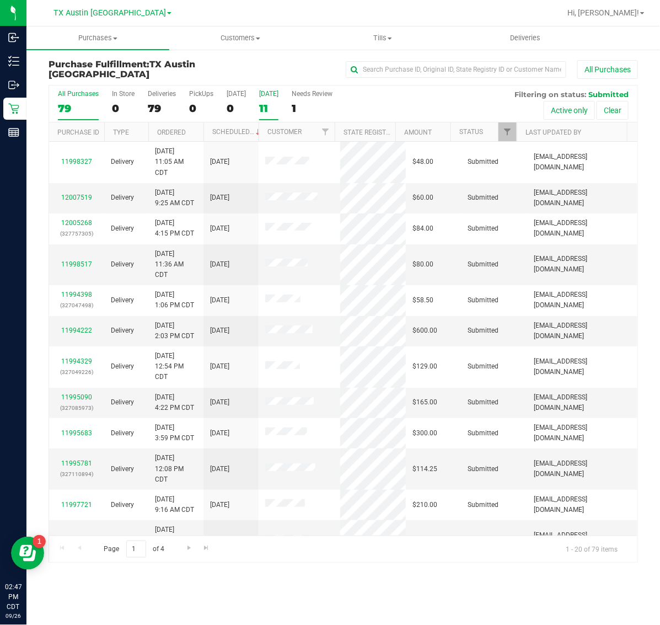
click at [268, 114] on label "[DATE] 11" at bounding box center [268, 105] width 19 height 30
click at [0, 0] on input "[DATE] 11" at bounding box center [0, 0] width 0 height 0
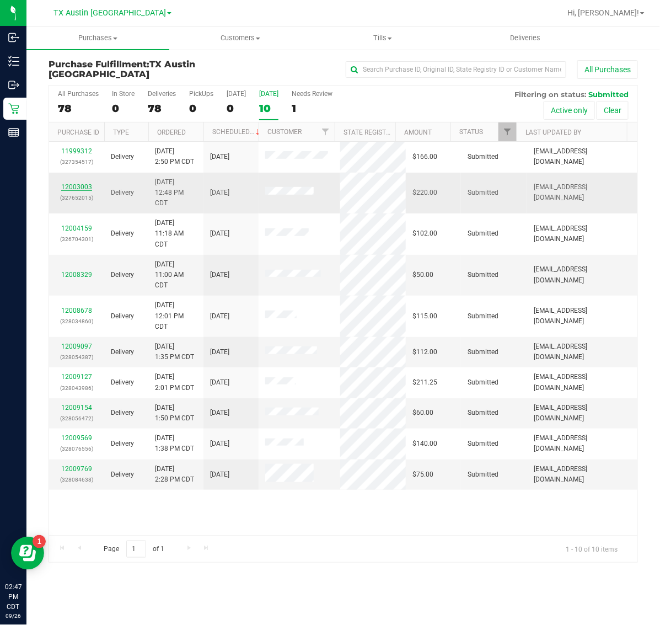
click at [81, 188] on link "12003003" at bounding box center [76, 187] width 31 height 8
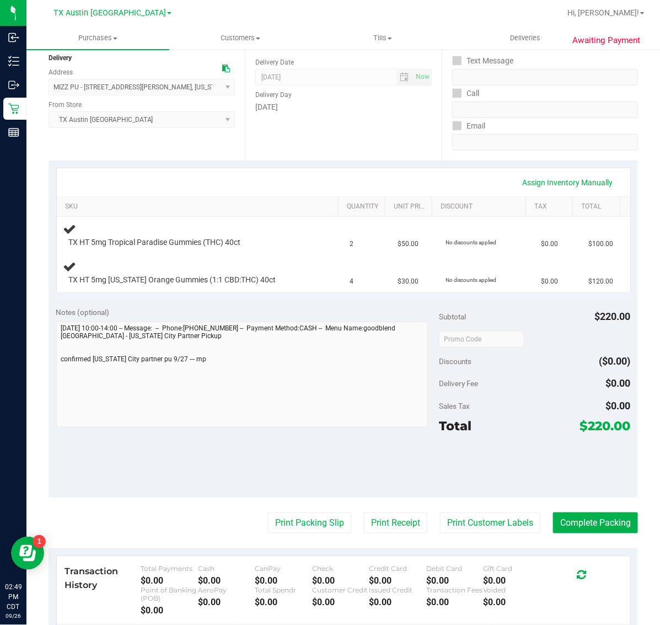
scroll to position [138, 0]
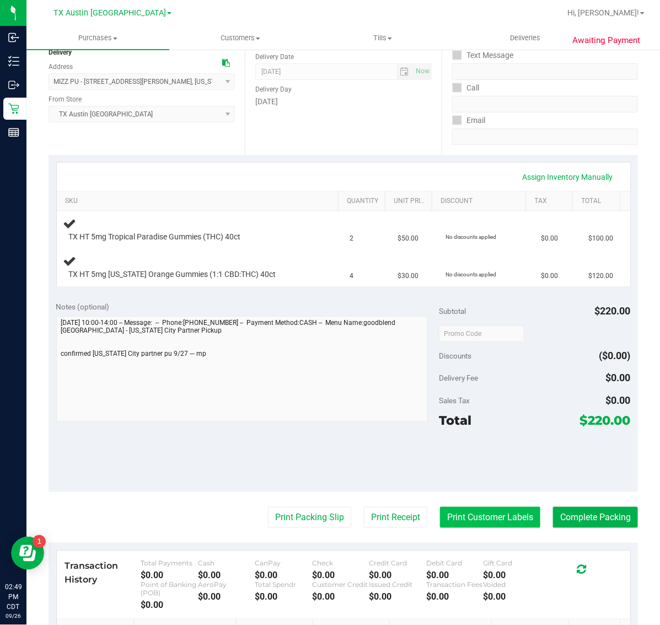
click at [467, 516] on button "Print Customer Labels" at bounding box center [490, 517] width 100 height 21
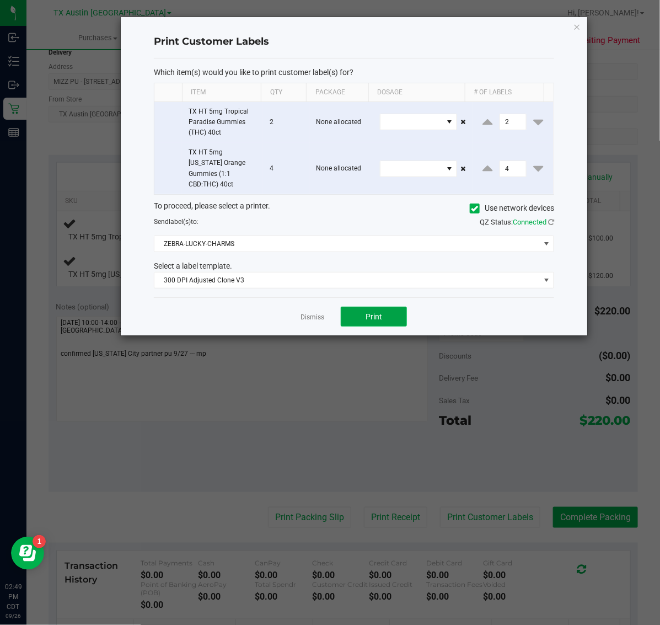
click at [391, 307] on button "Print" at bounding box center [374, 317] width 66 height 20
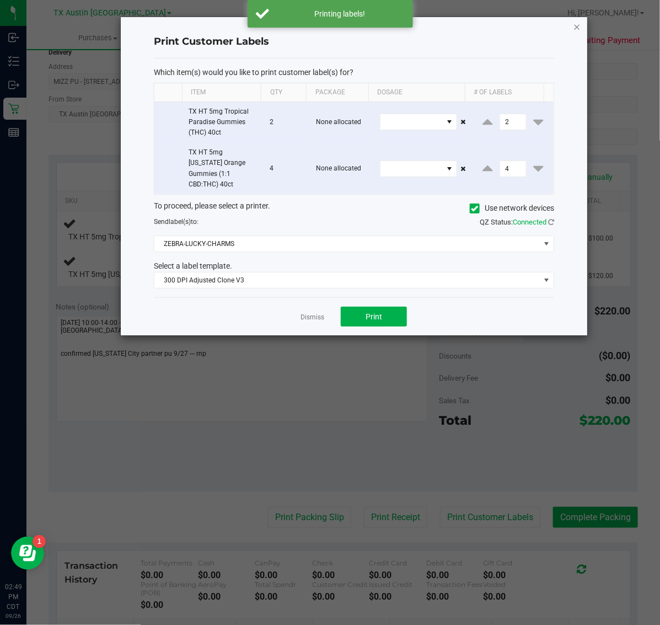
click at [578, 26] on icon "button" at bounding box center [578, 26] width 8 height 13
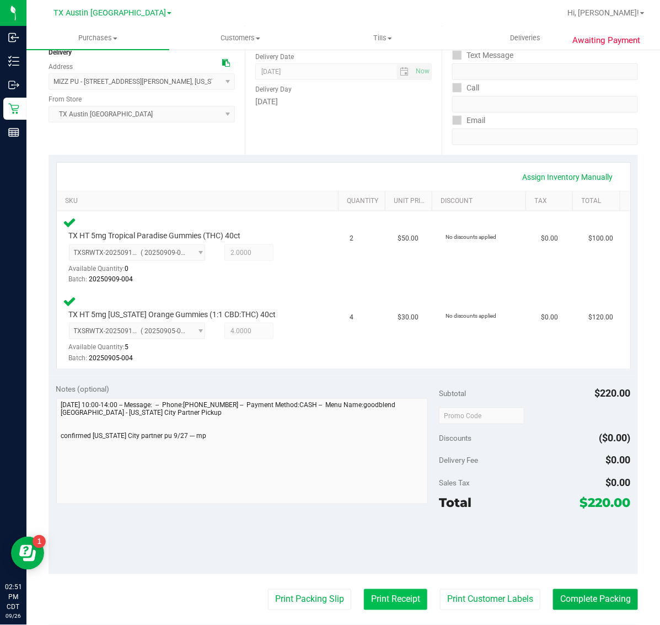
click at [385, 596] on button "Print Receipt" at bounding box center [395, 599] width 63 height 21
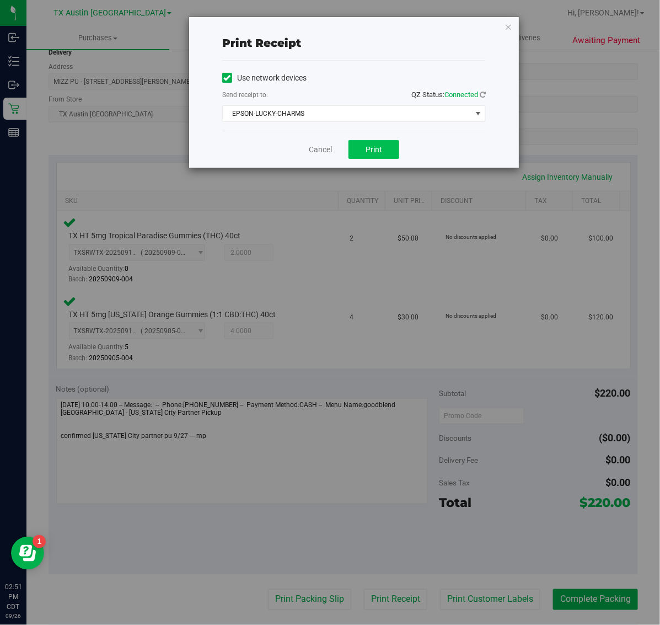
click at [376, 150] on span "Print" at bounding box center [374, 149] width 17 height 9
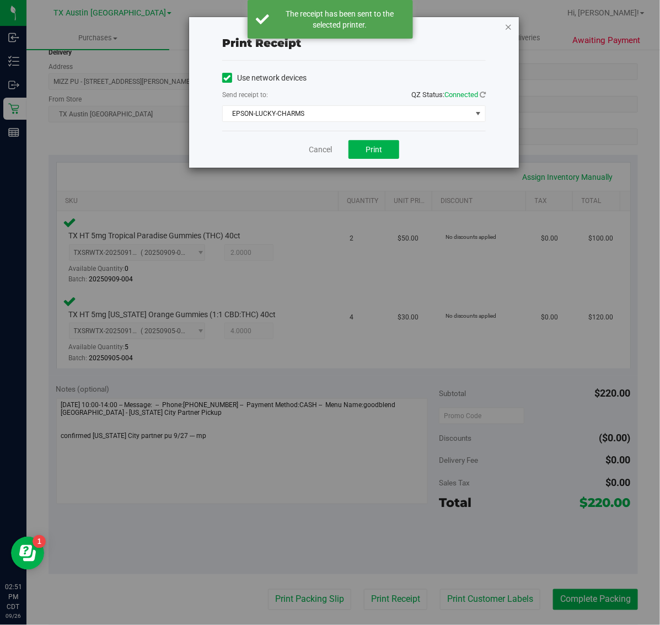
click at [509, 26] on icon "button" at bounding box center [509, 26] width 8 height 13
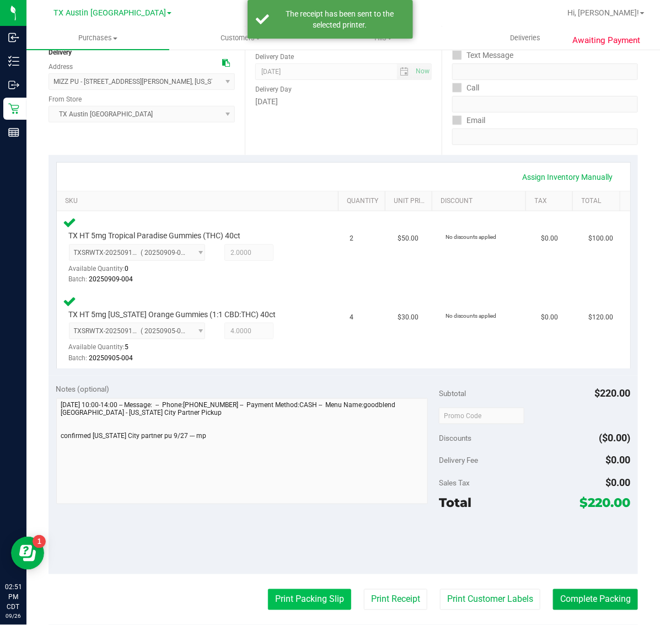
click at [297, 596] on button "Print Packing Slip" at bounding box center [309, 599] width 83 height 21
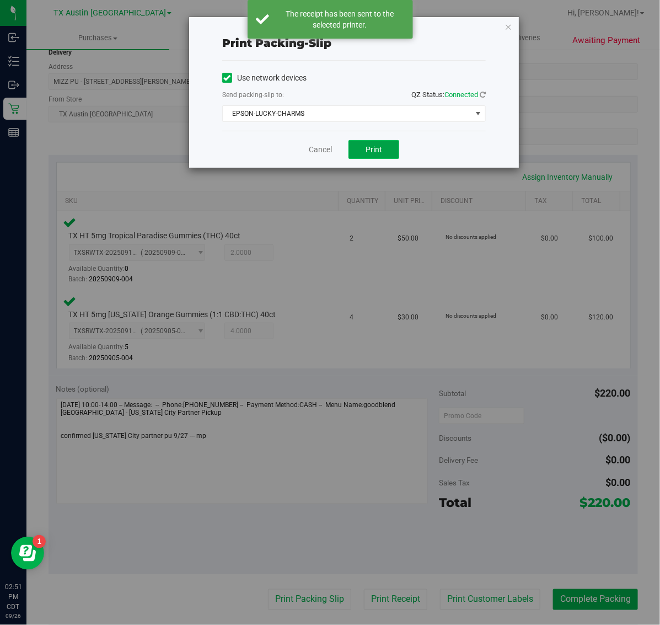
click at [371, 154] on span "Print" at bounding box center [374, 149] width 17 height 9
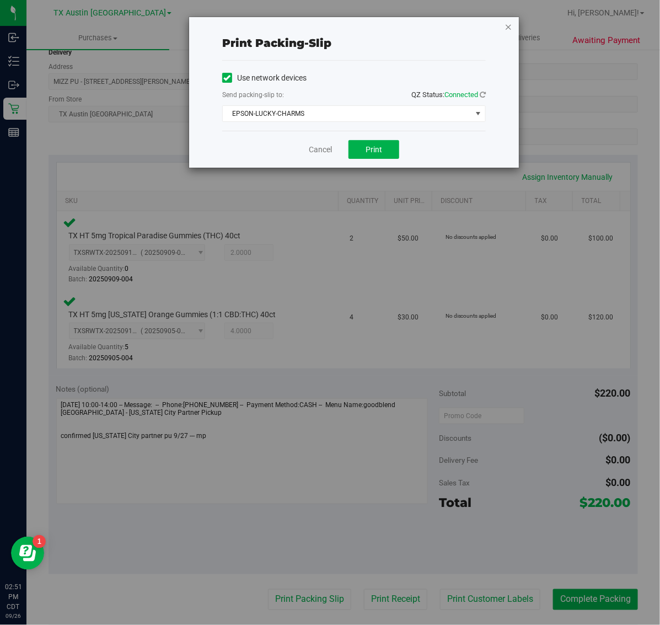
click at [506, 30] on icon "button" at bounding box center [509, 26] width 8 height 13
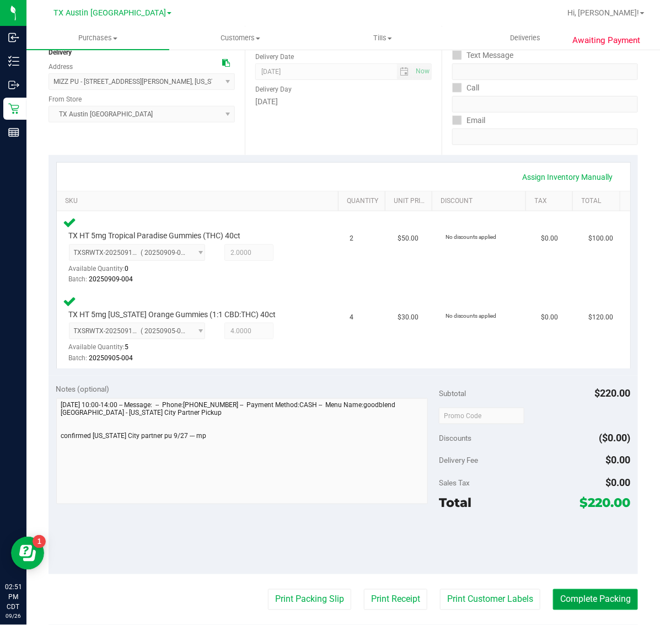
click at [567, 605] on button "Complete Packing" at bounding box center [595, 599] width 85 height 21
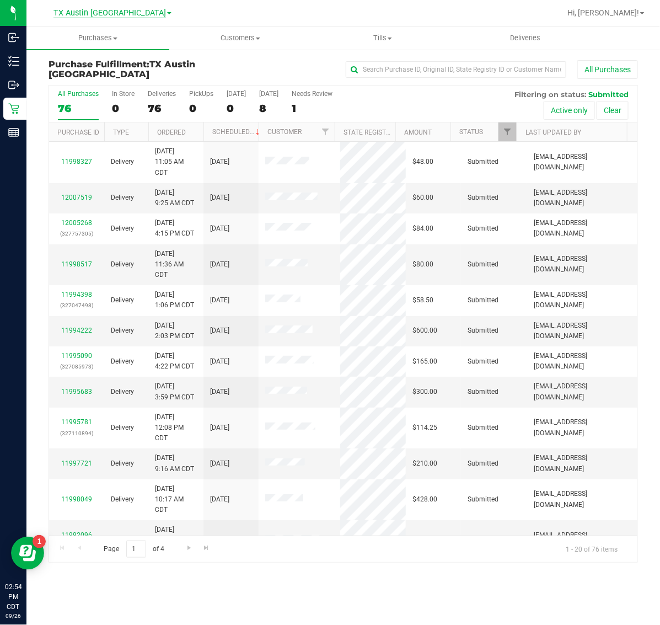
click at [114, 13] on span "TX Austin [GEOGRAPHIC_DATA]" at bounding box center [110, 13] width 113 height 10
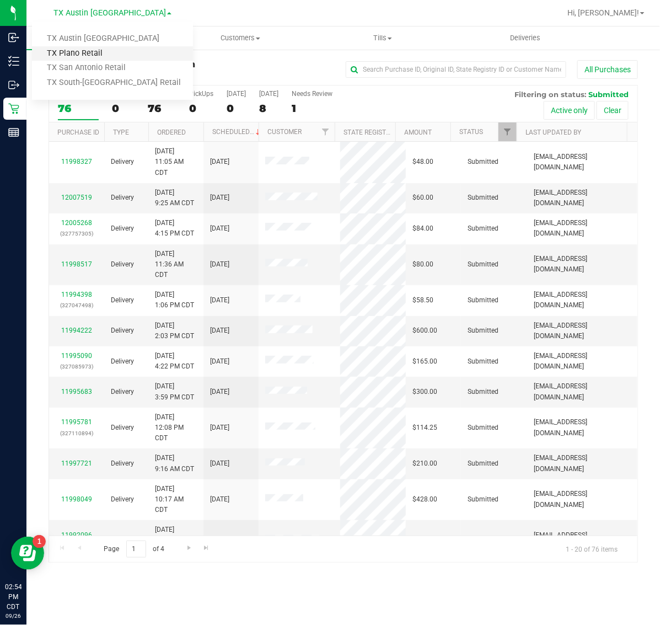
click at [92, 56] on link "TX Plano Retail" at bounding box center [112, 53] width 161 height 15
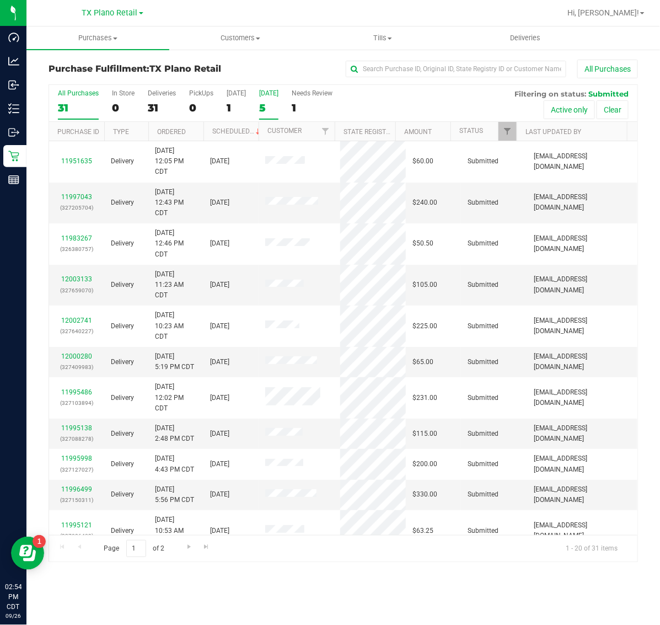
click at [271, 115] on label "[DATE] 5" at bounding box center [268, 104] width 19 height 30
click at [0, 0] on input "[DATE] 5" at bounding box center [0, 0] width 0 height 0
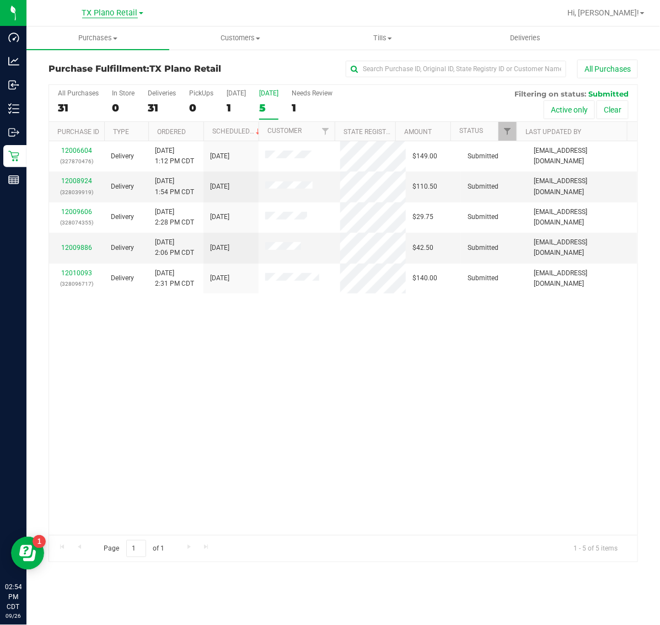
click at [111, 9] on span "TX Plano Retail" at bounding box center [110, 13] width 56 height 10
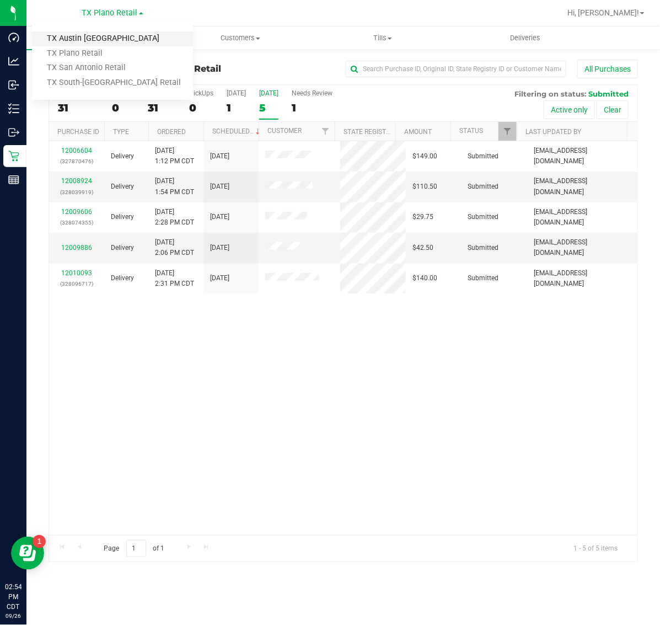
click at [109, 44] on link "TX Austin [GEOGRAPHIC_DATA]" at bounding box center [112, 38] width 161 height 15
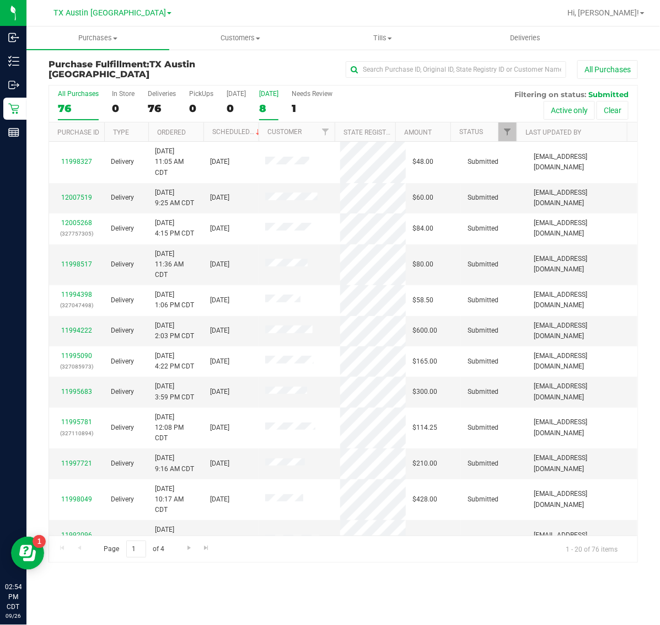
click at [271, 95] on div "[DATE]" at bounding box center [268, 94] width 19 height 8
click at [0, 0] on input "[DATE] 8" at bounding box center [0, 0] width 0 height 0
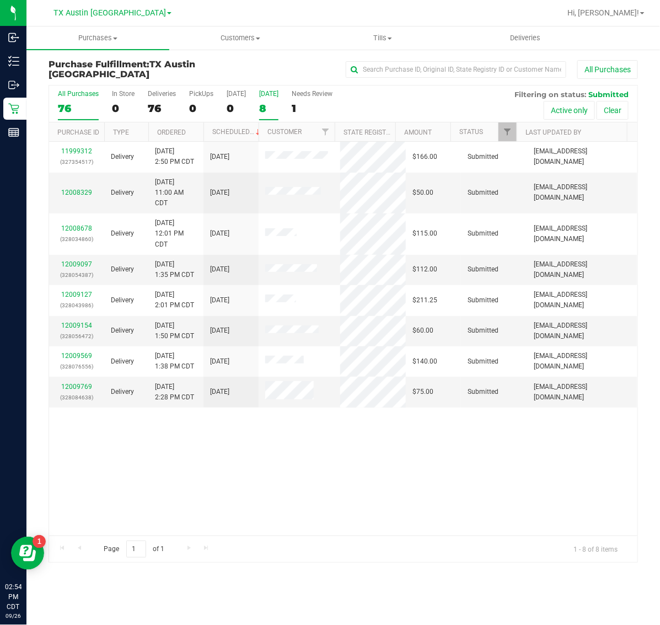
click at [83, 102] on div "76" at bounding box center [78, 108] width 41 height 13
click at [0, 0] on input "All Purchases 76" at bounding box center [0, 0] width 0 height 0
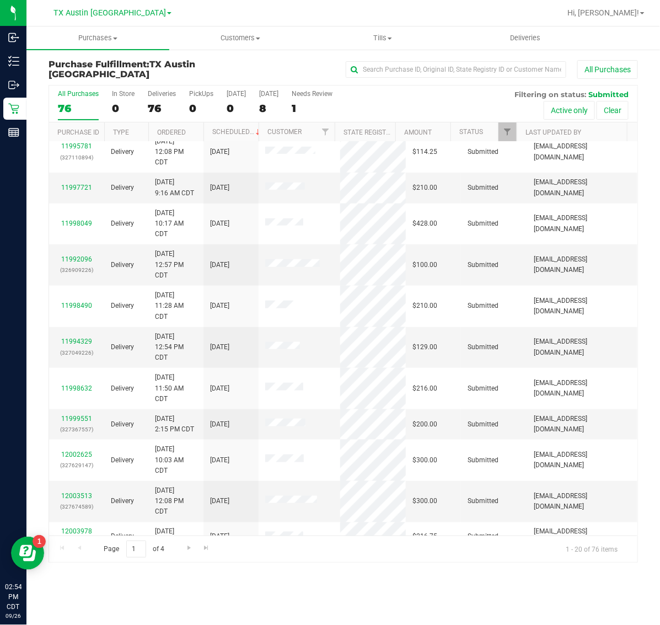
scroll to position [335, 0]
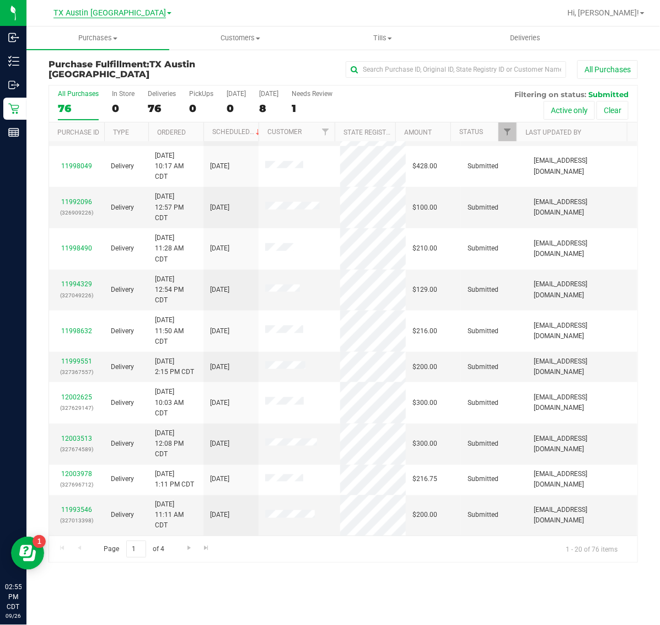
click at [116, 13] on span "TX Austin [GEOGRAPHIC_DATA]" at bounding box center [110, 13] width 113 height 10
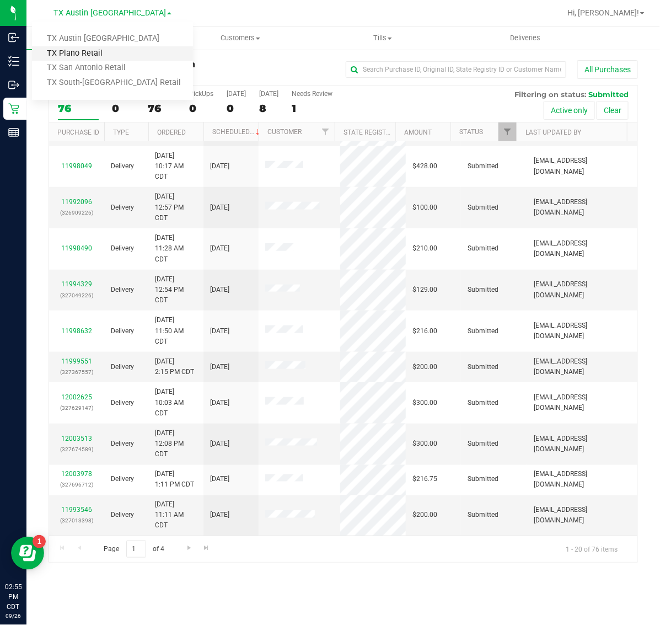
click at [103, 52] on link "TX Plano Retail" at bounding box center [112, 53] width 161 height 15
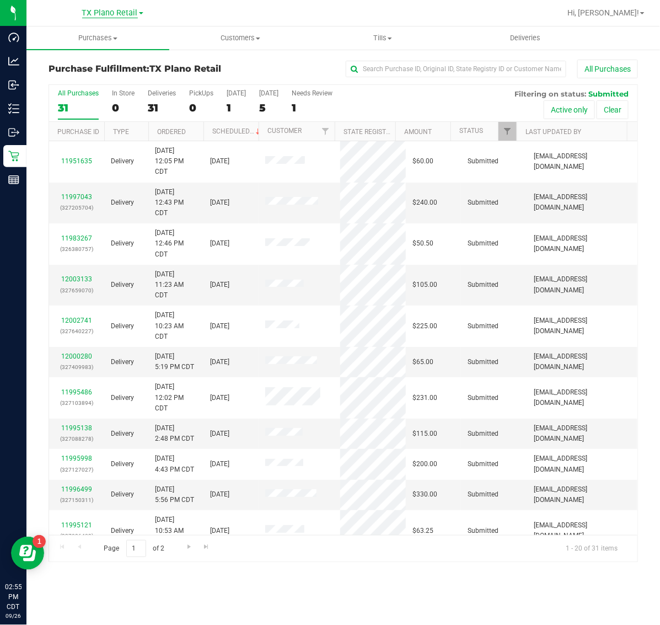
click at [103, 13] on span "TX Plano Retail" at bounding box center [110, 13] width 56 height 10
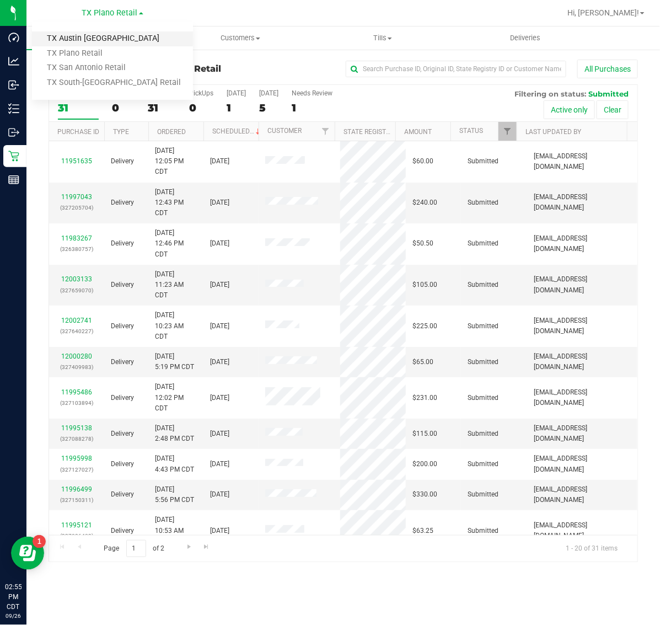
click at [104, 37] on link "TX Austin [GEOGRAPHIC_DATA]" at bounding box center [112, 38] width 161 height 15
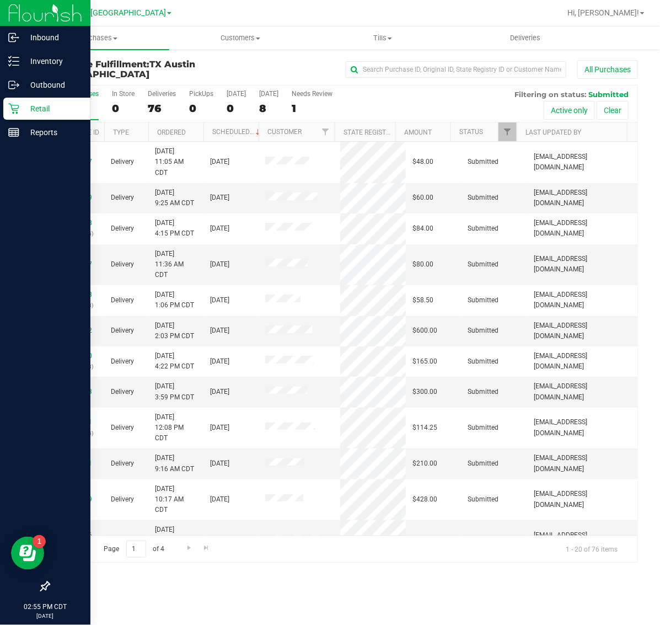
click at [11, 115] on div "Retail" at bounding box center [46, 109] width 87 height 22
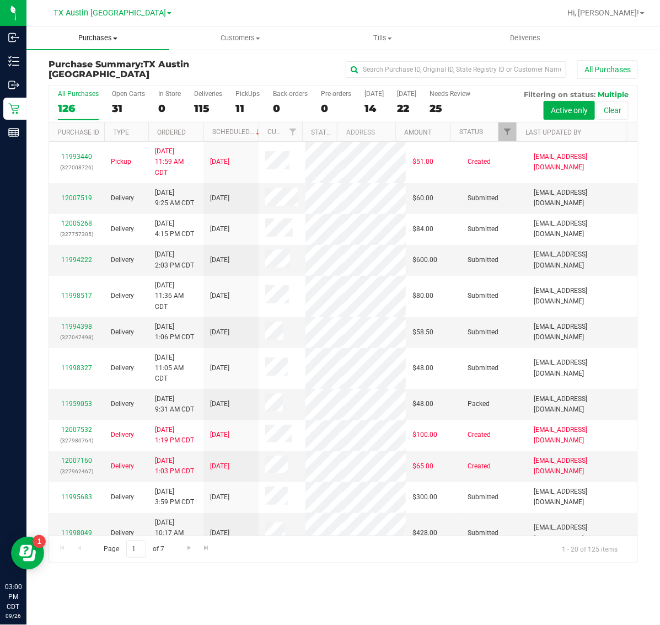
click at [87, 43] on uib-tab-heading "Purchases Summary of purchases Fulfillment All purchases" at bounding box center [97, 37] width 143 height 23
click at [104, 84] on li "Fulfillment" at bounding box center [97, 79] width 143 height 13
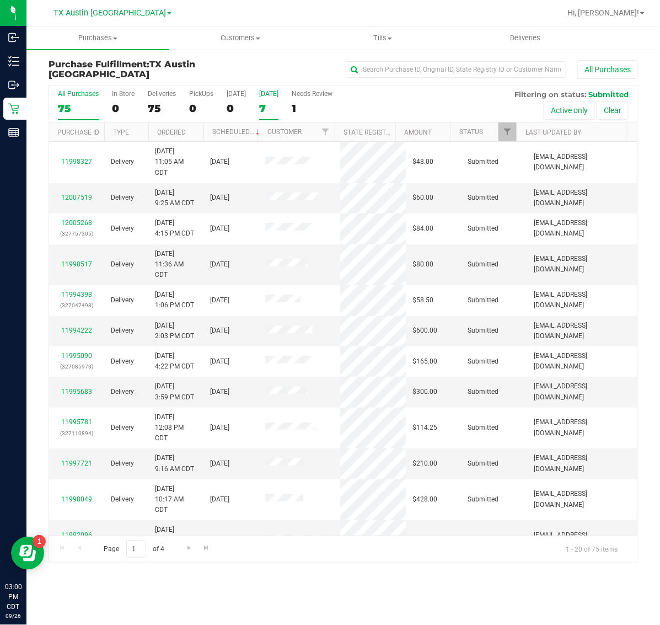
click at [279, 100] on label "[DATE] 7" at bounding box center [268, 105] width 19 height 30
click at [0, 0] on input "[DATE] 7" at bounding box center [0, 0] width 0 height 0
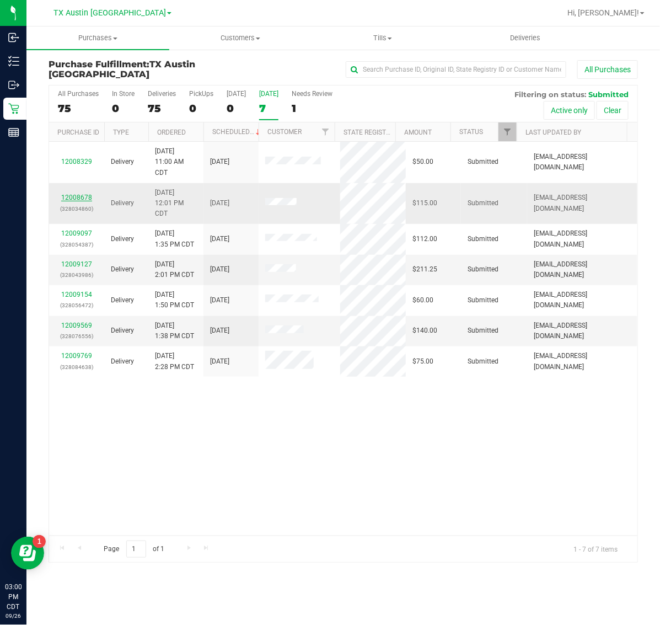
click at [79, 201] on link "12008678" at bounding box center [76, 198] width 31 height 8
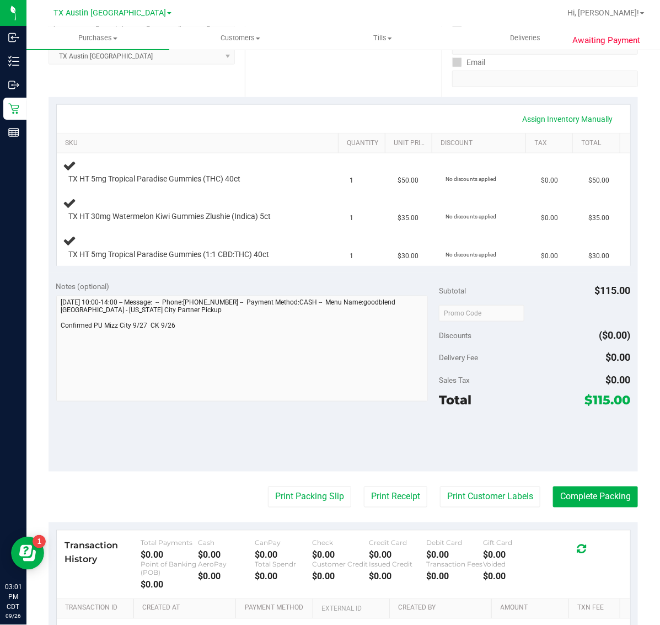
scroll to position [211, 0]
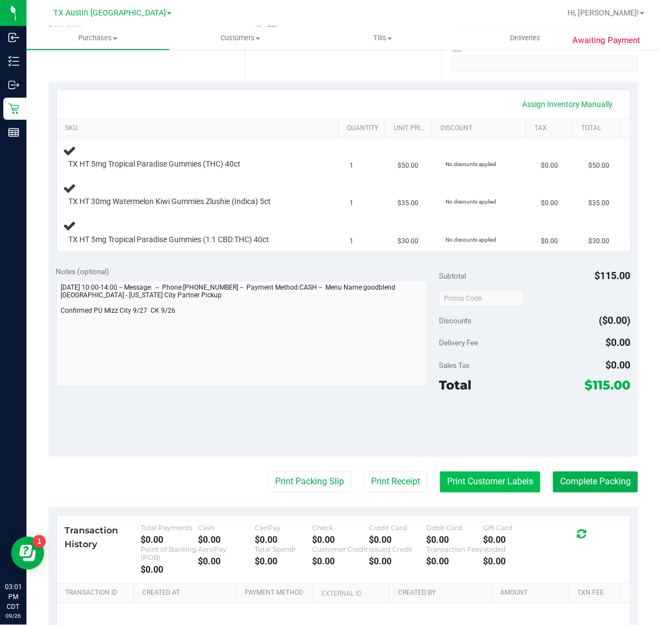
click at [494, 477] on button "Print Customer Labels" at bounding box center [490, 482] width 100 height 21
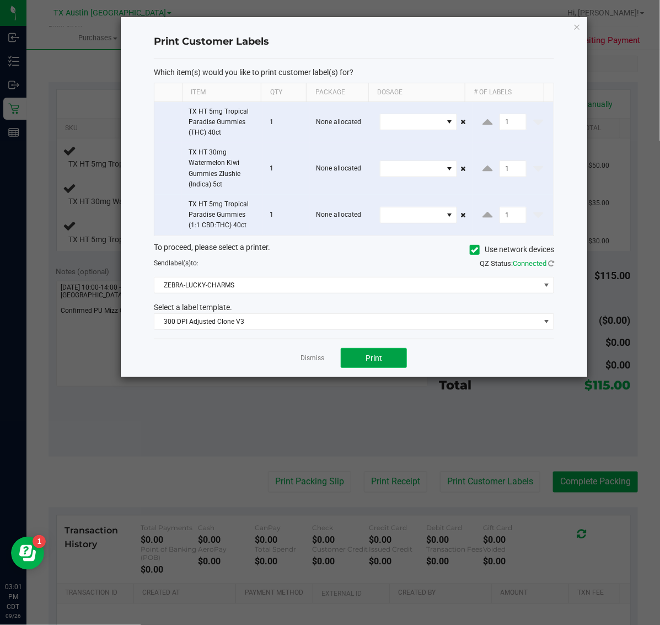
click at [371, 360] on span "Print" at bounding box center [374, 358] width 17 height 9
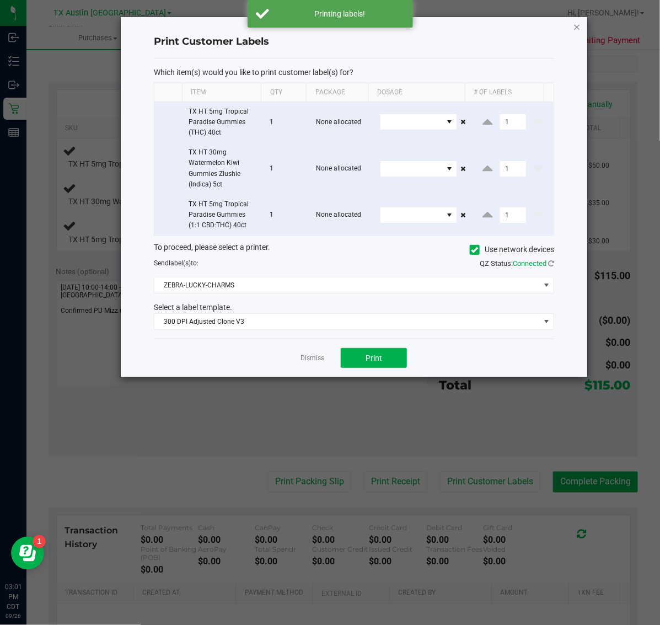
click at [575, 26] on icon "button" at bounding box center [578, 26] width 8 height 13
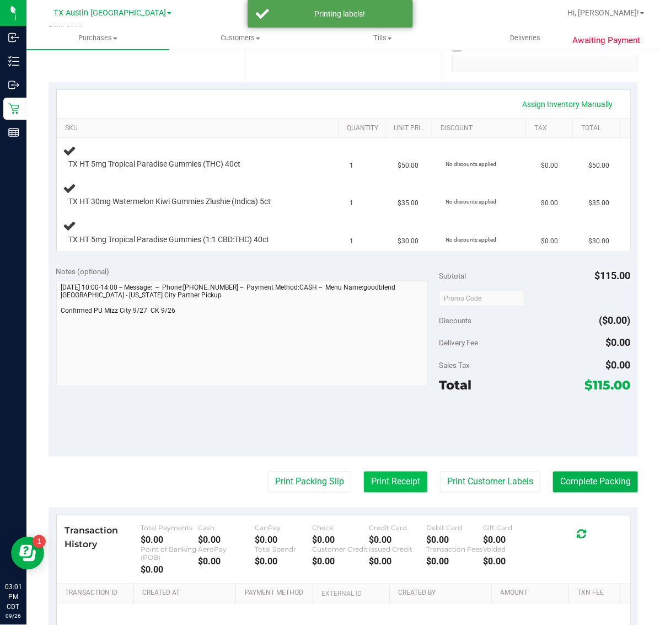
click at [370, 483] on button "Print Receipt" at bounding box center [395, 482] width 63 height 21
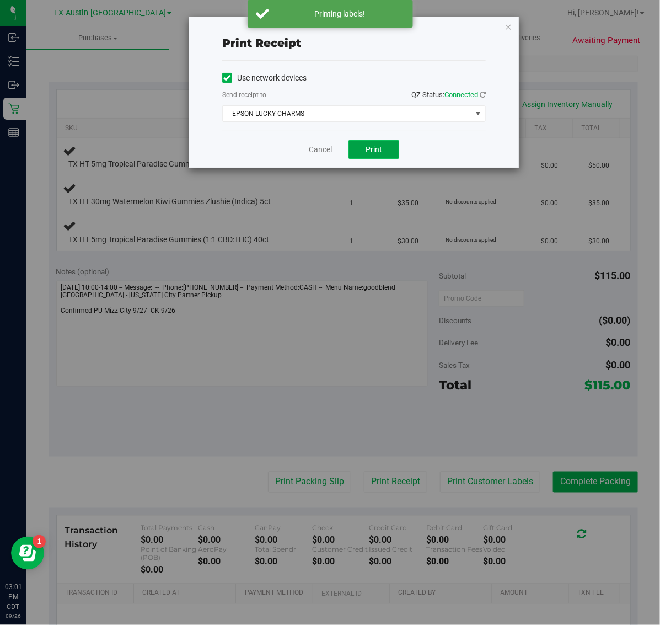
click at [389, 150] on button "Print" at bounding box center [374, 149] width 51 height 19
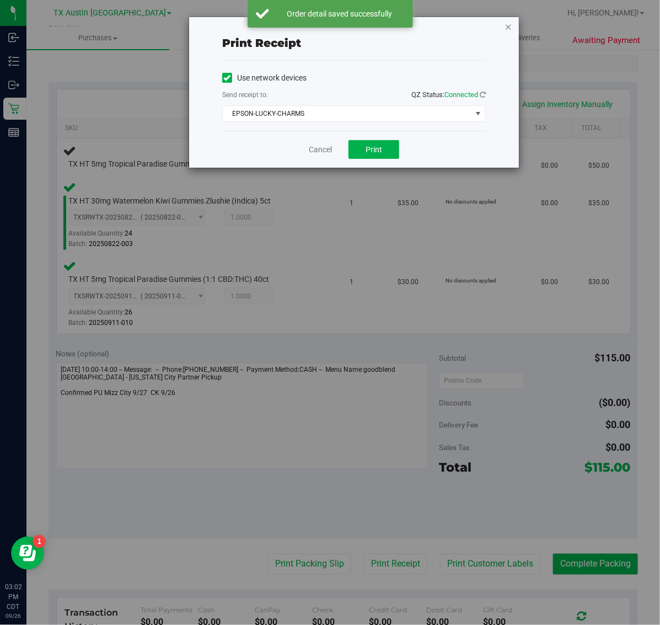
click at [509, 25] on icon "button" at bounding box center [509, 26] width 8 height 13
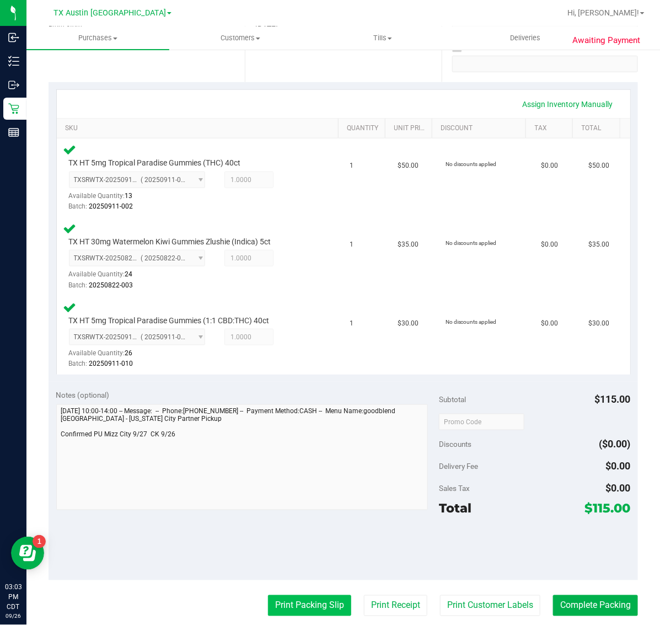
click at [314, 600] on button "Print Packing Slip" at bounding box center [309, 605] width 83 height 21
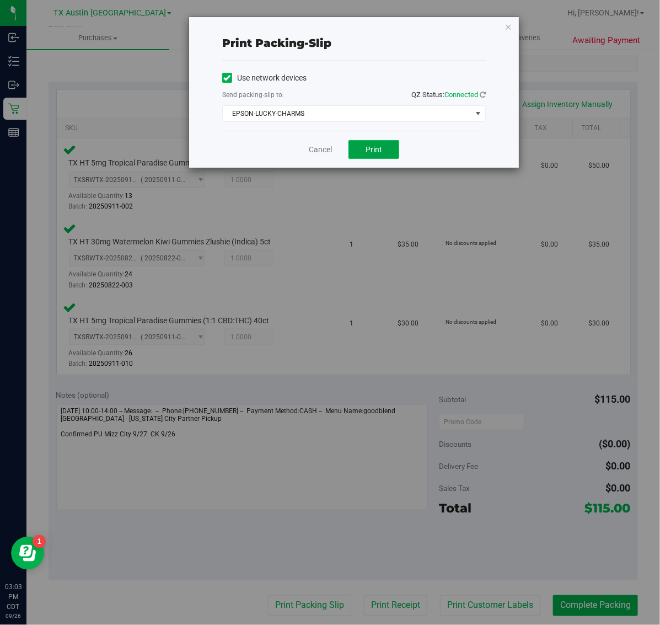
click at [387, 149] on button "Print" at bounding box center [374, 149] width 51 height 19
click at [511, 29] on icon "button" at bounding box center [509, 26] width 8 height 13
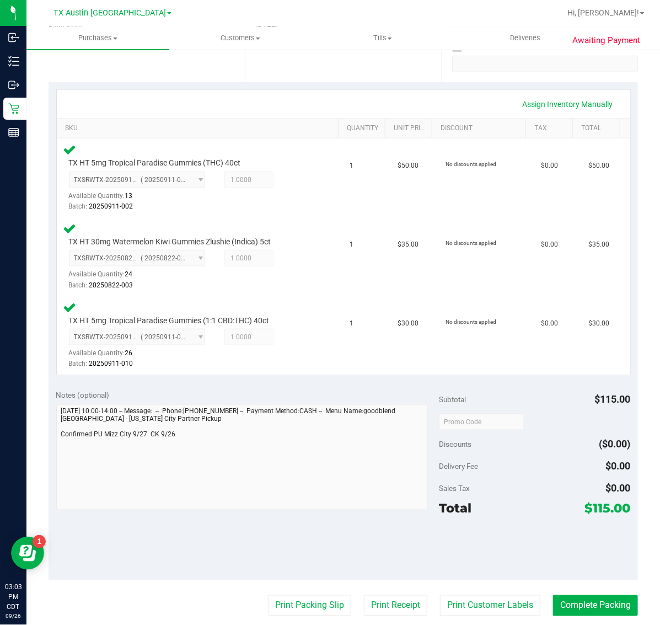
click at [602, 577] on div "Notes (optional) Subtotal $115.00 Discounts ($0.00) Delivery Fee $0.00 Sales Ta…" at bounding box center [344, 481] width 590 height 199
click at [583, 600] on button "Complete Packing" at bounding box center [595, 605] width 85 height 21
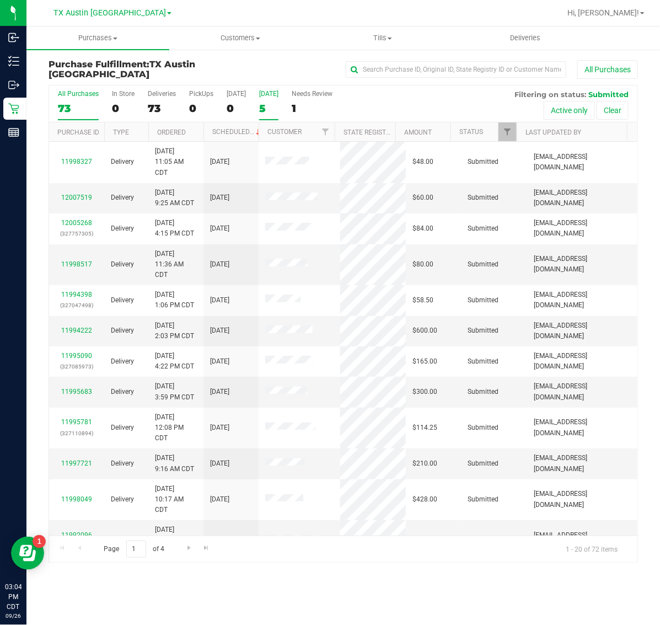
click at [279, 104] on div "5" at bounding box center [268, 108] width 19 height 13
click at [0, 0] on input "[DATE] 5" at bounding box center [0, 0] width 0 height 0
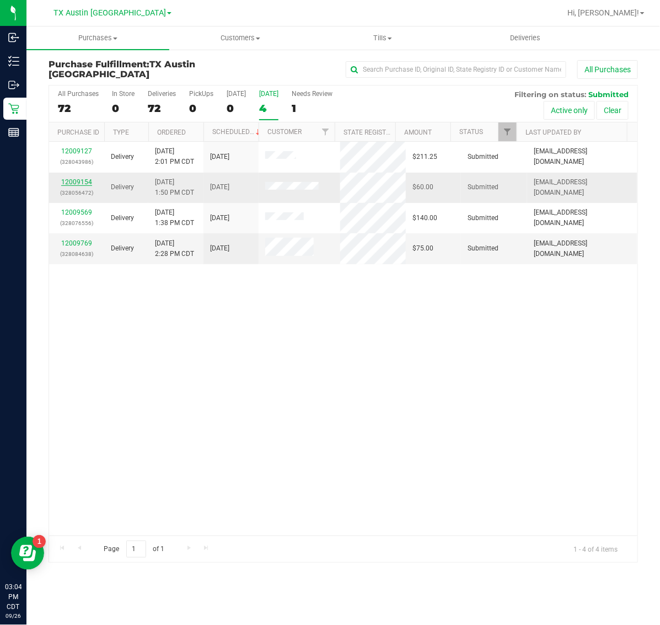
click at [81, 184] on link "12009154" at bounding box center [76, 182] width 31 height 8
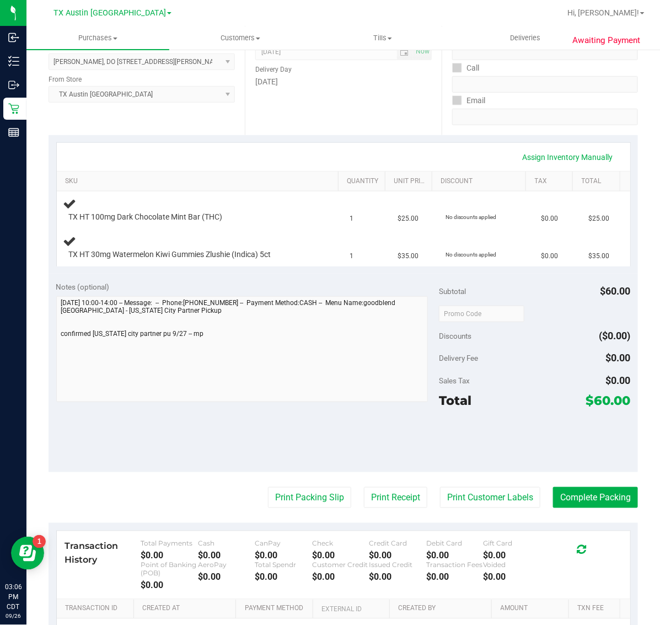
scroll to position [207, 0]
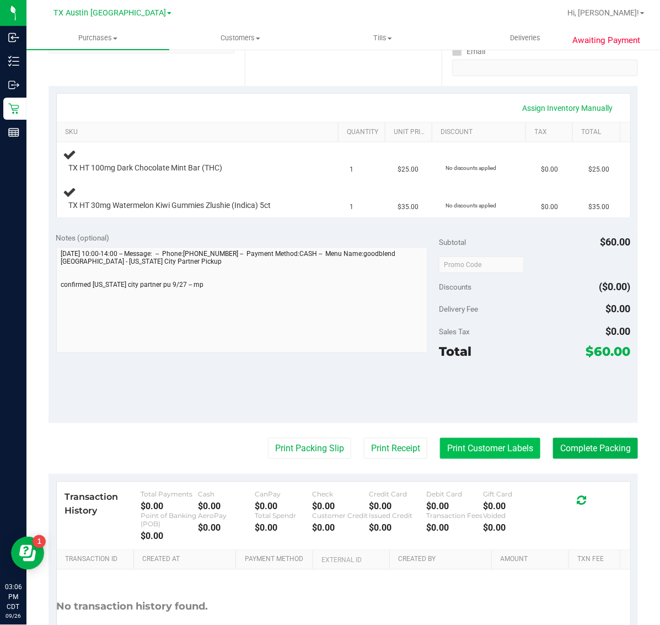
click at [469, 443] on button "Print Customer Labels" at bounding box center [490, 448] width 100 height 21
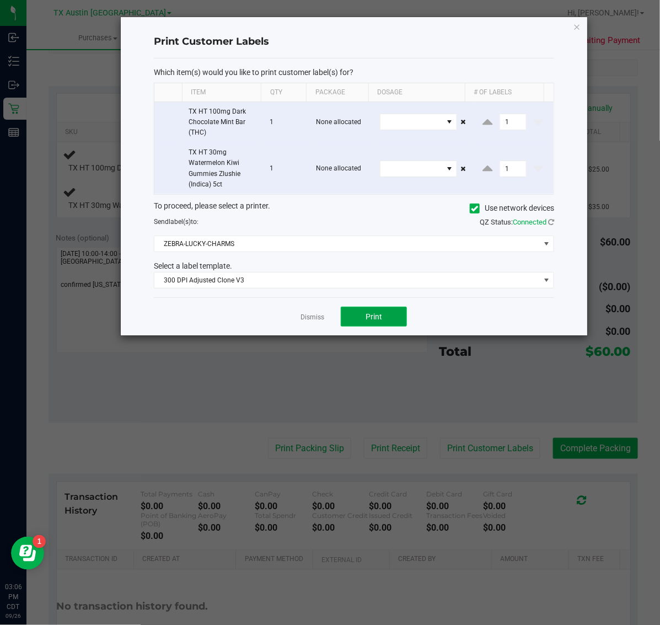
click at [375, 318] on span "Print" at bounding box center [374, 316] width 17 height 9
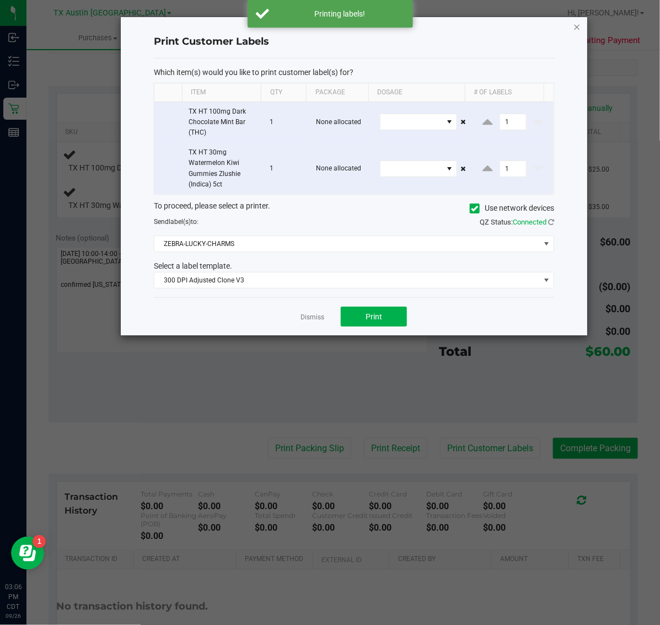
click at [575, 28] on icon "button" at bounding box center [578, 26] width 8 height 13
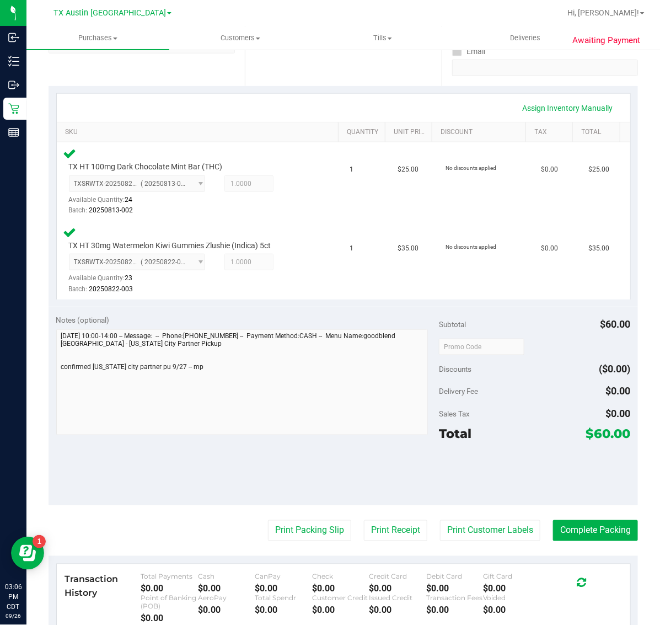
click at [401, 508] on purchase-details "Back Edit Purchase Cancel Purchase View Profile # 12009154 Submitted Needs revi…" at bounding box center [344, 312] width 590 height 918
click at [380, 537] on button "Print Receipt" at bounding box center [395, 530] width 63 height 21
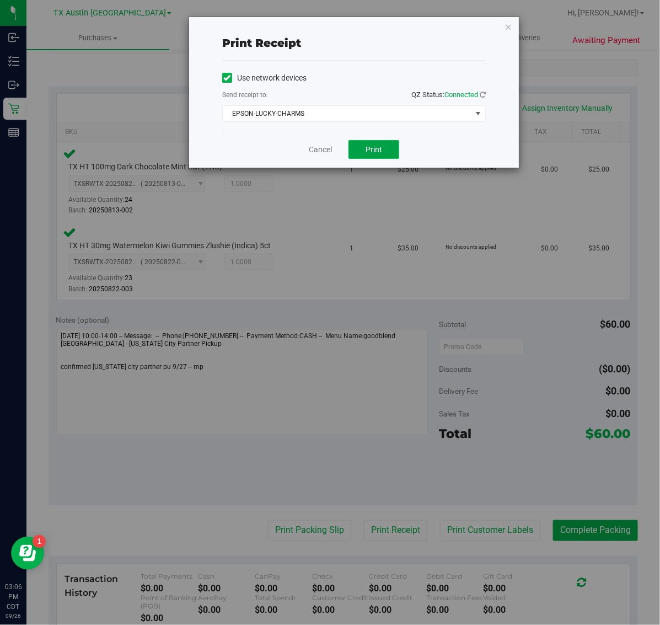
click at [369, 148] on span "Print" at bounding box center [374, 149] width 17 height 9
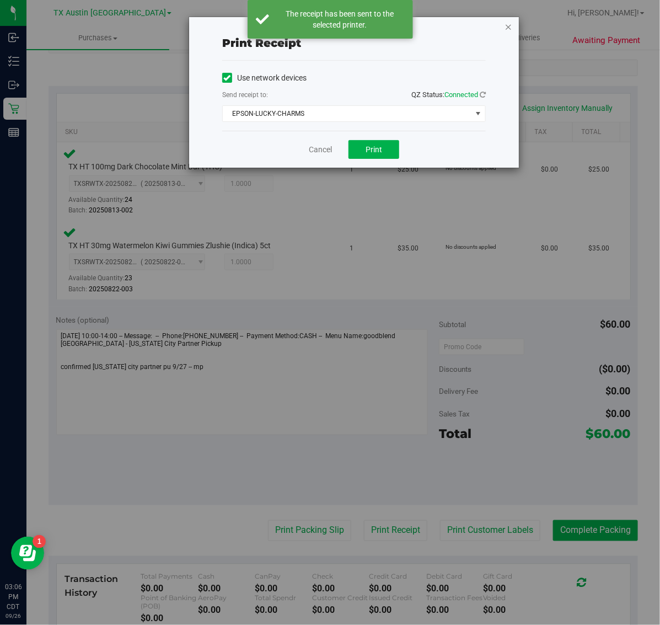
click at [508, 25] on icon "button" at bounding box center [509, 26] width 8 height 13
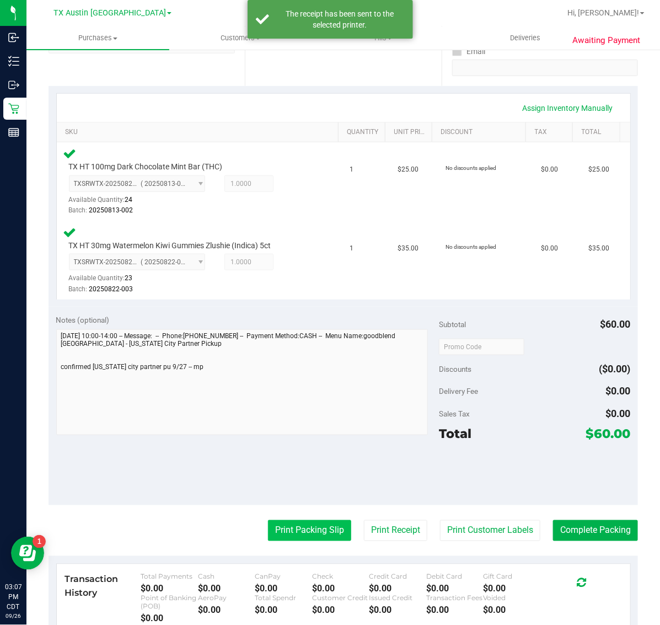
click at [299, 531] on button "Print Packing Slip" at bounding box center [309, 530] width 83 height 21
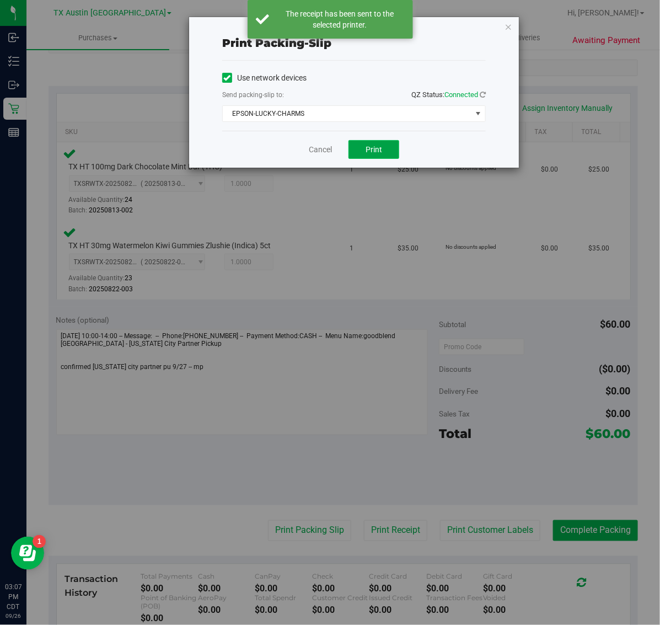
click at [374, 149] on span "Print" at bounding box center [374, 149] width 17 height 9
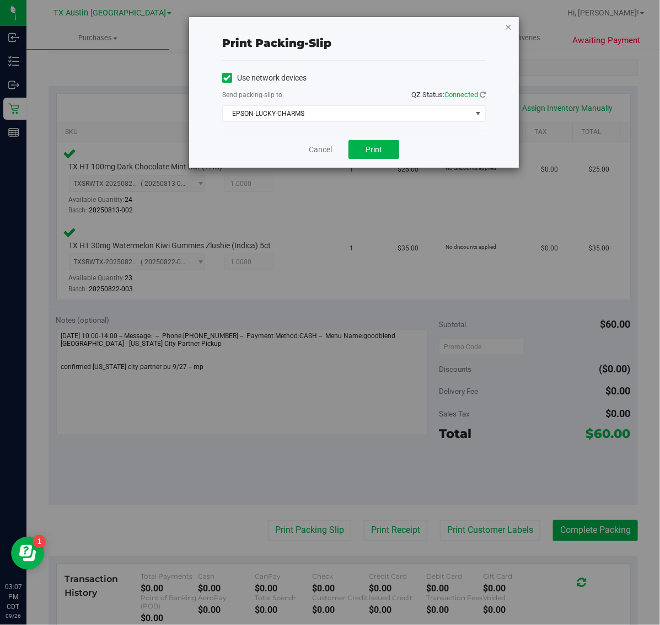
click at [509, 26] on icon "button" at bounding box center [509, 26] width 8 height 13
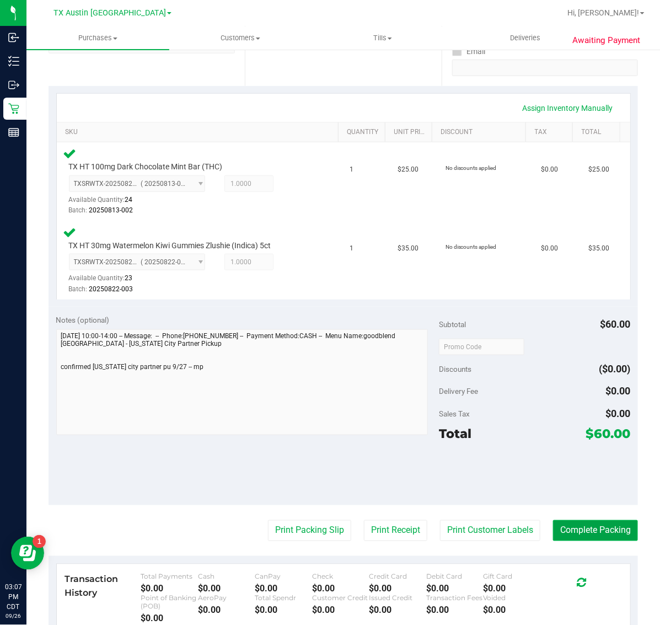
click at [597, 540] on button "Complete Packing" at bounding box center [595, 530] width 85 height 21
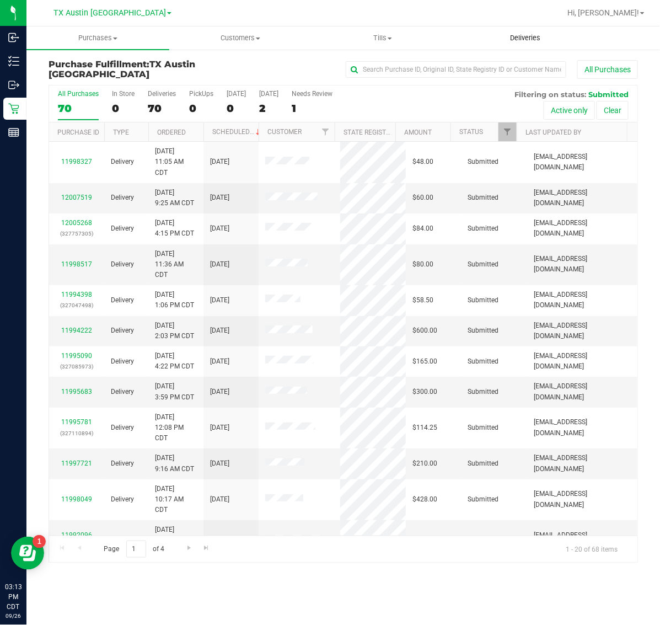
click at [536, 40] on span "Deliveries" at bounding box center [525, 38] width 60 height 10
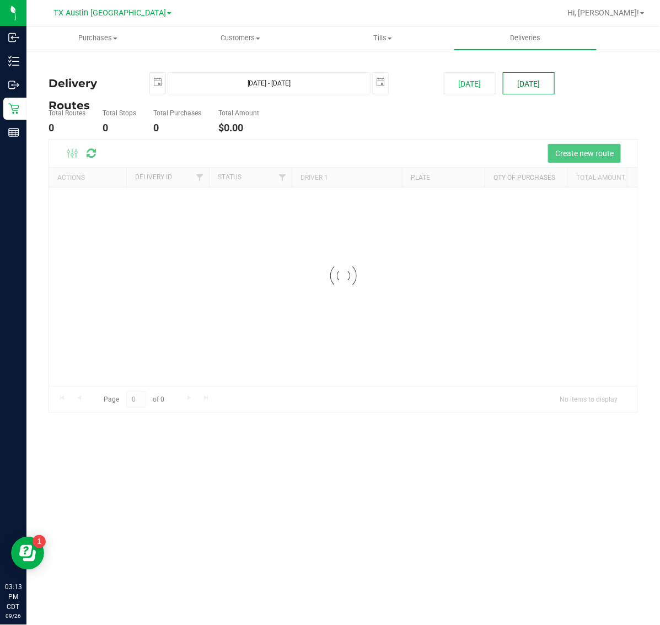
click at [535, 84] on button "[DATE]" at bounding box center [529, 83] width 52 height 22
type input "[DATE] - [DATE]"
type input "[DATE]"
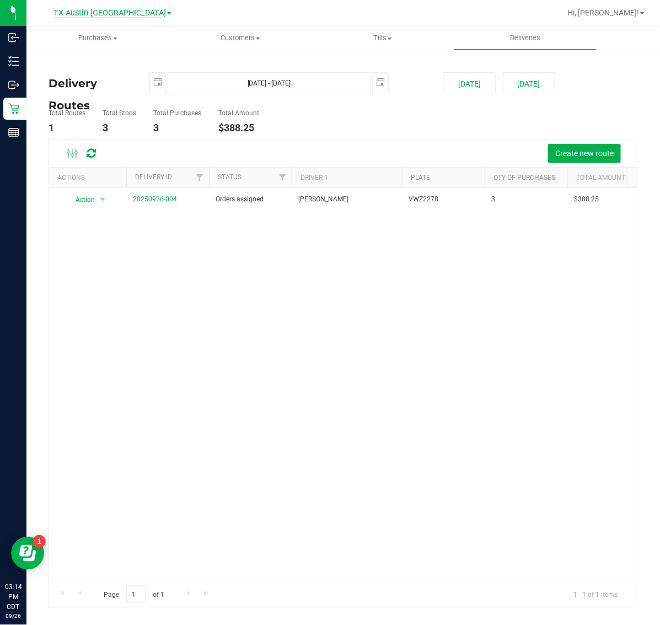
click at [116, 15] on span "TX Austin [GEOGRAPHIC_DATA]" at bounding box center [110, 13] width 113 height 10
click at [108, 56] on link "TX Plano Retail" at bounding box center [112, 53] width 161 height 15
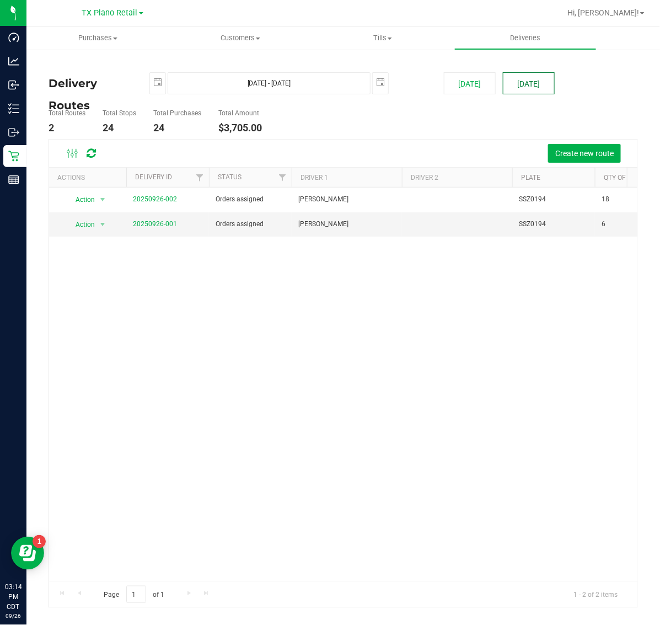
click at [516, 86] on button "[DATE]" at bounding box center [529, 83] width 52 height 22
click at [98, 36] on span "Purchases" at bounding box center [97, 38] width 143 height 10
click at [93, 80] on span "Fulfillment" at bounding box center [60, 79] width 68 height 9
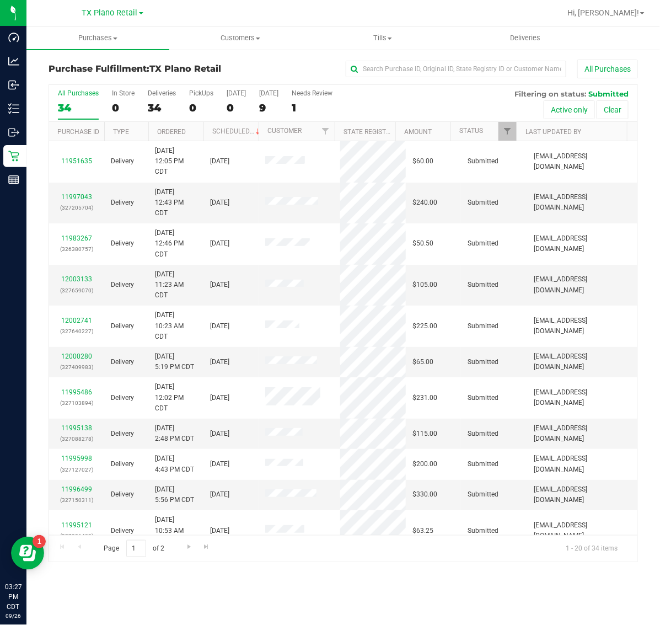
click at [122, 7] on link "TX Plano Retail" at bounding box center [112, 12] width 61 height 10
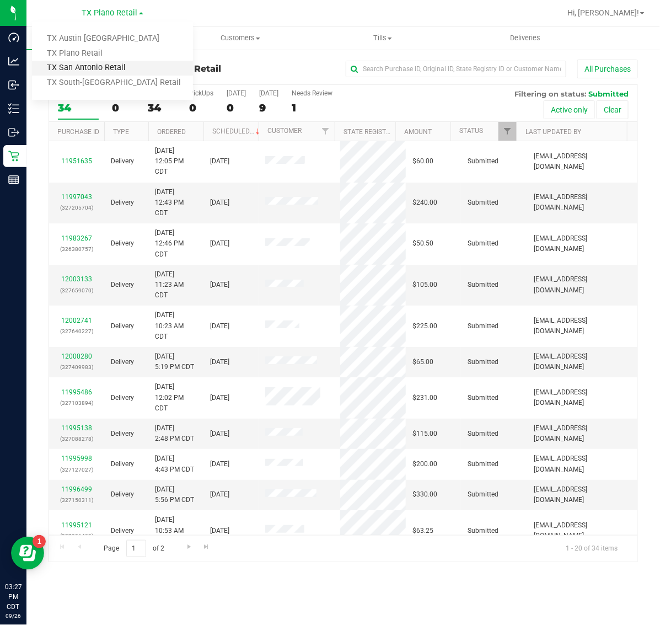
click at [103, 70] on link "TX San Antonio Retail" at bounding box center [112, 68] width 161 height 15
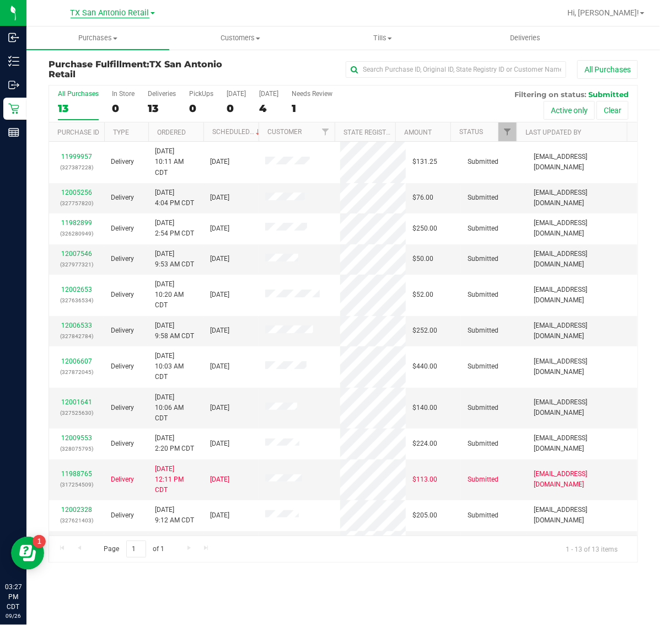
click at [114, 13] on span "TX San Antonio Retail" at bounding box center [110, 13] width 79 height 10
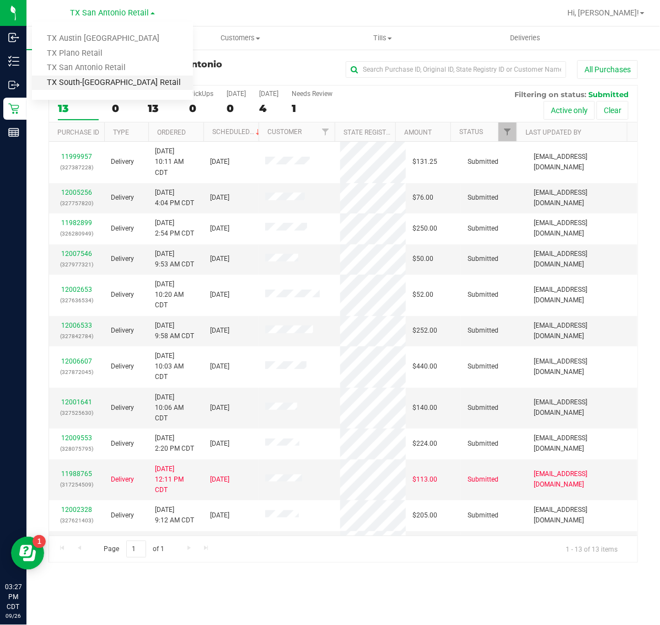
click at [101, 86] on link "TX South-[GEOGRAPHIC_DATA] Retail" at bounding box center [112, 83] width 161 height 15
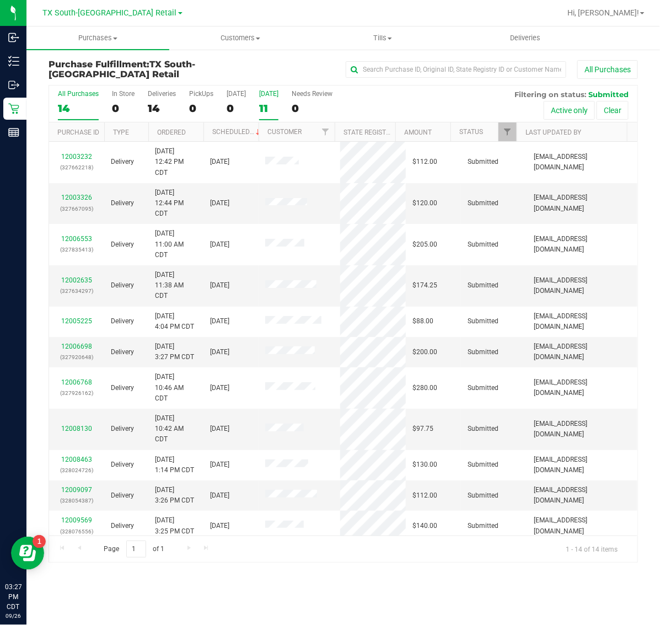
click at [276, 94] on div "[DATE]" at bounding box center [268, 94] width 19 height 8
click at [0, 0] on input "[DATE] 11" at bounding box center [0, 0] width 0 height 0
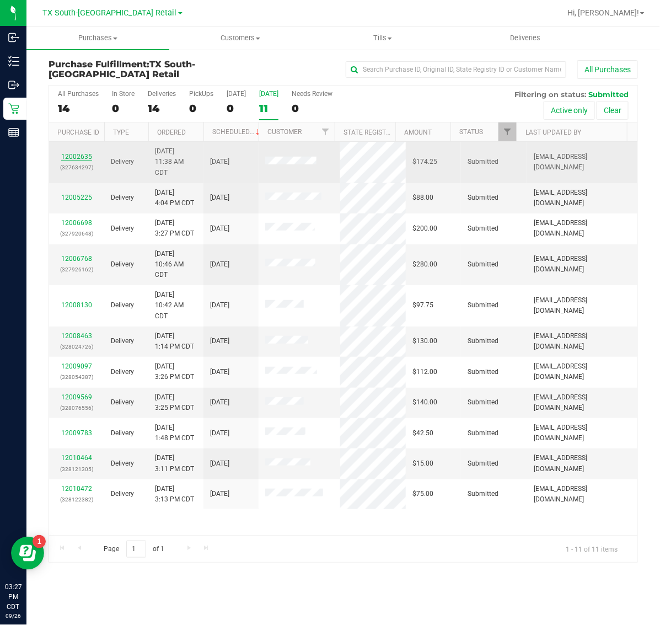
click at [76, 156] on link "12002635" at bounding box center [76, 157] width 31 height 8
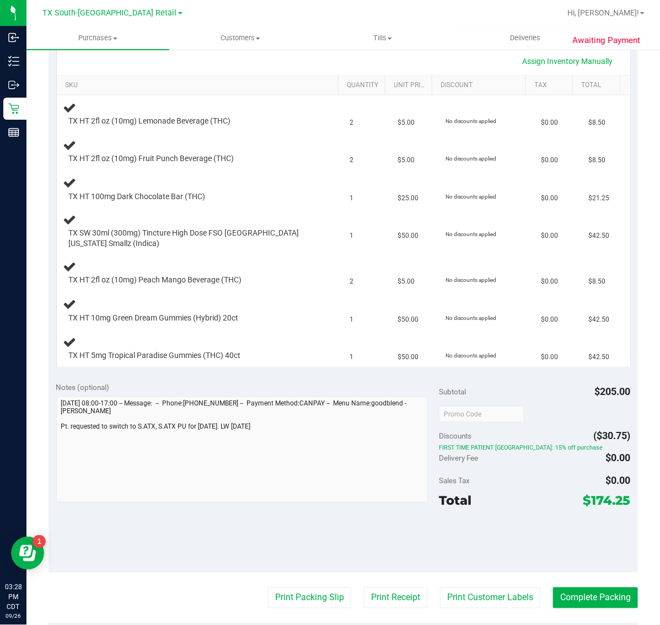
scroll to position [276, 0]
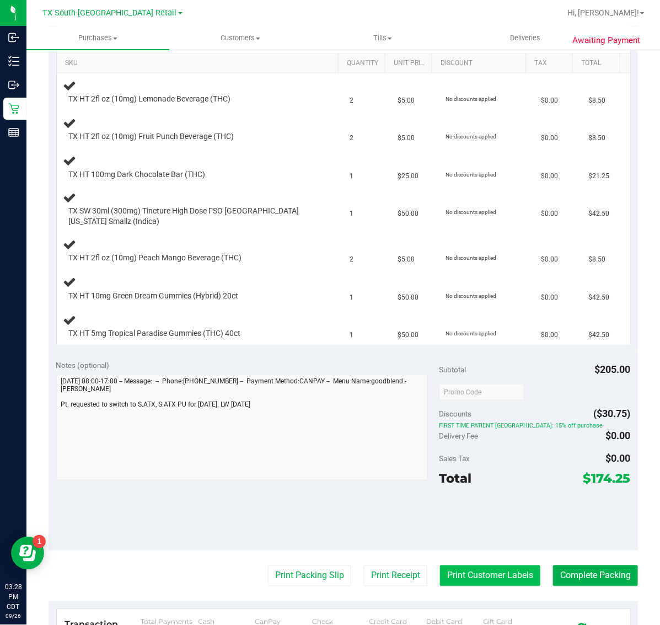
click at [483, 570] on button "Print Customer Labels" at bounding box center [490, 575] width 100 height 21
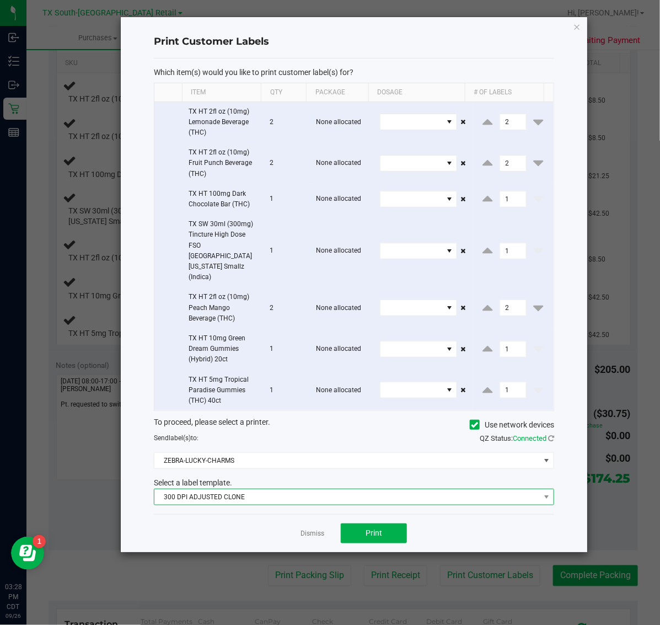
click at [335, 489] on span "300 DPI ADJUSTED CLONE" at bounding box center [347, 496] width 386 height 15
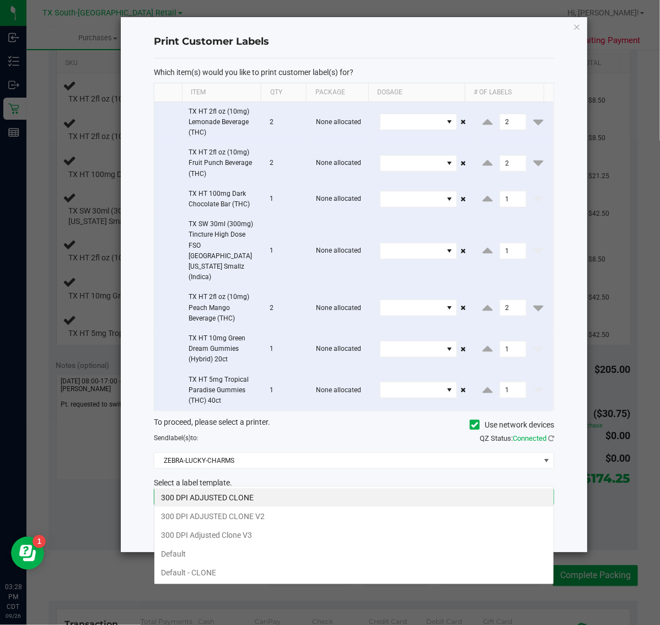
scroll to position [17, 401]
click at [274, 539] on li "300 DPI Adjusted Clone V3" at bounding box center [353, 535] width 399 height 19
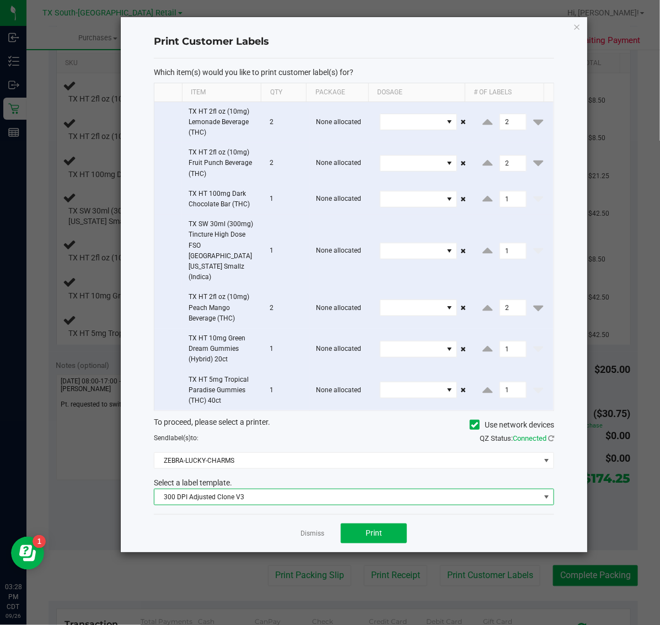
click at [352, 514] on div "Dismiss Print" at bounding box center [354, 533] width 401 height 38
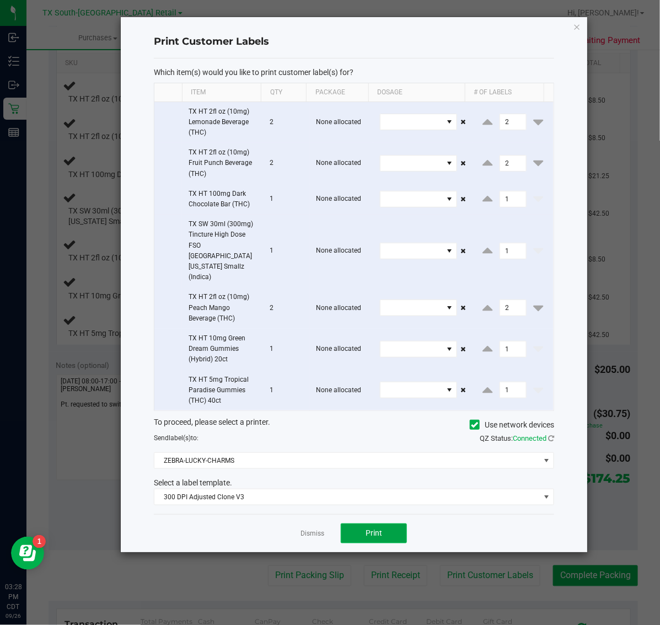
click at [356, 524] on button "Print" at bounding box center [374, 534] width 66 height 20
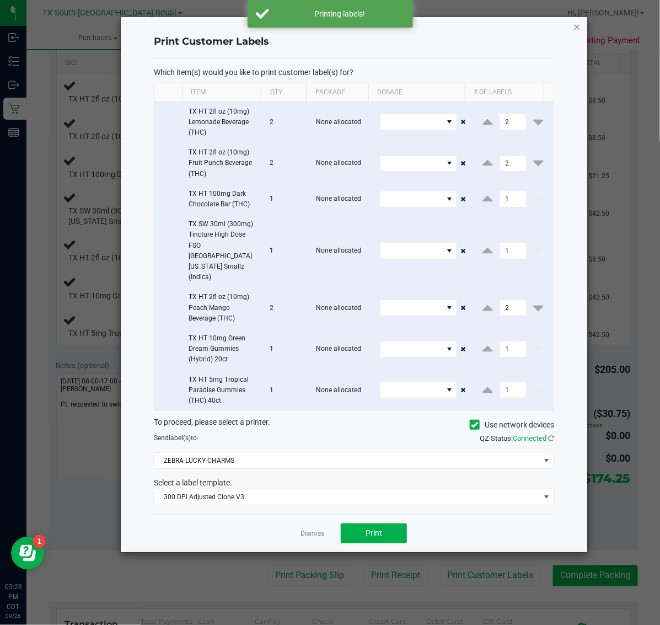
click at [574, 20] on icon "button" at bounding box center [578, 26] width 8 height 13
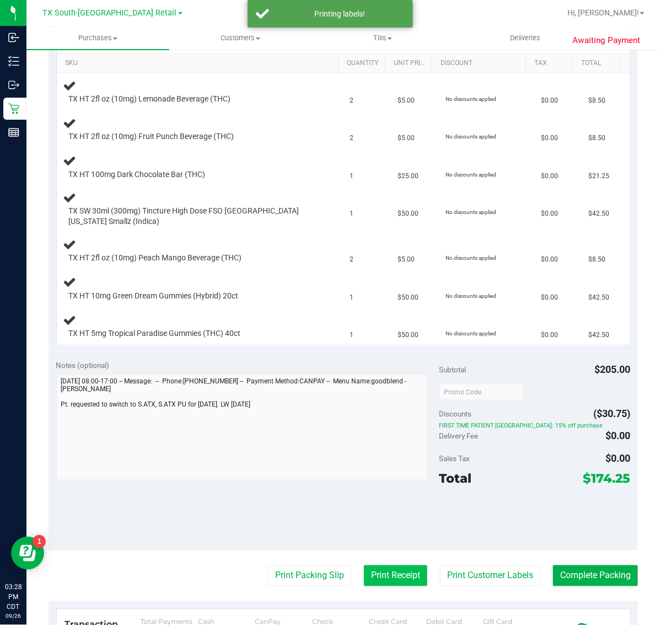
click at [401, 569] on button "Print Receipt" at bounding box center [395, 575] width 63 height 21
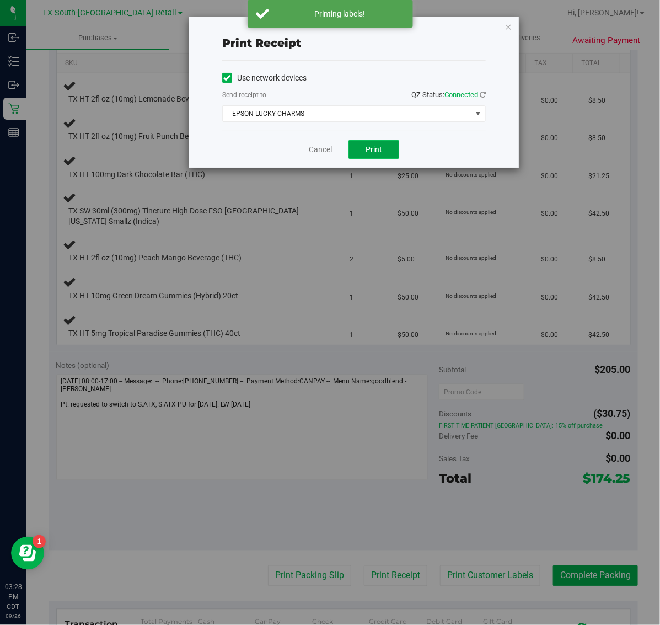
click at [382, 153] on span "Print" at bounding box center [374, 149] width 17 height 9
click at [510, 25] on icon "button" at bounding box center [509, 26] width 8 height 13
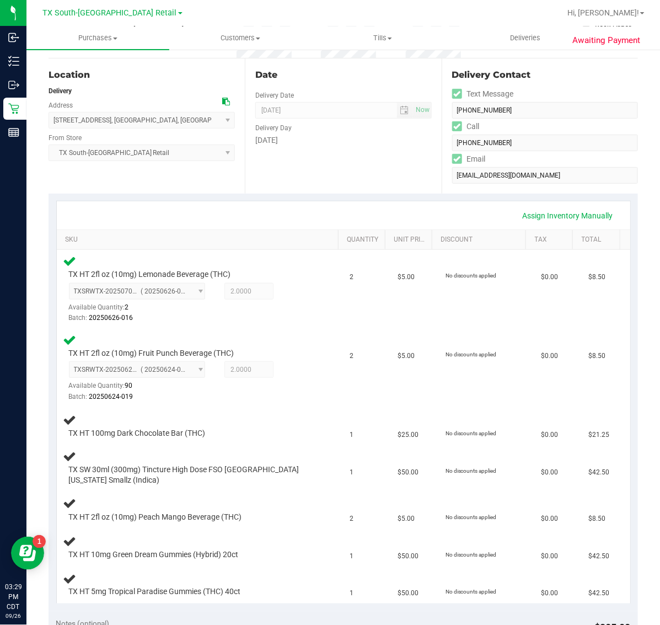
scroll to position [69, 0]
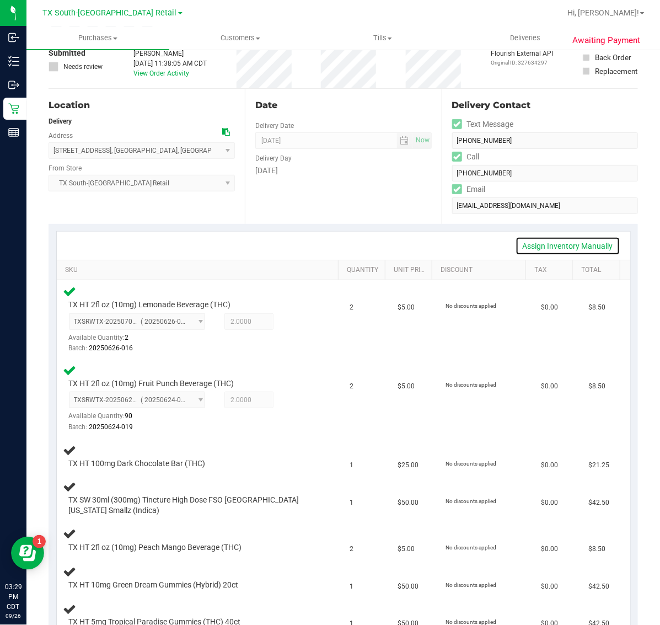
click at [574, 251] on link "Assign Inventory Manually" at bounding box center [568, 246] width 105 height 19
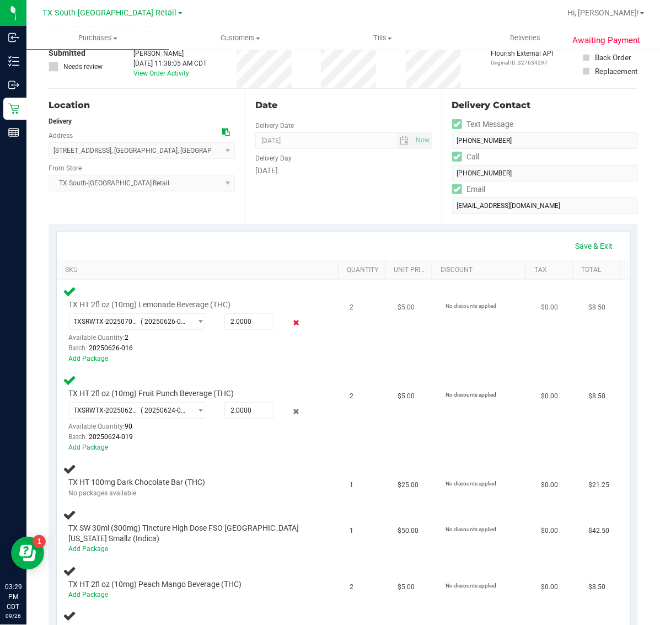
click at [290, 318] on icon at bounding box center [296, 323] width 12 height 13
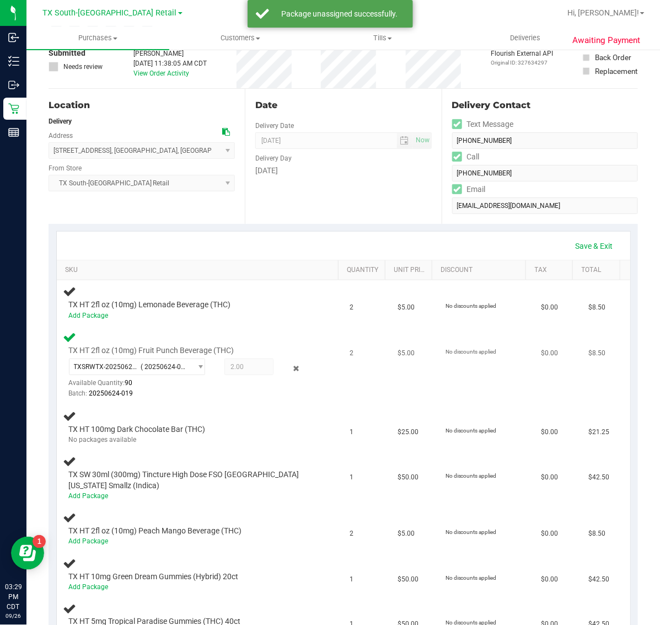
click at [290, 365] on icon at bounding box center [296, 368] width 12 height 13
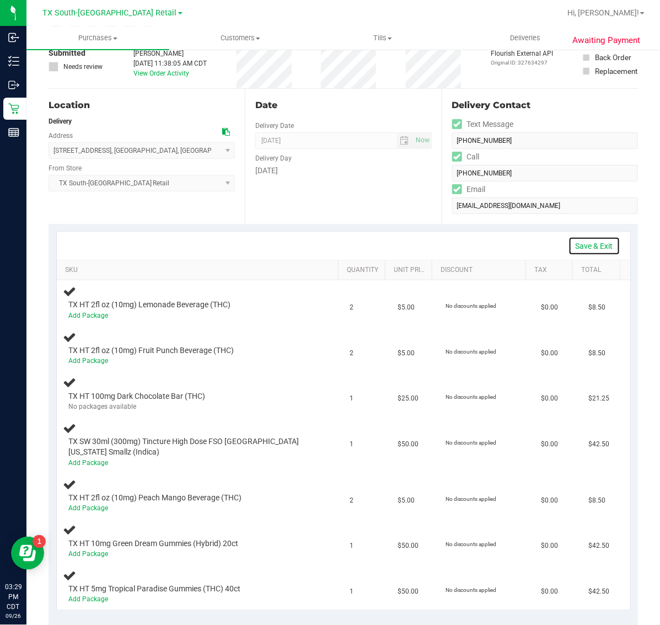
click at [594, 246] on link "Save & Exit" at bounding box center [595, 246] width 52 height 19
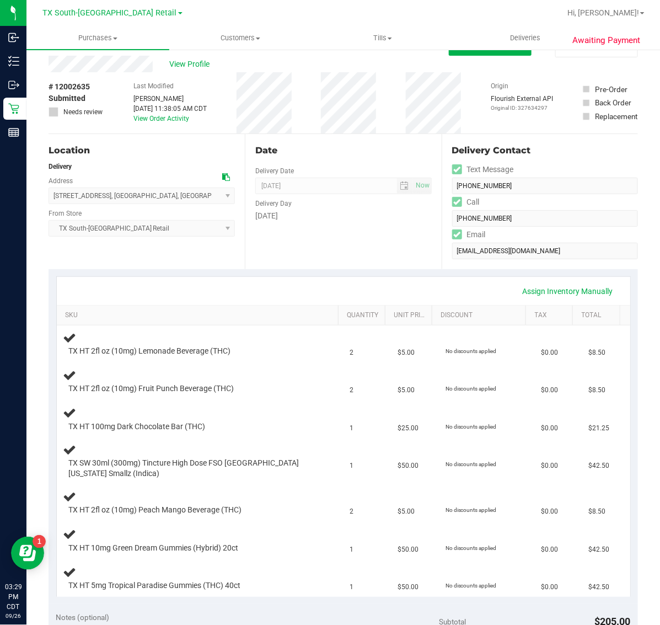
scroll to position [0, 0]
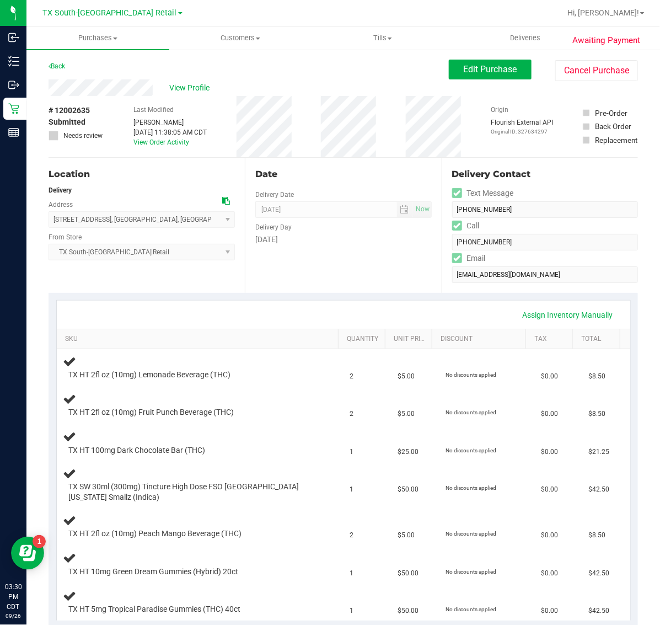
click at [83, 112] on span "# 12002635" at bounding box center [69, 111] width 41 height 12
copy span "12002635"
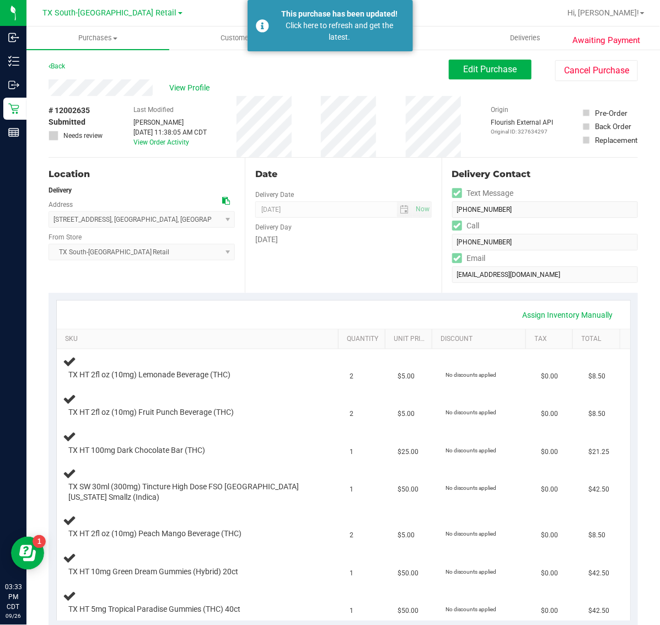
click at [330, 24] on div "Click here to refresh and get the latest." at bounding box center [340, 31] width 130 height 23
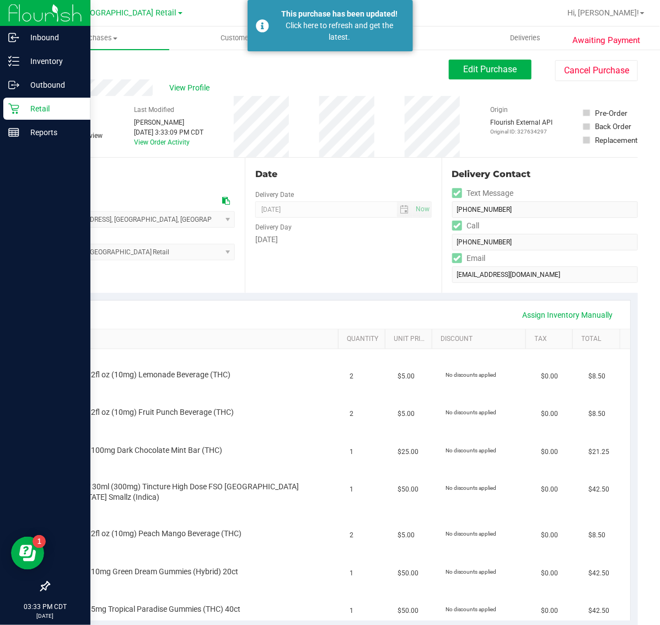
click at [20, 111] on p "Retail" at bounding box center [52, 108] width 66 height 13
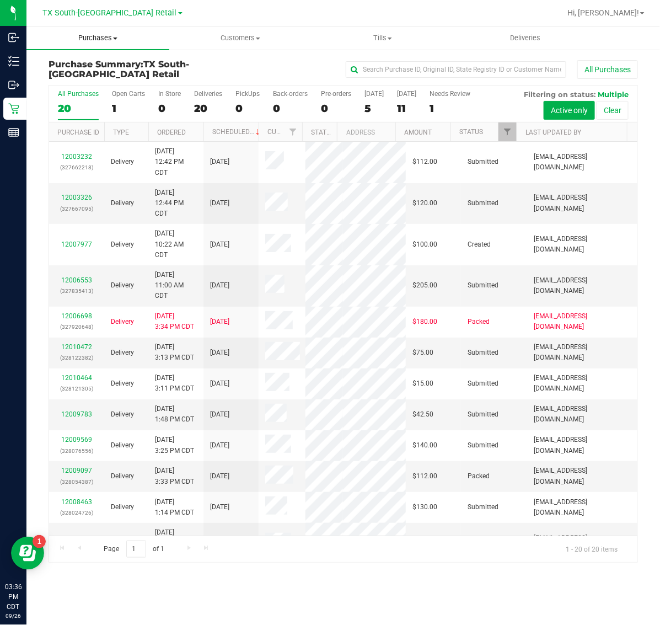
click at [94, 33] on span "Purchases" at bounding box center [97, 38] width 143 height 10
click at [101, 78] on li "Fulfillment" at bounding box center [97, 79] width 143 height 13
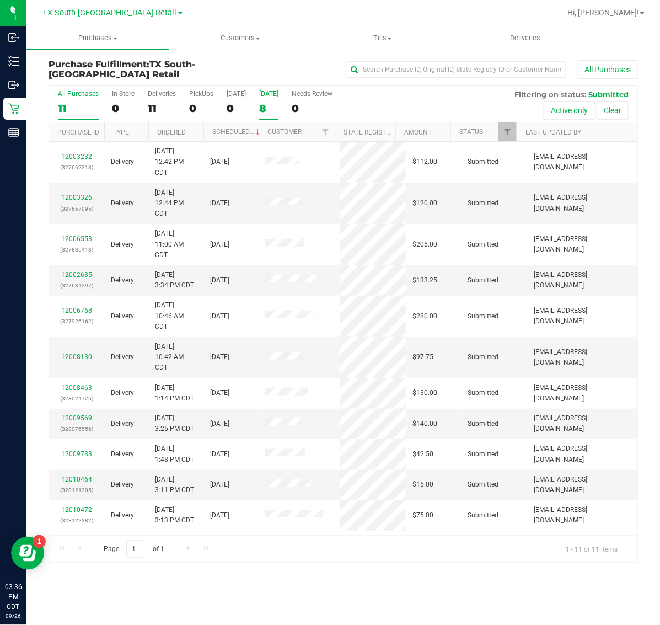
click at [273, 106] on div "8" at bounding box center [268, 108] width 19 height 13
click at [0, 0] on input "[DATE] 8" at bounding box center [0, 0] width 0 height 0
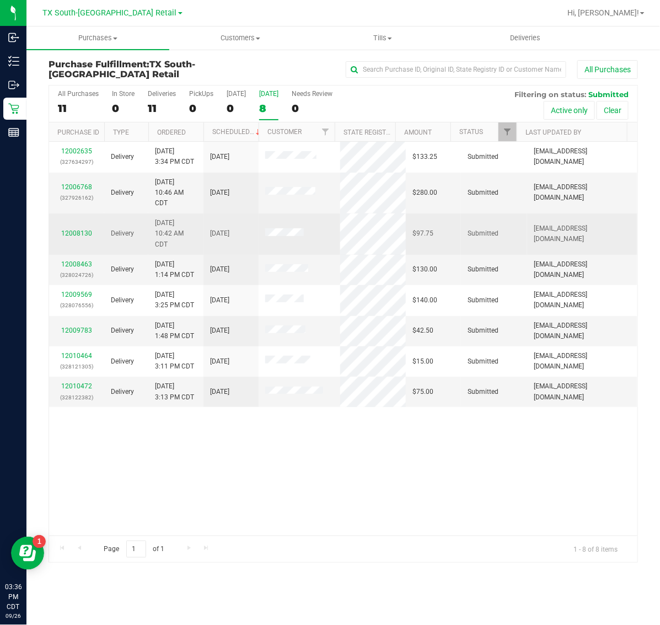
click at [82, 238] on div "12008130" at bounding box center [77, 233] width 42 height 10
click at [81, 238] on div "12008130" at bounding box center [77, 233] width 42 height 10
click at [81, 232] on link "12008130" at bounding box center [76, 234] width 31 height 8
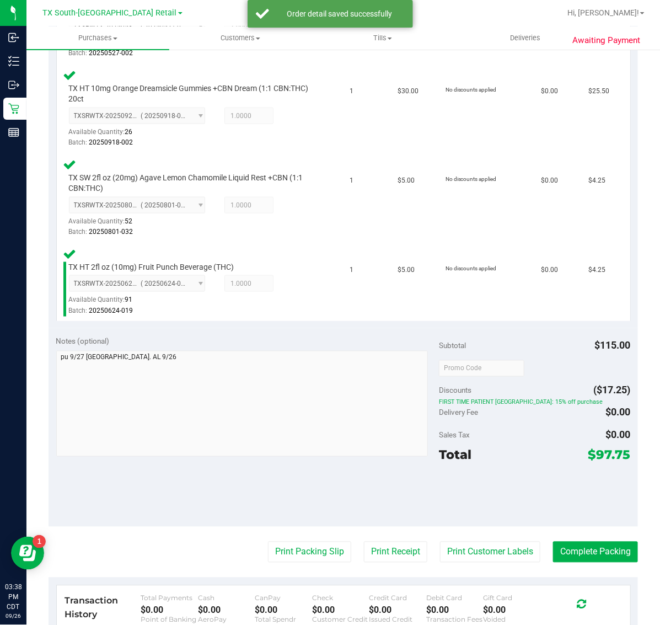
scroll to position [445, 0]
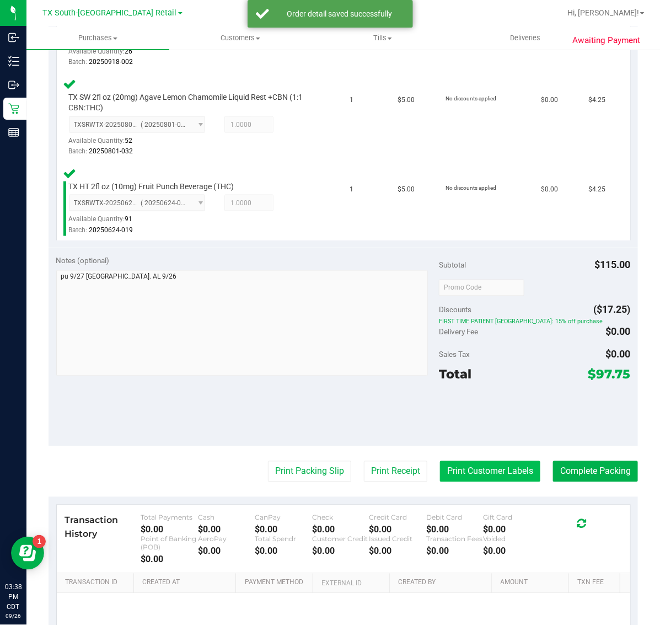
click at [467, 471] on button "Print Customer Labels" at bounding box center [490, 471] width 100 height 21
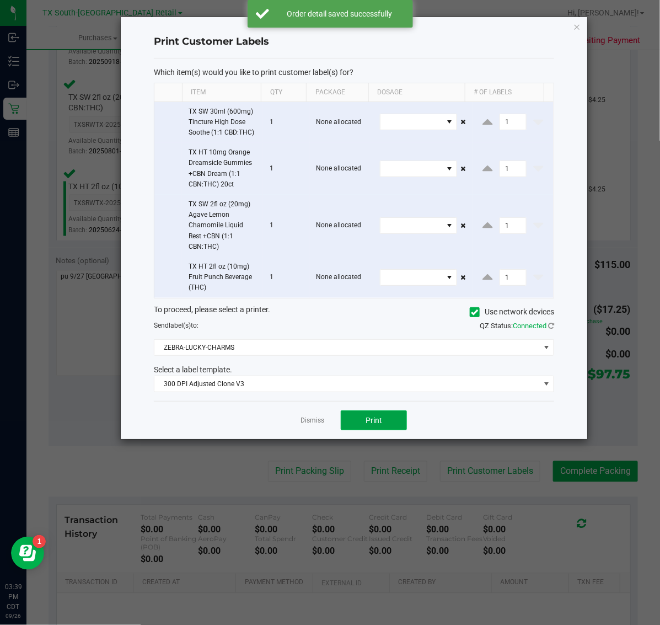
click at [373, 421] on span "Print" at bounding box center [374, 420] width 17 height 9
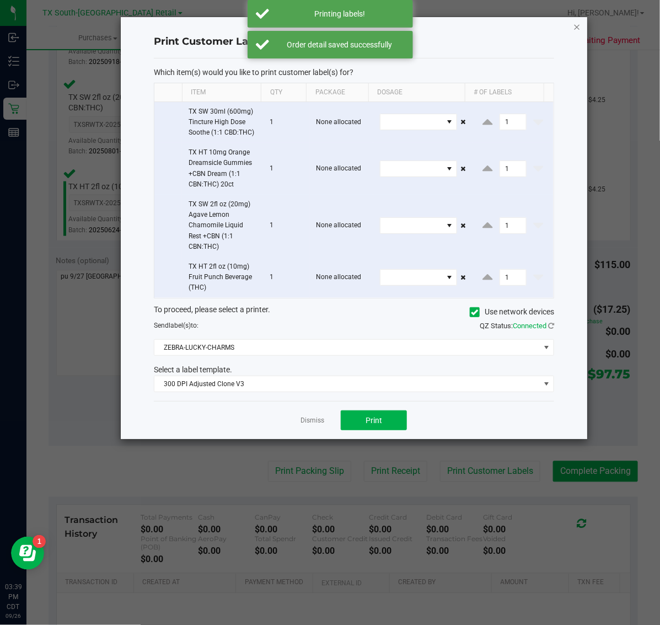
click at [578, 26] on icon "button" at bounding box center [578, 26] width 8 height 13
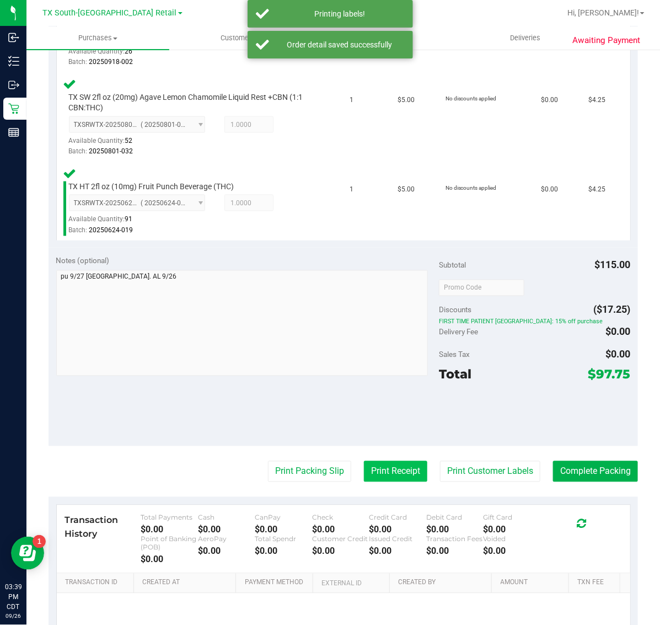
click at [385, 472] on button "Print Receipt" at bounding box center [395, 471] width 63 height 21
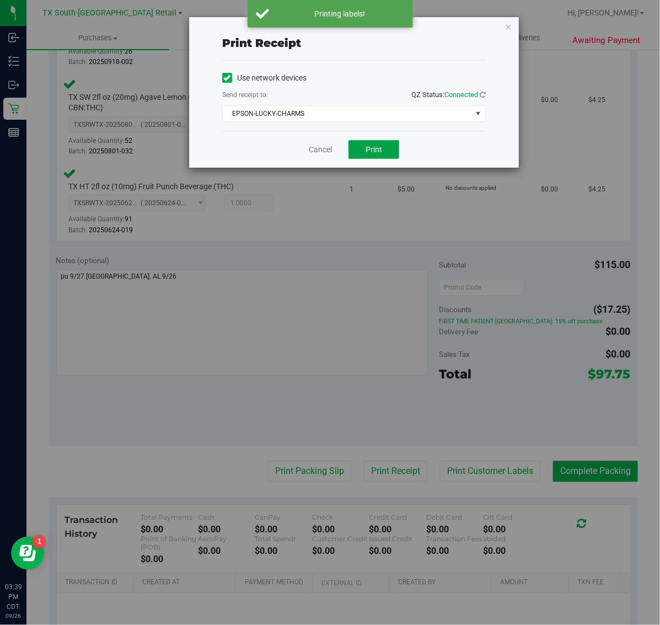
click at [385, 145] on button "Print" at bounding box center [374, 149] width 51 height 19
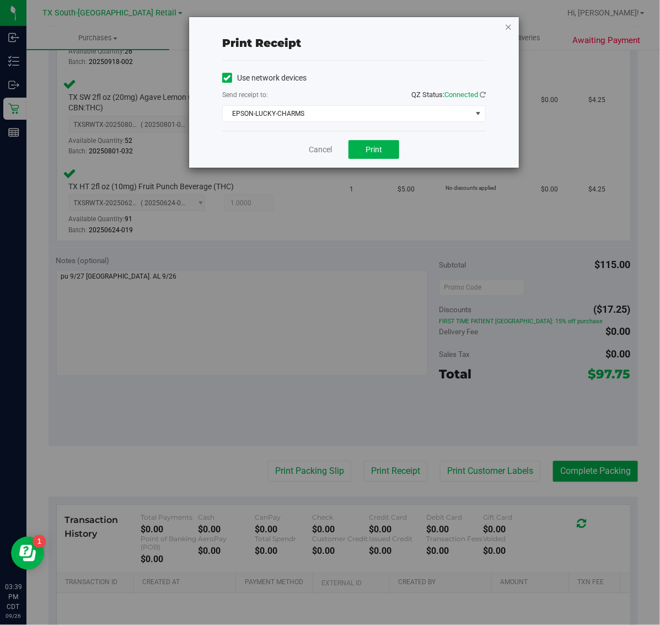
click at [512, 26] on icon "button" at bounding box center [509, 26] width 8 height 13
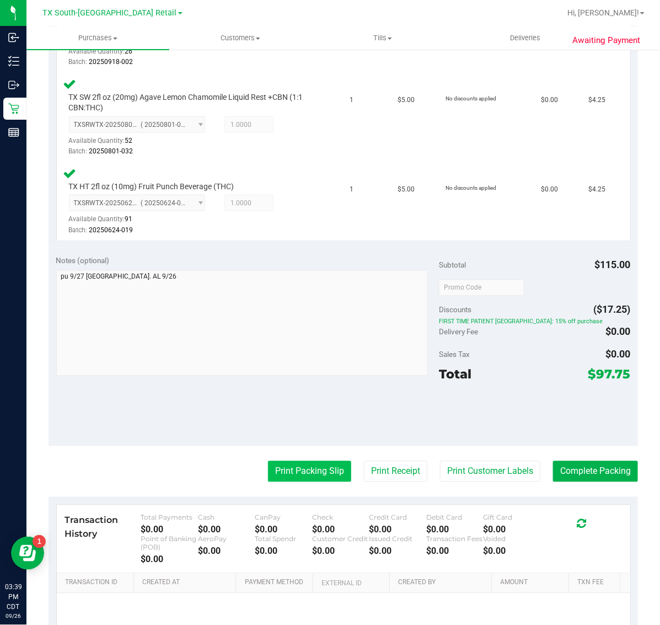
click at [307, 479] on button "Print Packing Slip" at bounding box center [309, 471] width 83 height 21
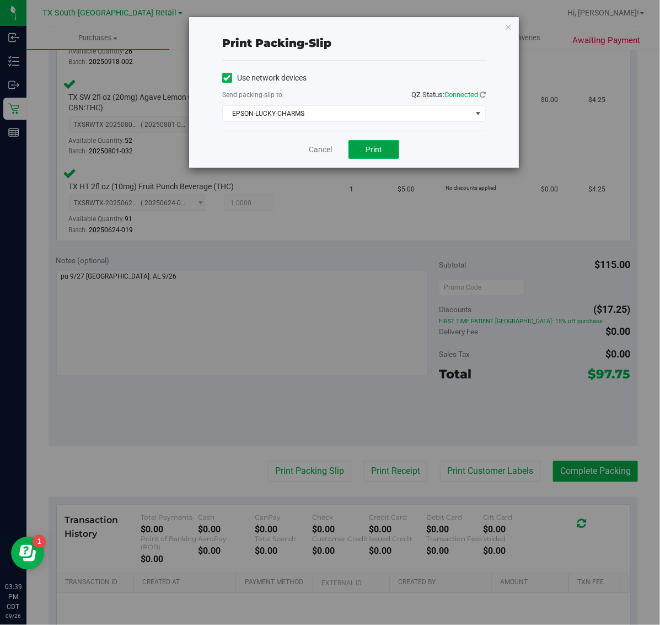
click at [382, 159] on button "Print" at bounding box center [374, 149] width 51 height 19
click at [509, 22] on icon "button" at bounding box center [509, 26] width 8 height 13
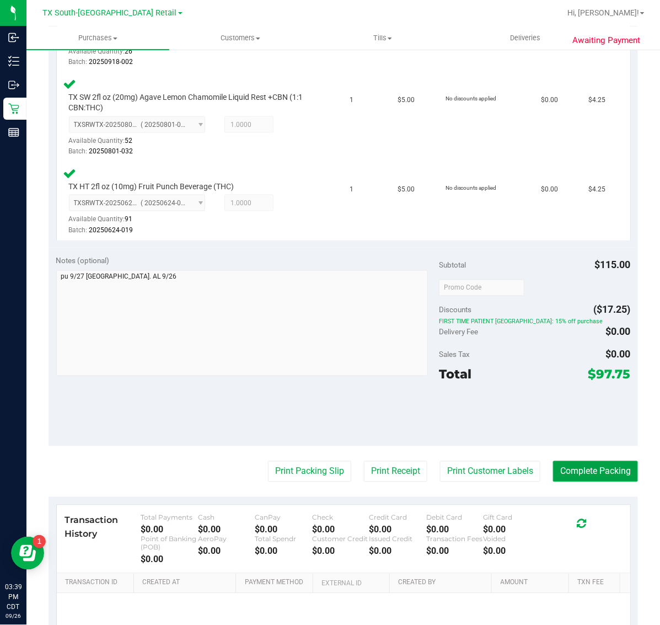
click at [585, 468] on button "Complete Packing" at bounding box center [595, 471] width 85 height 21
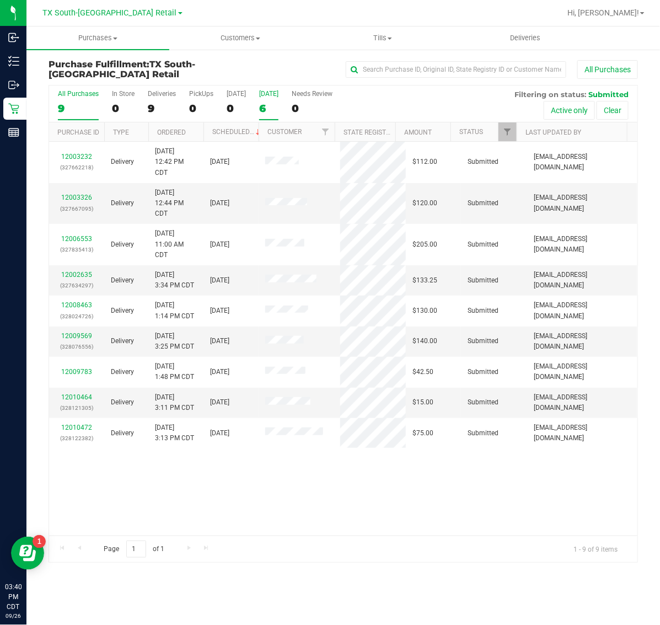
click at [265, 113] on div "6" at bounding box center [268, 108] width 19 height 13
click at [0, 0] on input "[DATE] 6" at bounding box center [0, 0] width 0 height 0
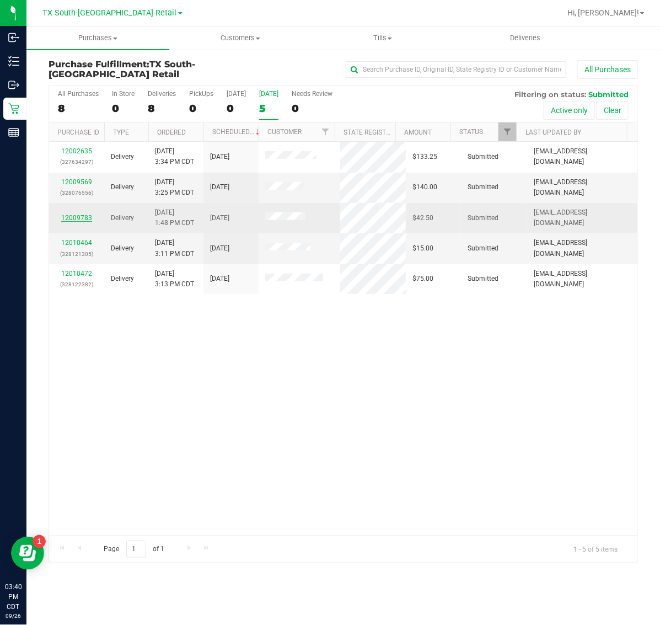
click at [76, 219] on link "12009783" at bounding box center [76, 218] width 31 height 8
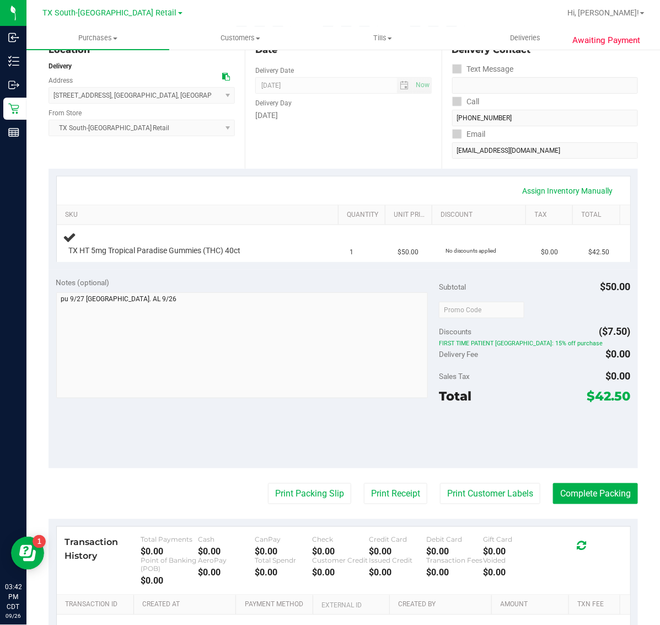
scroll to position [138, 0]
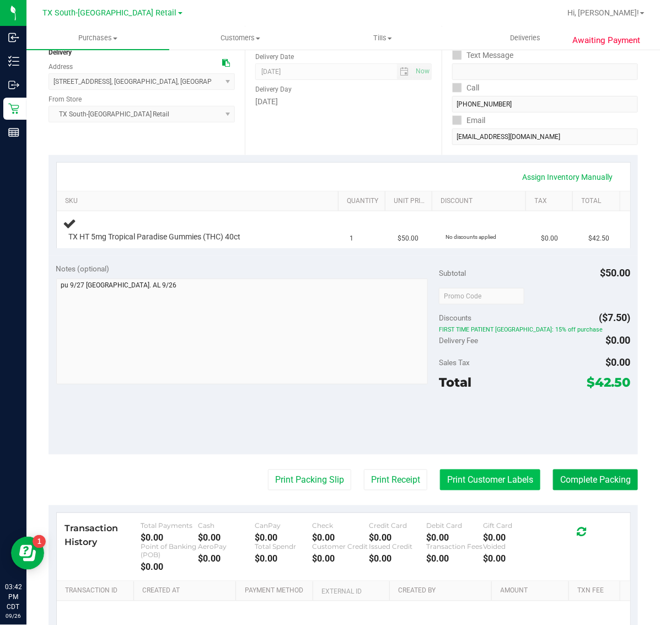
click at [490, 480] on button "Print Customer Labels" at bounding box center [490, 479] width 100 height 21
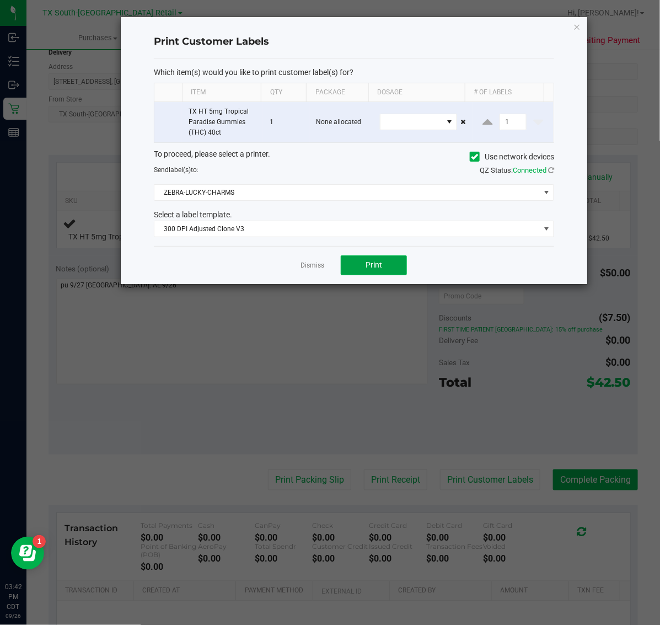
click at [372, 263] on span "Print" at bounding box center [374, 264] width 17 height 9
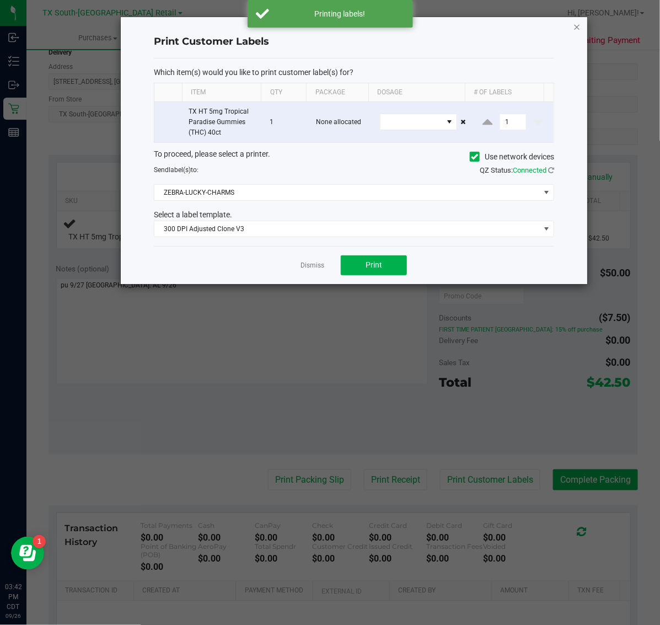
click at [578, 24] on icon "button" at bounding box center [578, 26] width 8 height 13
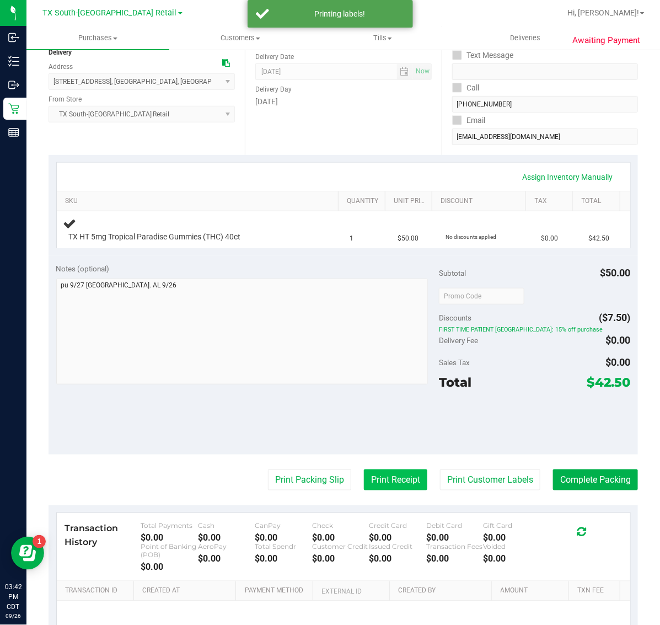
click at [371, 480] on button "Print Receipt" at bounding box center [395, 479] width 63 height 21
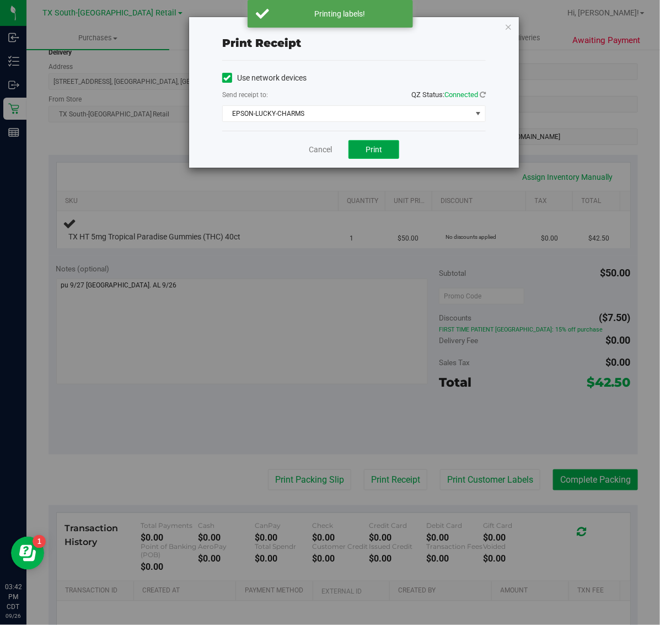
click at [371, 145] on span "Print" at bounding box center [374, 149] width 17 height 9
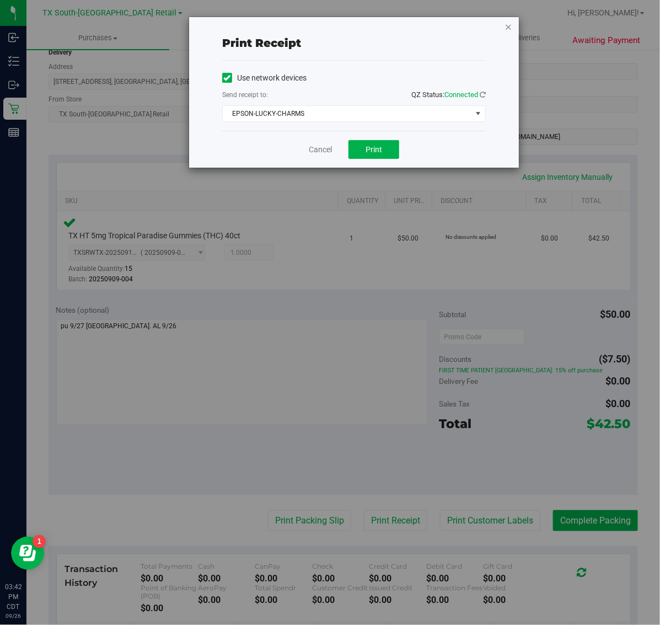
click at [509, 26] on icon "button" at bounding box center [509, 26] width 8 height 13
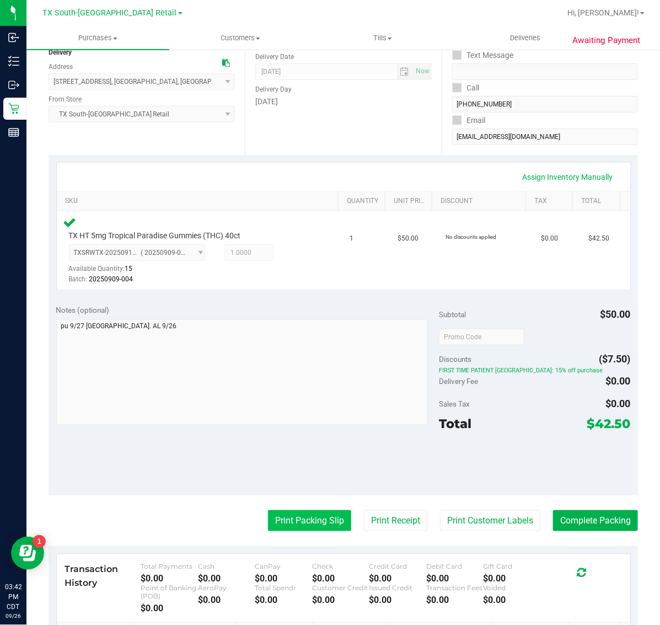
click at [306, 520] on button "Print Packing Slip" at bounding box center [309, 520] width 83 height 21
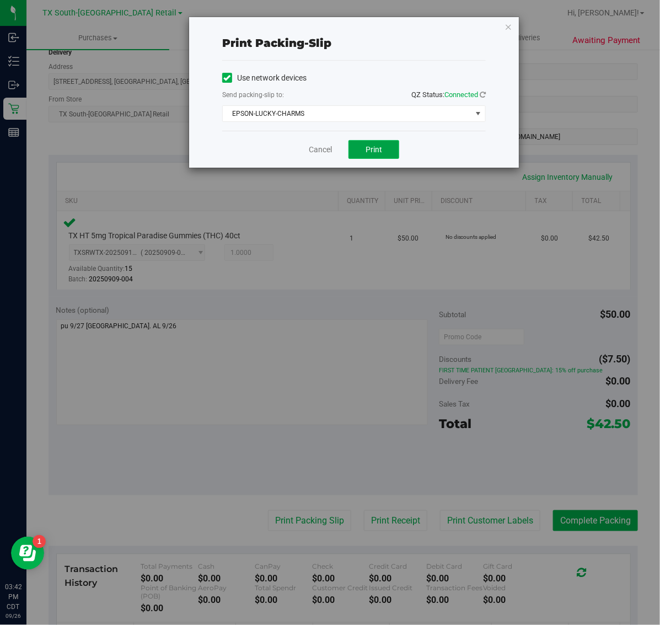
click at [370, 149] on span "Print" at bounding box center [374, 149] width 17 height 9
click at [509, 26] on icon "button" at bounding box center [509, 26] width 8 height 13
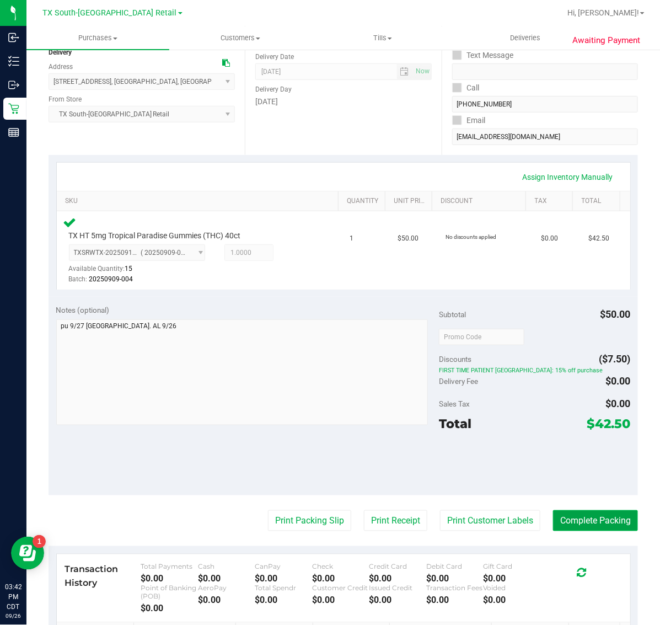
click at [602, 521] on button "Complete Packing" at bounding box center [595, 520] width 85 height 21
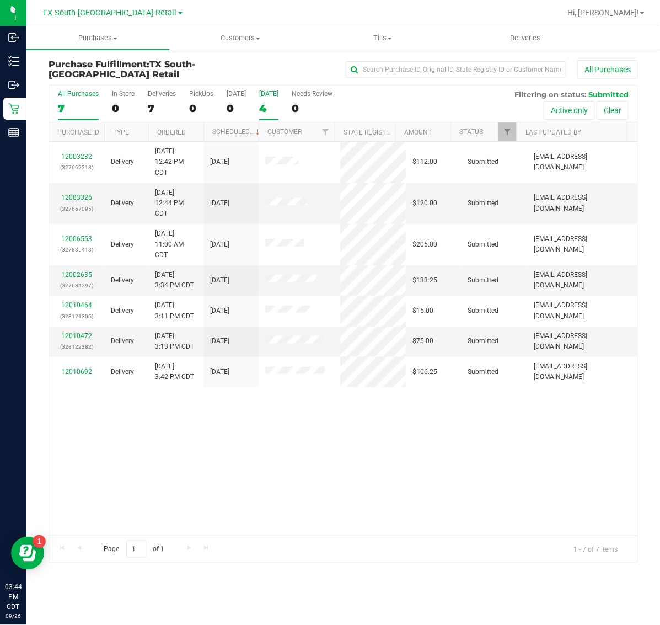
click at [278, 100] on label "[DATE] 4" at bounding box center [268, 105] width 19 height 30
click at [0, 0] on input "[DATE] 4" at bounding box center [0, 0] width 0 height 0
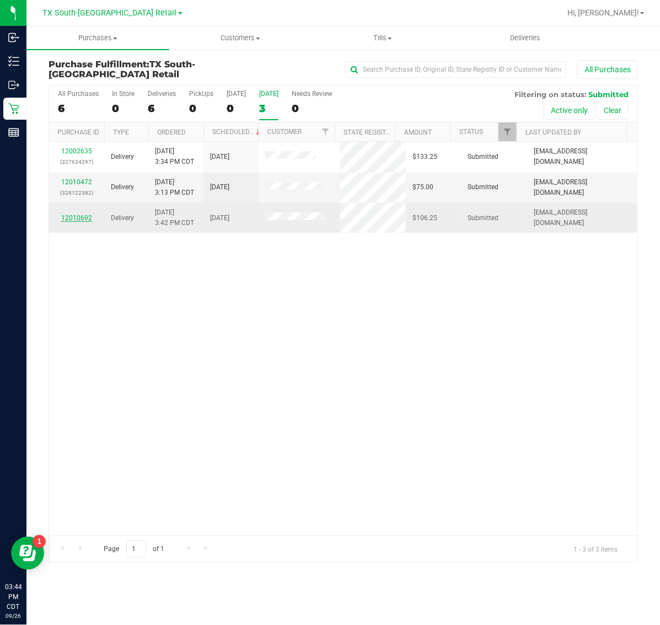
click at [76, 216] on link "12010692" at bounding box center [76, 218] width 31 height 8
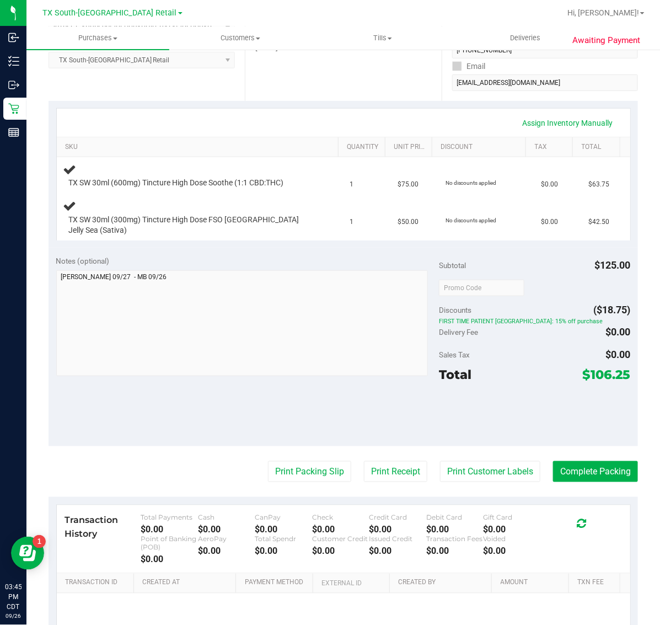
scroll to position [207, 0]
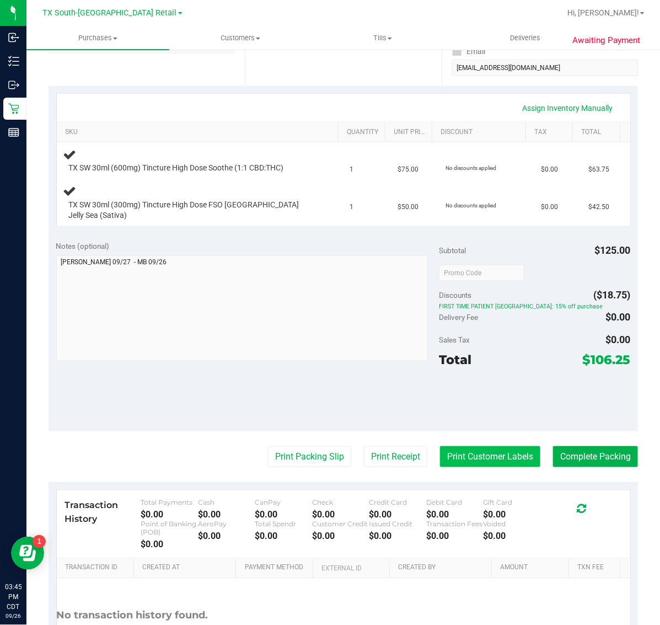
click at [464, 450] on button "Print Customer Labels" at bounding box center [490, 456] width 100 height 21
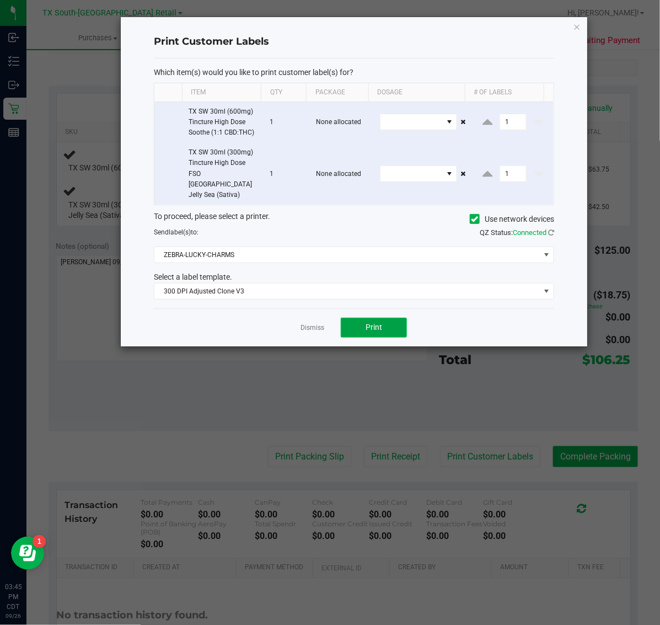
click at [374, 323] on span "Print" at bounding box center [374, 327] width 17 height 9
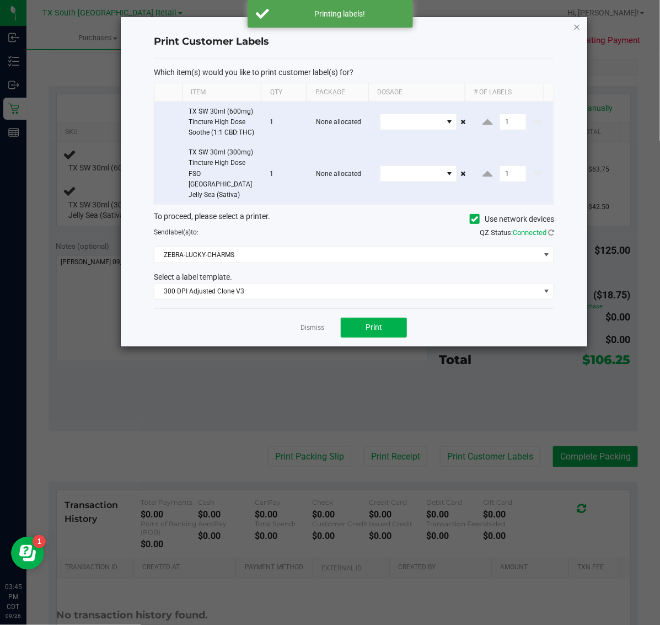
click at [577, 26] on icon "button" at bounding box center [578, 26] width 8 height 13
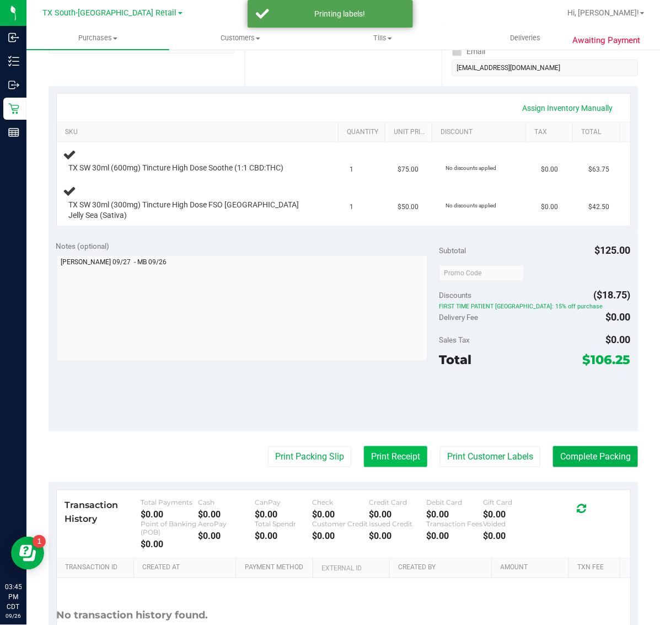
click at [376, 448] on button "Print Receipt" at bounding box center [395, 456] width 63 height 21
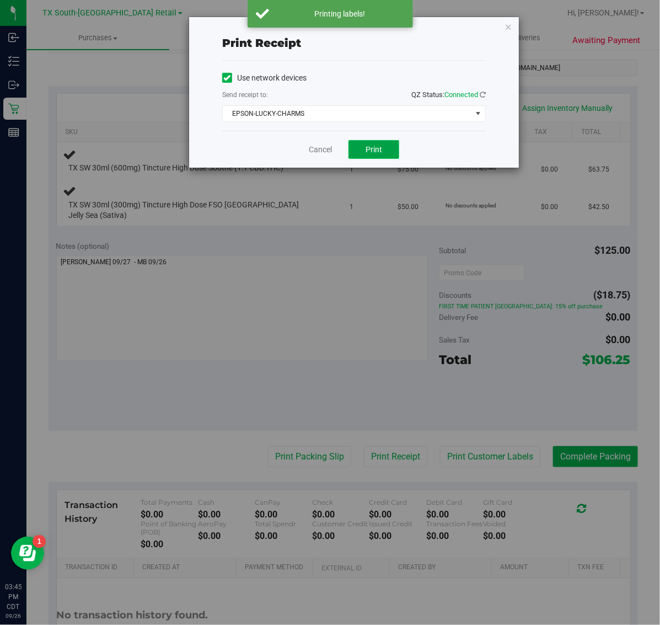
click at [395, 150] on button "Print" at bounding box center [374, 149] width 51 height 19
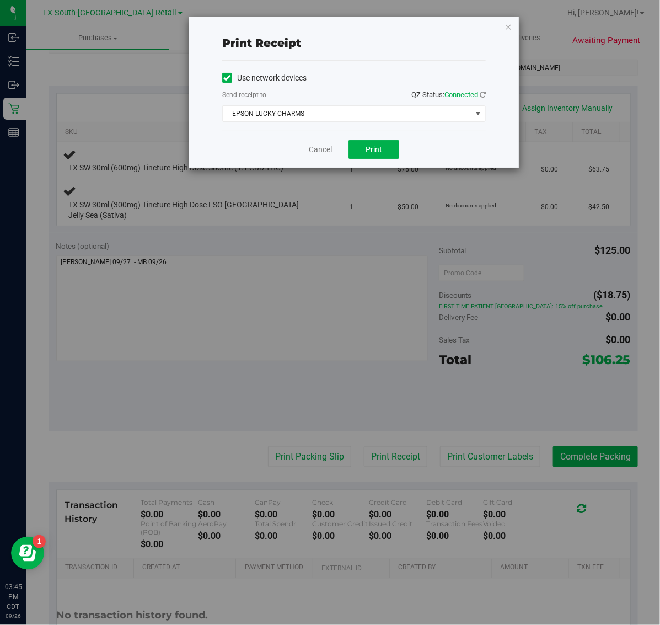
click at [500, 44] on div "Print receipt Use network devices Send receipt to: QZ Status: Connected EPSON-L…" at bounding box center [354, 92] width 330 height 151
click at [509, 29] on icon "button" at bounding box center [509, 26] width 8 height 13
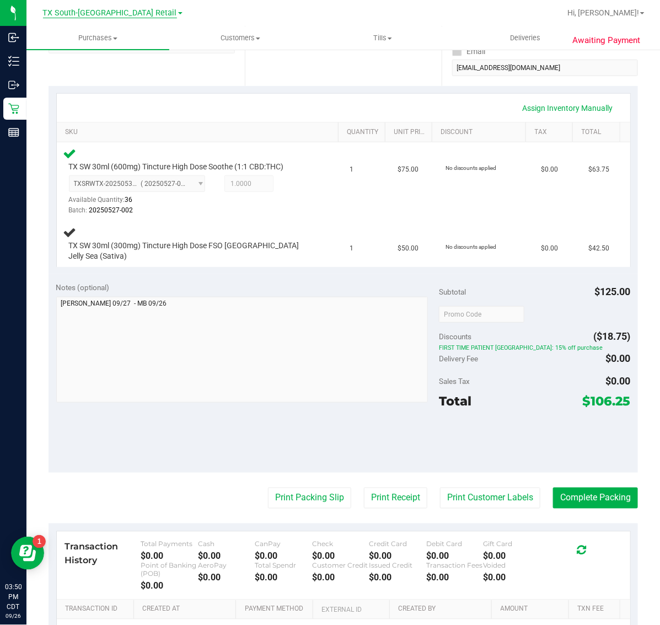
click at [88, 9] on span "TX South-[GEOGRAPHIC_DATA] Retail" at bounding box center [110, 13] width 134 height 10
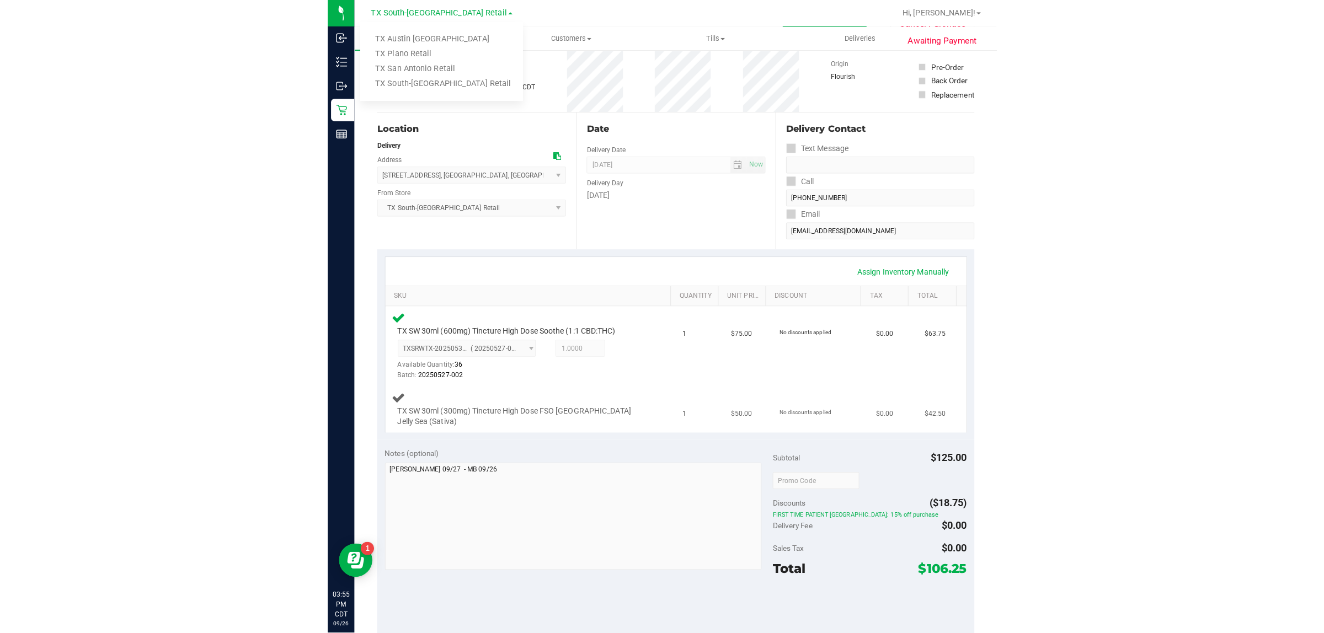
scroll to position [0, 0]
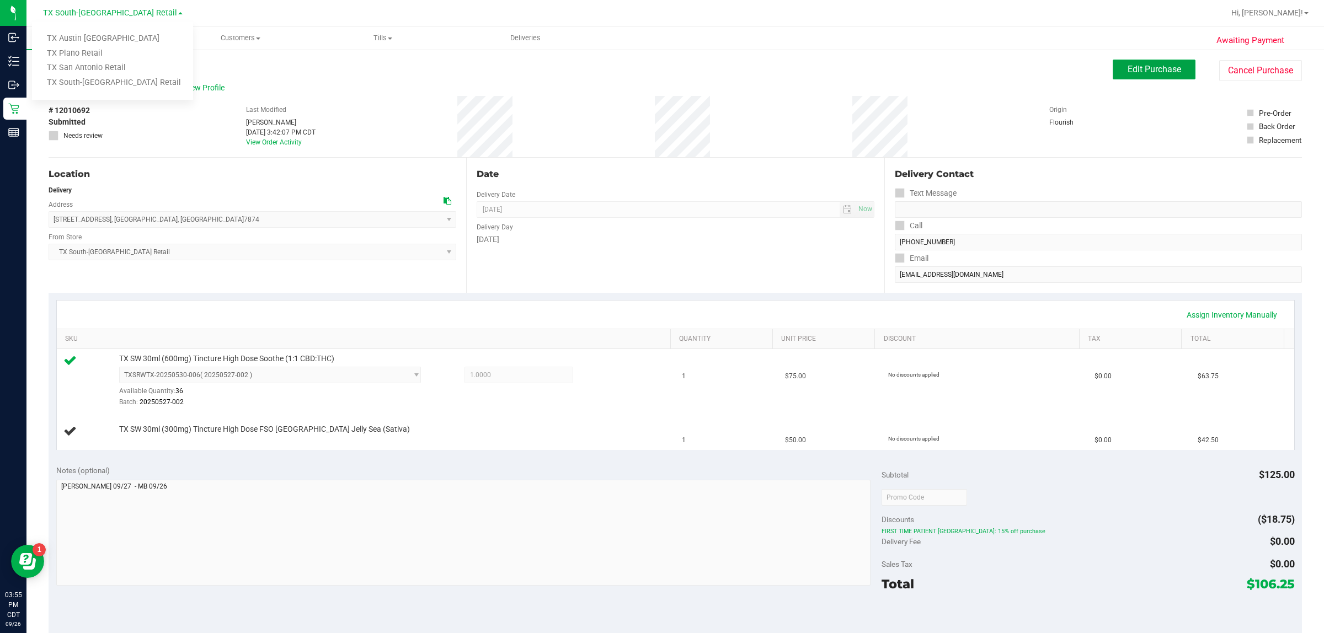
drag, startPoint x: 1145, startPoint y: 65, endPoint x: 1117, endPoint y: 87, distance: 35.3
click at [660, 65] on span "Edit Purchase" at bounding box center [1155, 69] width 54 height 10
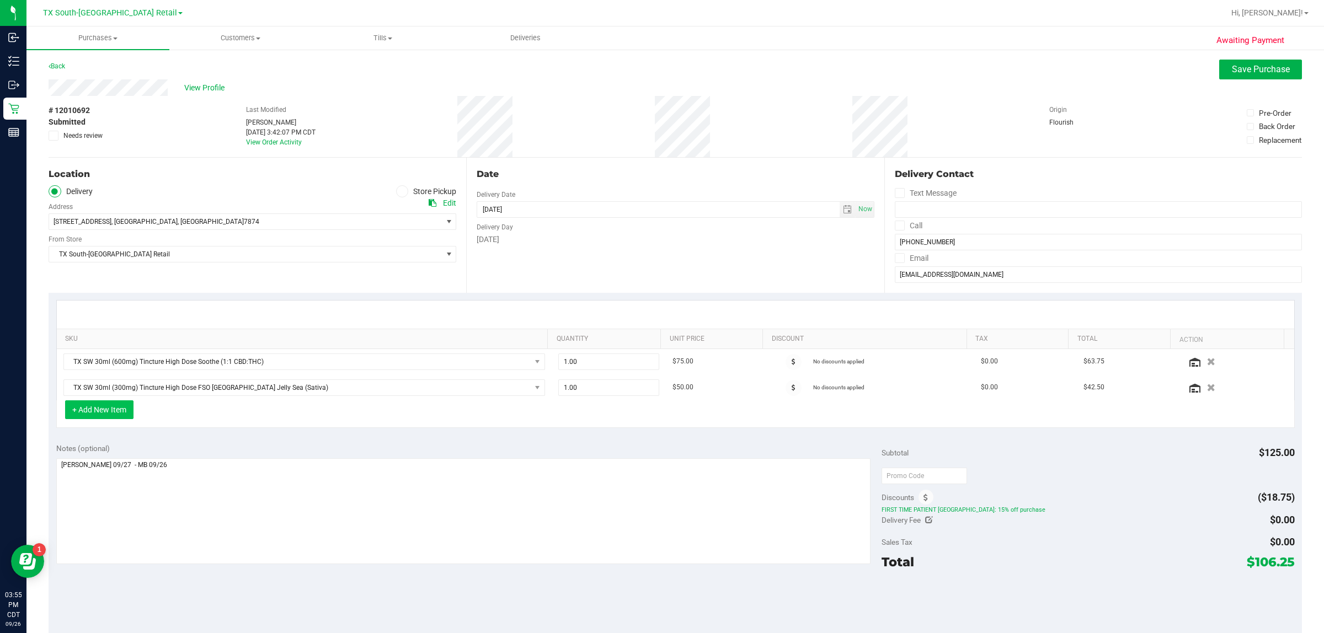
click at [120, 418] on button "+ Add New Item" at bounding box center [99, 410] width 68 height 19
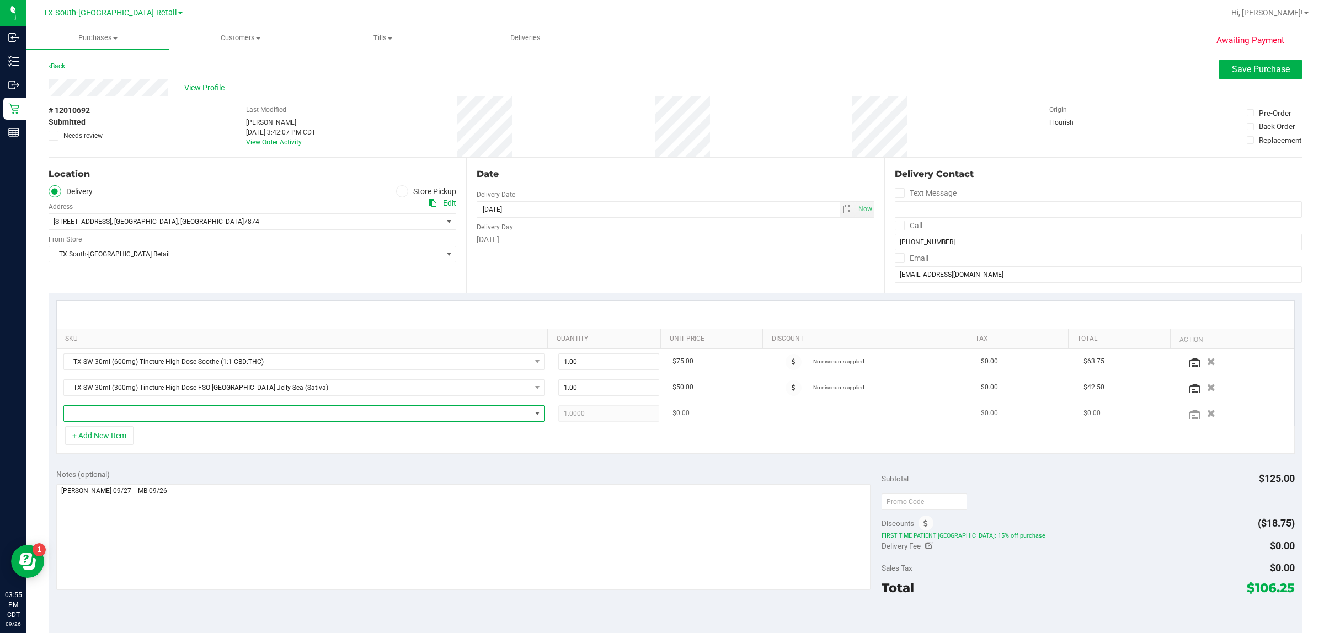
click at [223, 420] on span "NO DATA FOUND" at bounding box center [297, 413] width 467 height 15
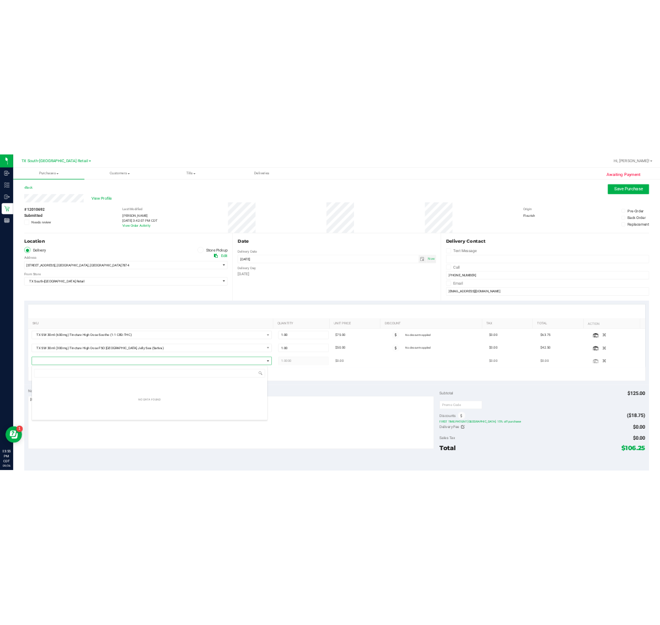
scroll to position [17, 469]
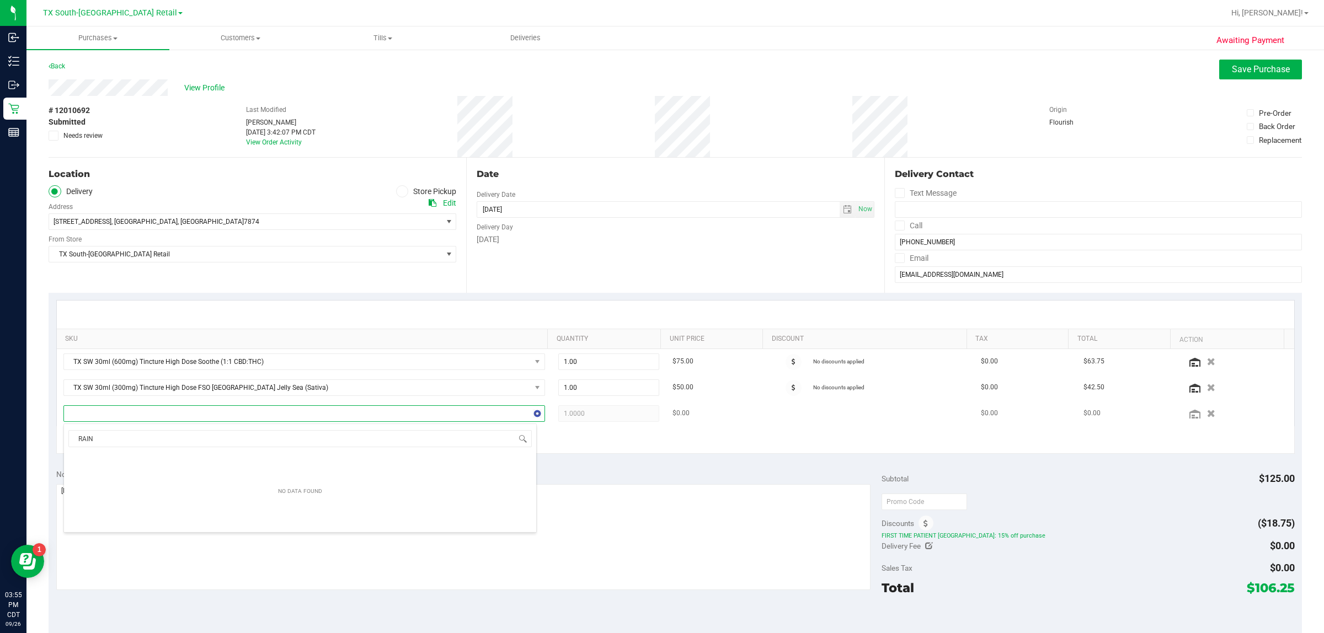
type input "RAINB"
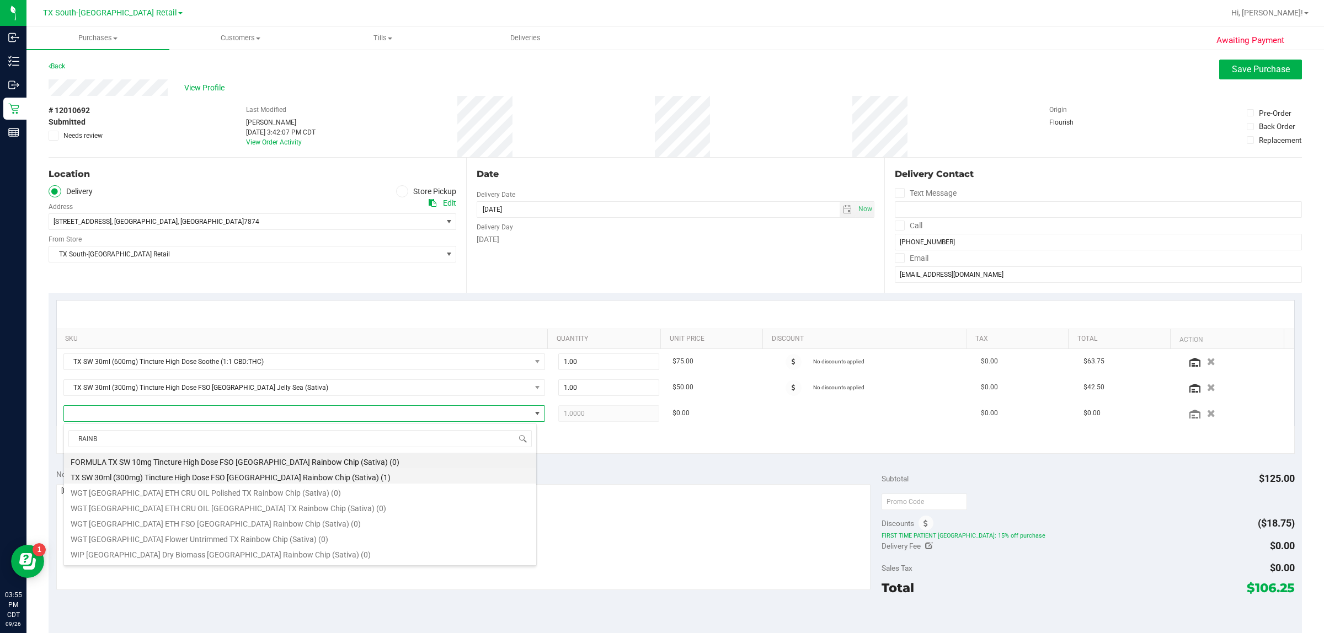
click at [303, 481] on li "TX SW 30ml (300mg) Tincture High Dose FSO [GEOGRAPHIC_DATA] Rainbow Chip (Sativ…" at bounding box center [300, 475] width 472 height 15
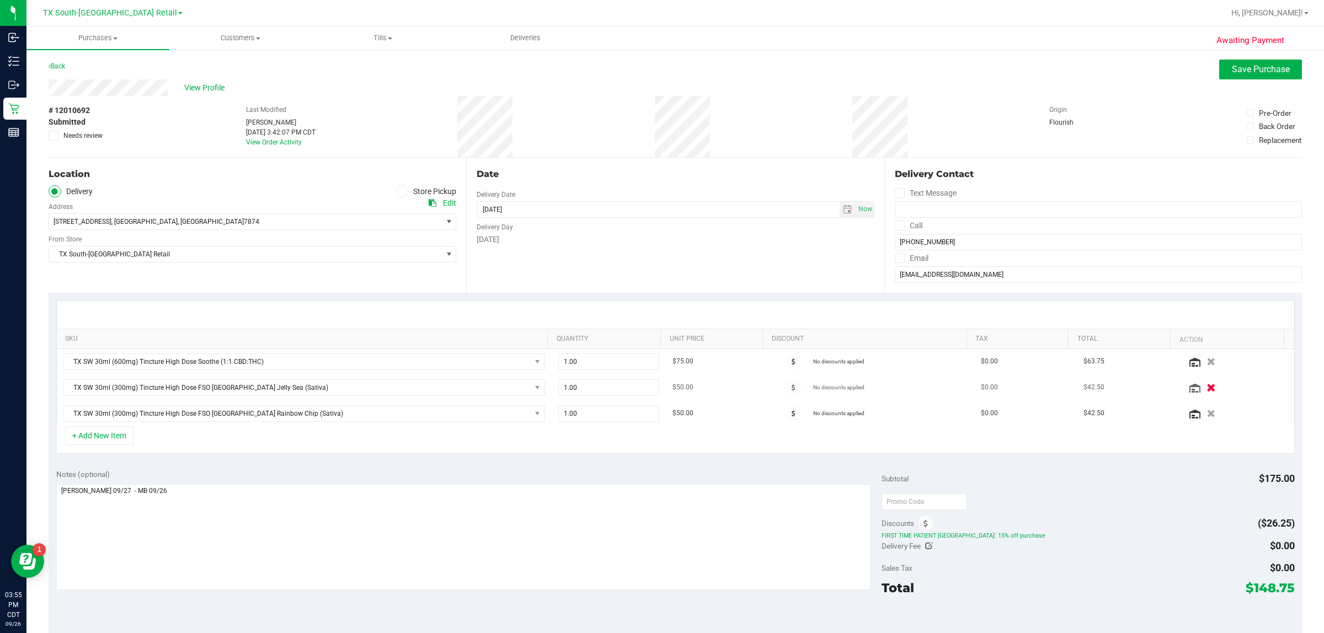
click at [660, 387] on icon "button" at bounding box center [1211, 387] width 9 height 8
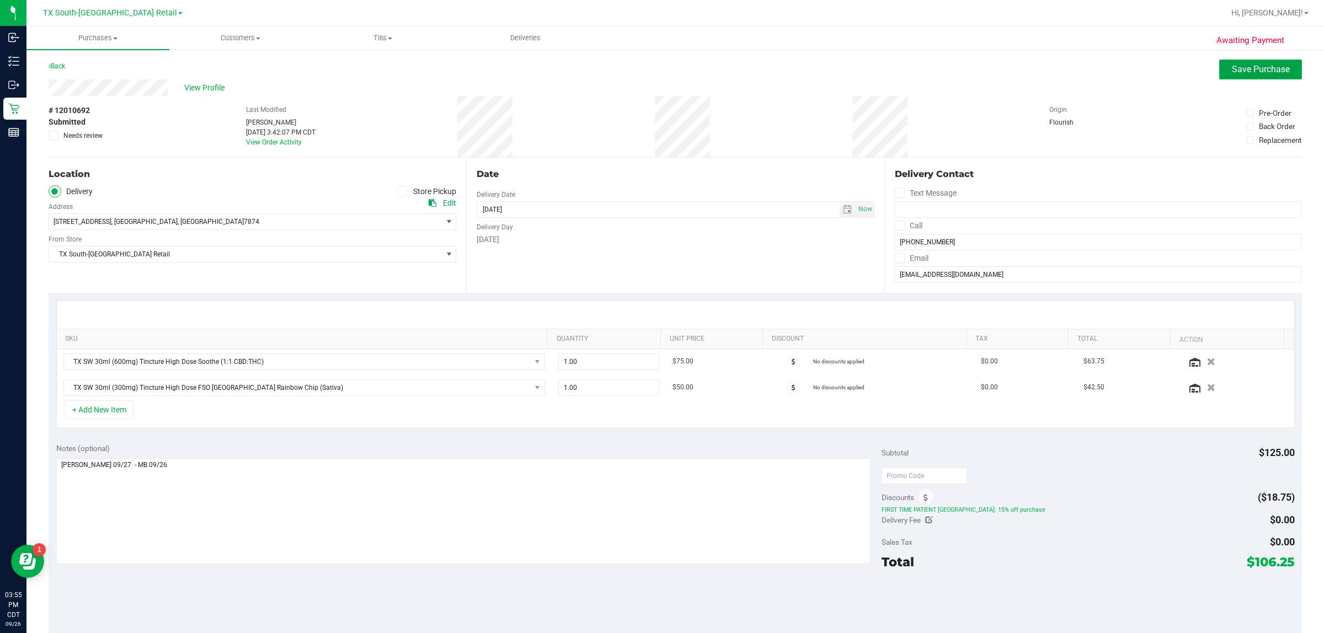
click at [660, 69] on span "Save Purchase" at bounding box center [1261, 69] width 58 height 10
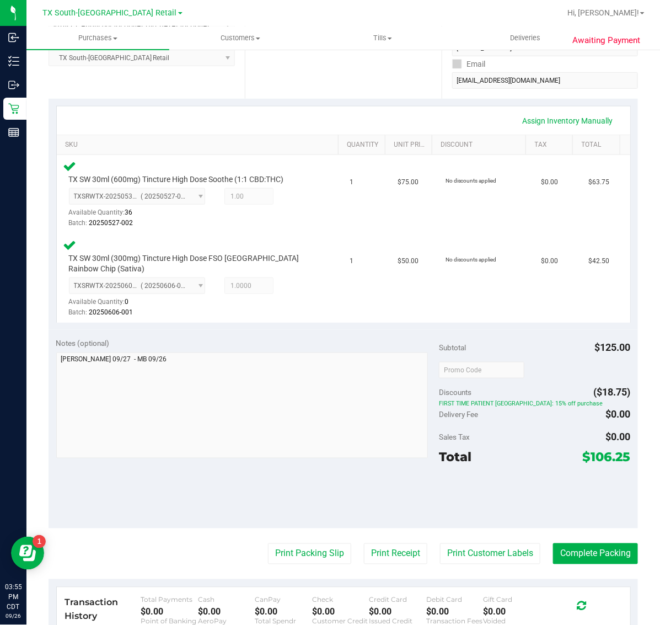
scroll to position [212, 0]
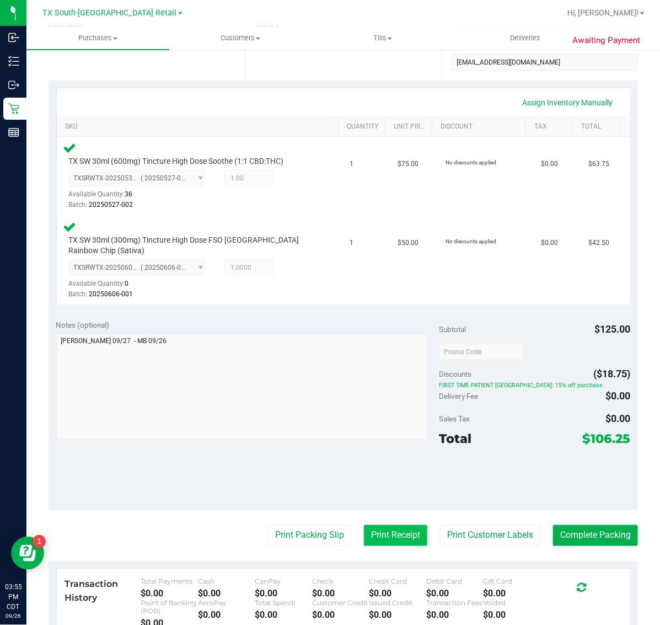
click at [376, 536] on button "Print Receipt" at bounding box center [395, 535] width 63 height 21
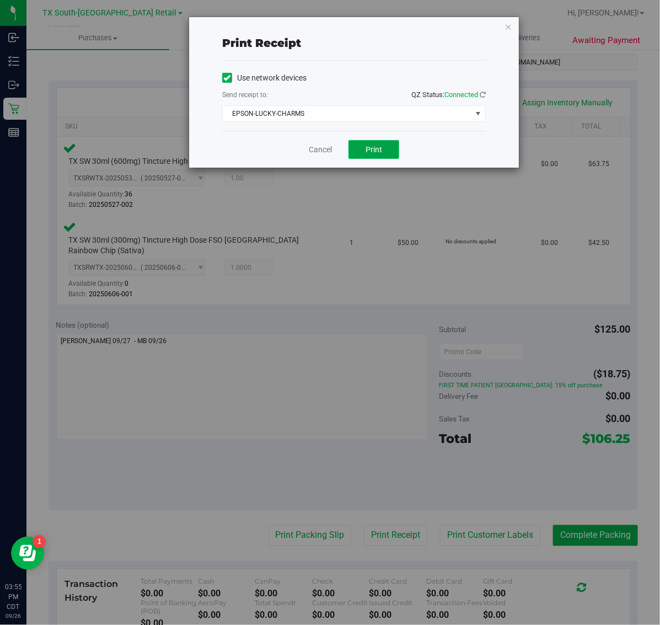
click at [373, 150] on span "Print" at bounding box center [374, 149] width 17 height 9
click at [509, 26] on icon "button" at bounding box center [509, 26] width 8 height 13
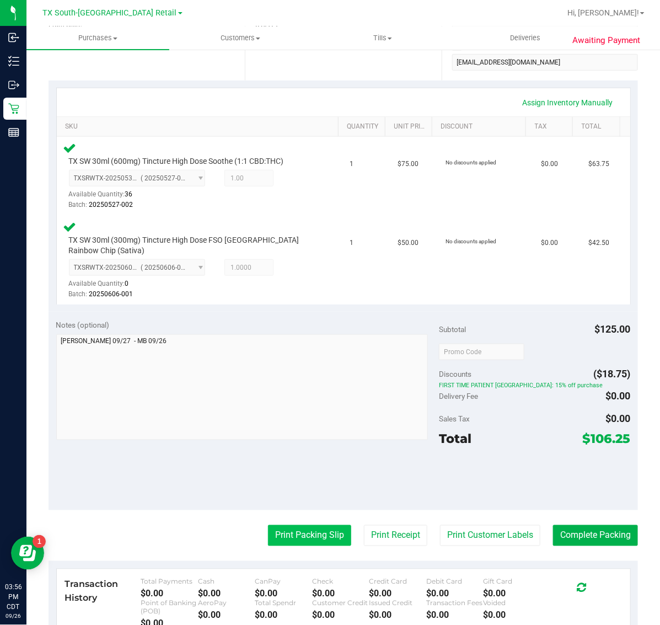
click at [287, 533] on button "Print Packing Slip" at bounding box center [309, 535] width 83 height 21
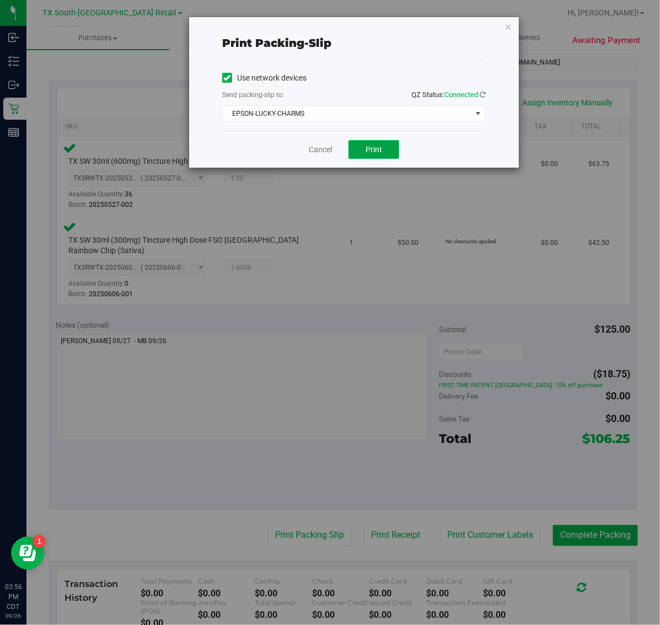
click at [373, 149] on span "Print" at bounding box center [374, 149] width 17 height 9
click at [510, 25] on icon "button" at bounding box center [509, 26] width 8 height 13
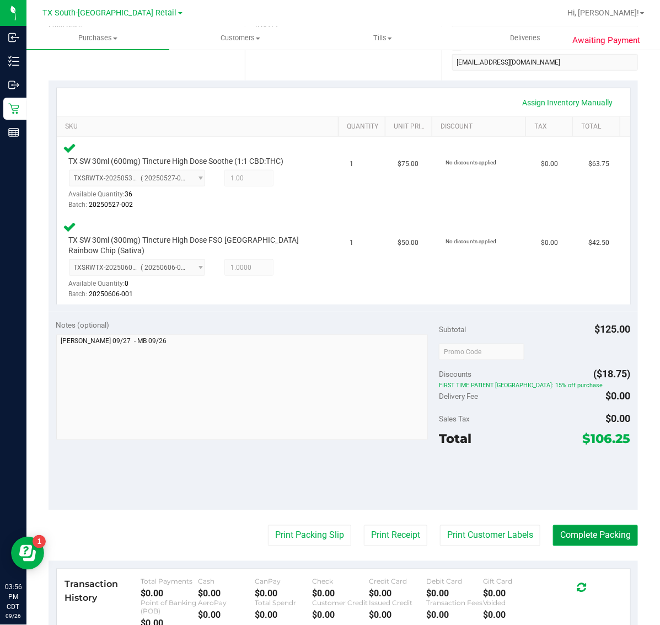
click at [589, 534] on button "Complete Packing" at bounding box center [595, 535] width 85 height 21
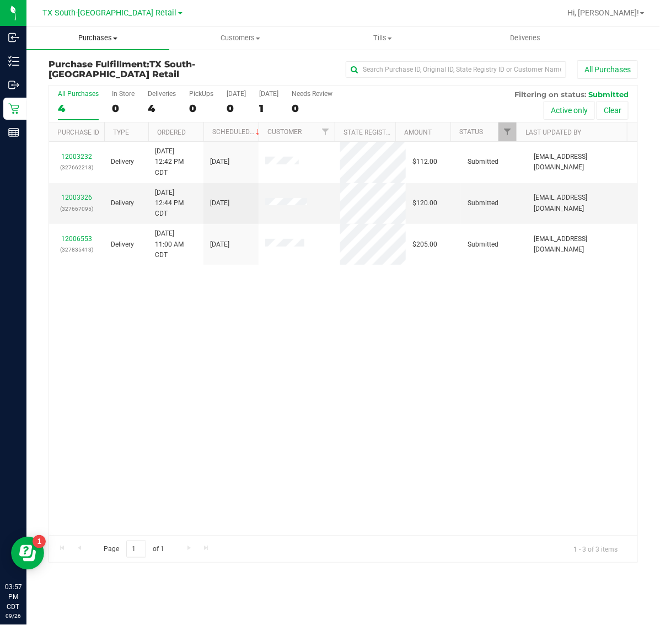
click at [98, 42] on span "Purchases" at bounding box center [97, 38] width 143 height 10
click at [106, 78] on li "Fulfillment" at bounding box center [97, 79] width 143 height 13
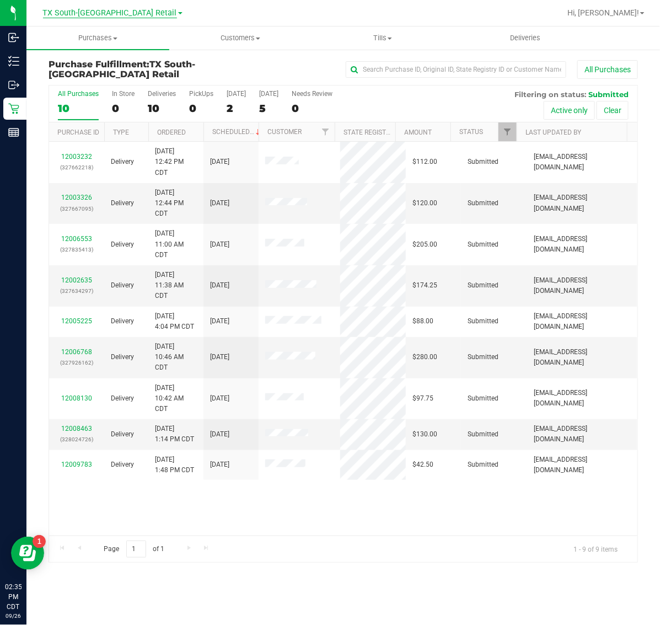
click at [99, 12] on span "TX South-[GEOGRAPHIC_DATA] Retail" at bounding box center [110, 13] width 134 height 10
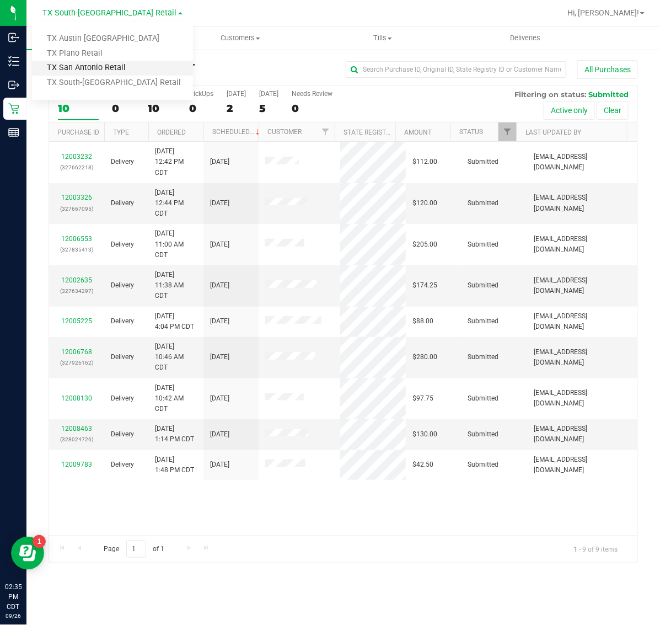
click at [99, 72] on link "TX San Antonio Retail" at bounding box center [112, 68] width 161 height 15
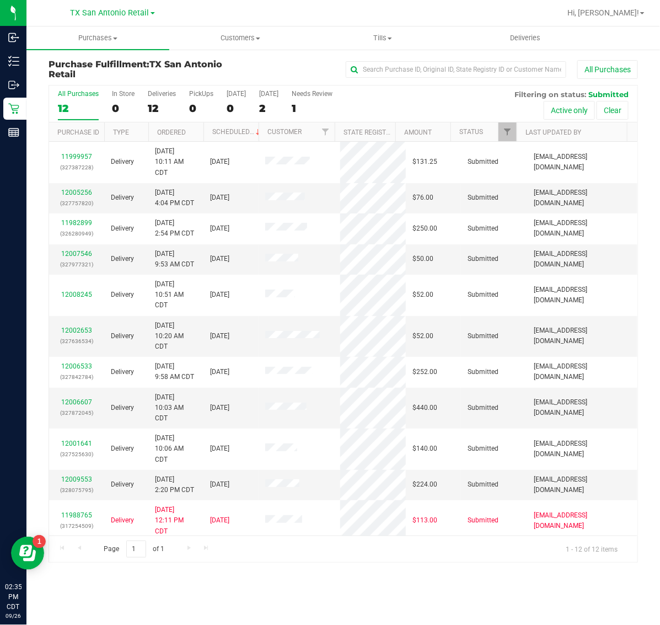
click at [99, 10] on span "TX San Antonio Retail" at bounding box center [110, 12] width 79 height 9
click at [97, 52] on link "TX Plano Retail" at bounding box center [112, 53] width 161 height 15
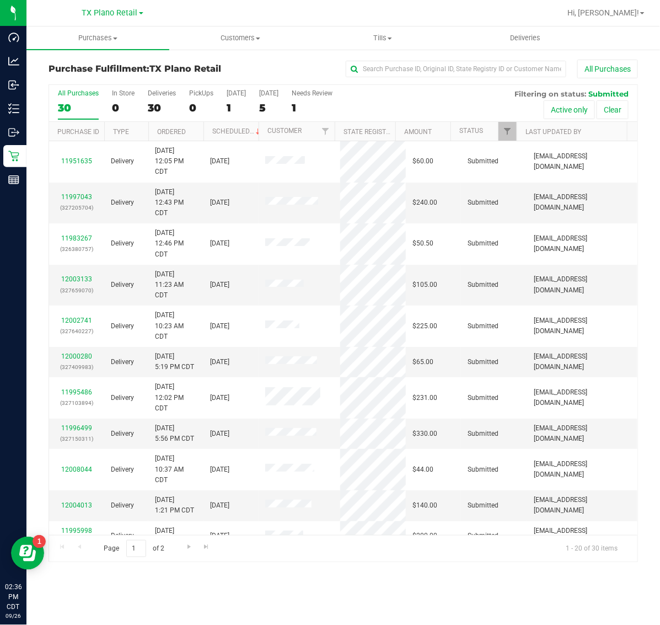
click at [110, 7] on link "TX Plano Retail" at bounding box center [112, 12] width 61 height 10
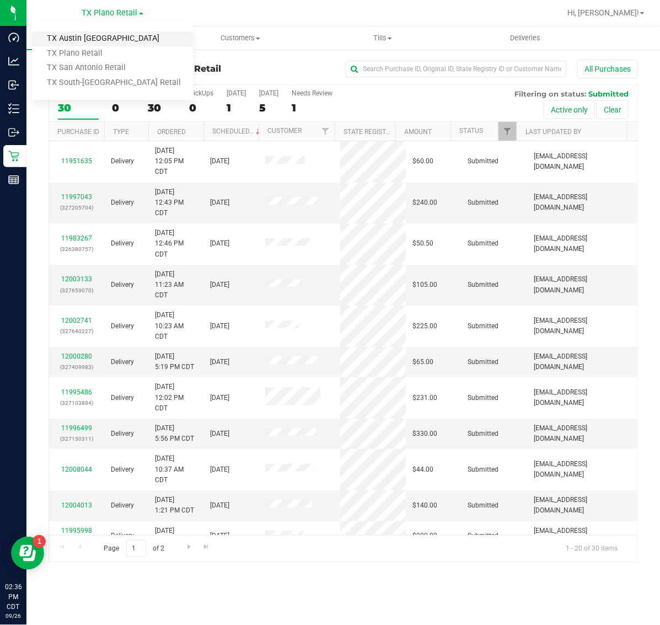
click at [86, 39] on link "TX Austin [GEOGRAPHIC_DATA]" at bounding box center [112, 38] width 161 height 15
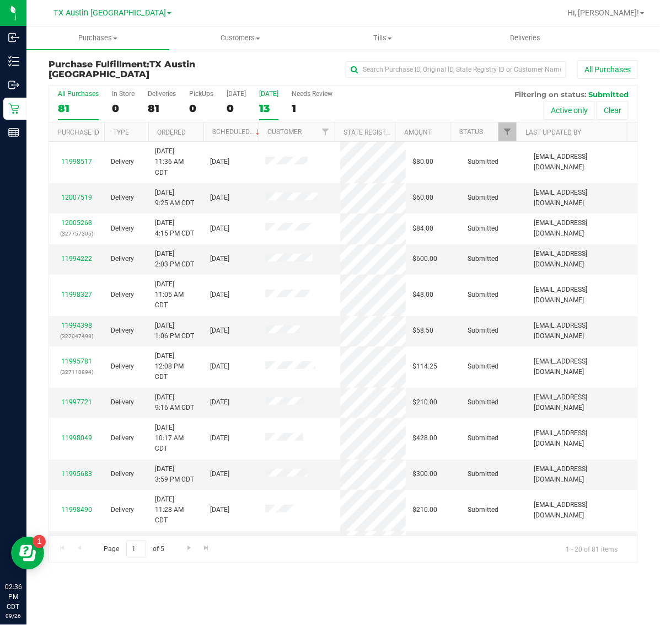
click at [269, 93] on div "[DATE]" at bounding box center [268, 94] width 19 height 8
click at [0, 0] on input "[DATE] 13" at bounding box center [0, 0] width 0 height 0
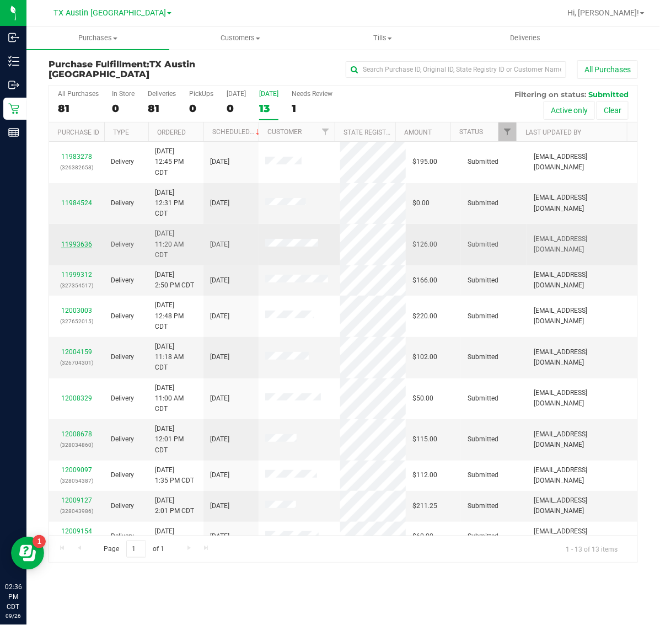
click at [73, 243] on link "11993636" at bounding box center [76, 245] width 31 height 8
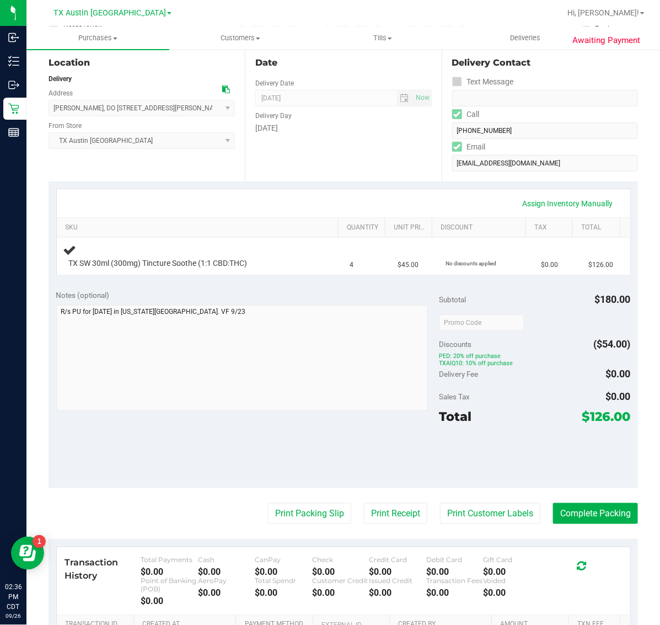
scroll to position [138, 0]
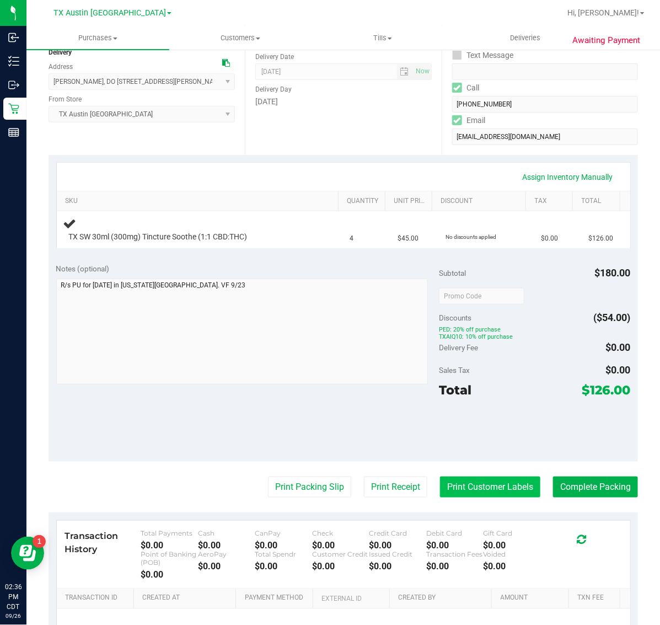
click at [472, 486] on button "Print Customer Labels" at bounding box center [490, 487] width 100 height 21
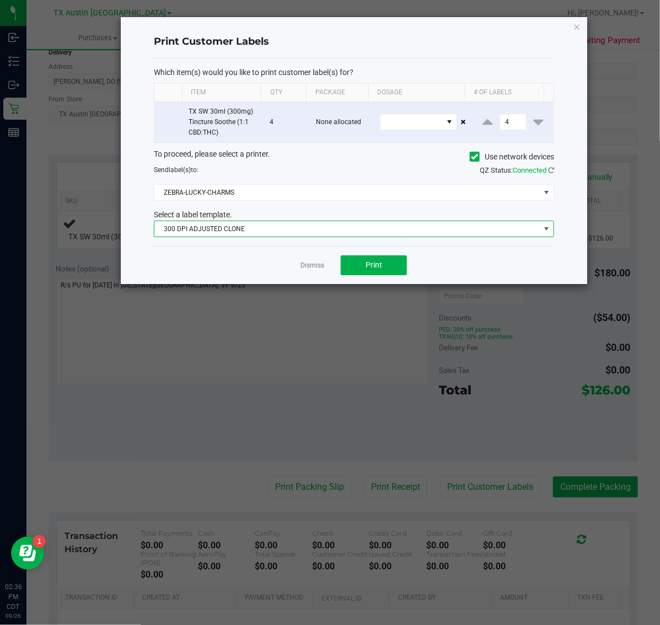
click at [326, 222] on span "300 DPI ADJUSTED CLONE" at bounding box center [347, 228] width 386 height 15
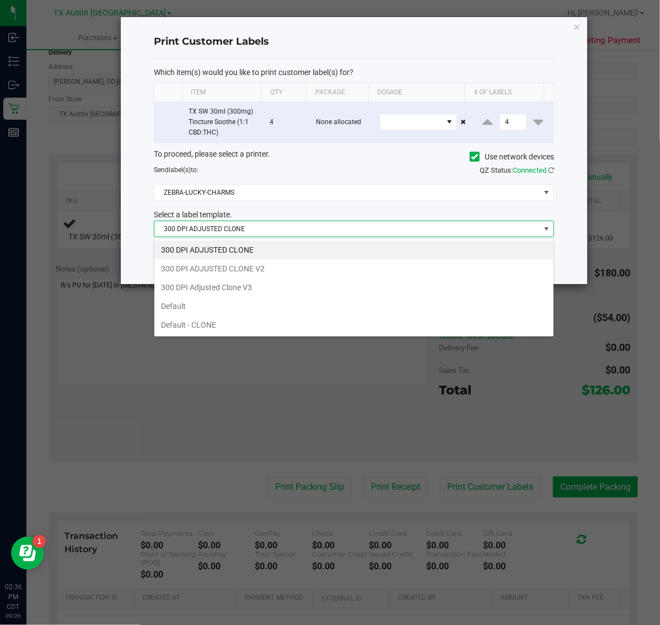
scroll to position [17, 401]
click at [283, 294] on li "300 DPI Adjusted Clone V3" at bounding box center [353, 287] width 399 height 19
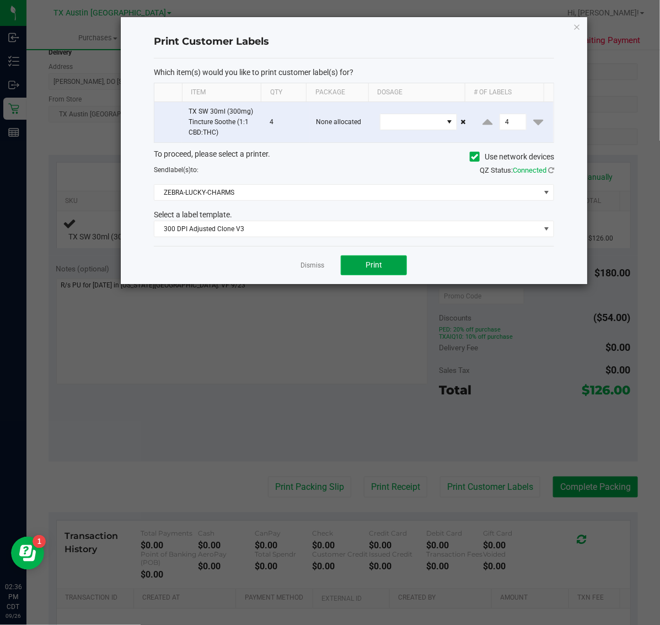
click at [349, 259] on button "Print" at bounding box center [374, 265] width 66 height 20
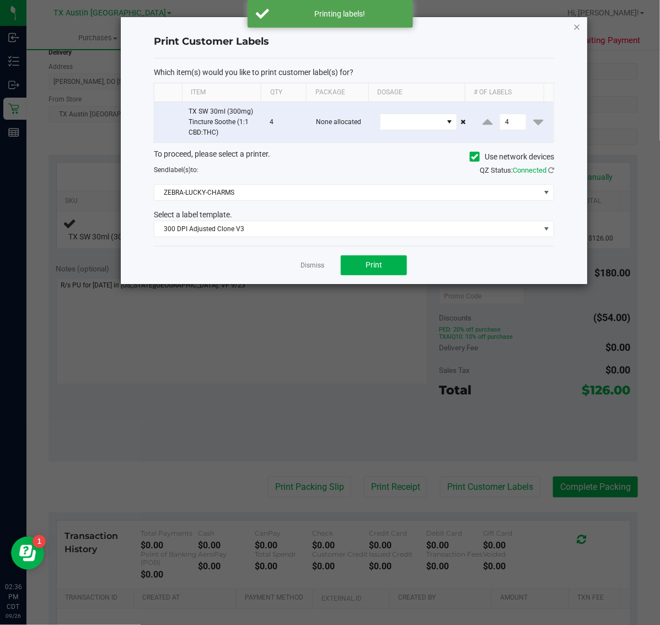
click at [577, 22] on icon "button" at bounding box center [578, 26] width 8 height 13
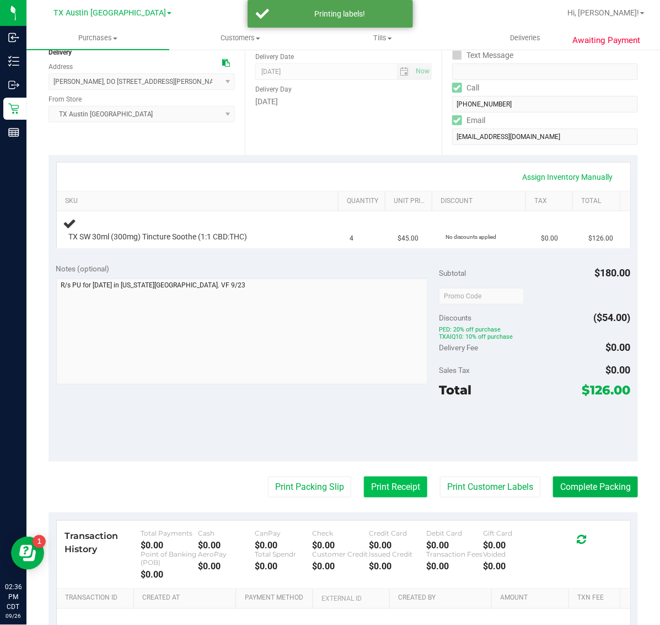
click at [364, 492] on button "Print Receipt" at bounding box center [395, 487] width 63 height 21
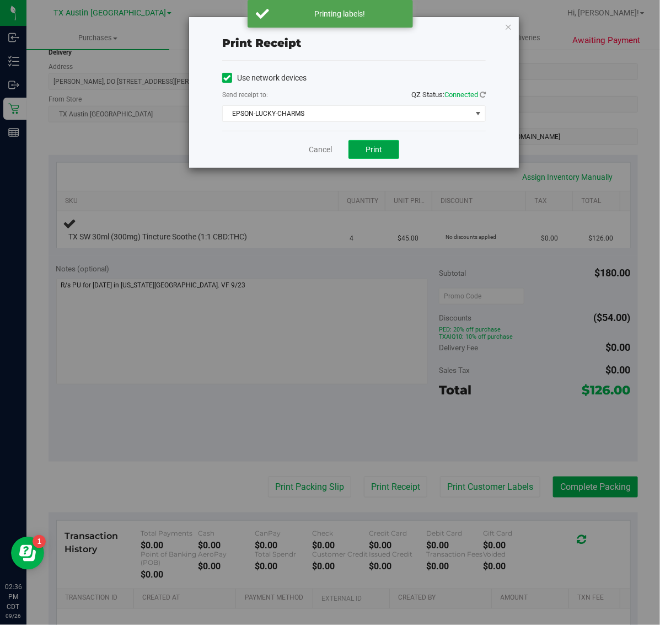
click at [382, 146] on button "Print" at bounding box center [374, 149] width 51 height 19
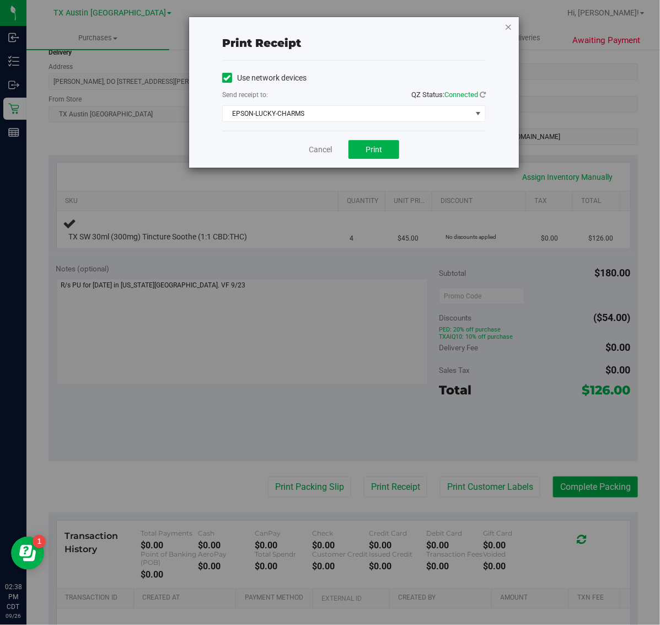
click at [506, 25] on icon "button" at bounding box center [509, 26] width 8 height 13
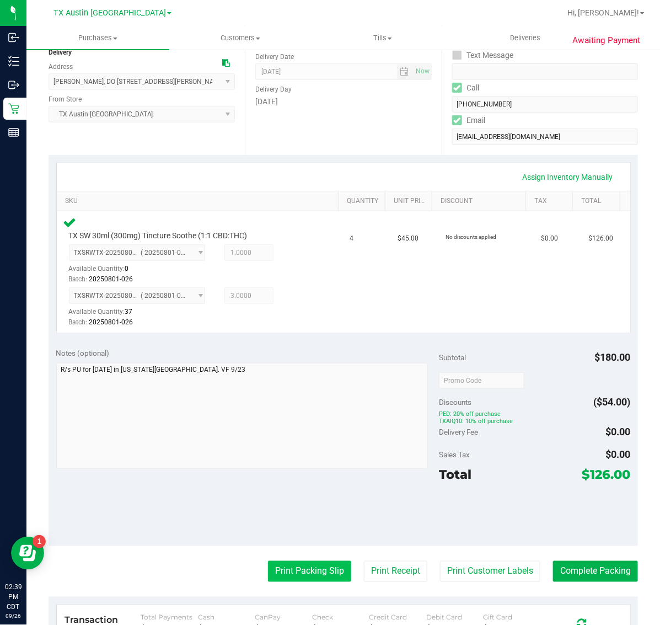
click at [284, 563] on button "Print Packing Slip" at bounding box center [309, 571] width 83 height 21
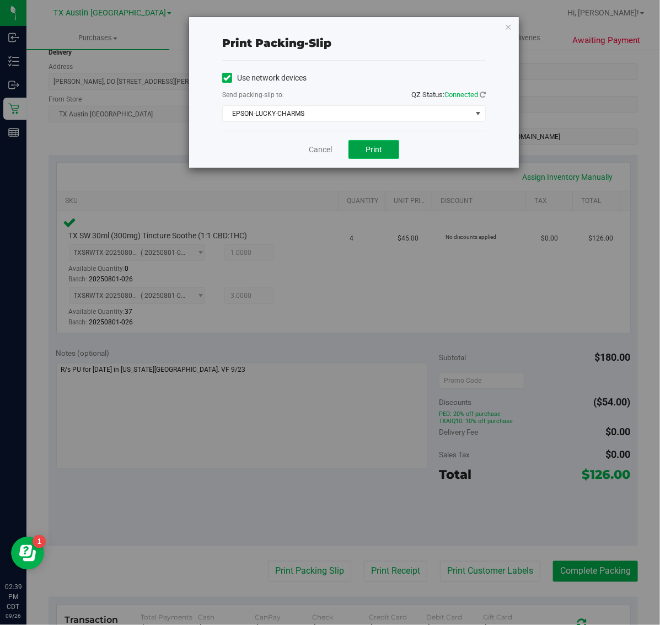
click at [392, 149] on button "Print" at bounding box center [374, 149] width 51 height 19
click at [509, 25] on icon "button" at bounding box center [509, 26] width 8 height 13
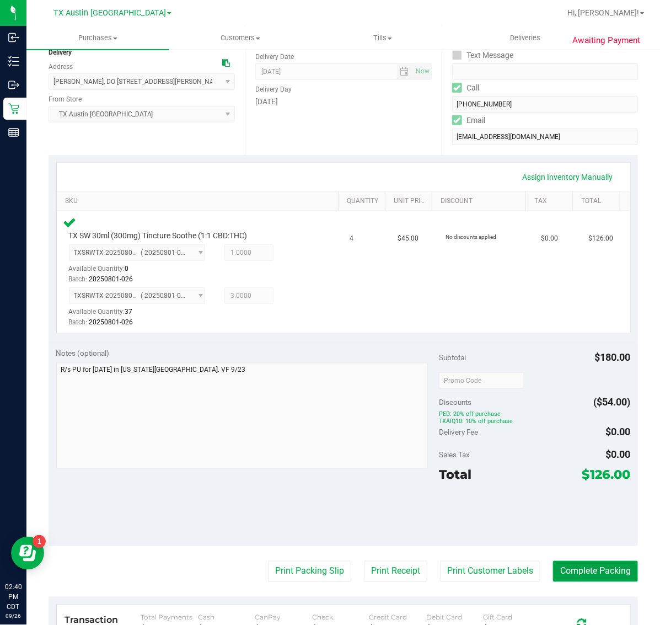
click at [582, 574] on button "Complete Packing" at bounding box center [595, 571] width 85 height 21
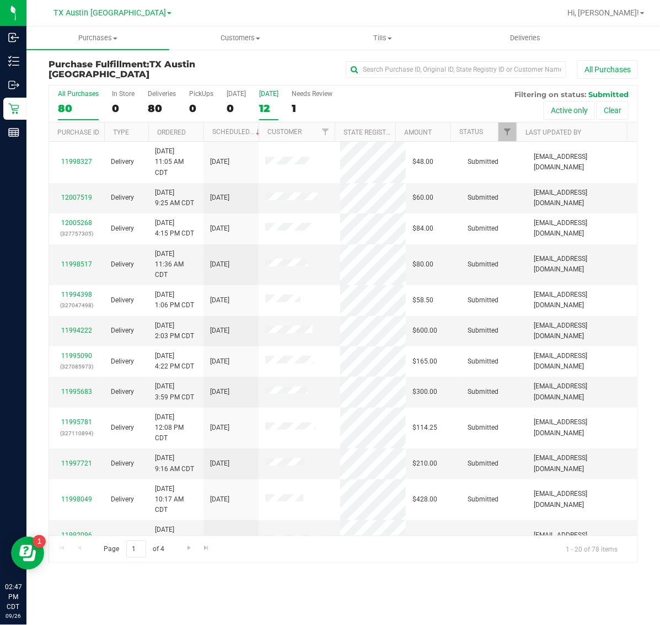
click at [266, 102] on div "12" at bounding box center [268, 108] width 19 height 13
click at [0, 0] on input "Tomorrow 12" at bounding box center [0, 0] width 0 height 0
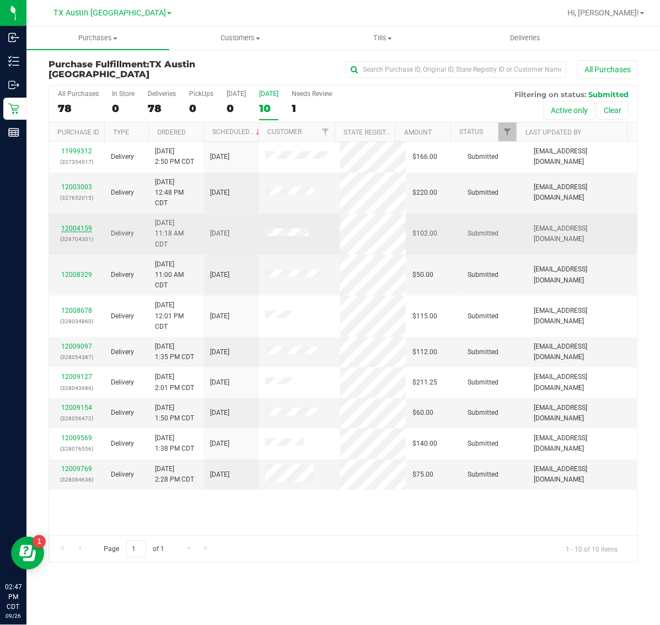
click at [82, 232] on link "12004159" at bounding box center [76, 229] width 31 height 8
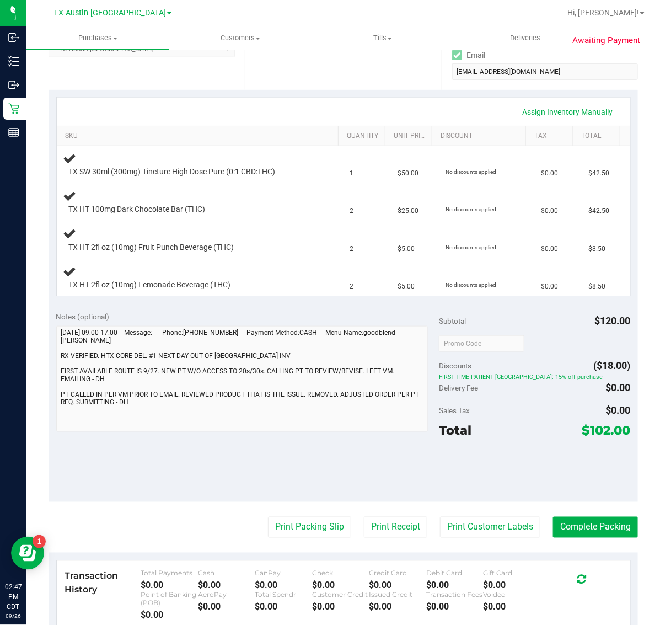
scroll to position [207, 0]
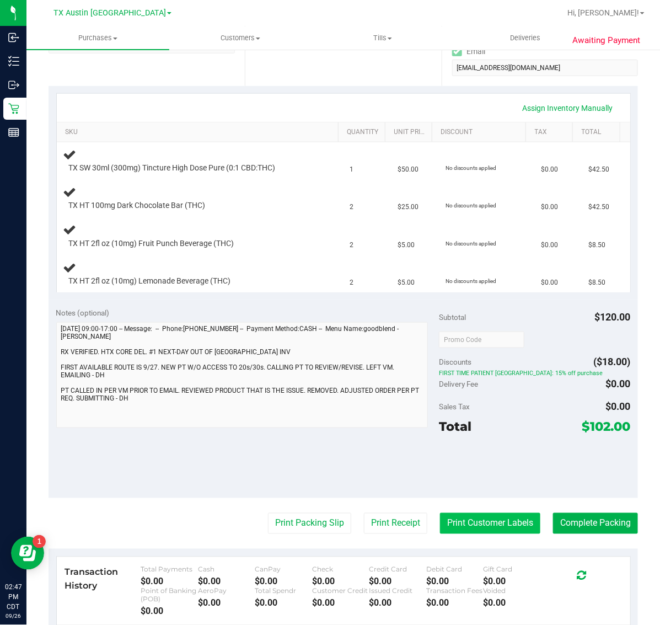
click at [463, 523] on button "Print Customer Labels" at bounding box center [490, 523] width 100 height 21
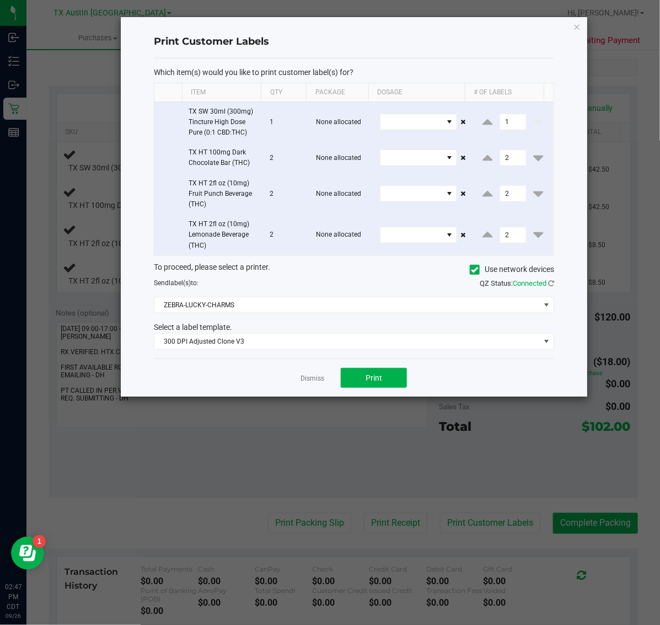
click at [384, 393] on div "Dismiss Print" at bounding box center [354, 378] width 401 height 38
click at [384, 384] on button "Print" at bounding box center [374, 378] width 66 height 20
click at [578, 20] on icon "button" at bounding box center [578, 26] width 8 height 13
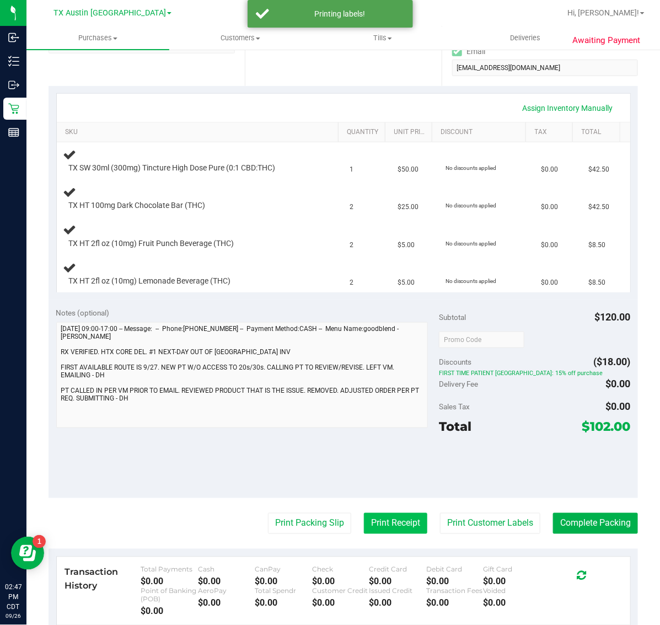
click at [382, 527] on button "Print Receipt" at bounding box center [395, 523] width 63 height 21
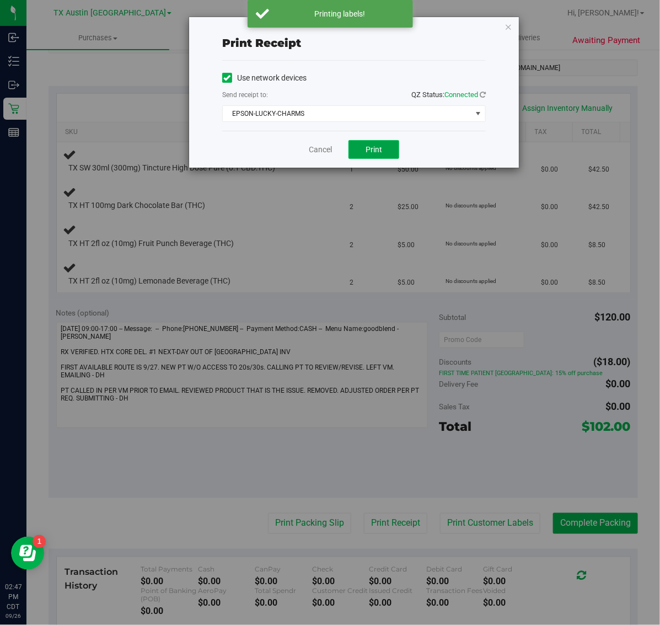
click at [389, 156] on button "Print" at bounding box center [374, 149] width 51 height 19
click at [508, 21] on icon "button" at bounding box center [509, 26] width 8 height 13
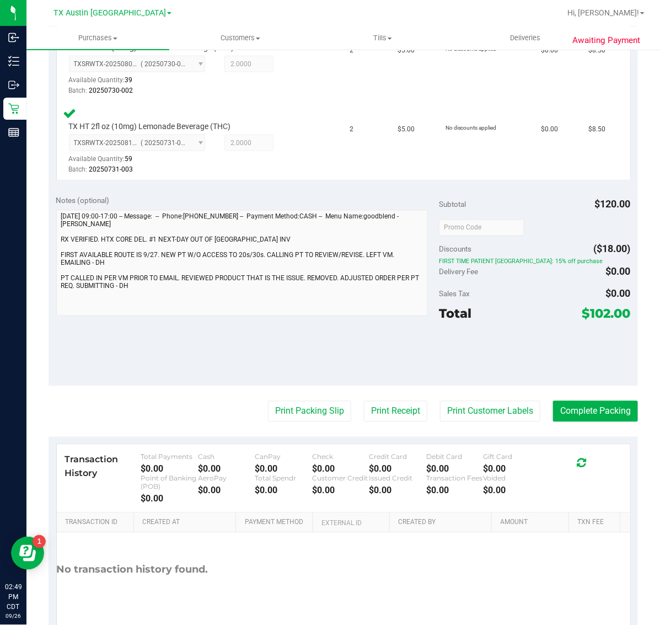
scroll to position [492, 0]
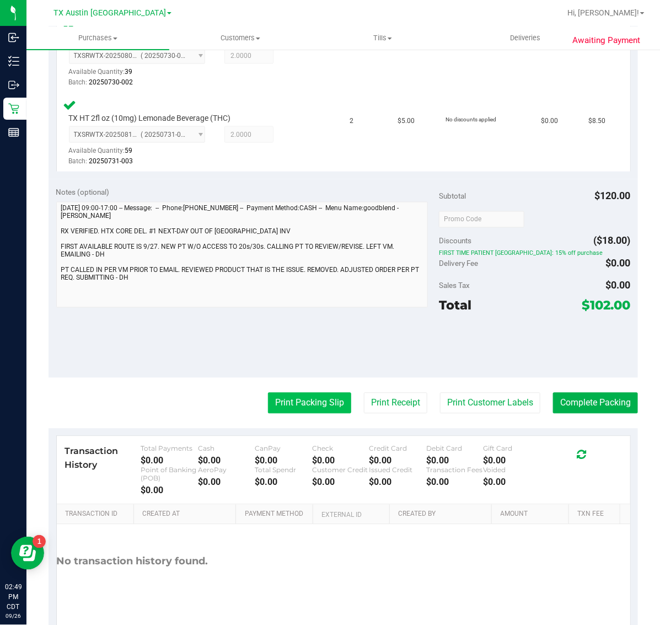
click at [292, 400] on button "Print Packing Slip" at bounding box center [309, 403] width 83 height 21
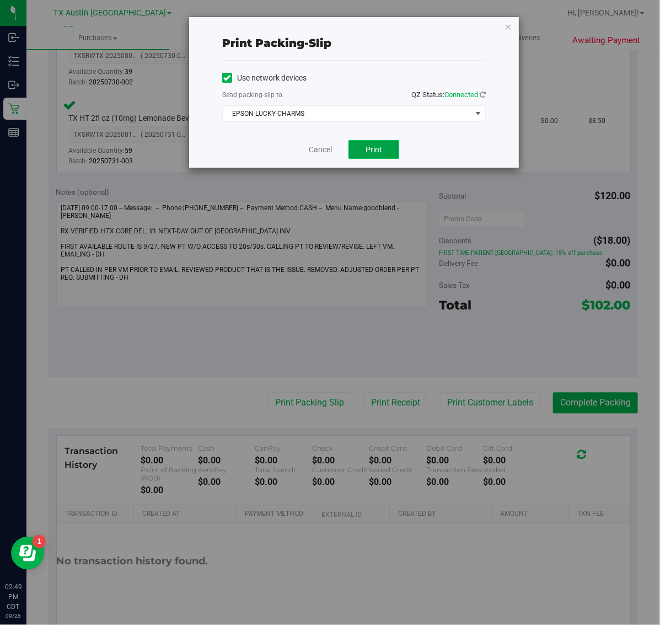
click at [381, 144] on button "Print" at bounding box center [374, 149] width 51 height 19
click at [510, 26] on icon "button" at bounding box center [509, 26] width 8 height 13
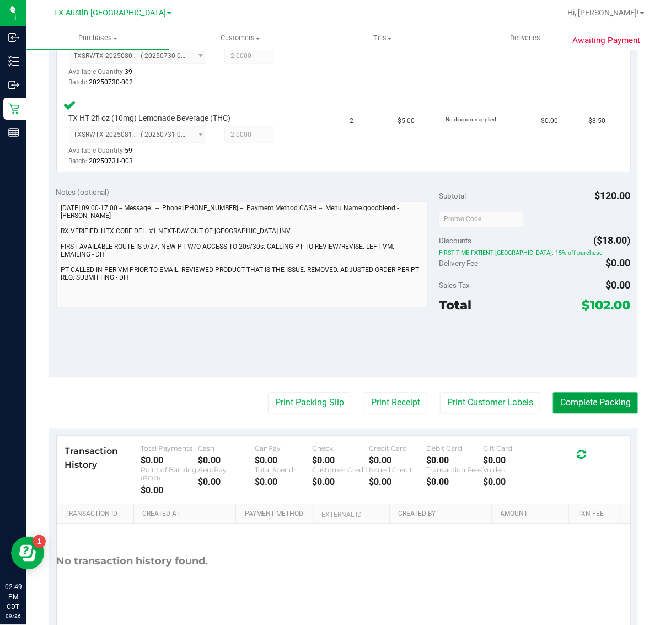
click at [591, 402] on button "Complete Packing" at bounding box center [595, 403] width 85 height 21
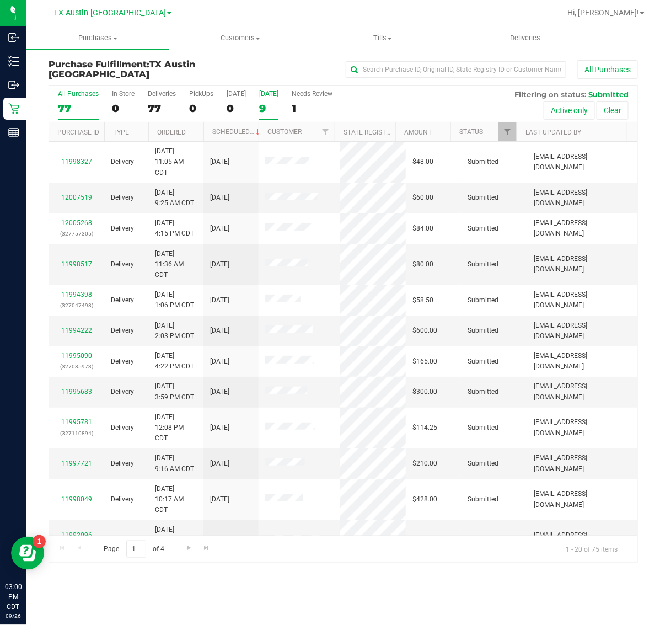
click at [269, 93] on div "[DATE]" at bounding box center [268, 94] width 19 height 8
click at [0, 0] on input "Tomorrow 9" at bounding box center [0, 0] width 0 height 0
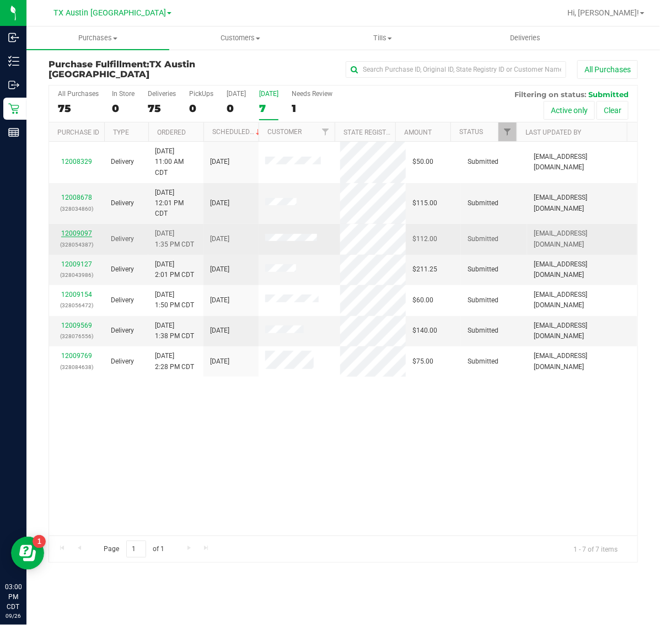
click at [84, 233] on link "12009097" at bounding box center [76, 234] width 31 height 8
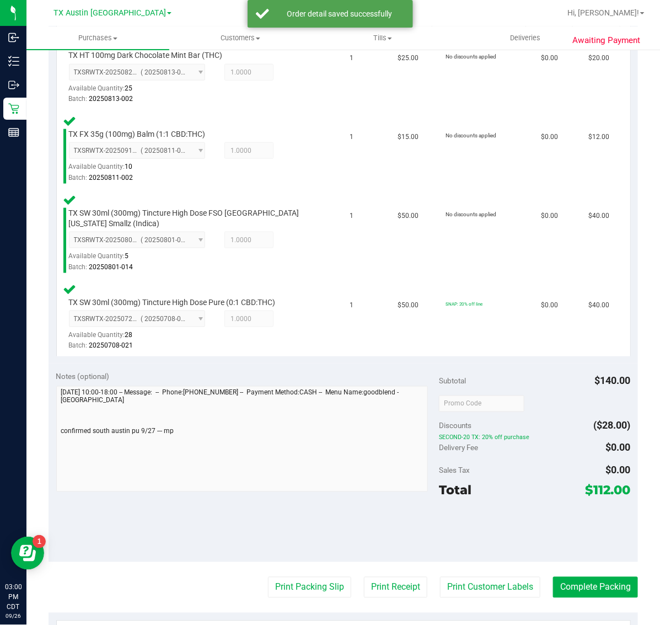
scroll to position [348, 0]
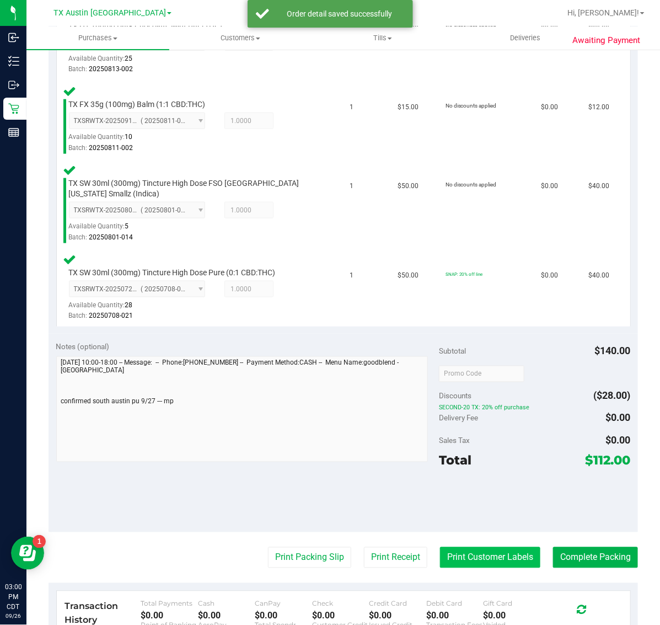
click at [469, 558] on button "Print Customer Labels" at bounding box center [490, 557] width 100 height 21
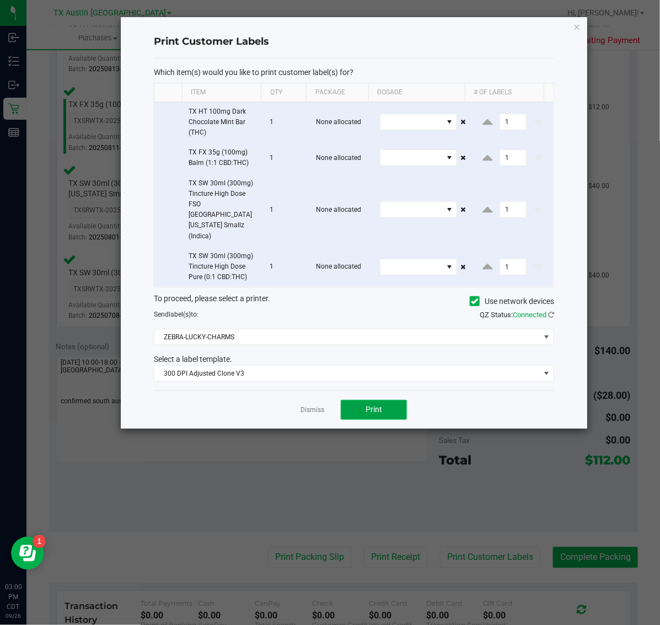
click at [387, 400] on button "Print" at bounding box center [374, 410] width 66 height 20
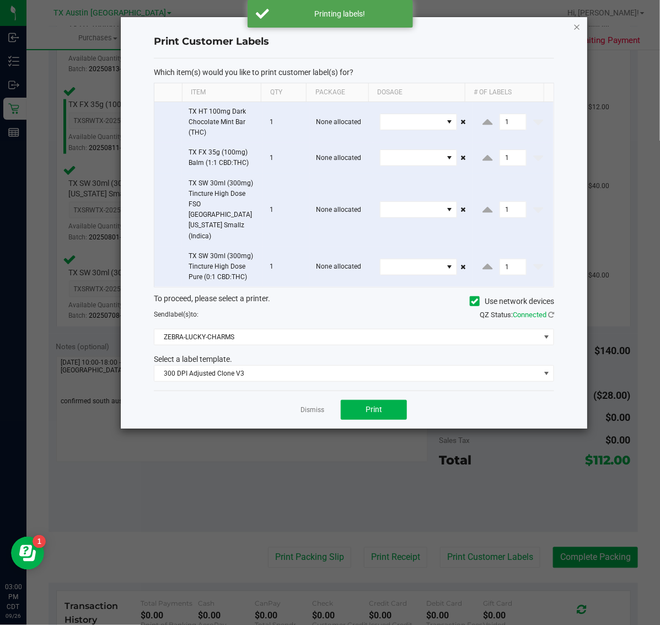
click at [575, 26] on icon "button" at bounding box center [578, 26] width 8 height 13
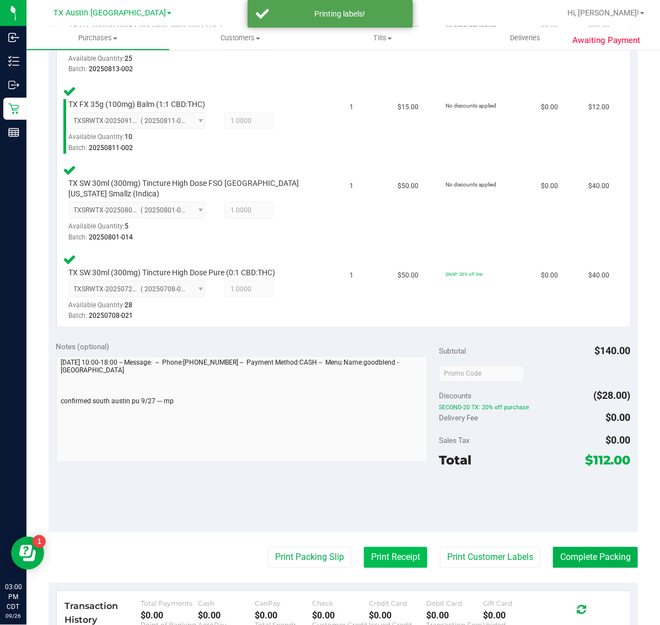
click at [377, 555] on button "Print Receipt" at bounding box center [395, 557] width 63 height 21
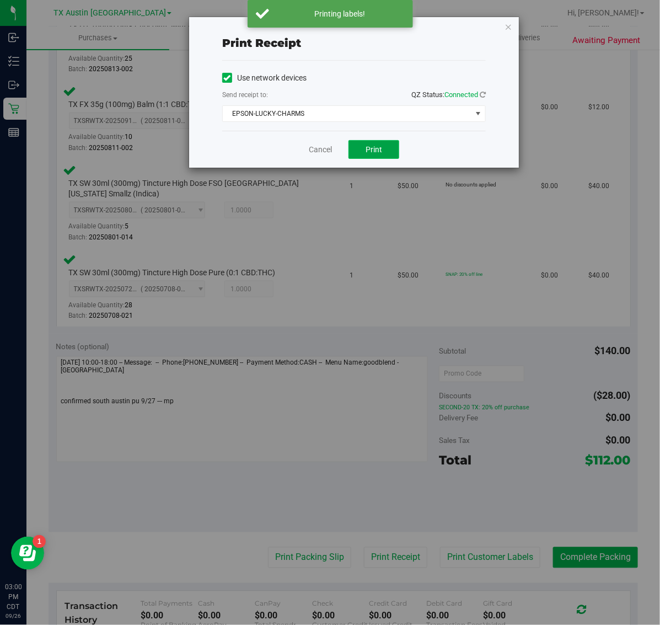
click at [371, 145] on span "Print" at bounding box center [374, 149] width 17 height 9
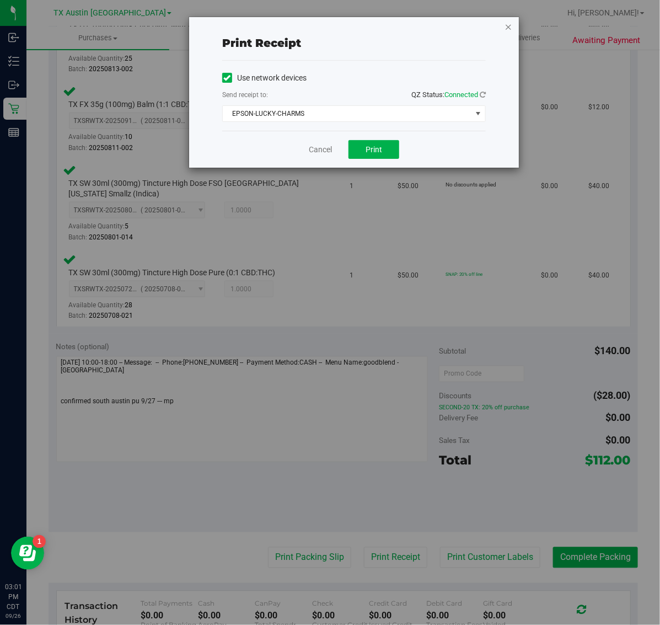
click at [512, 24] on icon "button" at bounding box center [509, 26] width 8 height 13
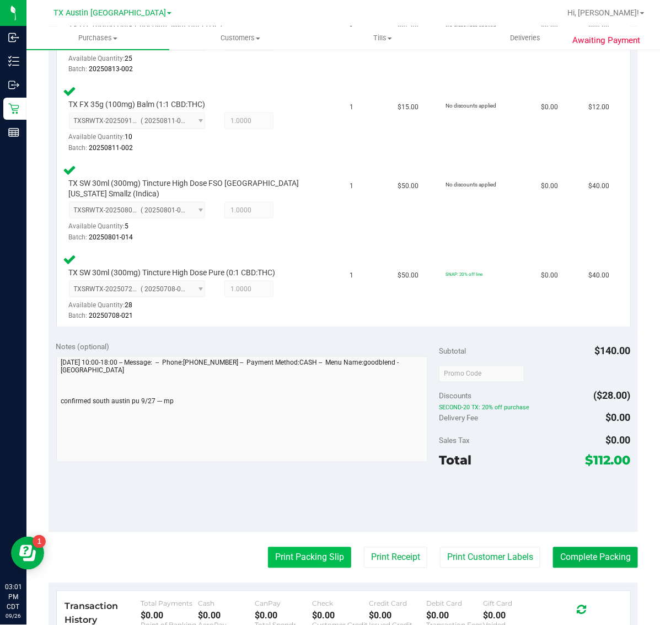
click at [282, 557] on button "Print Packing Slip" at bounding box center [309, 557] width 83 height 21
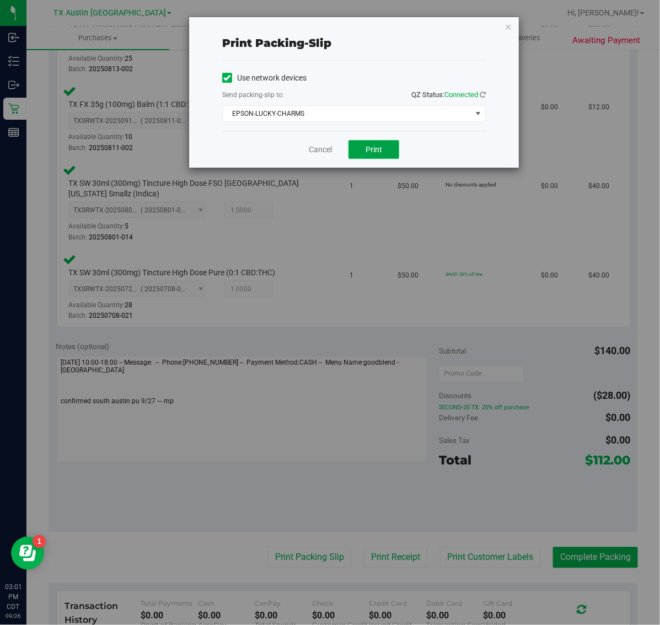
click at [377, 145] on span "Print" at bounding box center [374, 149] width 17 height 9
click at [505, 47] on div "Print packing-slip Use network devices Send packing-slip to: QZ Status: Connect…" at bounding box center [354, 92] width 330 height 151
click at [509, 28] on icon "button" at bounding box center [509, 26] width 8 height 13
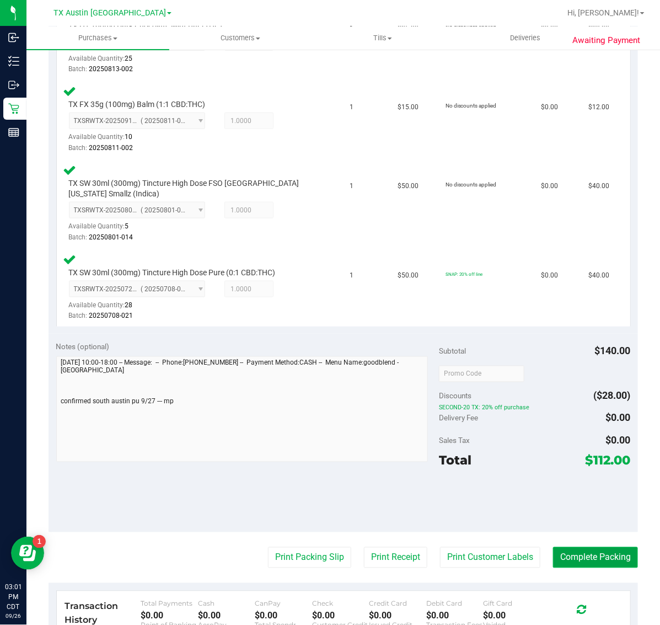
click at [584, 559] on button "Complete Packing" at bounding box center [595, 557] width 85 height 21
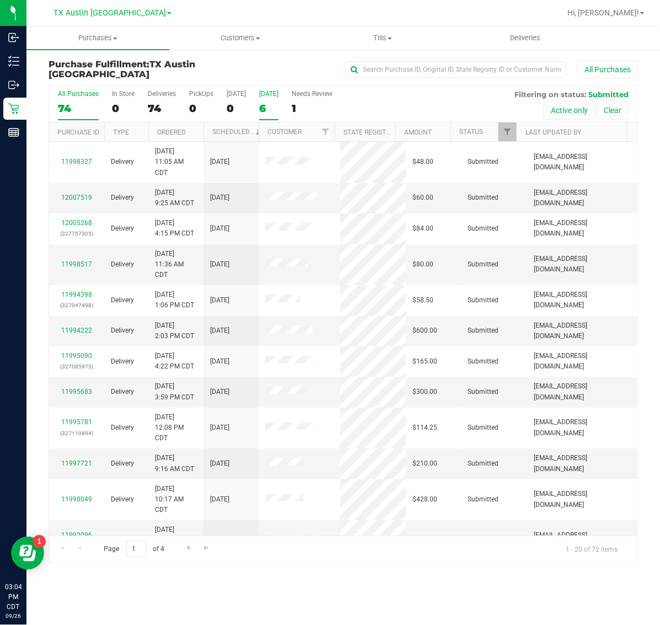
click at [277, 106] on div "6" at bounding box center [268, 108] width 19 height 13
click at [0, 0] on input "[DATE] 6" at bounding box center [0, 0] width 0 height 0
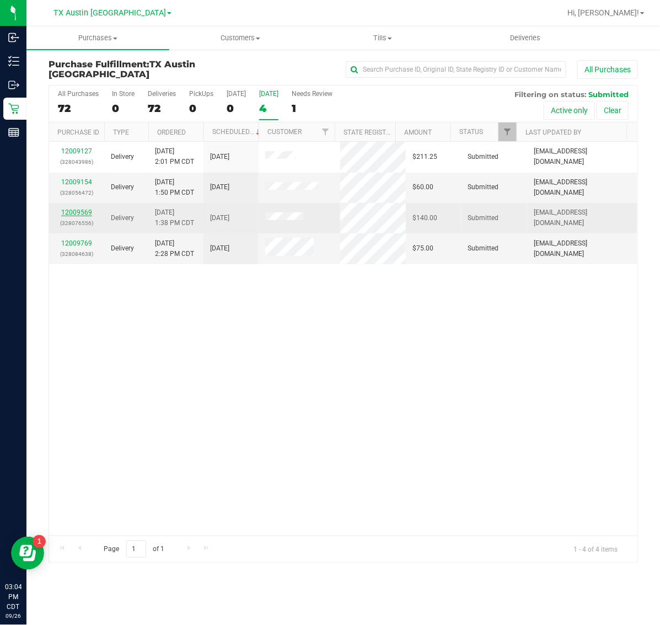
click at [74, 213] on link "12009569" at bounding box center [76, 213] width 31 height 8
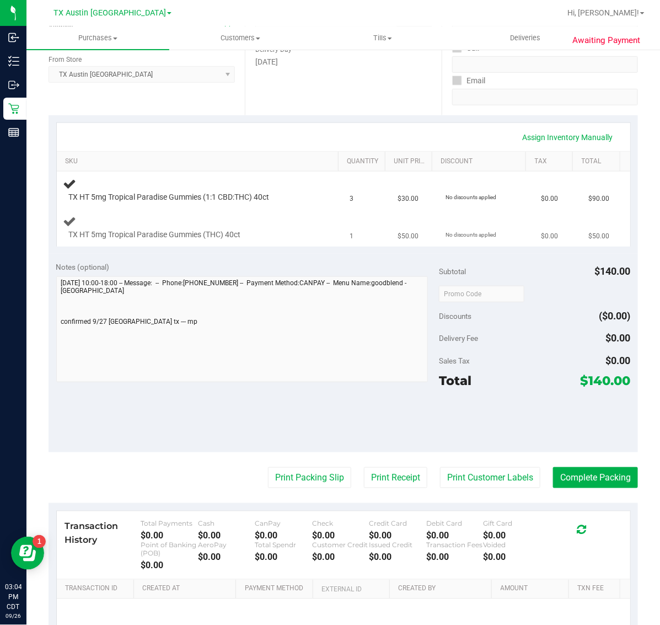
scroll to position [207, 0]
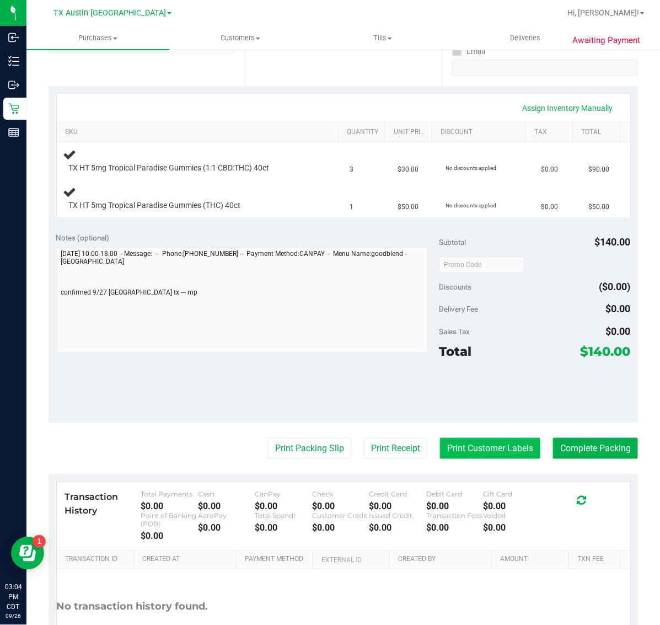
click at [463, 450] on button "Print Customer Labels" at bounding box center [490, 448] width 100 height 21
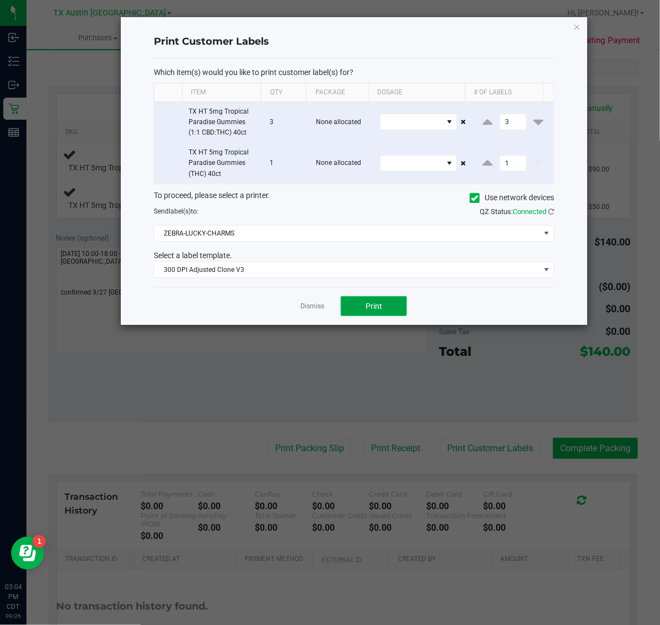
click at [373, 305] on span "Print" at bounding box center [374, 306] width 17 height 9
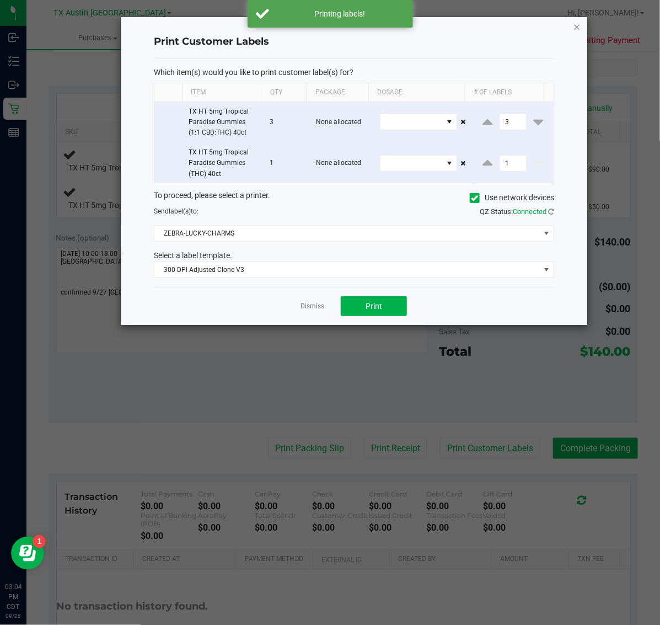
click at [577, 25] on icon "button" at bounding box center [578, 26] width 8 height 13
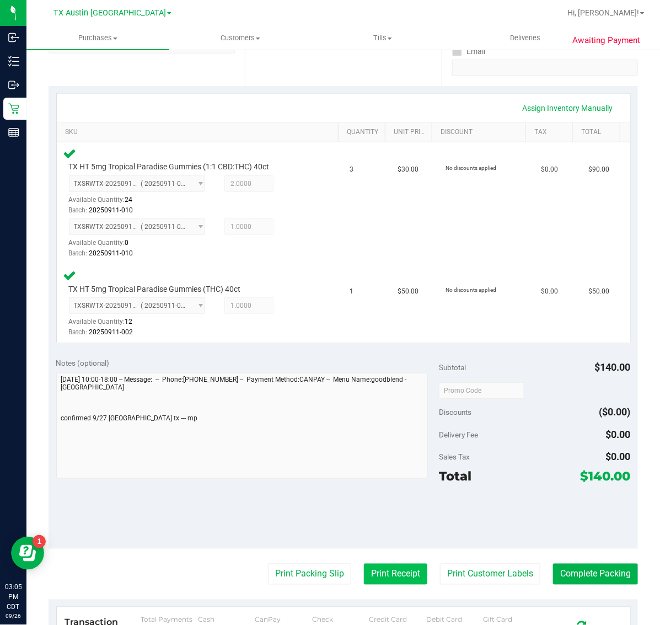
click at [388, 572] on button "Print Receipt" at bounding box center [395, 574] width 63 height 21
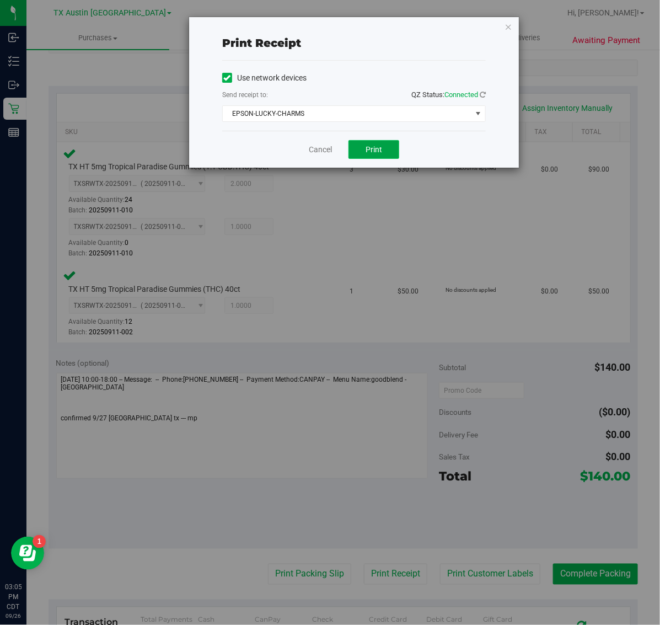
click at [392, 156] on button "Print" at bounding box center [374, 149] width 51 height 19
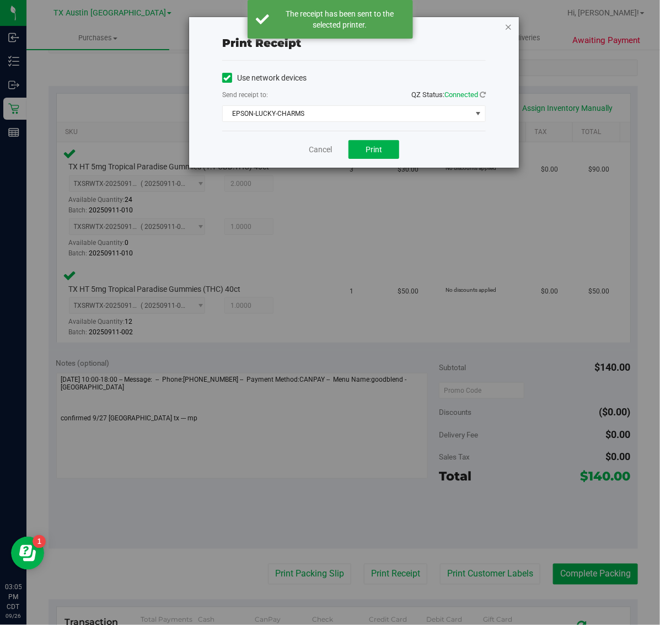
click at [512, 21] on icon "button" at bounding box center [509, 26] width 8 height 13
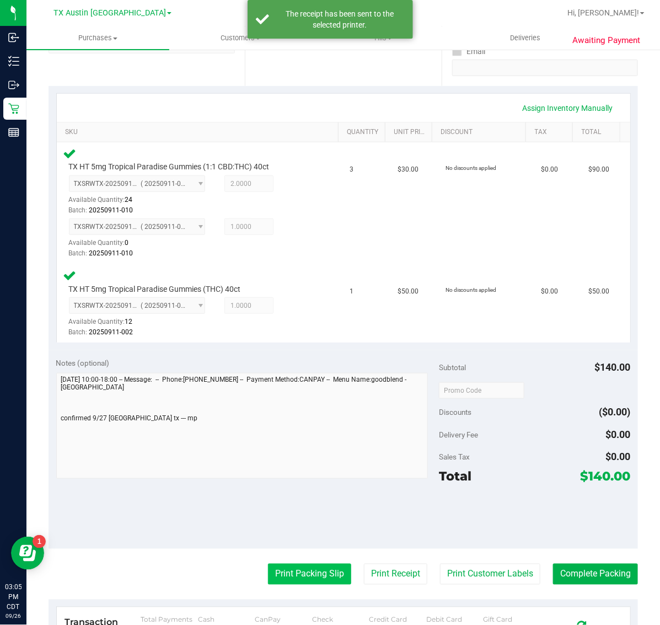
click at [323, 564] on button "Print Packing Slip" at bounding box center [309, 574] width 83 height 21
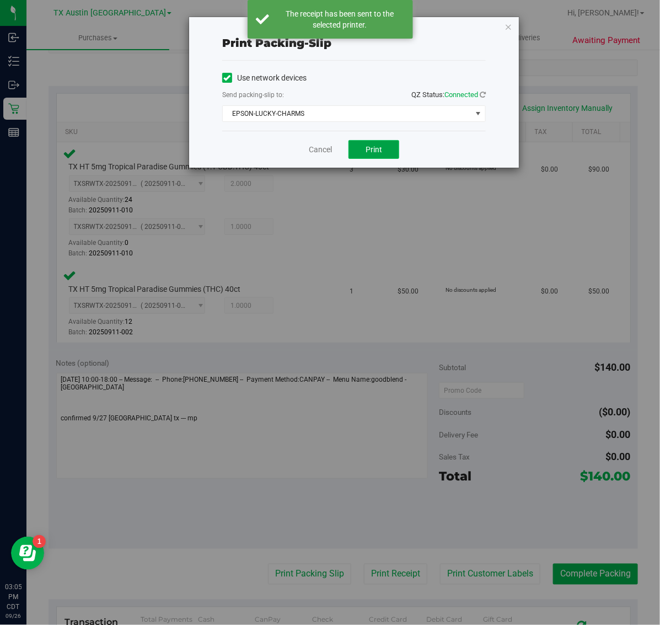
click at [370, 152] on span "Print" at bounding box center [374, 149] width 17 height 9
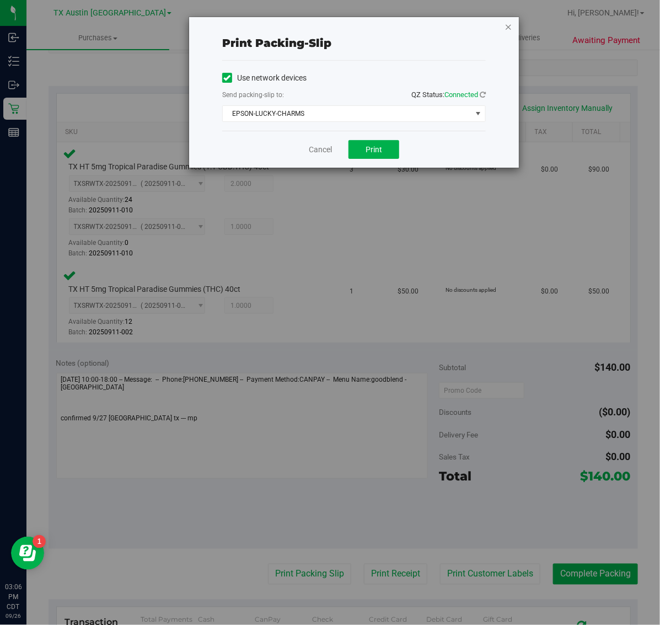
click at [509, 23] on icon "button" at bounding box center [509, 26] width 8 height 13
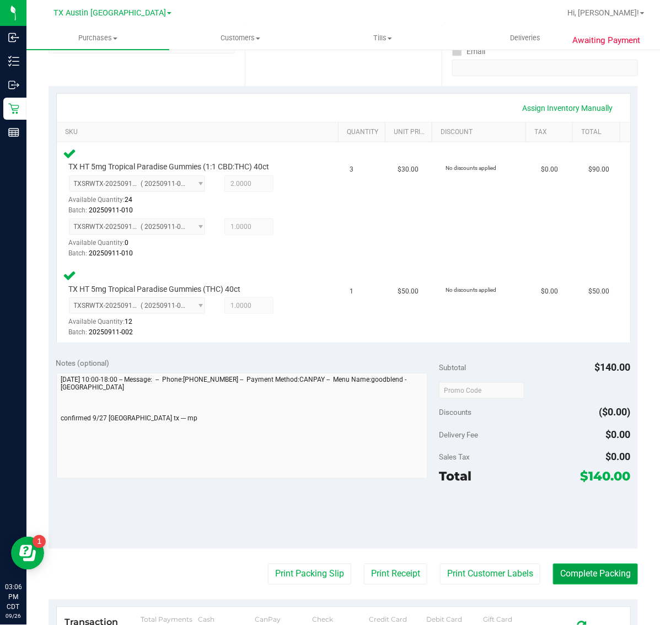
click at [596, 578] on button "Complete Packing" at bounding box center [595, 574] width 85 height 21
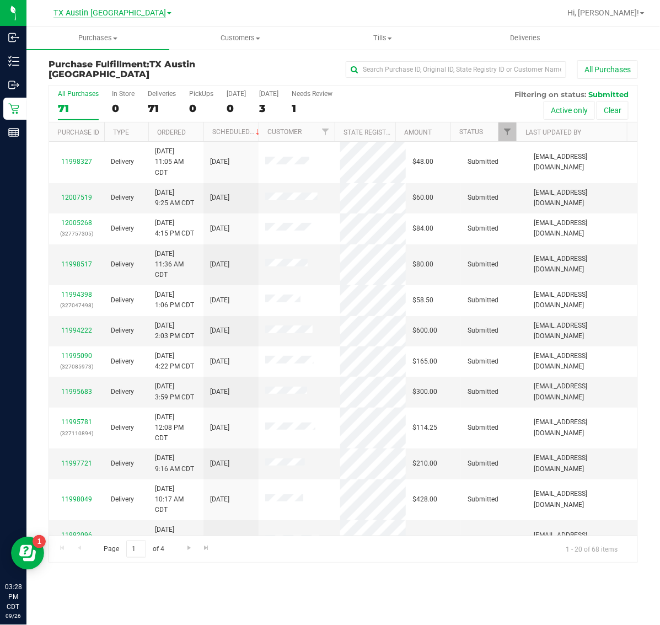
click at [106, 17] on span "TX Austin [GEOGRAPHIC_DATA]" at bounding box center [110, 13] width 113 height 10
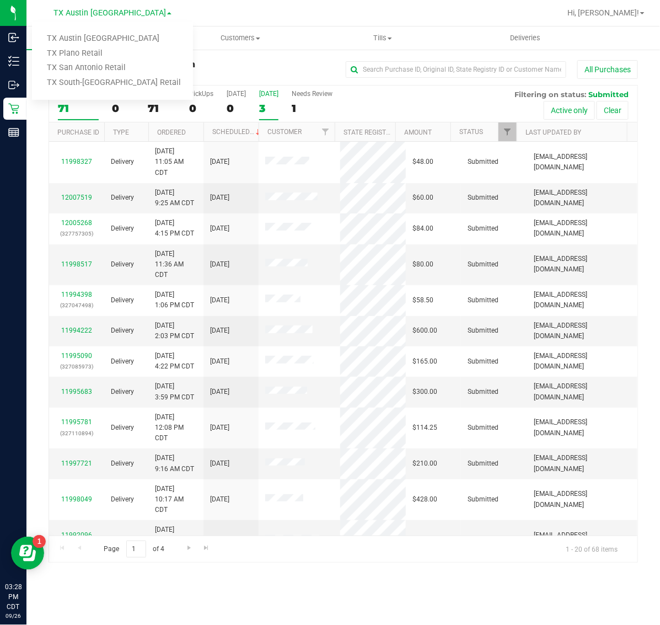
click at [263, 108] on div "3" at bounding box center [268, 108] width 19 height 13
click at [0, 0] on input "Tomorrow 3" at bounding box center [0, 0] width 0 height 0
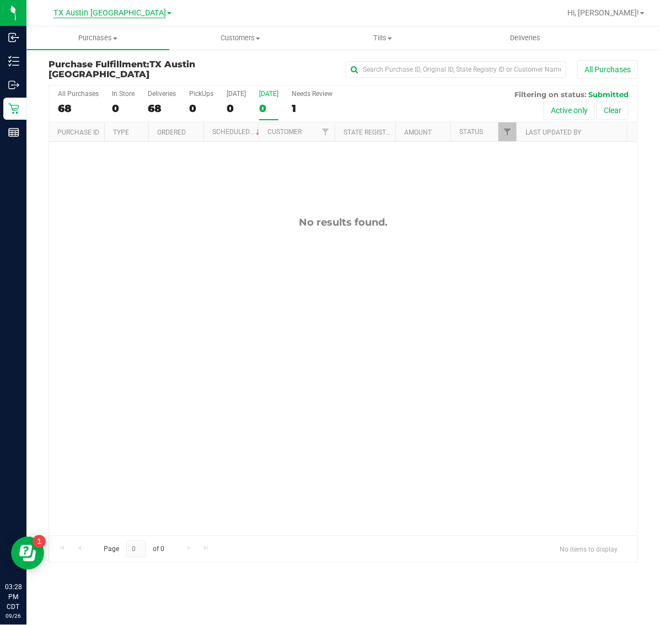
click at [118, 13] on span "TX Austin [GEOGRAPHIC_DATA]" at bounding box center [110, 13] width 113 height 10
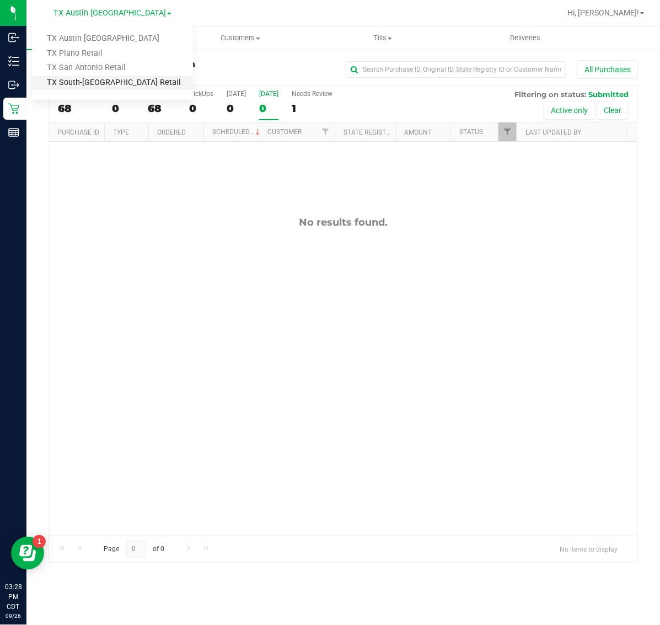
click at [105, 79] on link "TX South-[GEOGRAPHIC_DATA] Retail" at bounding box center [112, 83] width 161 height 15
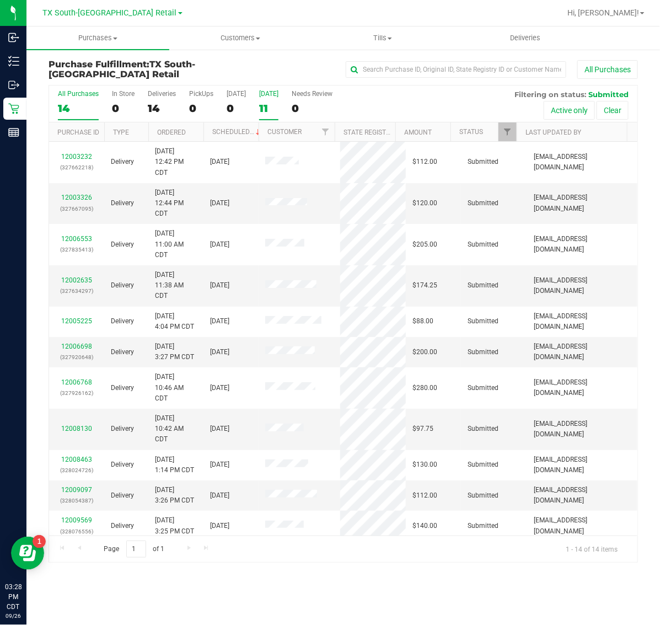
click at [271, 98] on label "[DATE] 11" at bounding box center [268, 105] width 19 height 30
click at [0, 0] on input "[DATE] 11" at bounding box center [0, 0] width 0 height 0
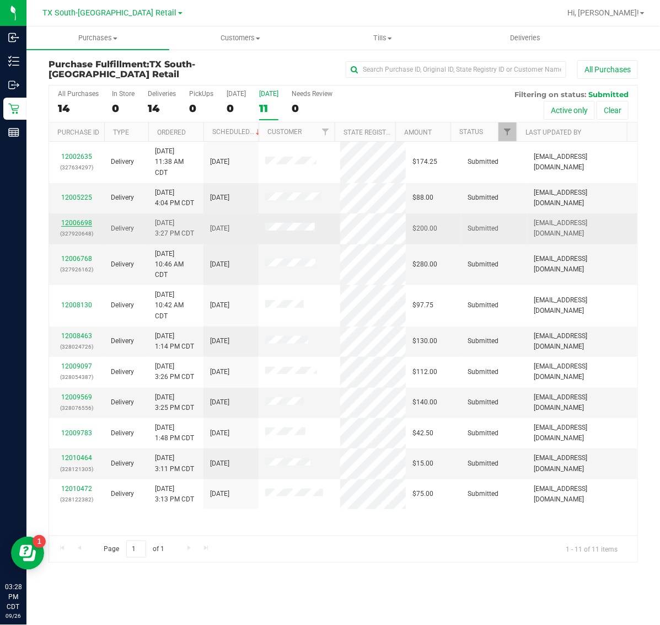
click at [81, 222] on link "12006698" at bounding box center [76, 223] width 31 height 8
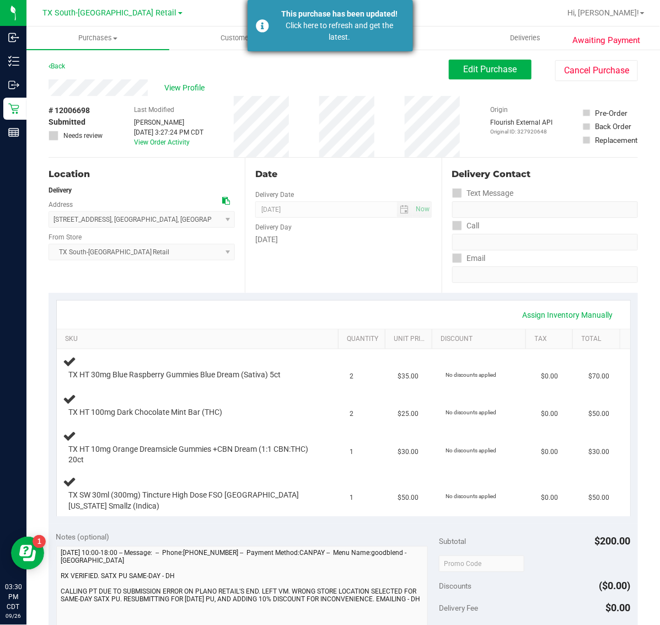
click at [324, 20] on div "Click here to refresh and get the latest." at bounding box center [340, 31] width 130 height 23
click at [311, 22] on div "Click here to refresh and get the latest." at bounding box center [340, 31] width 130 height 23
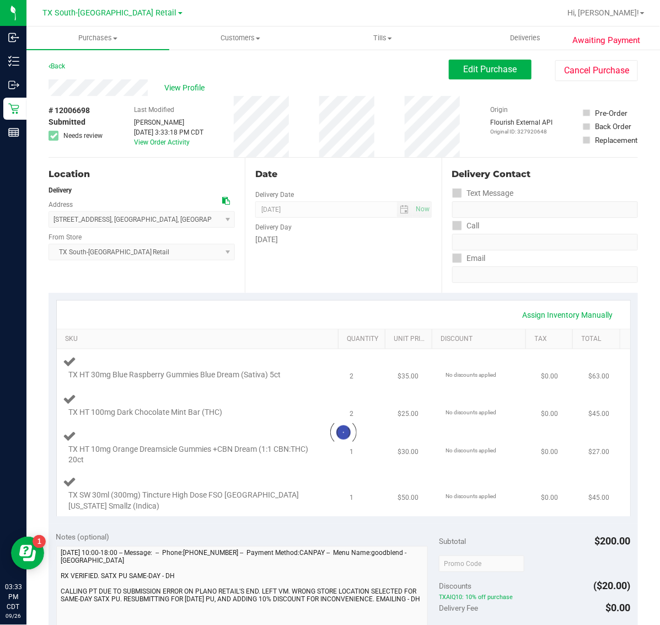
type textarea "Friday 09/26/2025 10:00-18:00 -- Message: -- Phone:5127819065 -- Payment Method…"
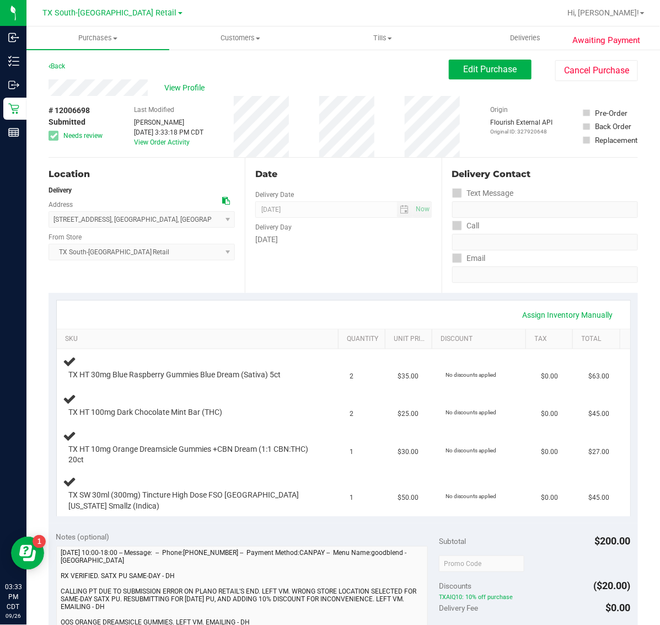
scroll to position [207, 0]
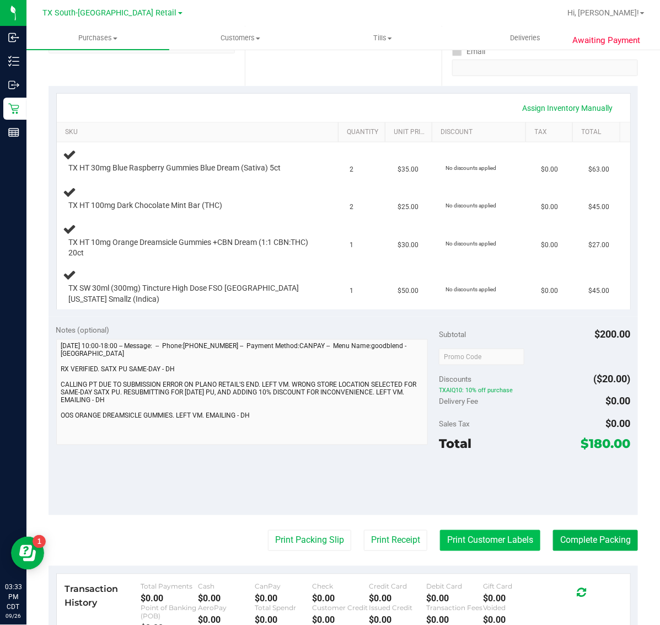
click at [485, 530] on button "Print Customer Labels" at bounding box center [490, 540] width 100 height 21
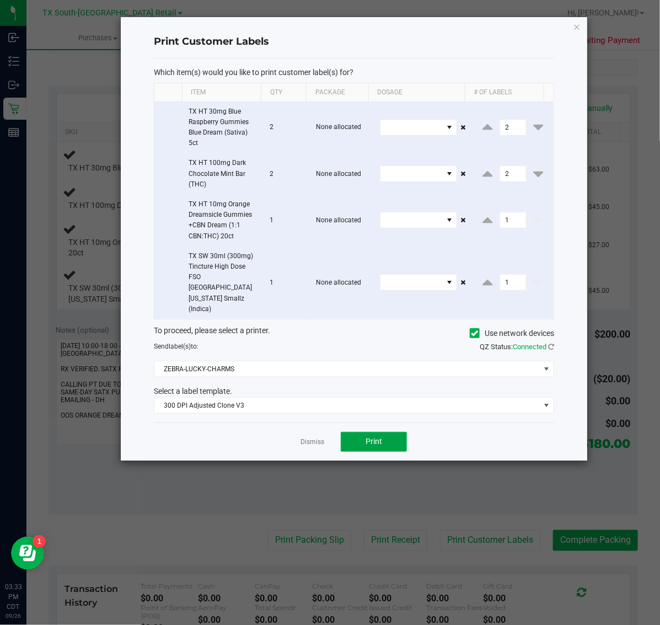
click at [375, 432] on button "Print" at bounding box center [374, 442] width 66 height 20
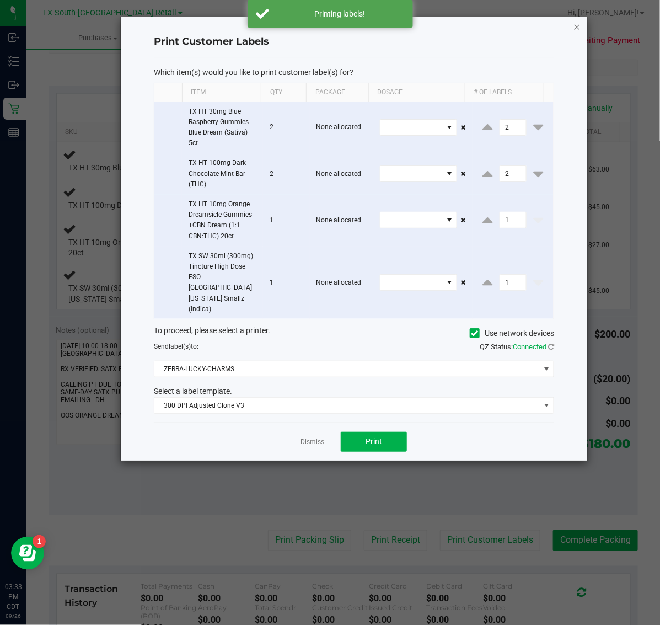
click at [577, 20] on icon "button" at bounding box center [578, 26] width 8 height 13
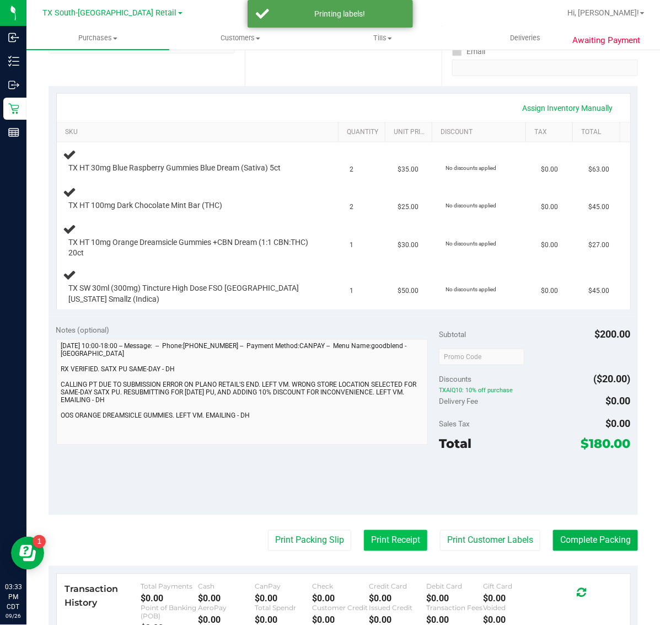
click at [366, 536] on button "Print Receipt" at bounding box center [395, 540] width 63 height 21
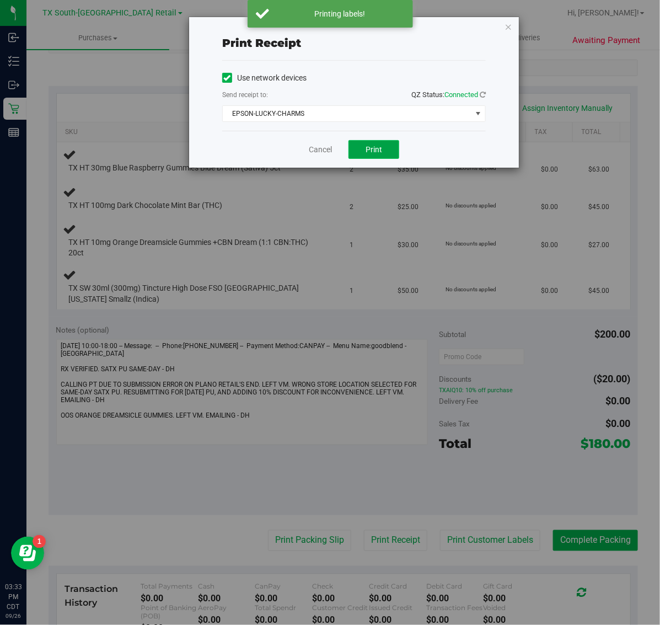
click at [365, 144] on button "Print" at bounding box center [374, 149] width 51 height 19
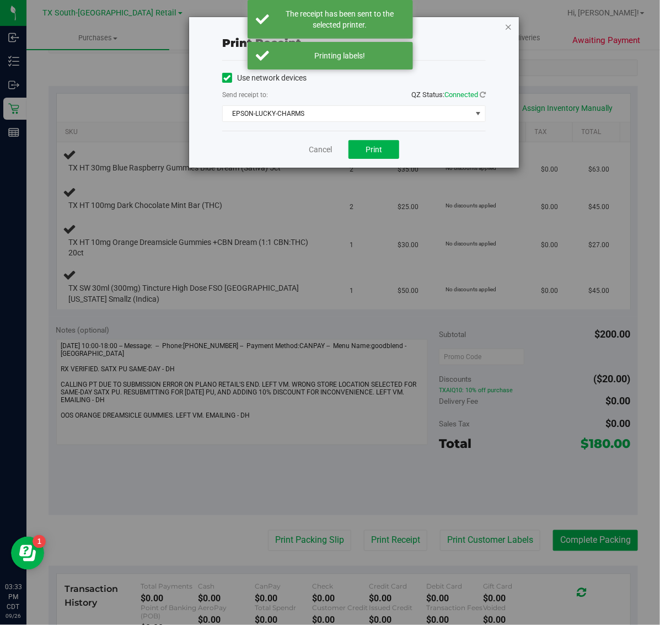
click at [508, 23] on icon "button" at bounding box center [509, 26] width 8 height 13
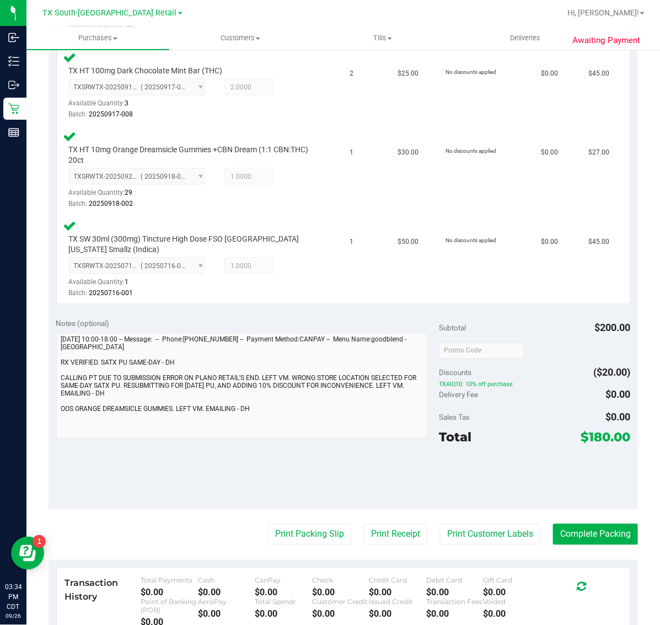
scroll to position [384, 0]
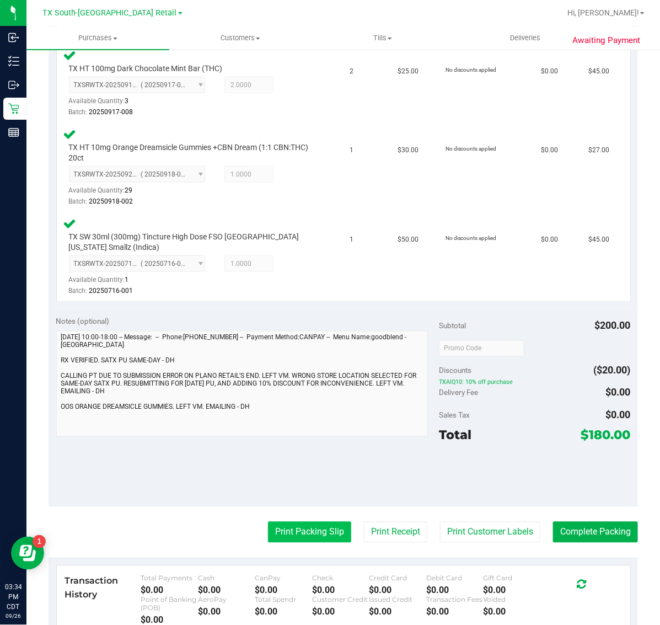
click at [303, 530] on button "Print Packing Slip" at bounding box center [309, 532] width 83 height 21
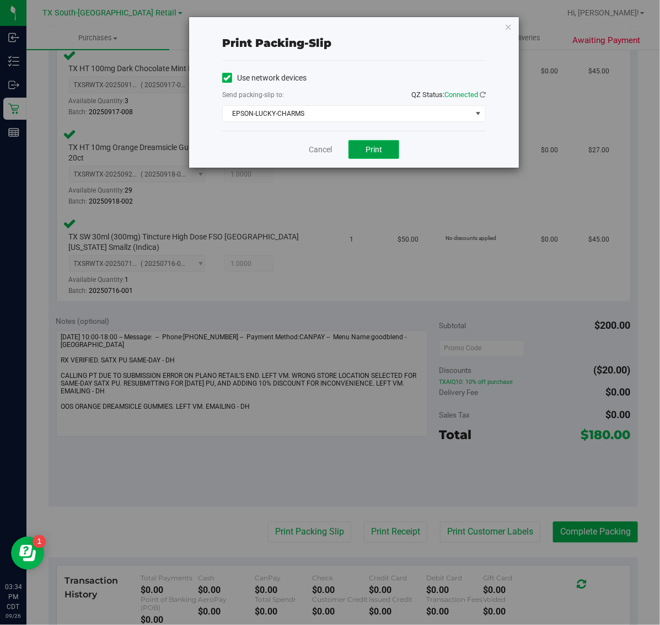
click at [380, 159] on button "Print" at bounding box center [374, 149] width 51 height 19
click at [509, 28] on icon "button" at bounding box center [509, 26] width 8 height 13
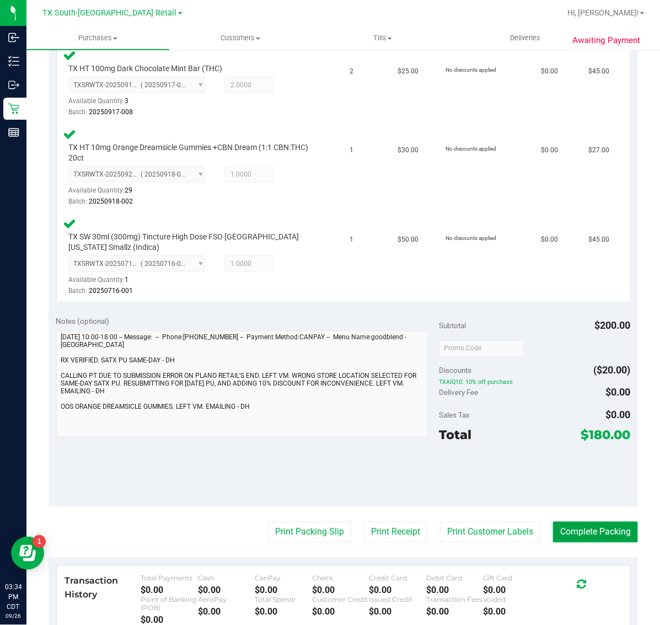
click at [588, 531] on button "Complete Packing" at bounding box center [595, 532] width 85 height 21
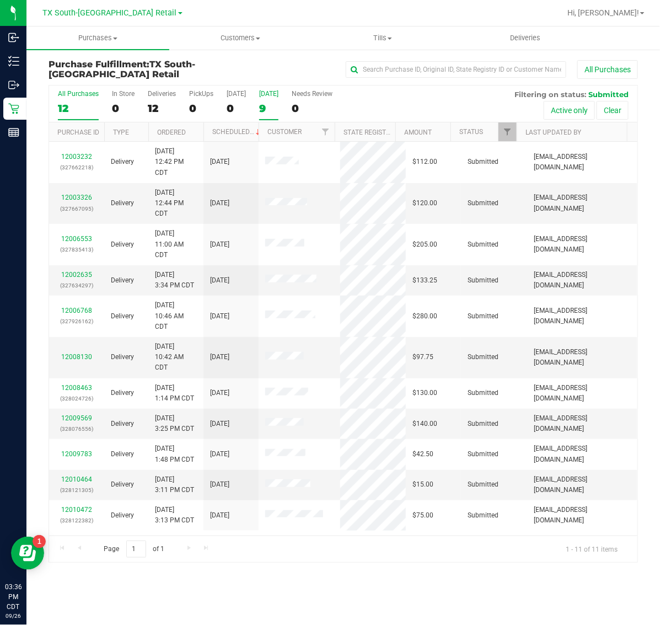
click at [269, 109] on div "9" at bounding box center [268, 108] width 19 height 13
click at [0, 0] on input "Tomorrow 9" at bounding box center [0, 0] width 0 height 0
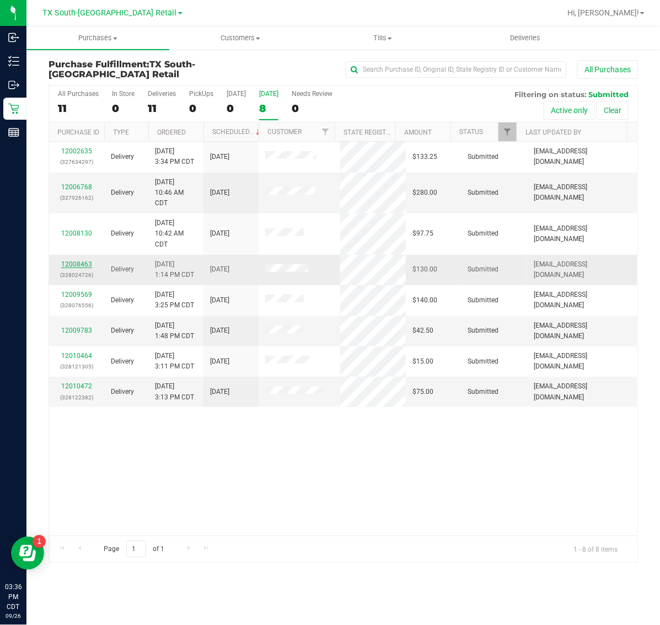
click at [81, 266] on link "12008463" at bounding box center [76, 264] width 31 height 8
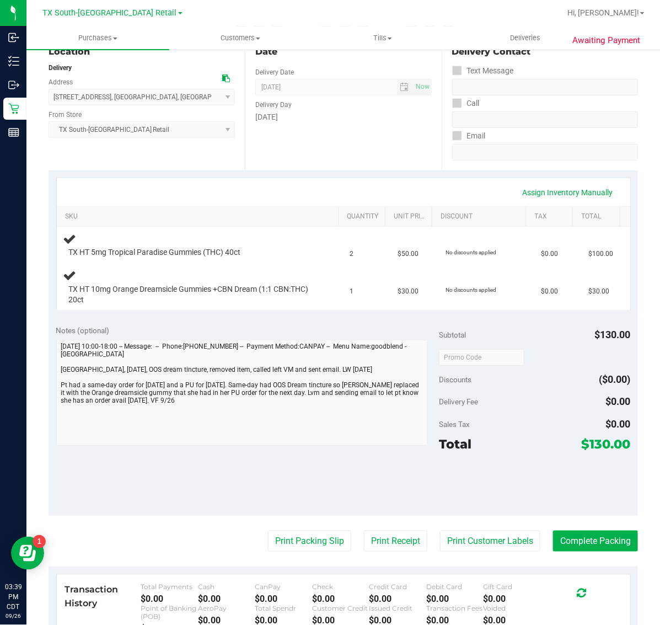
scroll to position [138, 0]
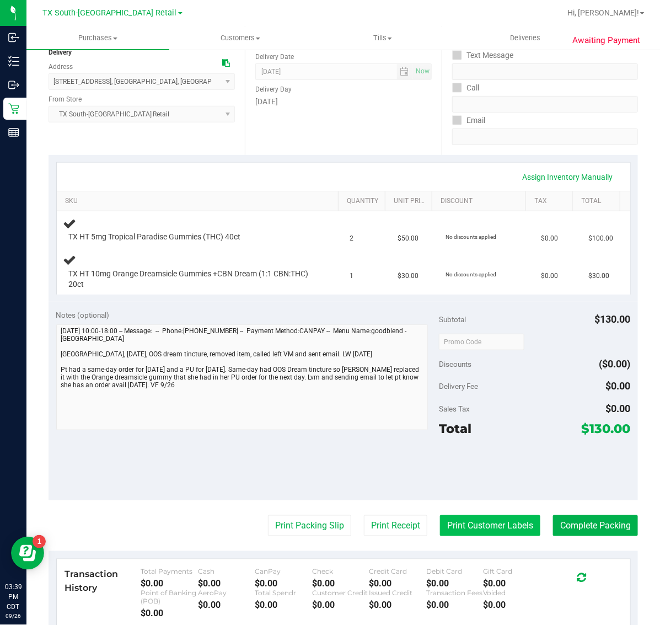
click at [456, 534] on button "Print Customer Labels" at bounding box center [490, 525] width 100 height 21
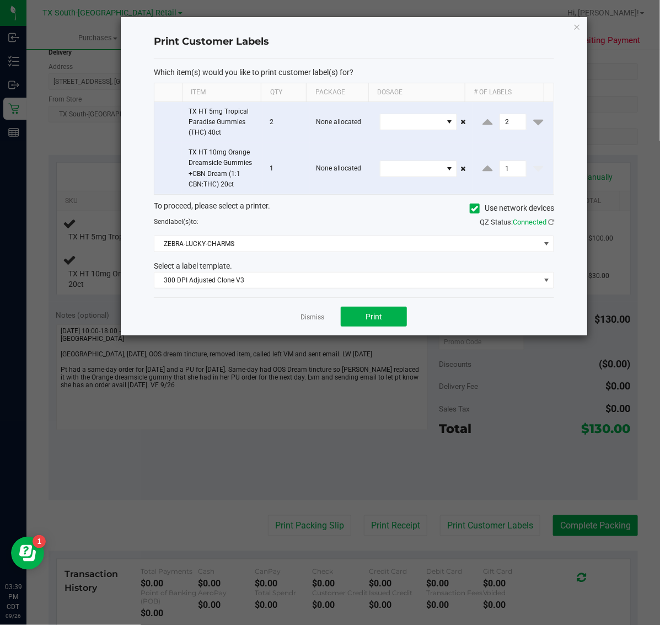
click at [372, 332] on div "Dismiss Print" at bounding box center [354, 316] width 401 height 38
click at [372, 321] on span "Print" at bounding box center [374, 316] width 17 height 9
click at [575, 26] on icon "button" at bounding box center [578, 26] width 8 height 13
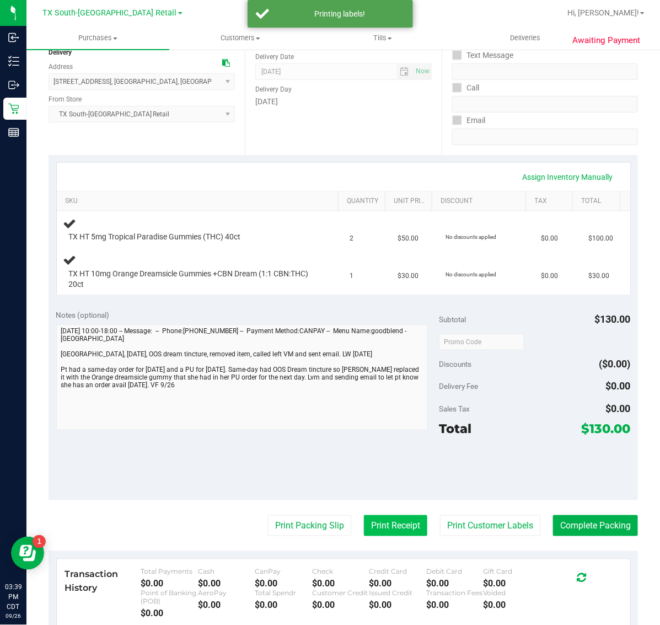
click at [381, 536] on button "Print Receipt" at bounding box center [395, 525] width 63 height 21
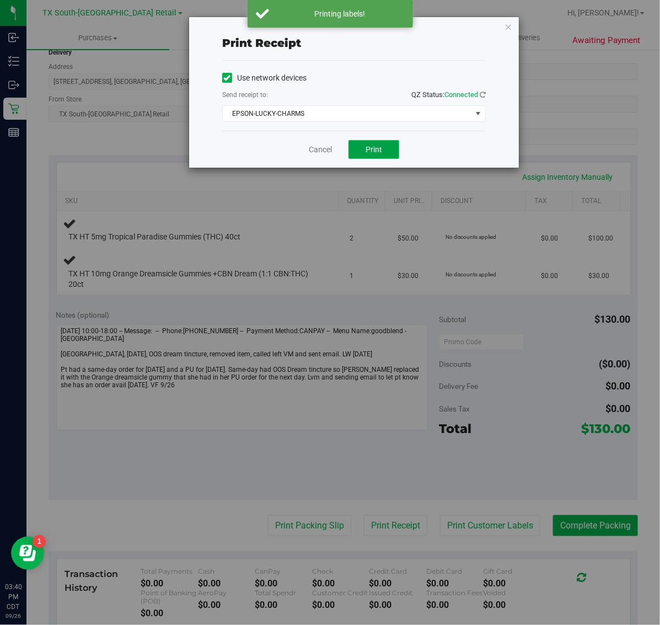
click at [370, 144] on button "Print" at bounding box center [374, 149] width 51 height 19
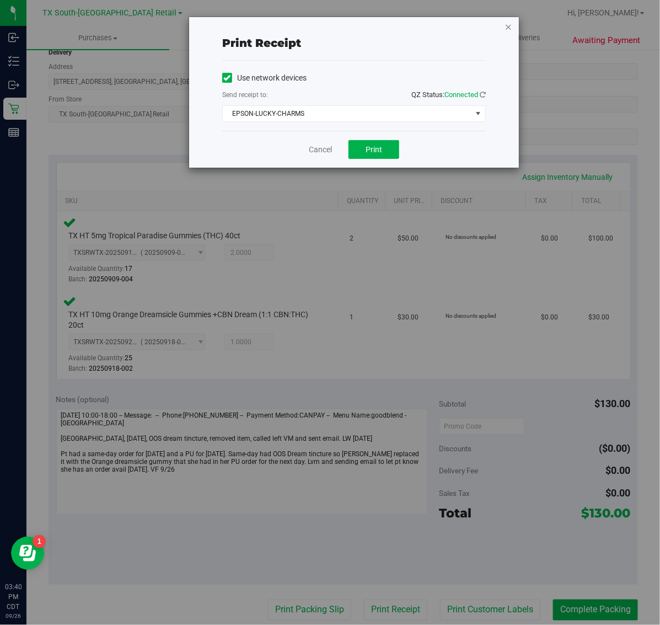
click at [509, 26] on icon "button" at bounding box center [509, 26] width 8 height 13
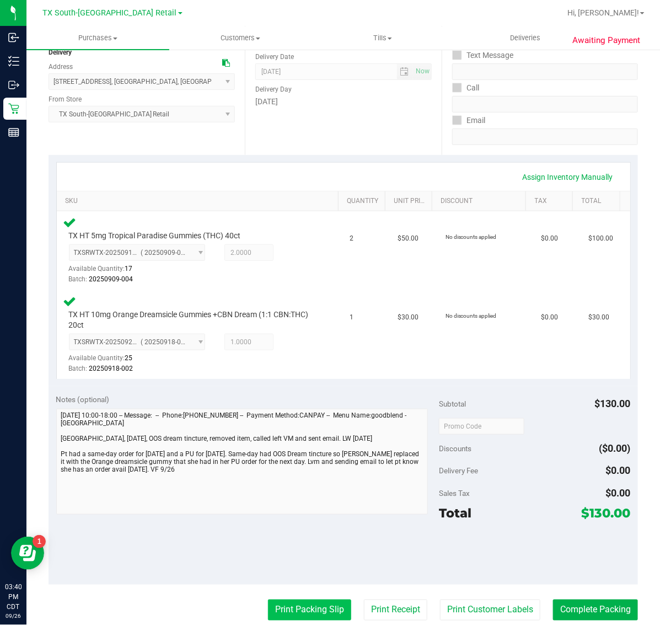
click at [284, 600] on button "Print Packing Slip" at bounding box center [309, 610] width 83 height 21
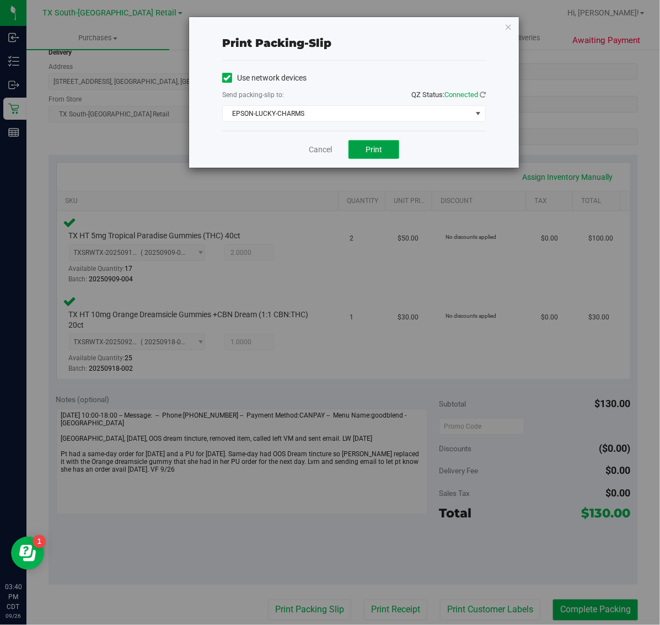
click at [368, 145] on button "Print" at bounding box center [374, 149] width 51 height 19
click at [525, 31] on div "Print packing-slip Use network devices Send packing-slip to: QZ Status: Connect…" at bounding box center [334, 312] width 669 height 625
click at [508, 21] on icon "button" at bounding box center [509, 26] width 8 height 13
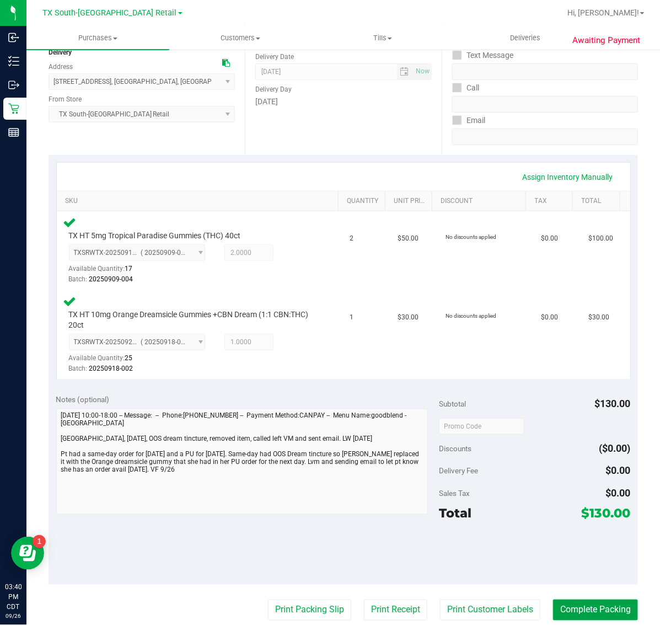
click at [605, 609] on button "Complete Packing" at bounding box center [595, 610] width 85 height 21
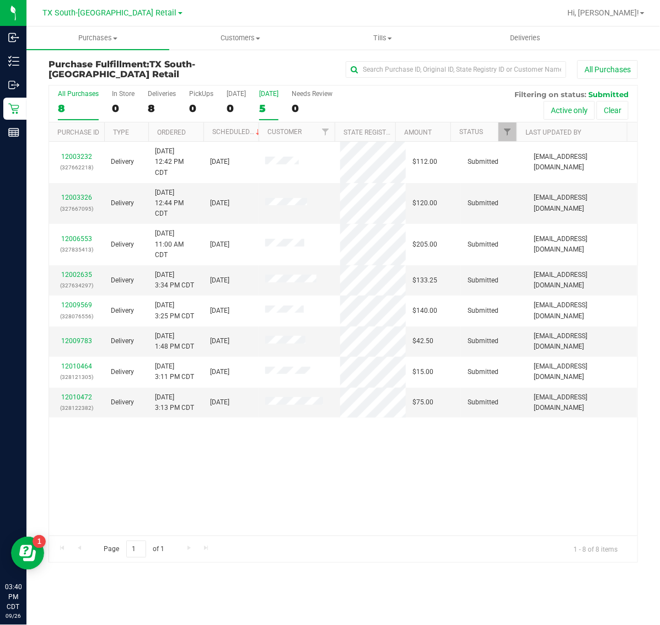
click at [279, 97] on div "[DATE]" at bounding box center [268, 94] width 19 height 8
click at [0, 0] on input "[DATE] 5" at bounding box center [0, 0] width 0 height 0
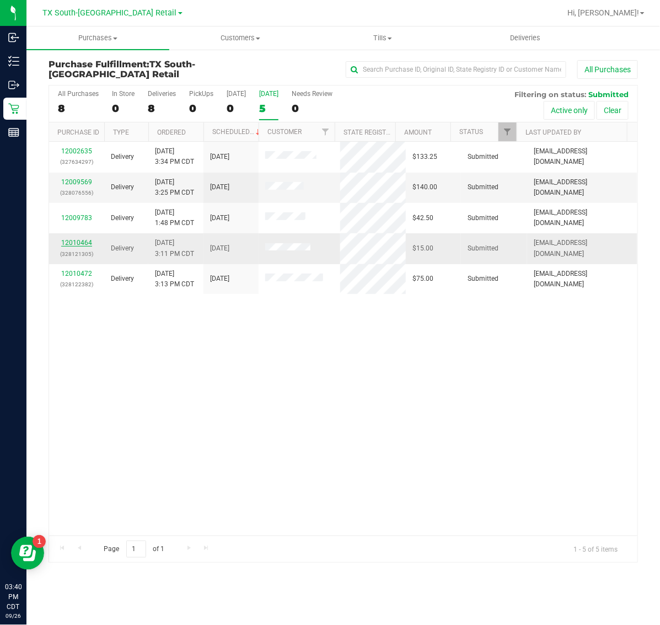
click at [81, 244] on link "12010464" at bounding box center [76, 243] width 31 height 8
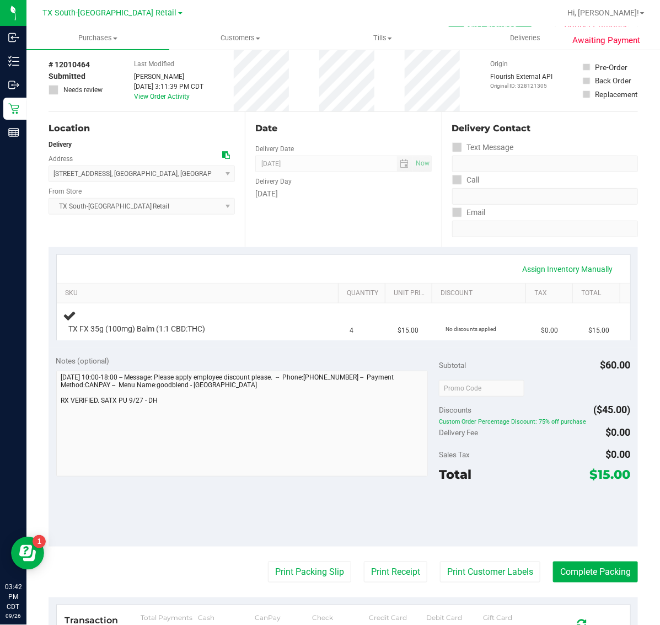
scroll to position [69, 0]
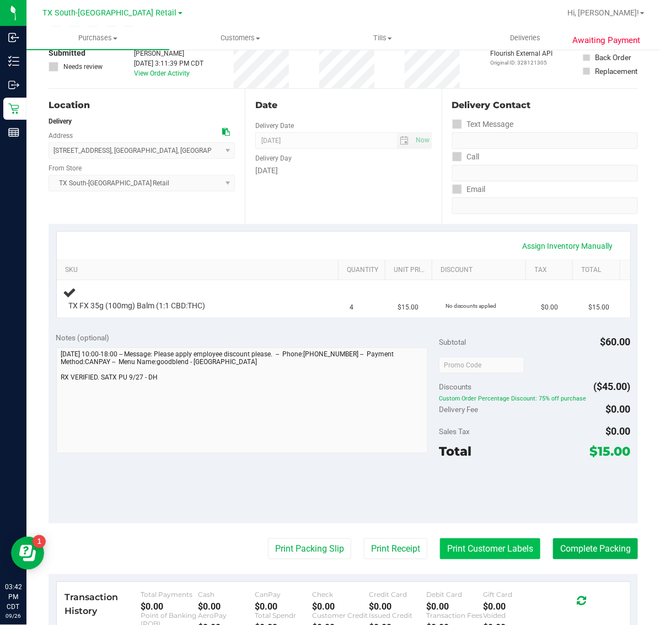
click at [456, 545] on button "Print Customer Labels" at bounding box center [490, 548] width 100 height 21
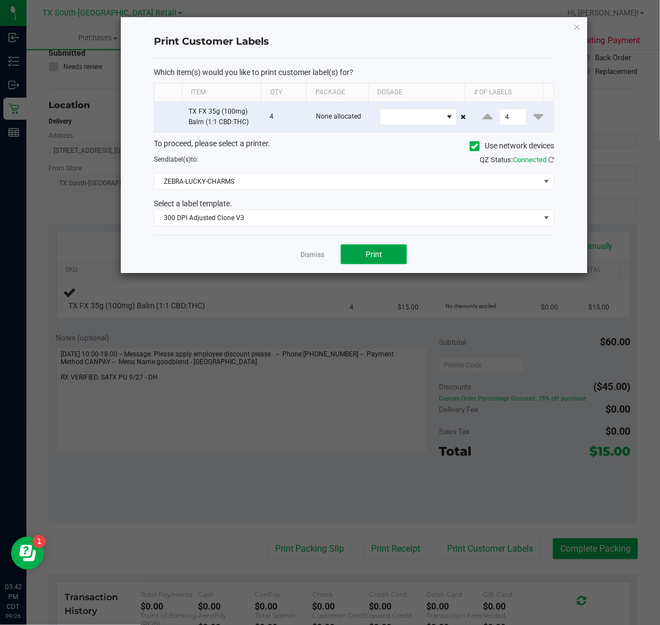
click at [374, 254] on span "Print" at bounding box center [374, 254] width 17 height 9
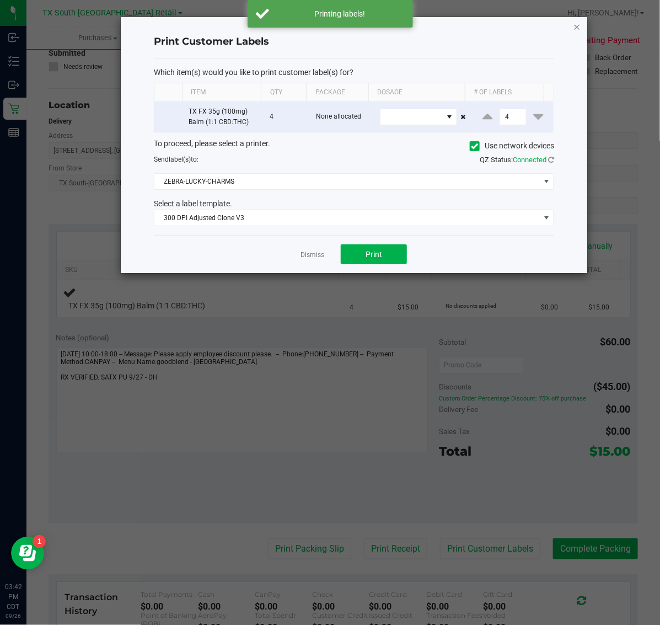
click at [577, 26] on icon "button" at bounding box center [578, 26] width 8 height 13
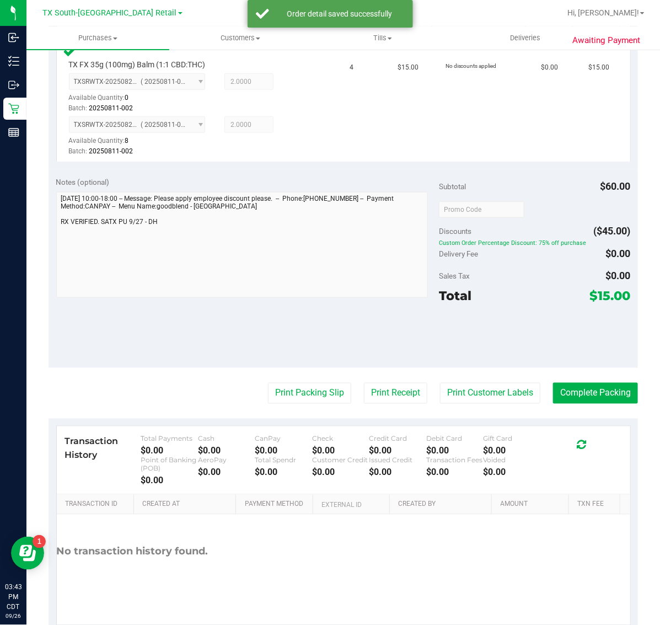
scroll to position [316, 0]
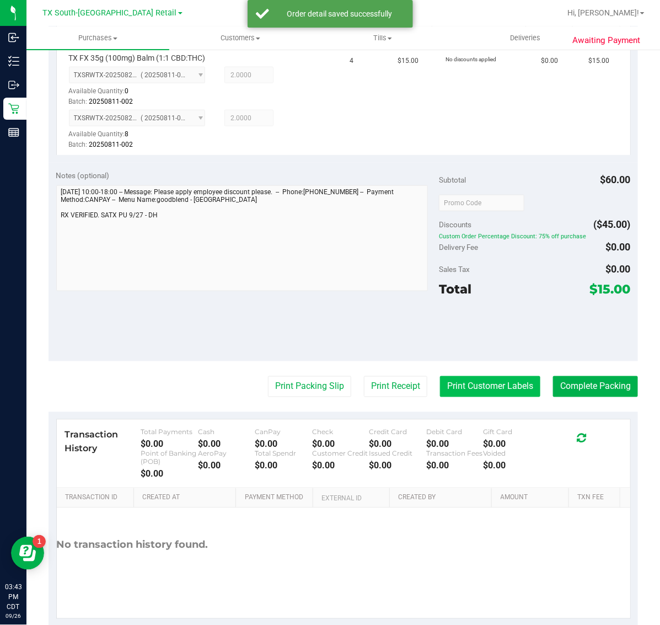
click at [460, 387] on button "Print Customer Labels" at bounding box center [490, 386] width 100 height 21
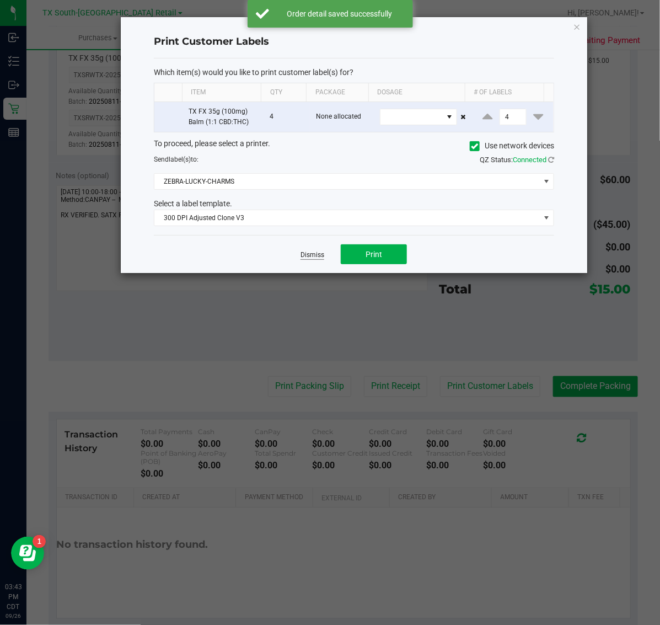
click at [307, 257] on link "Dismiss" at bounding box center [313, 254] width 24 height 9
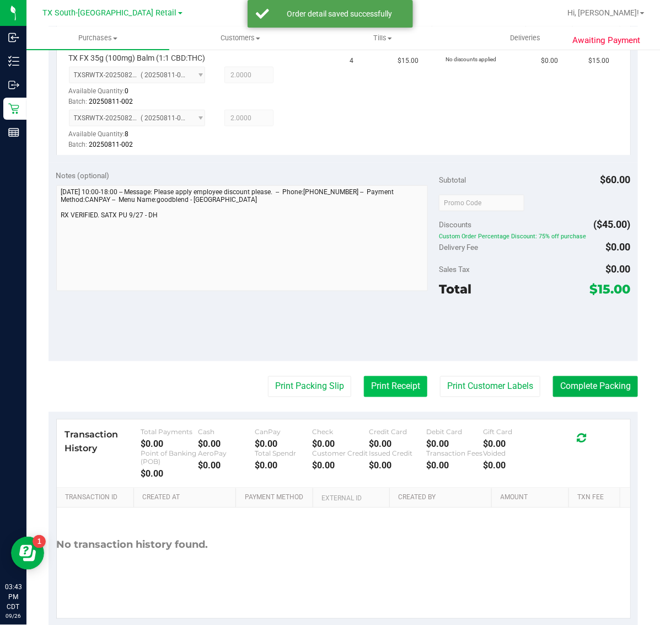
click at [406, 396] on button "Print Receipt" at bounding box center [395, 386] width 63 height 21
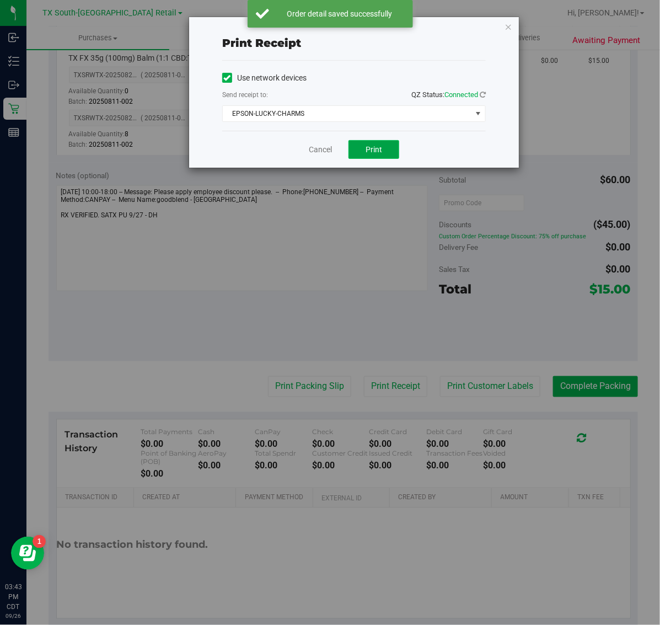
click at [385, 148] on button "Print" at bounding box center [374, 149] width 51 height 19
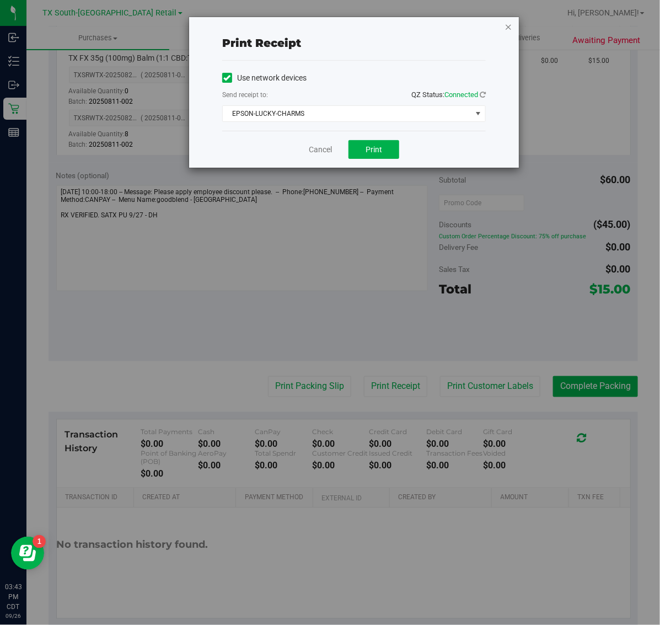
click at [509, 26] on icon "button" at bounding box center [509, 26] width 8 height 13
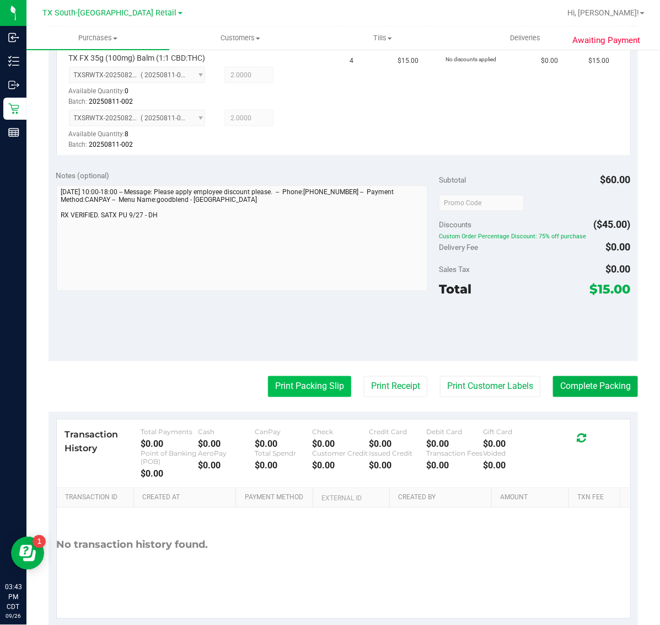
click at [288, 393] on button "Print Packing Slip" at bounding box center [309, 386] width 83 height 21
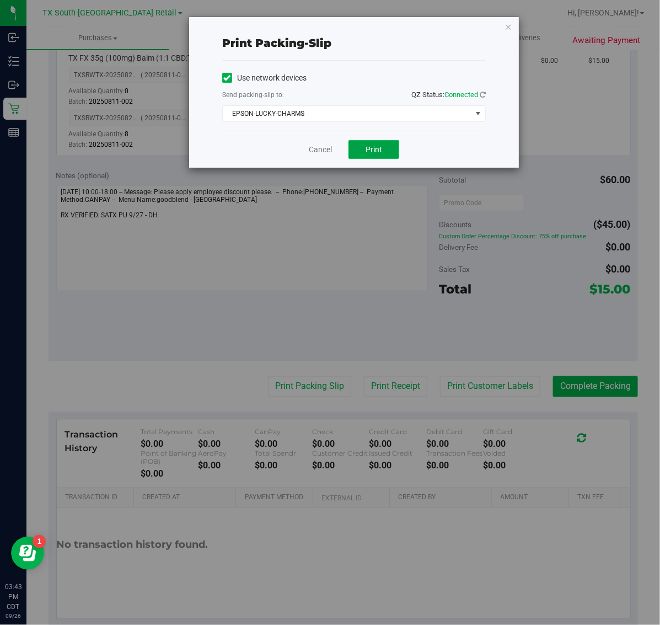
click at [374, 151] on span "Print" at bounding box center [374, 149] width 17 height 9
click at [508, 32] on icon "button" at bounding box center [509, 26] width 8 height 13
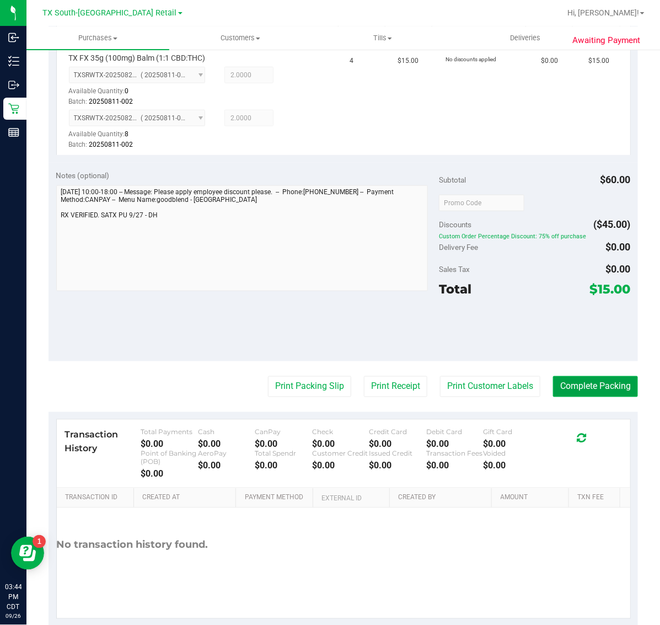
click at [601, 396] on button "Complete Packing" at bounding box center [595, 386] width 85 height 21
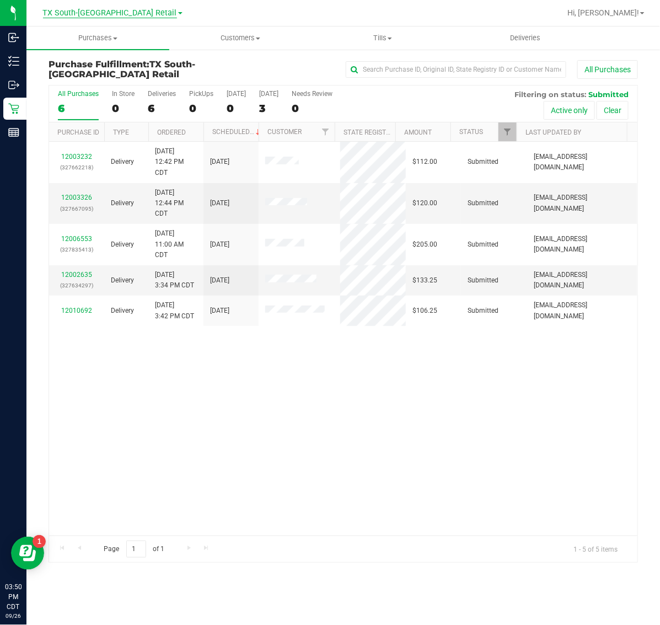
click at [116, 14] on span "TX South-[GEOGRAPHIC_DATA] Retail" at bounding box center [110, 13] width 134 height 10
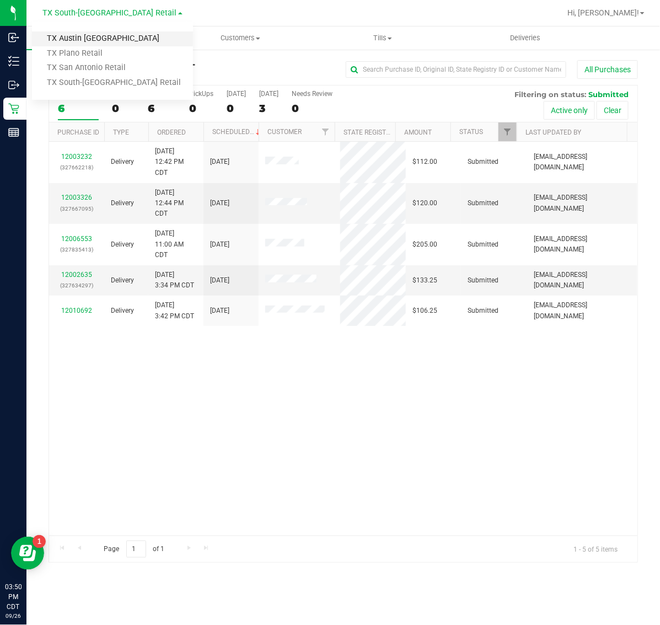
click at [100, 38] on link "TX Austin [GEOGRAPHIC_DATA]" at bounding box center [112, 38] width 161 height 15
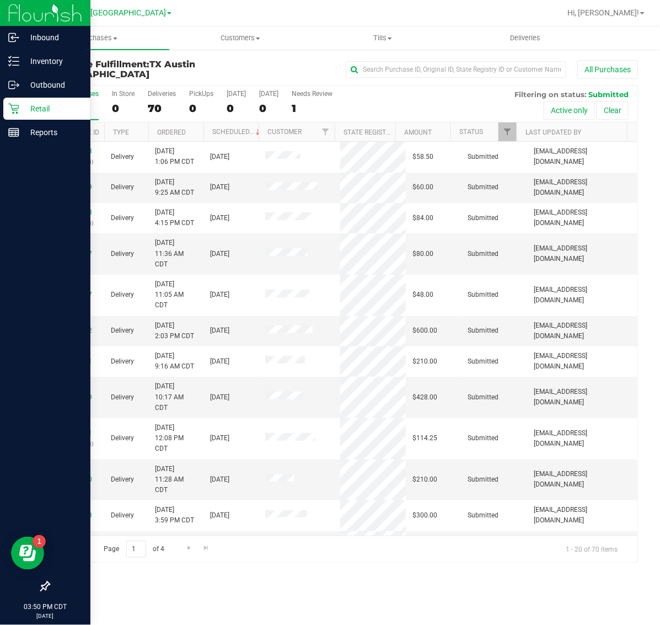
click at [36, 111] on p "Retail" at bounding box center [52, 108] width 66 height 13
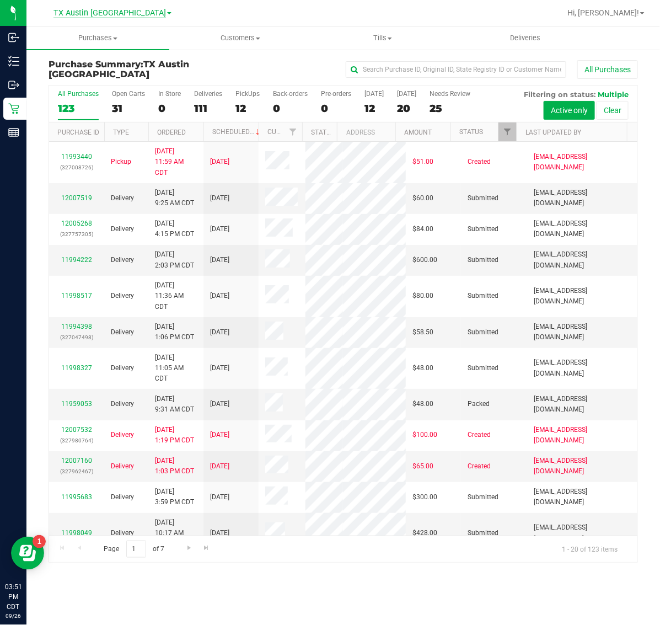
click at [94, 11] on span "TX Austin [GEOGRAPHIC_DATA]" at bounding box center [110, 13] width 113 height 10
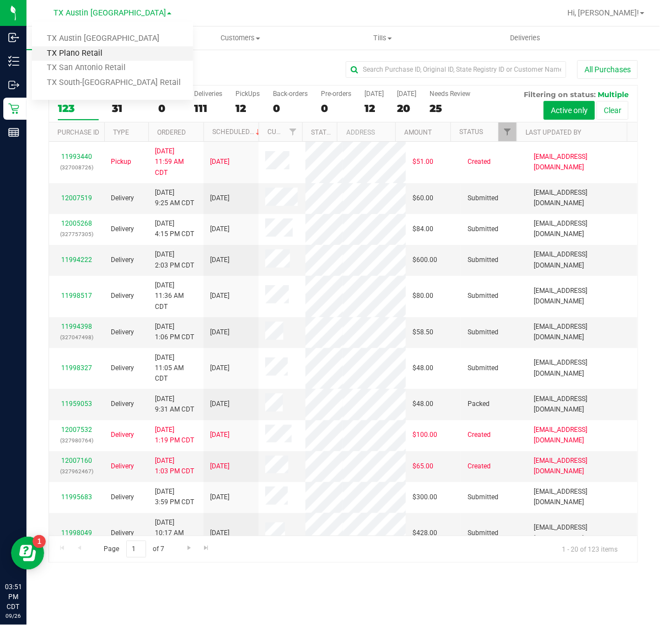
click at [98, 59] on link "TX Plano Retail" at bounding box center [112, 53] width 161 height 15
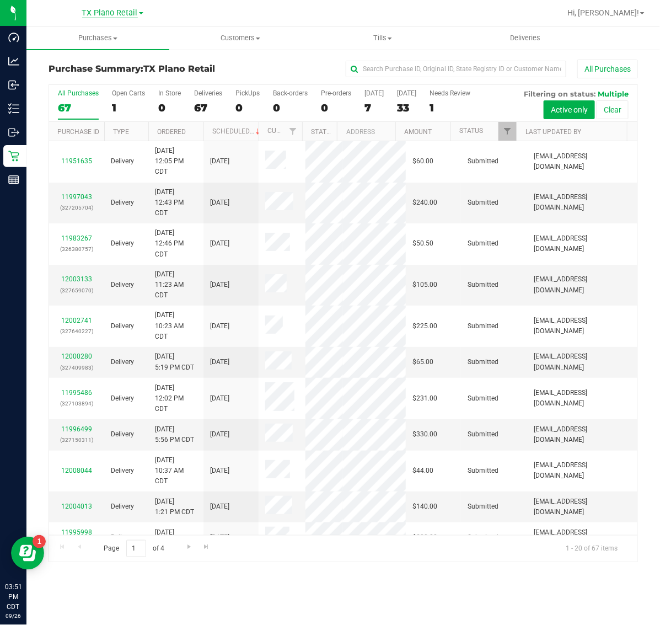
click at [100, 13] on span "TX Plano Retail" at bounding box center [110, 13] width 56 height 10
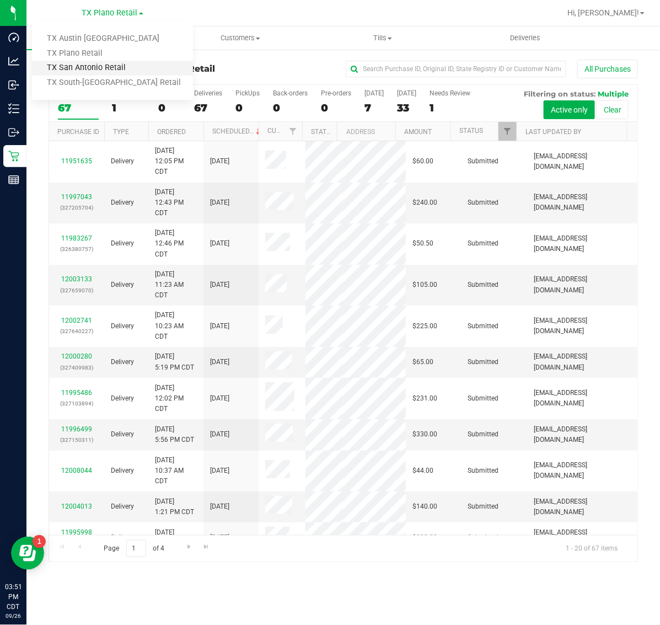
click at [100, 68] on link "TX San Antonio Retail" at bounding box center [112, 68] width 161 height 15
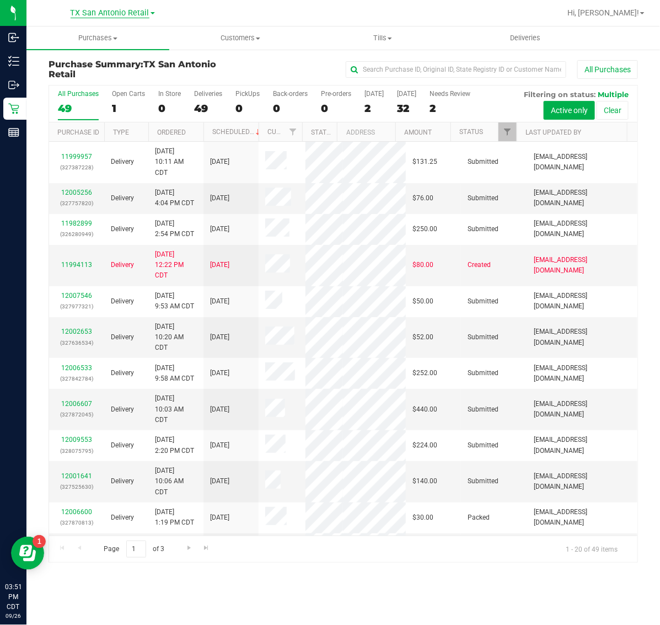
click at [104, 14] on span "TX San Antonio Retail" at bounding box center [110, 13] width 79 height 10
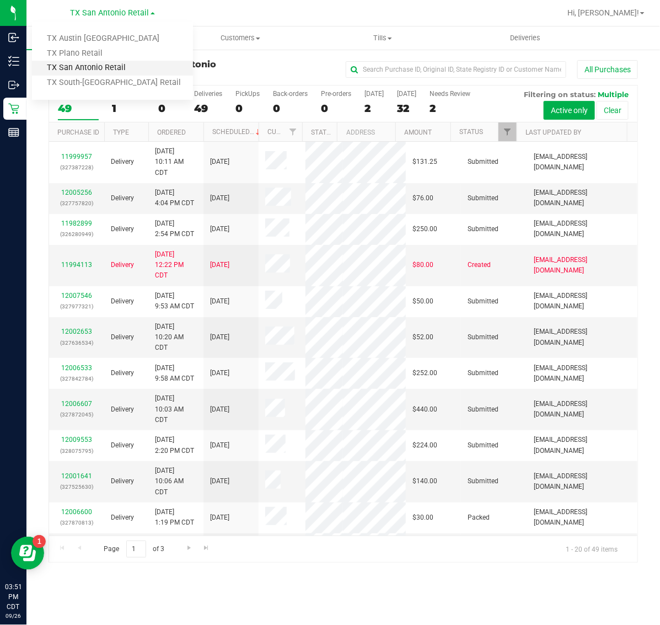
click at [101, 68] on link "TX San Antonio Retail" at bounding box center [112, 68] width 161 height 15
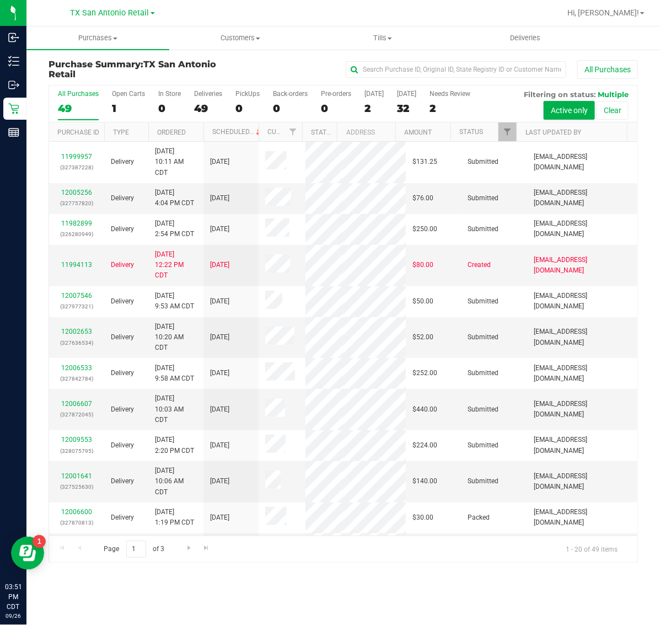
click at [99, 7] on link "TX San Antonio Retail" at bounding box center [113, 12] width 84 height 10
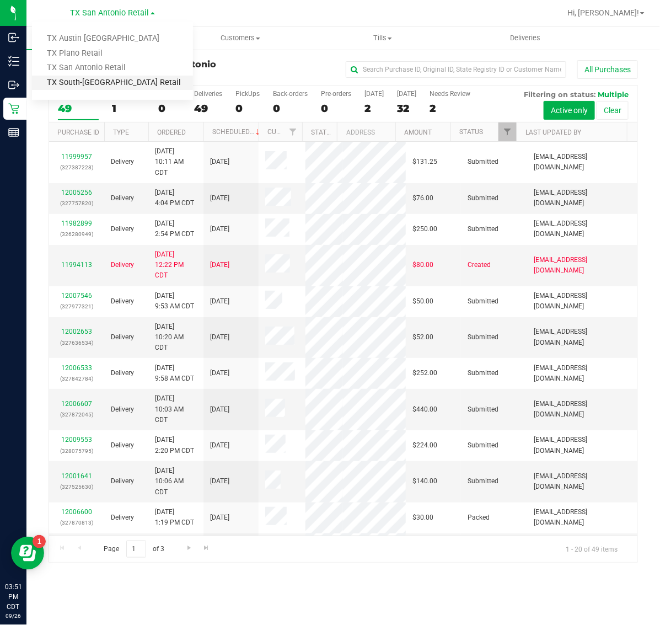
click at [98, 81] on link "TX South-[GEOGRAPHIC_DATA] Retail" at bounding box center [112, 83] width 161 height 15
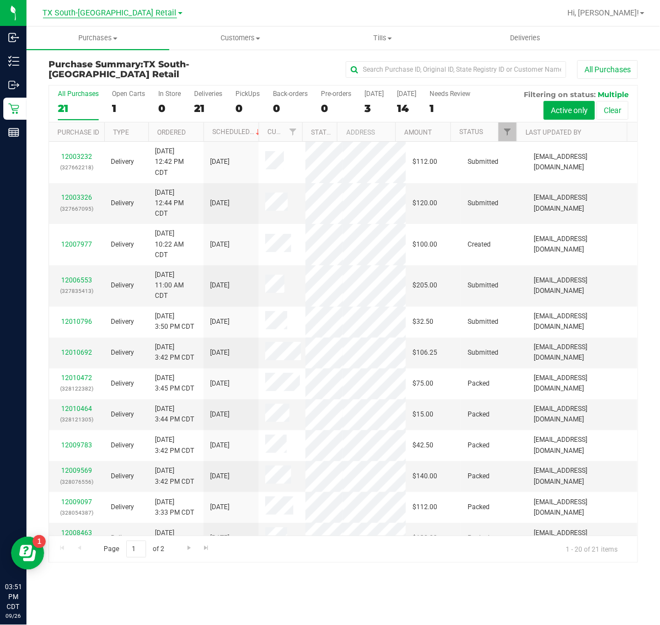
click at [100, 15] on span "TX South-[GEOGRAPHIC_DATA] Retail" at bounding box center [110, 13] width 134 height 10
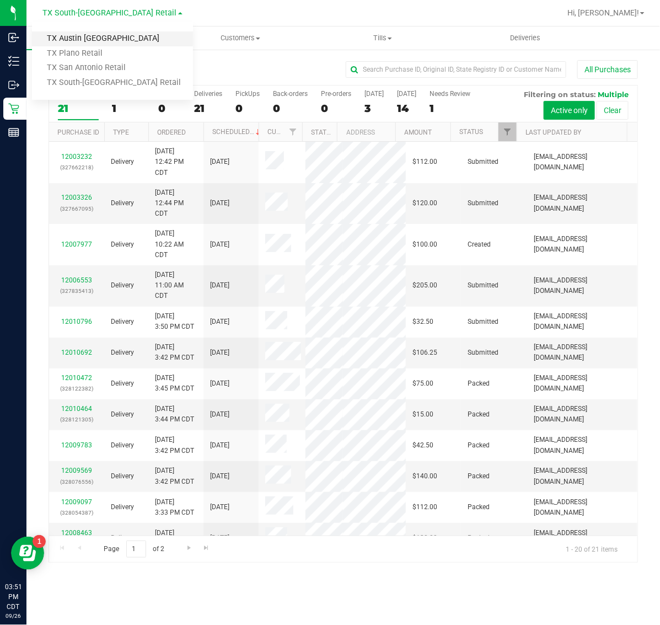
click at [100, 41] on link "TX Austin [GEOGRAPHIC_DATA]" at bounding box center [112, 38] width 161 height 15
